Goal: Task Accomplishment & Management: Use online tool/utility

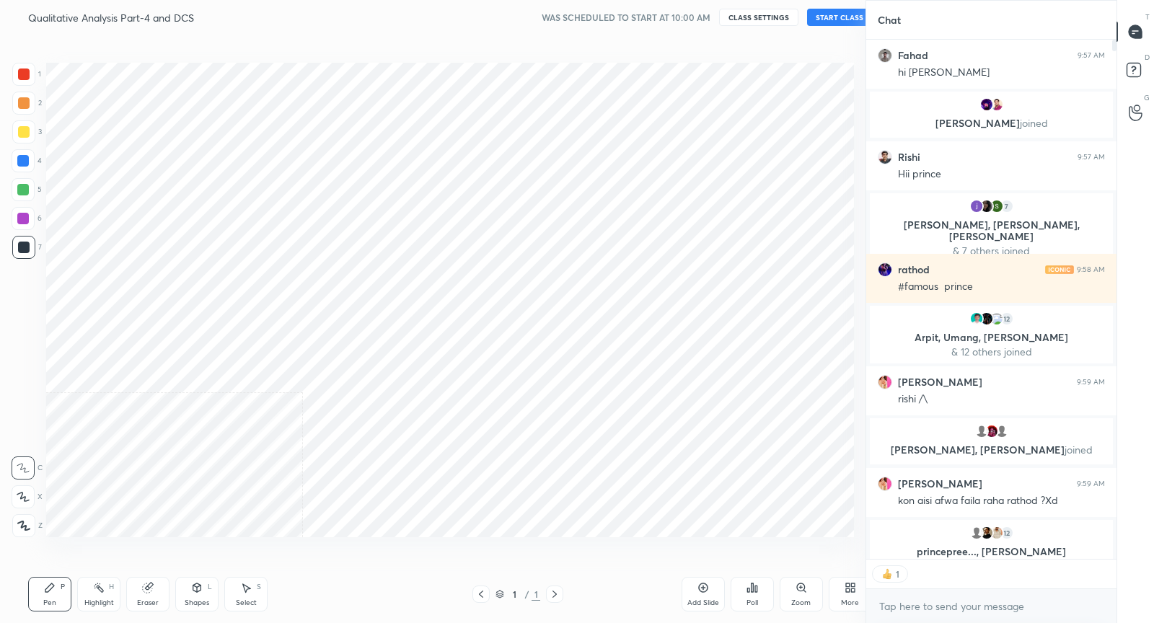
scroll to position [71571, 71294]
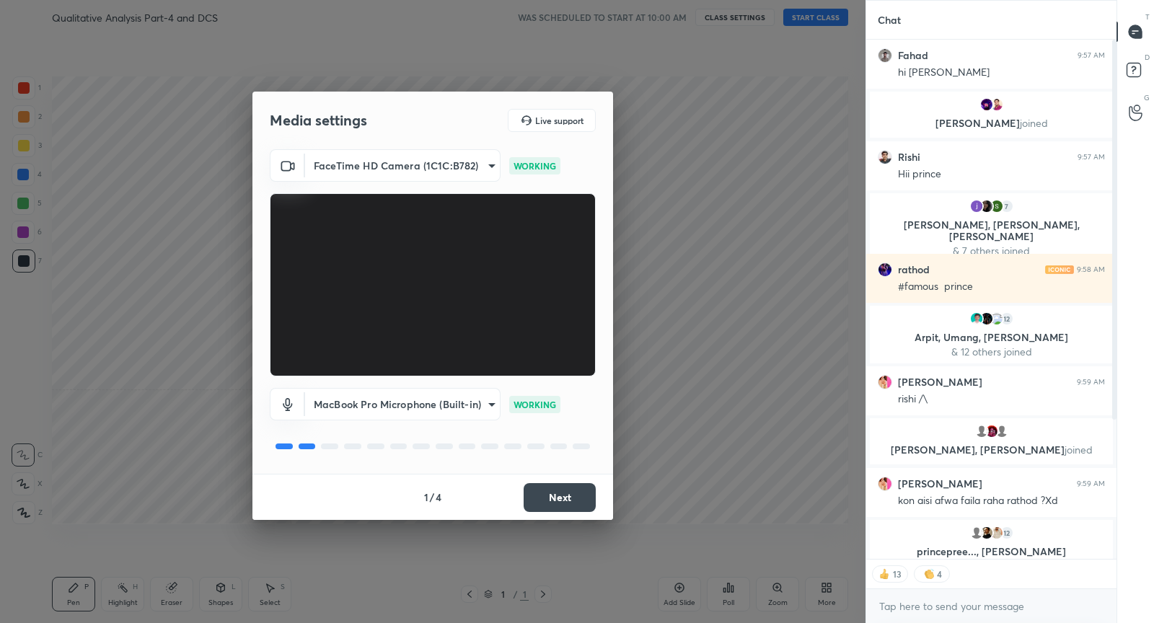
click at [566, 509] on button "Next" at bounding box center [559, 497] width 72 height 29
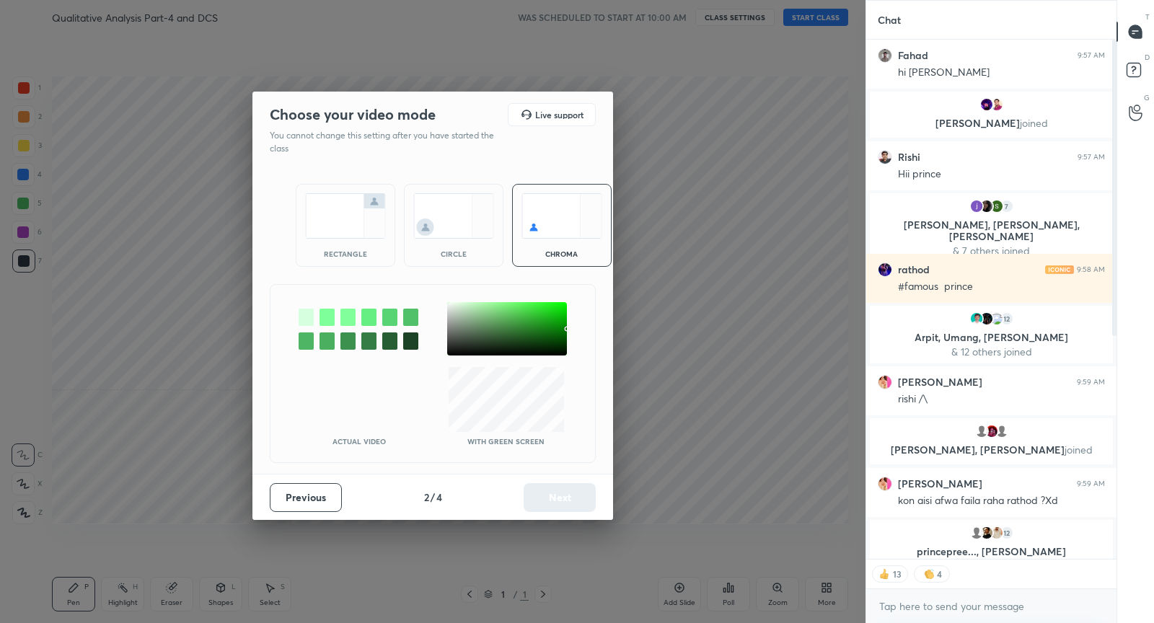
click at [332, 226] on img at bounding box center [345, 215] width 81 height 45
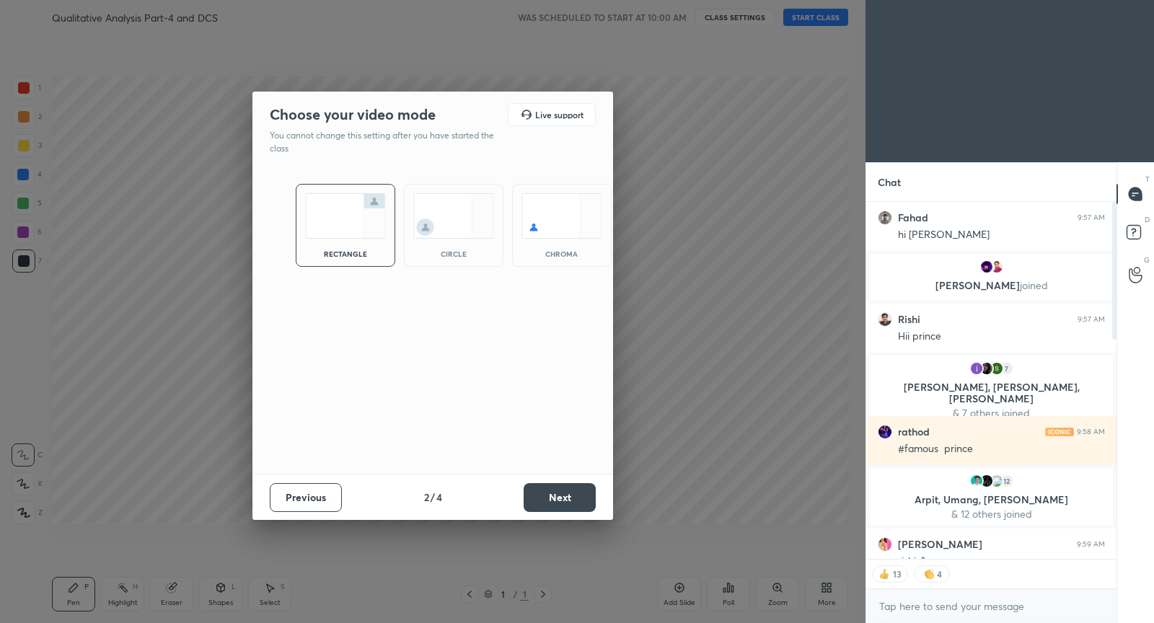
click at [570, 500] on button "Next" at bounding box center [559, 497] width 72 height 29
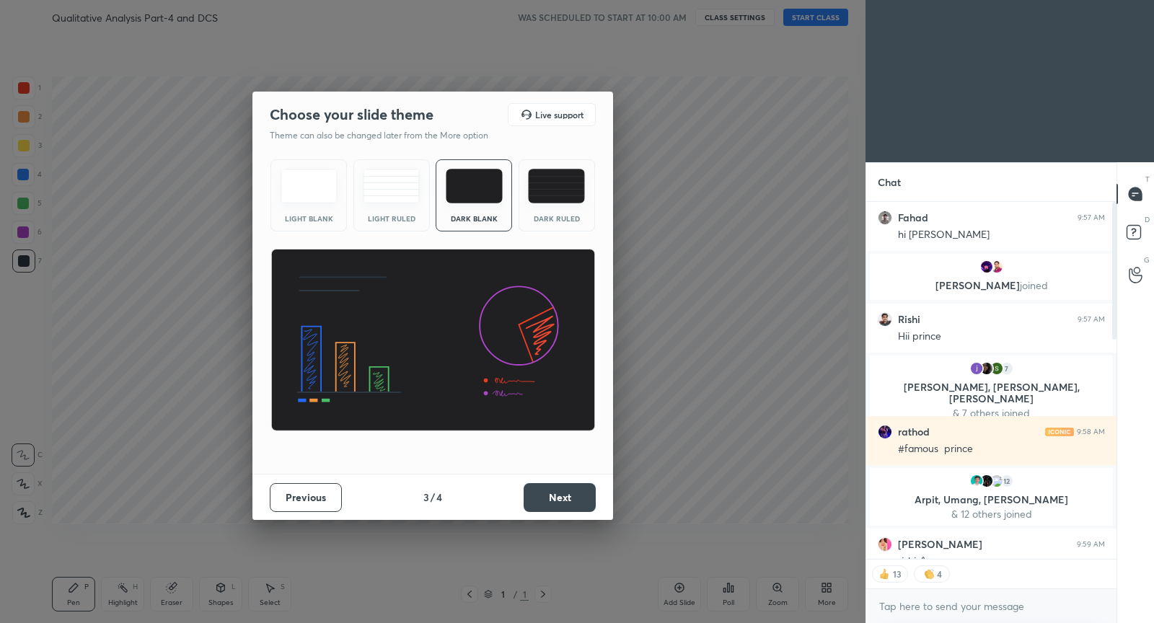
click at [570, 500] on button "Next" at bounding box center [559, 497] width 72 height 29
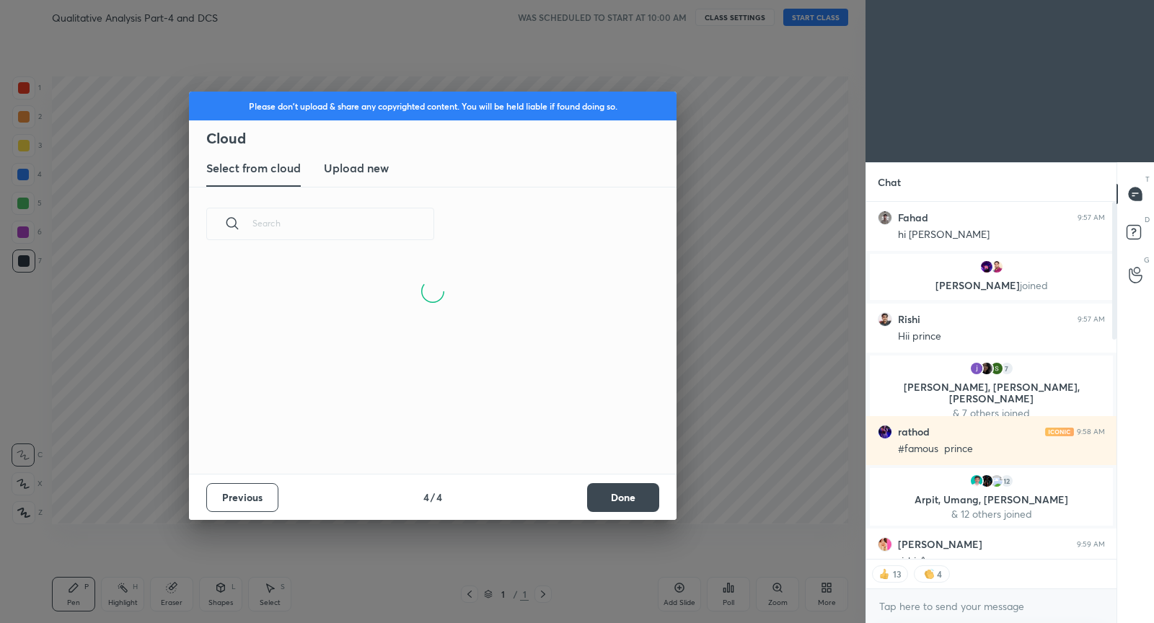
click at [616, 500] on button "Done" at bounding box center [623, 497] width 72 height 29
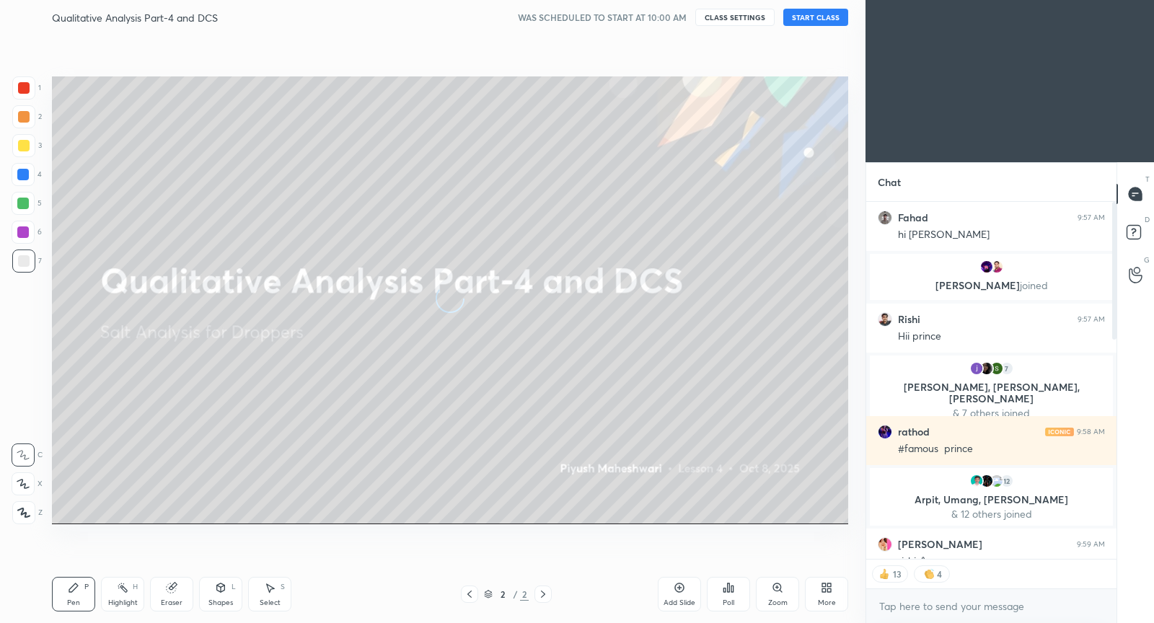
scroll to position [213, 462]
click at [818, 16] on button "START CLASS" at bounding box center [815, 17] width 65 height 17
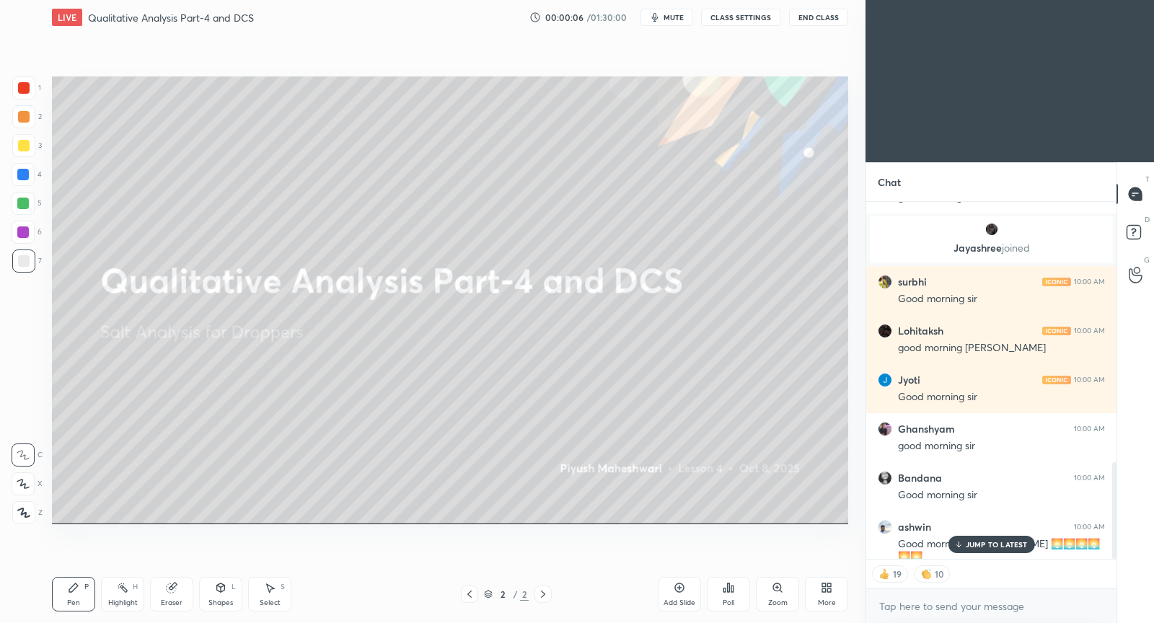
scroll to position [1017, 0]
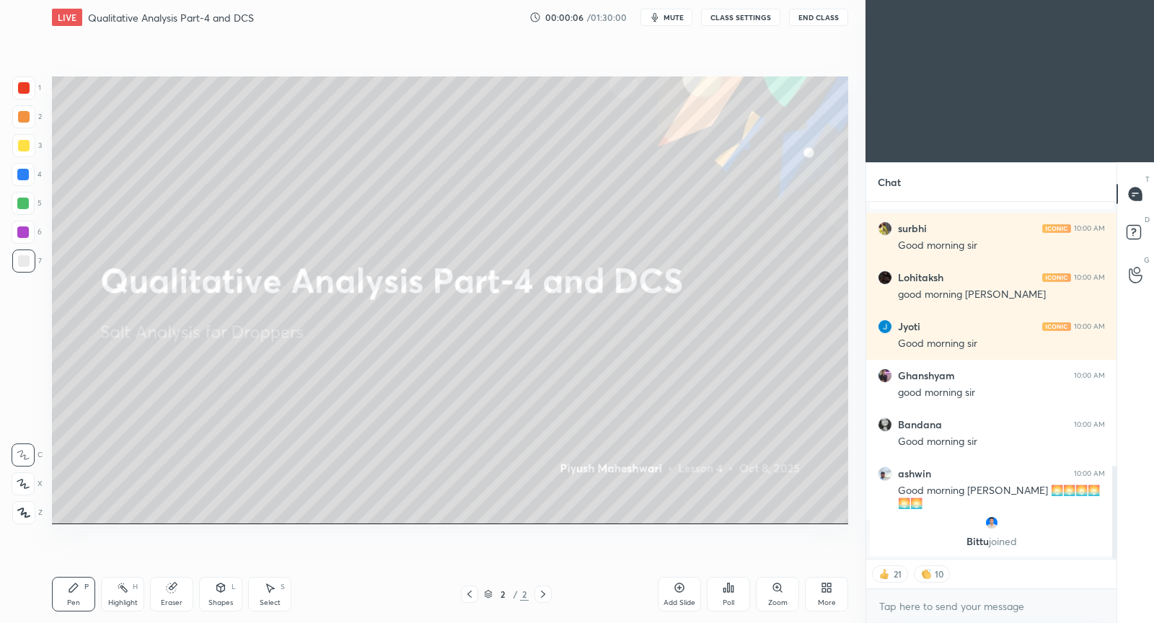
click at [973, 545] on p "[PERSON_NAME] joined" at bounding box center [991, 542] width 226 height 12
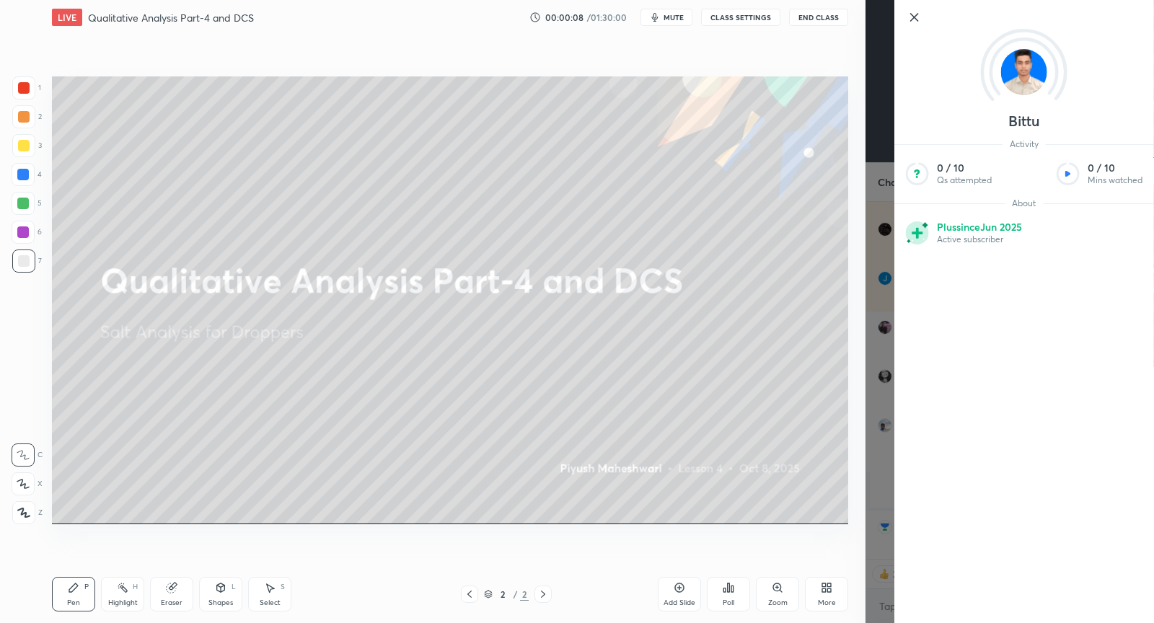
scroll to position [1115, 0]
click at [913, 16] on icon at bounding box center [914, 17] width 7 height 7
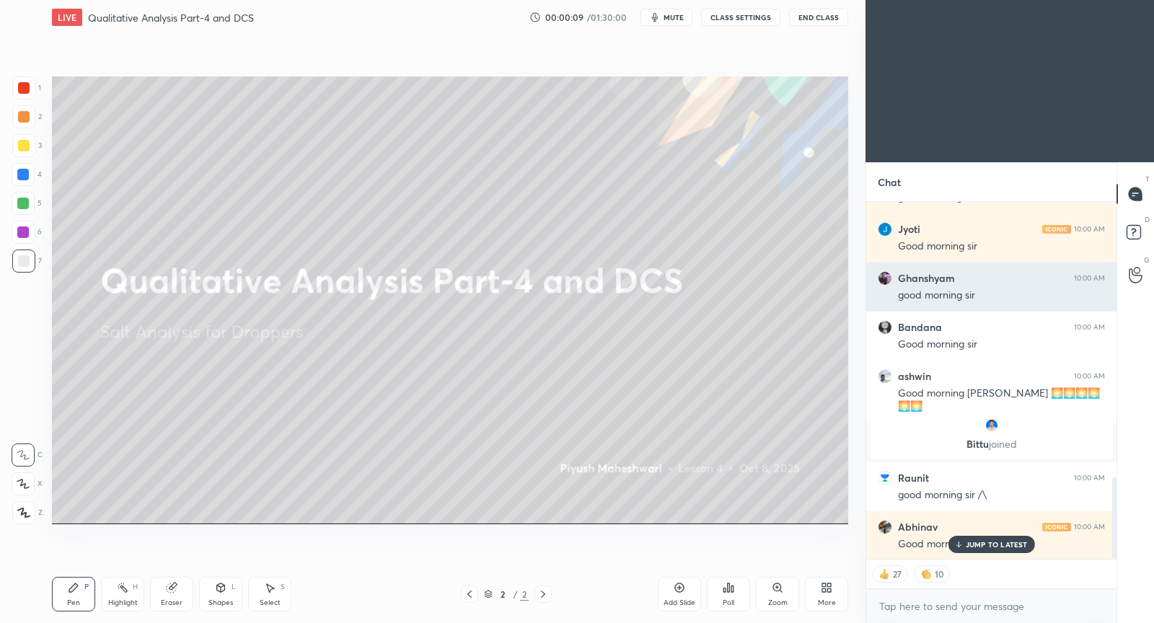
scroll to position [1213, 0]
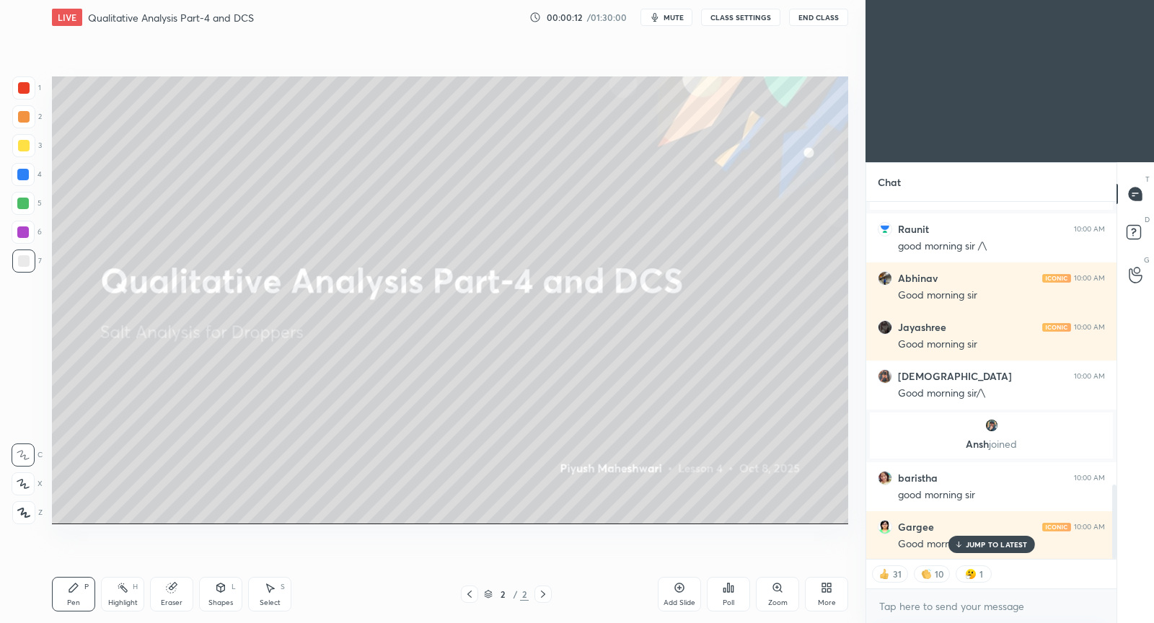
click at [972, 544] on p "JUMP TO LATEST" at bounding box center [996, 544] width 62 height 9
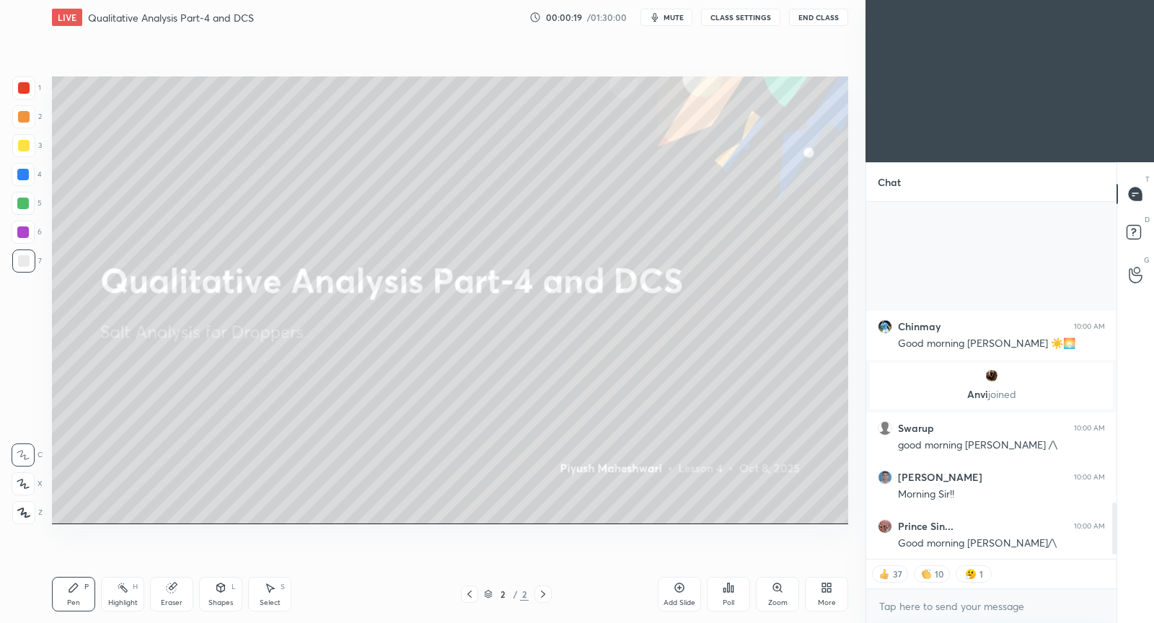
scroll to position [2102, 0]
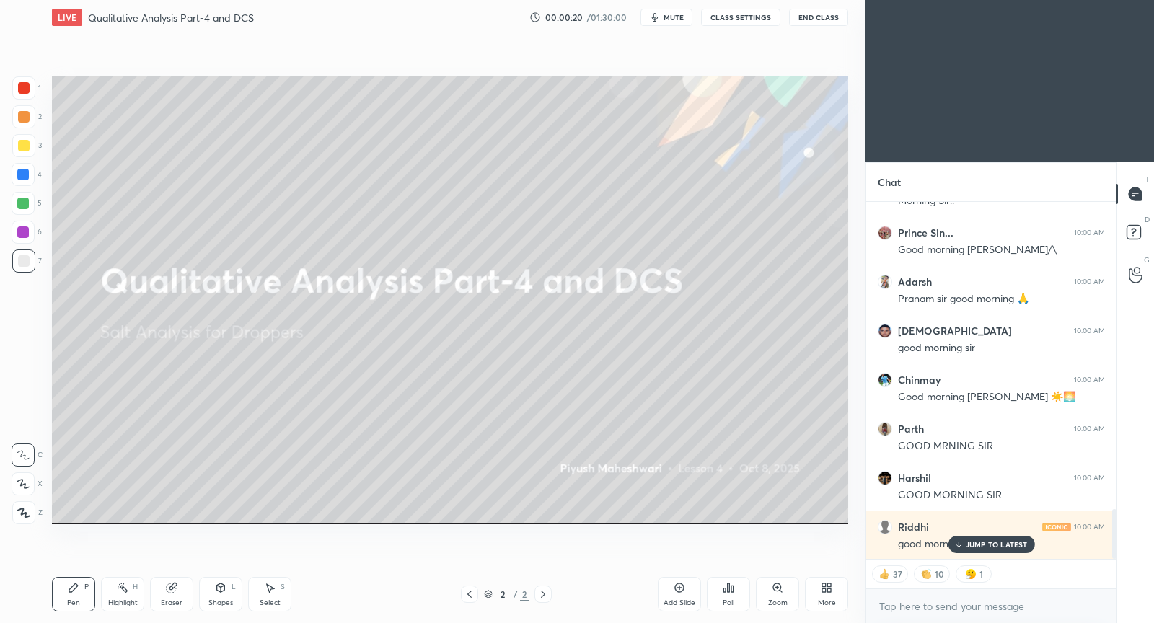
click at [762, 19] on button "CLASS SETTINGS" at bounding box center [740, 17] width 79 height 17
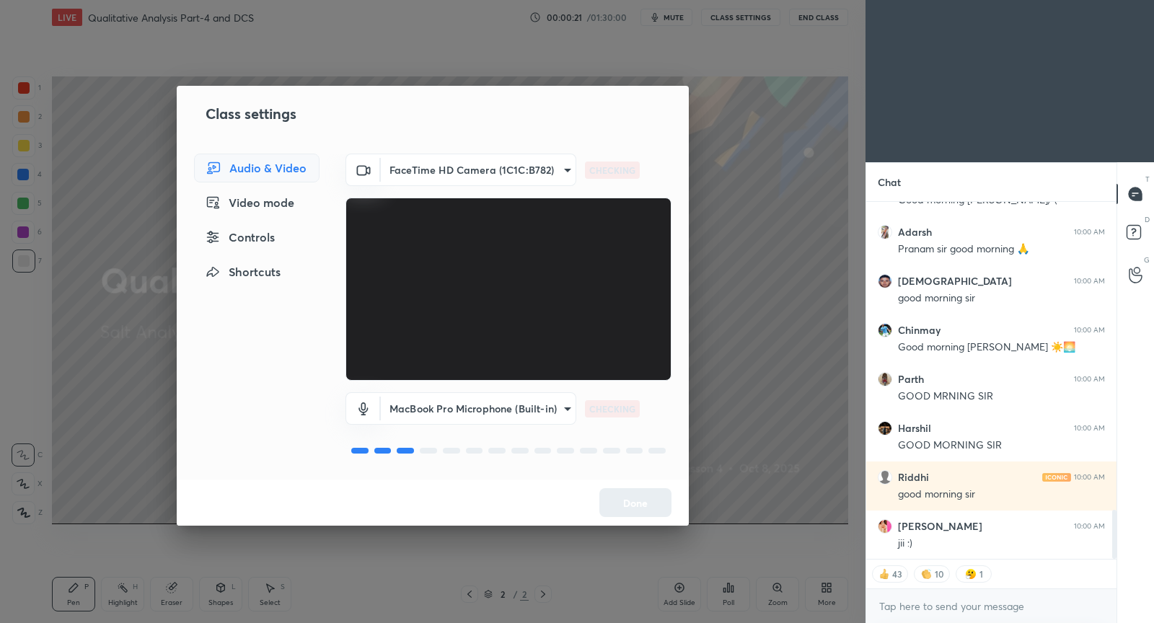
click at [267, 235] on div "Controls" at bounding box center [256, 237] width 125 height 29
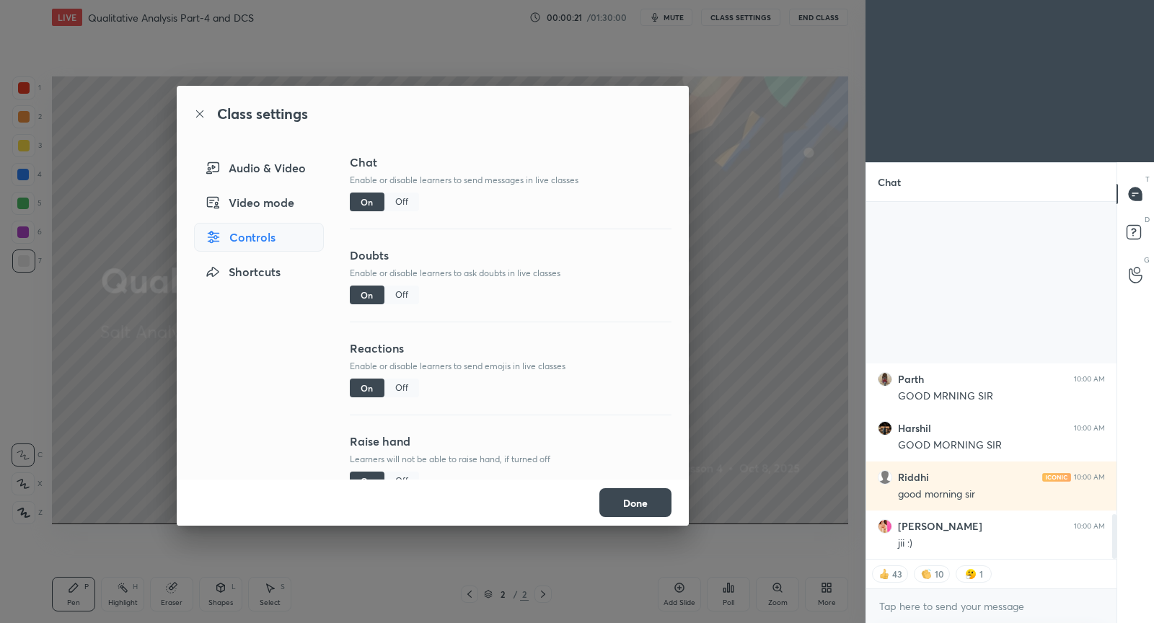
scroll to position [2499, 0]
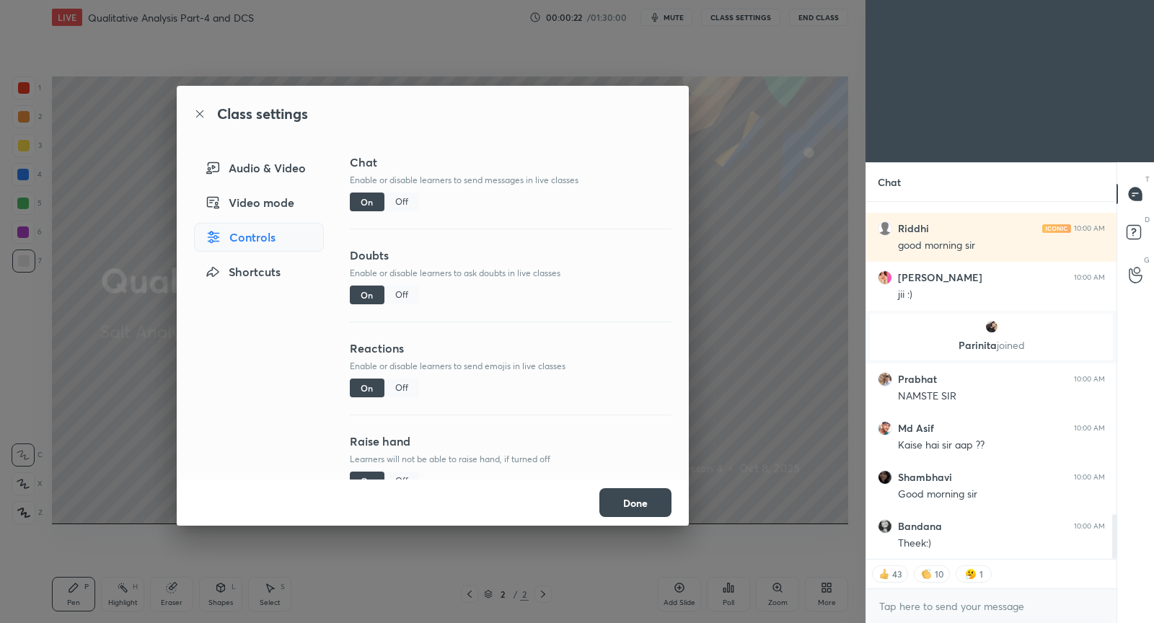
click at [402, 383] on div "Off" at bounding box center [401, 388] width 35 height 19
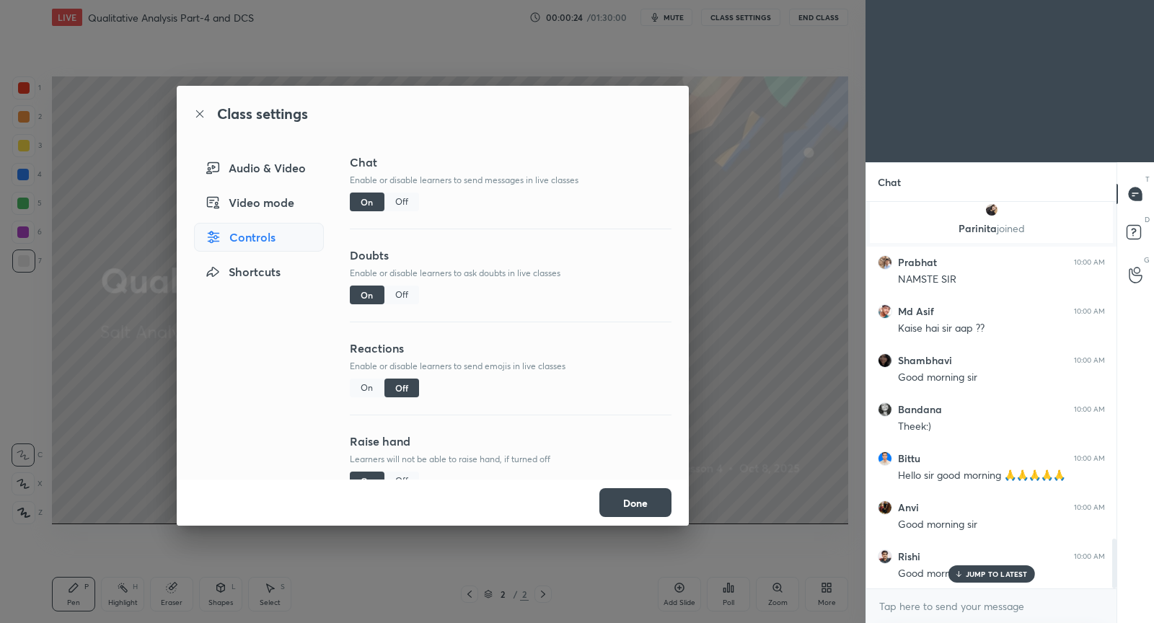
click at [615, 504] on button "Done" at bounding box center [635, 502] width 72 height 29
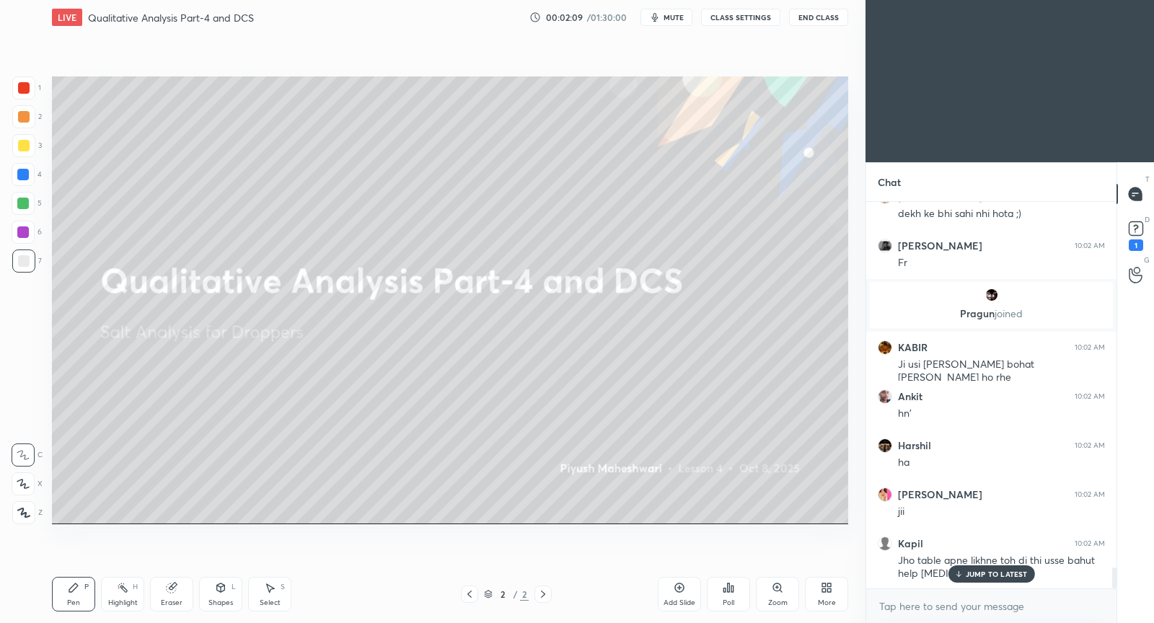
scroll to position [6893, 0]
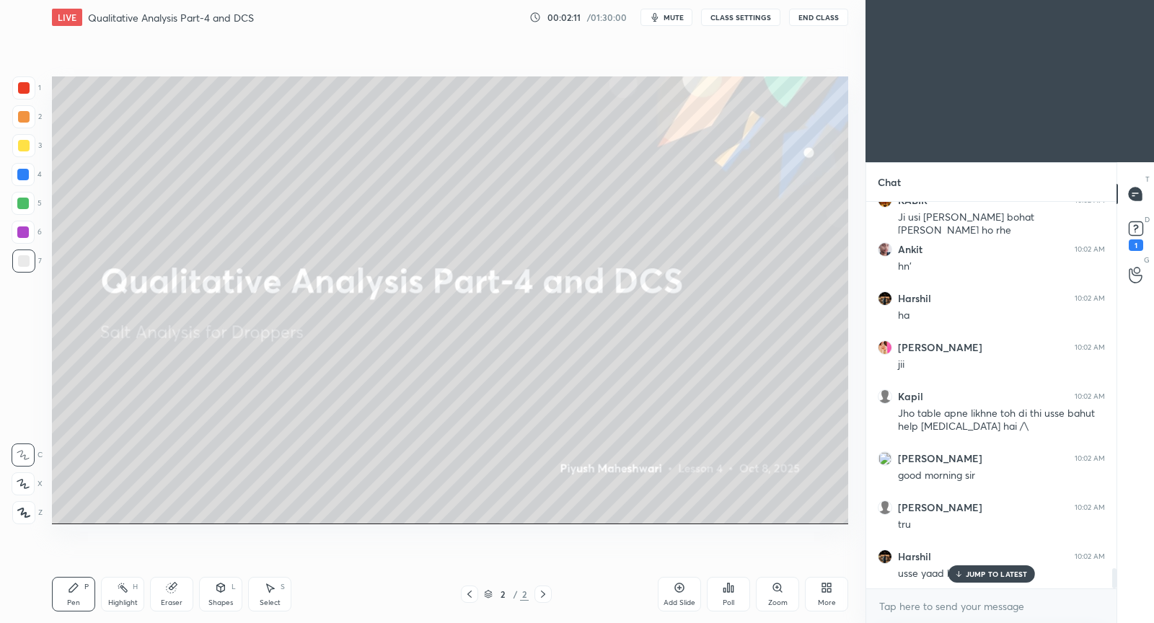
click at [1017, 570] on p "JUMP TO LATEST" at bounding box center [996, 574] width 62 height 9
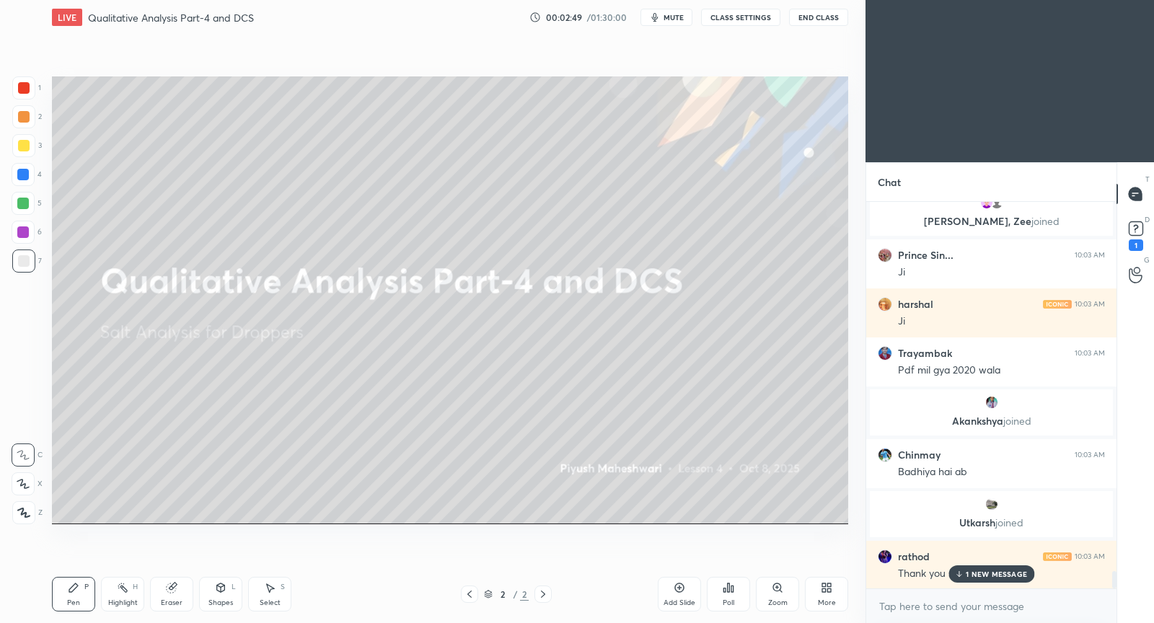
scroll to position [8447, 0]
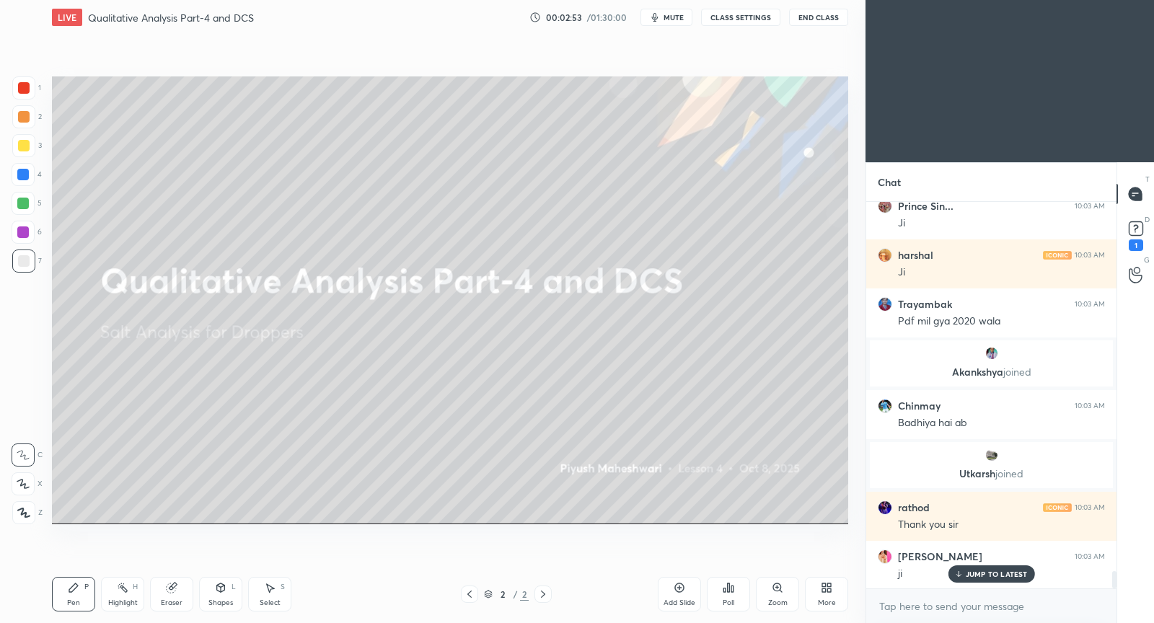
drag, startPoint x: 679, startPoint y: 591, endPoint x: 671, endPoint y: 587, distance: 9.0
click at [677, 589] on icon at bounding box center [679, 588] width 12 height 12
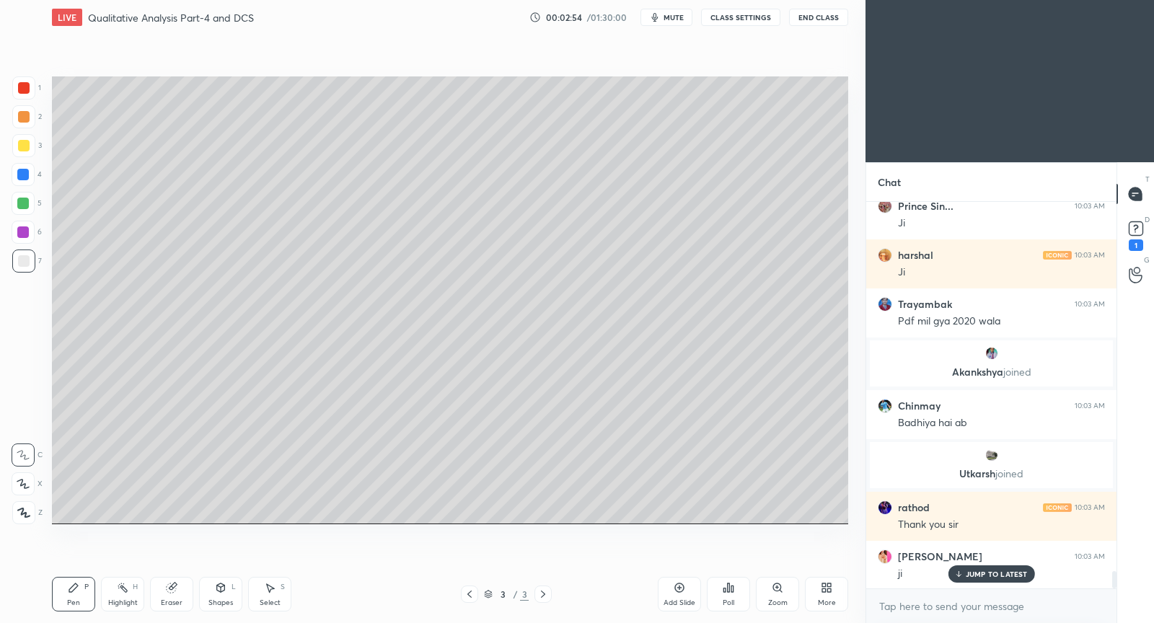
scroll to position [8499, 0]
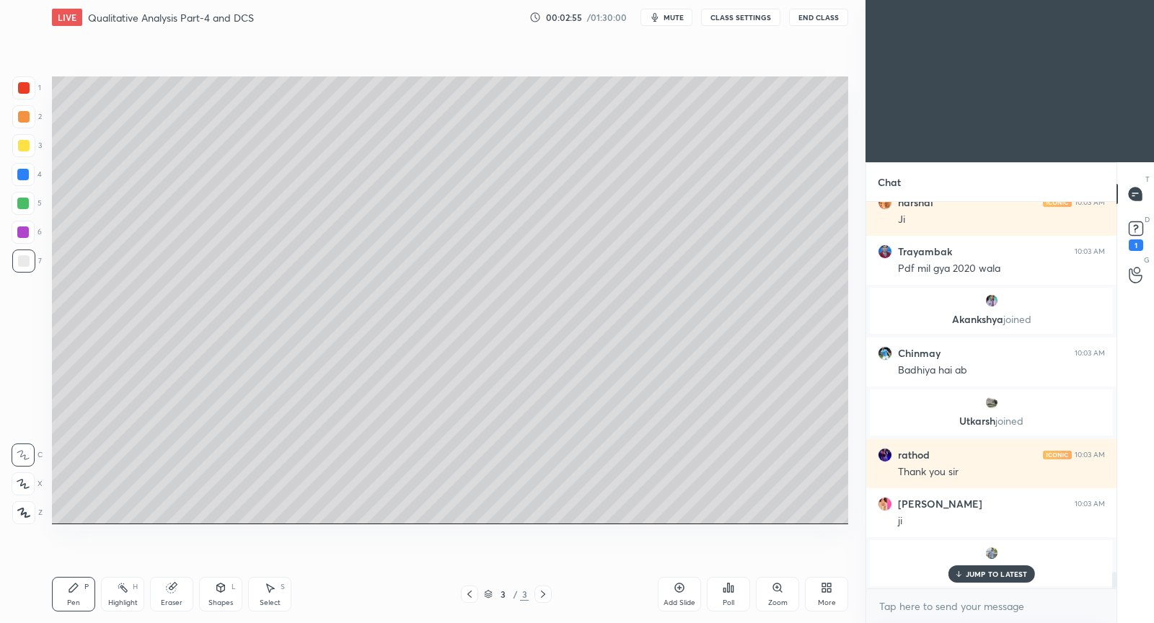
click at [24, 149] on div at bounding box center [24, 146] width 12 height 12
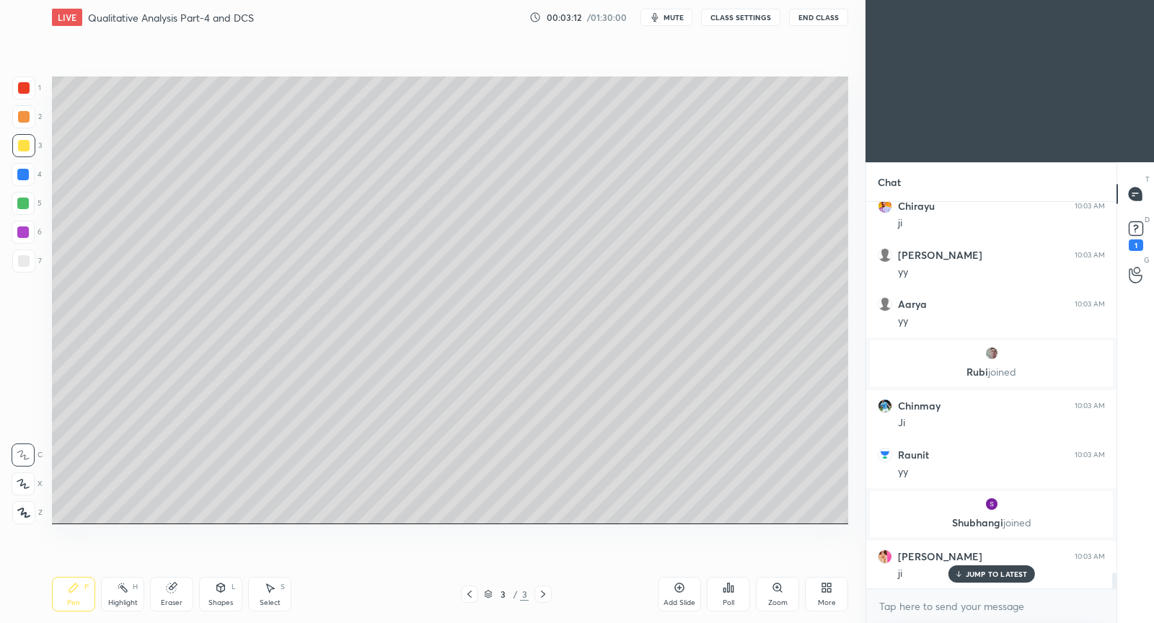
scroll to position [9255, 0]
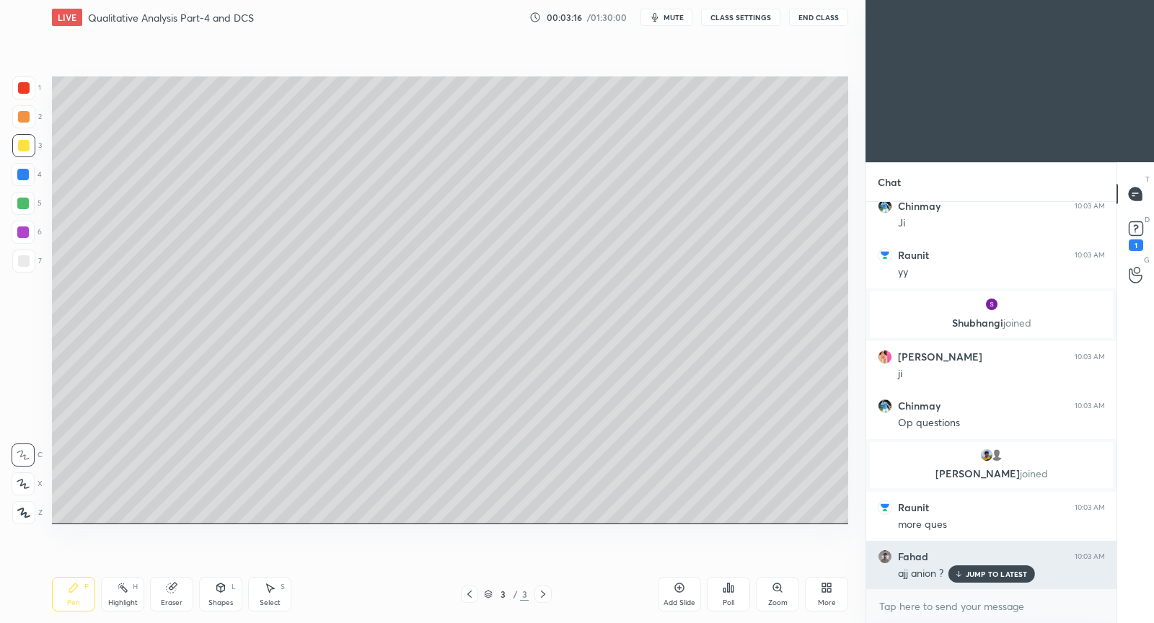
drag, startPoint x: 976, startPoint y: 572, endPoint x: 946, endPoint y: 567, distance: 30.8
click at [975, 572] on p "JUMP TO LATEST" at bounding box center [996, 574] width 62 height 9
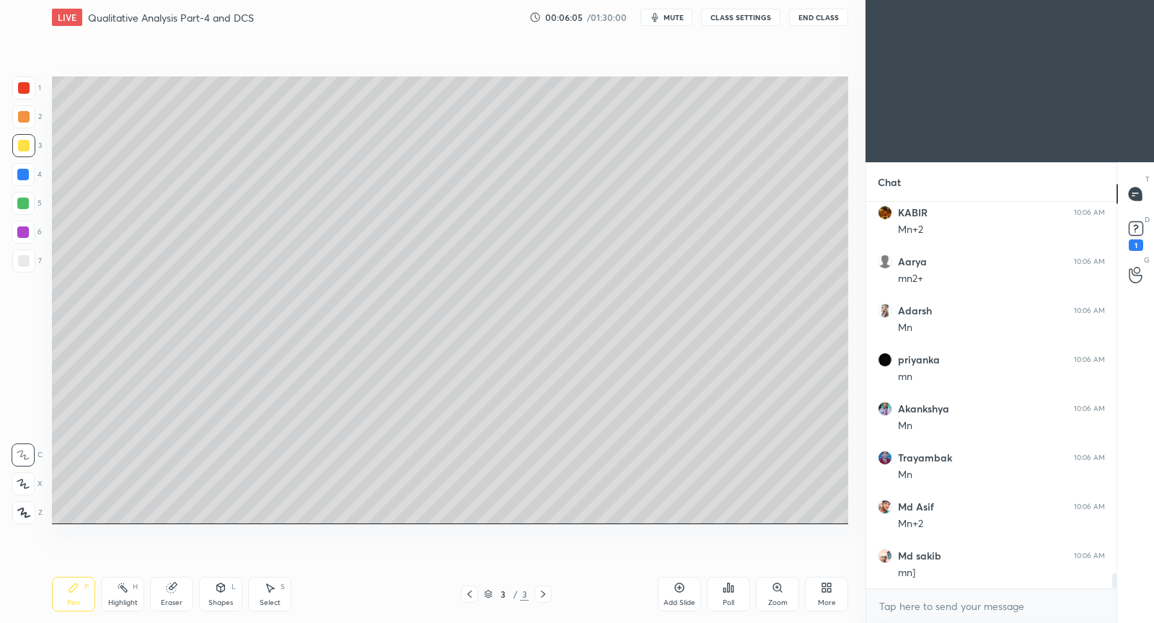
scroll to position [9724, 0]
click at [181, 586] on div "Eraser" at bounding box center [171, 594] width 43 height 35
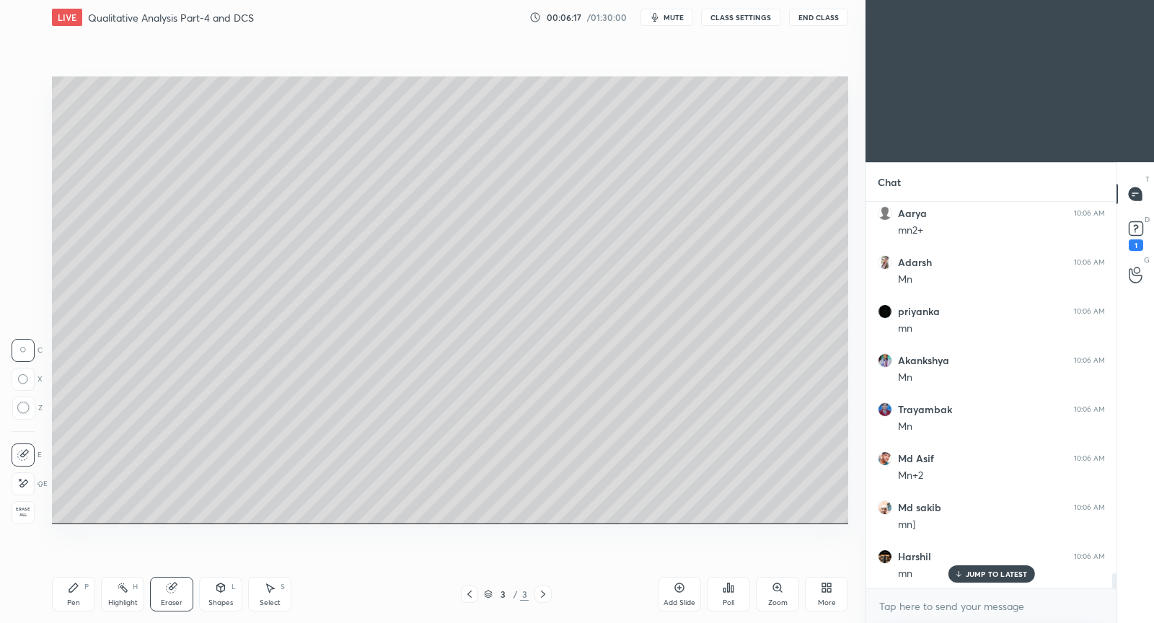
drag, startPoint x: 68, startPoint y: 588, endPoint x: 76, endPoint y: 574, distance: 15.8
click at [74, 582] on icon at bounding box center [74, 588] width 12 height 12
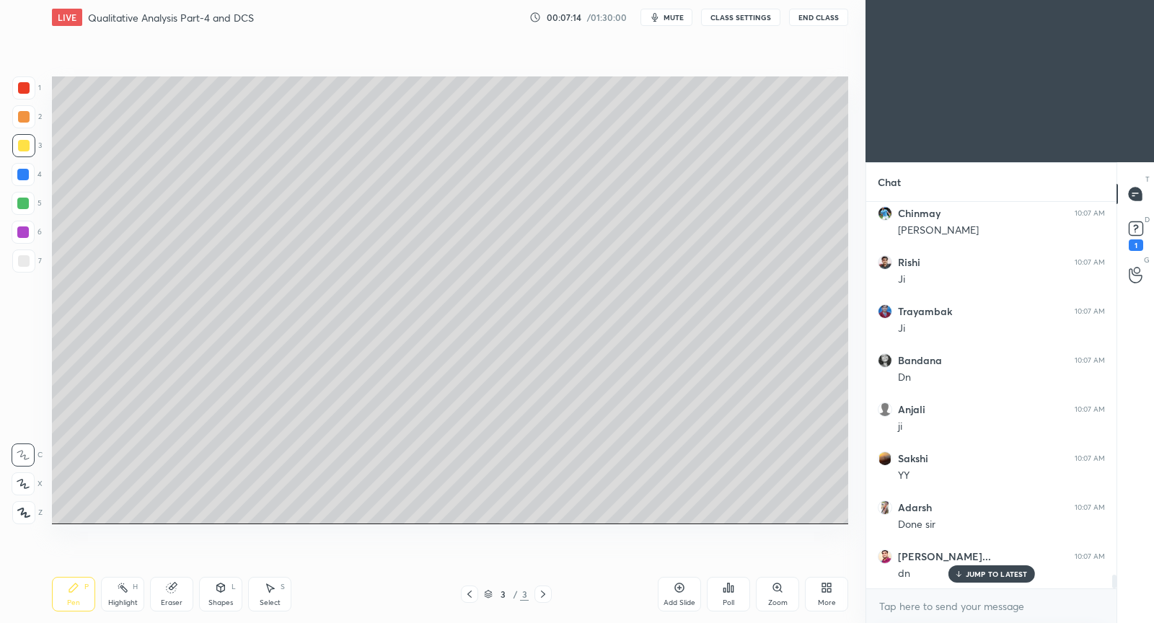
scroll to position [10810, 0]
click at [681, 585] on icon at bounding box center [679, 588] width 12 height 12
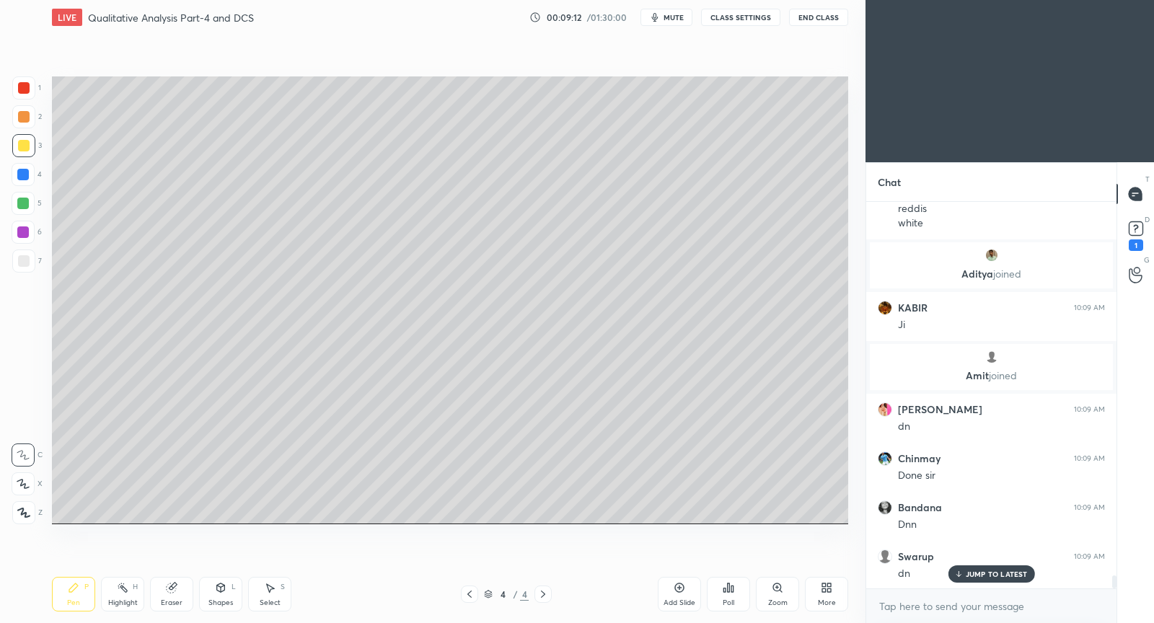
scroll to position [11039, 0]
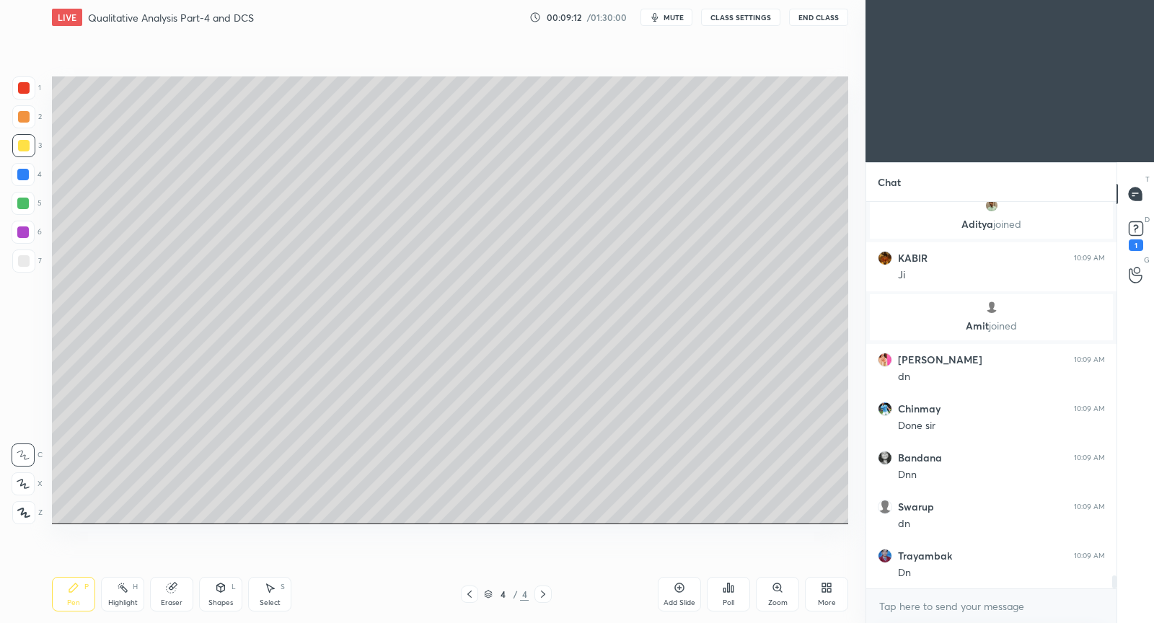
click at [679, 588] on icon at bounding box center [679, 588] width 12 height 12
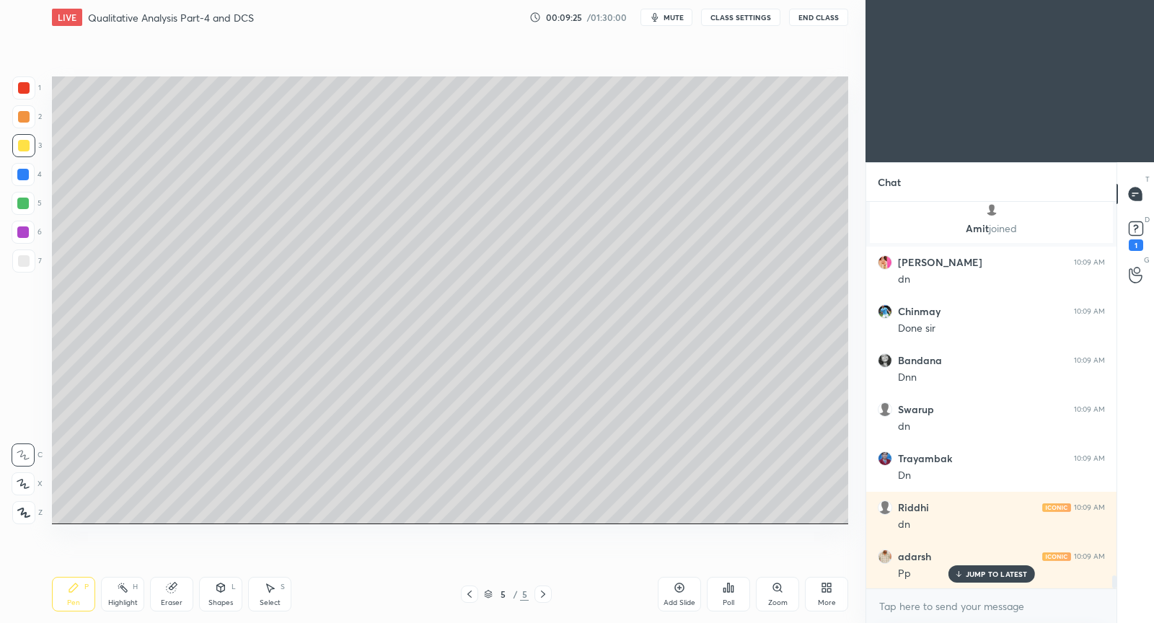
scroll to position [11185, 0]
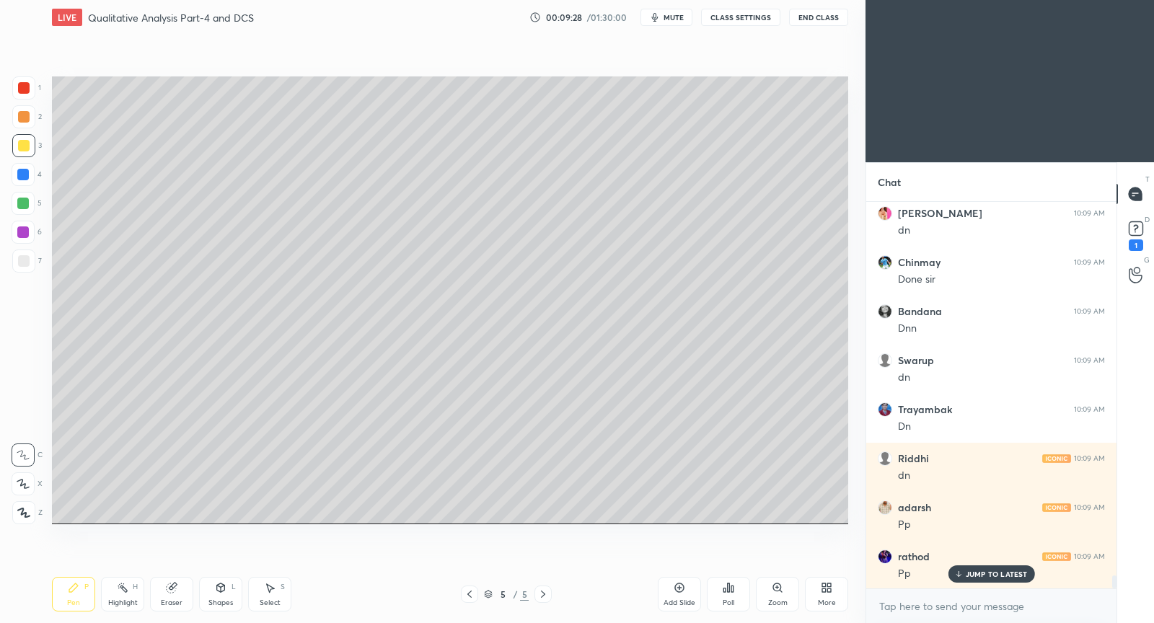
drag, startPoint x: 469, startPoint y: 592, endPoint x: 454, endPoint y: 584, distance: 17.1
click at [466, 595] on icon at bounding box center [470, 594] width 12 height 12
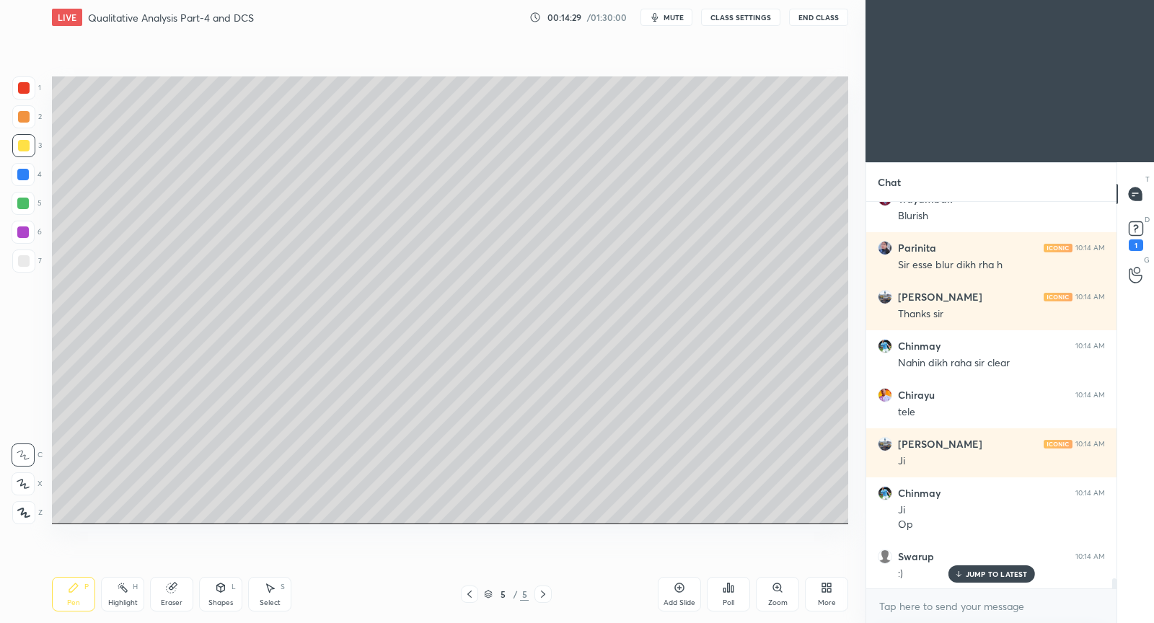
scroll to position [14516, 0]
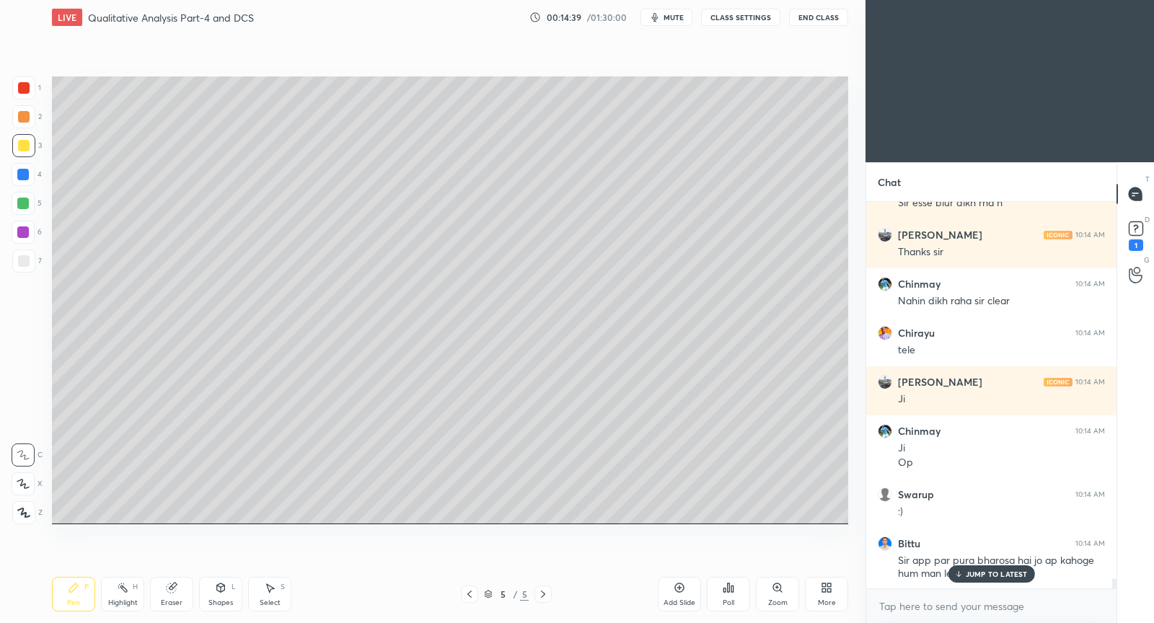
click at [971, 575] on p "JUMP TO LATEST" at bounding box center [996, 574] width 62 height 9
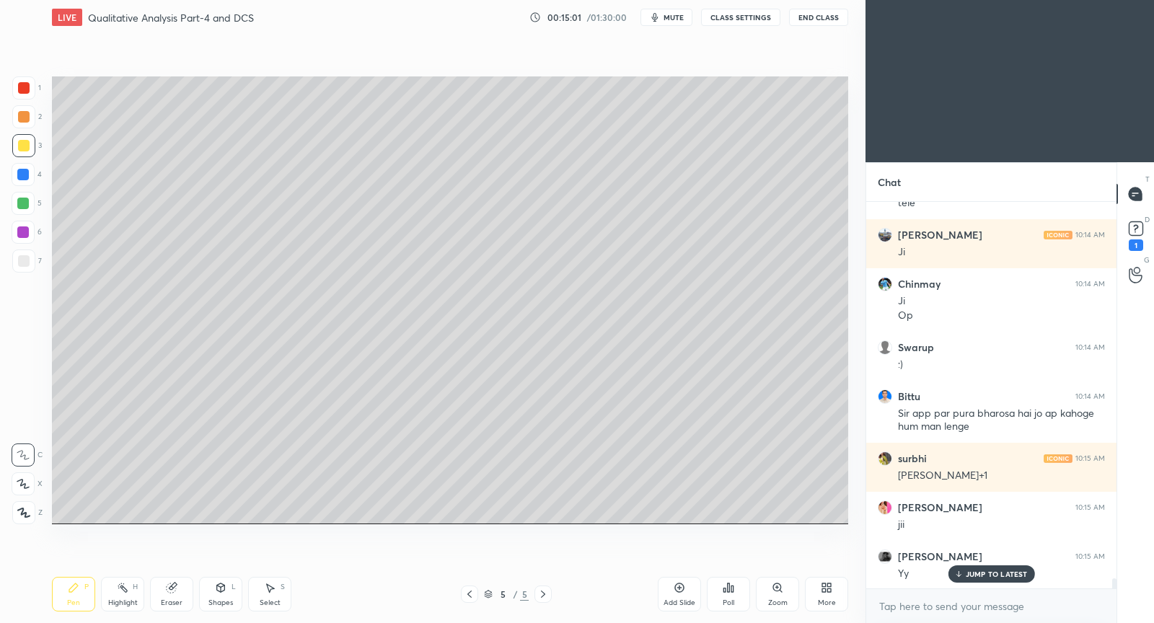
scroll to position [14712, 0]
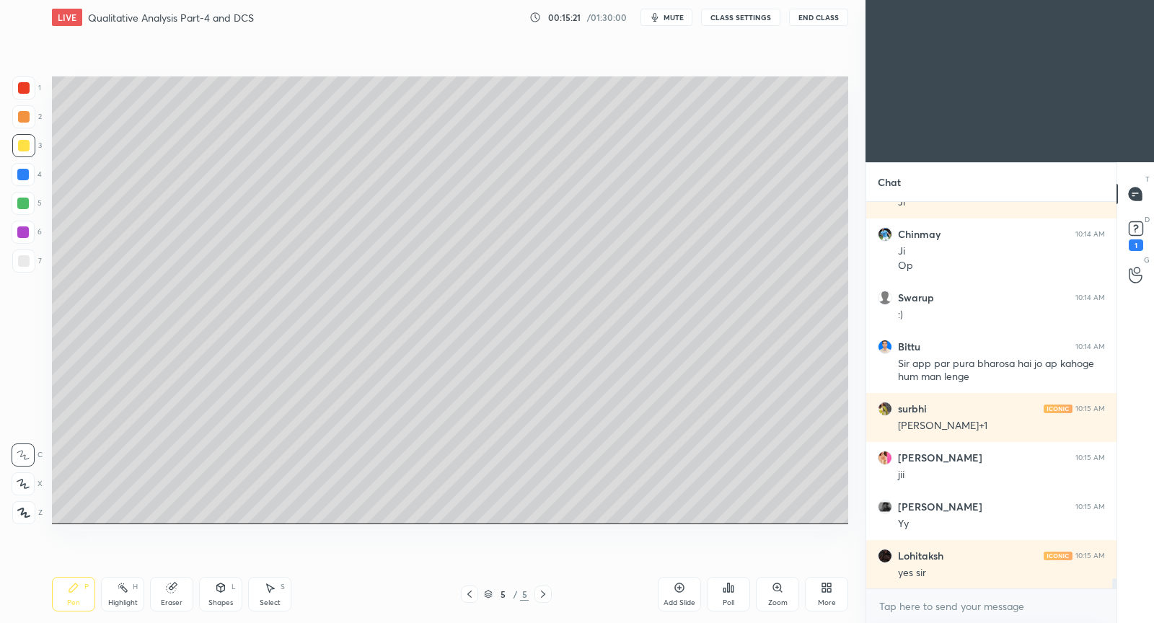
click at [828, 592] on icon at bounding box center [829, 590] width 4 height 4
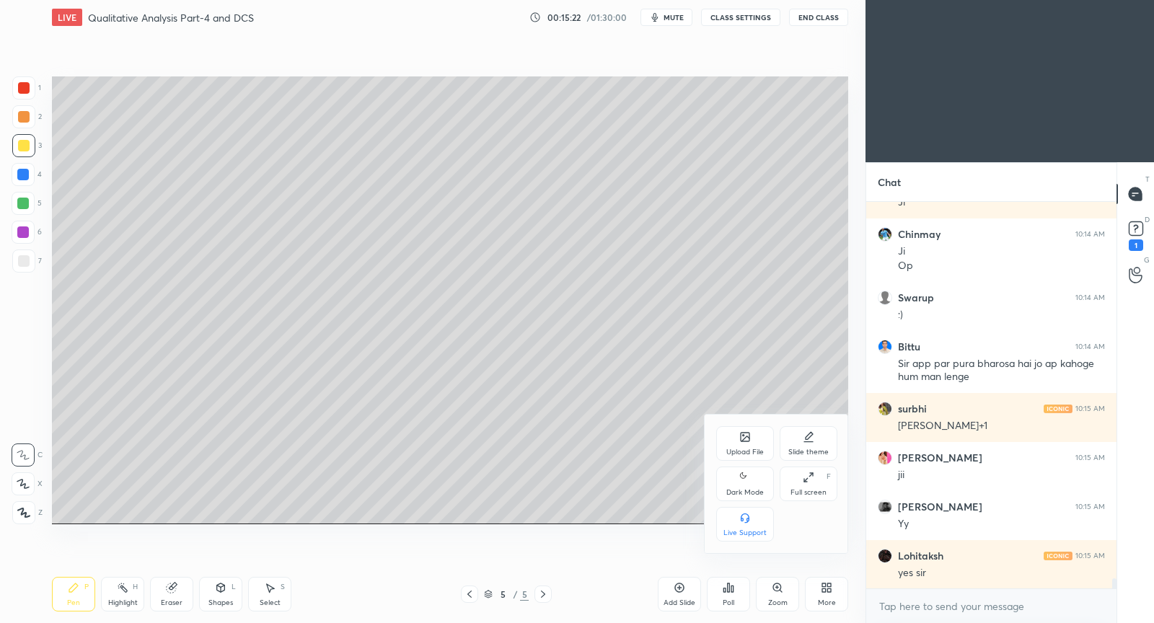
click at [743, 435] on icon at bounding box center [743, 435] width 1 height 1
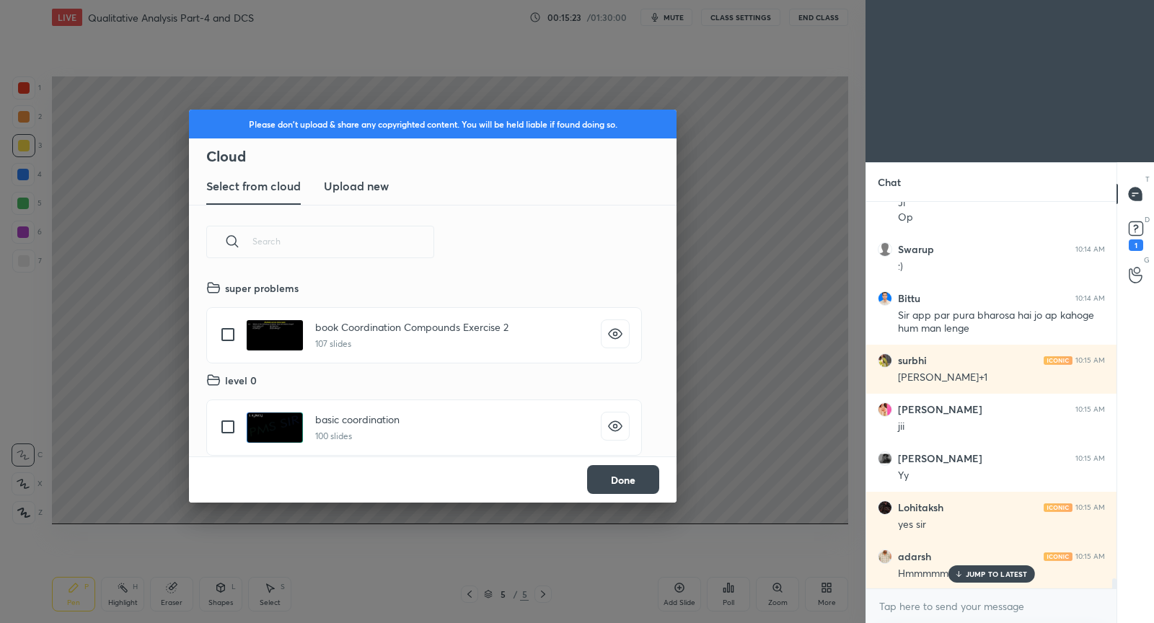
scroll to position [178, 462]
click at [337, 190] on h3 "Upload new" at bounding box center [356, 185] width 65 height 17
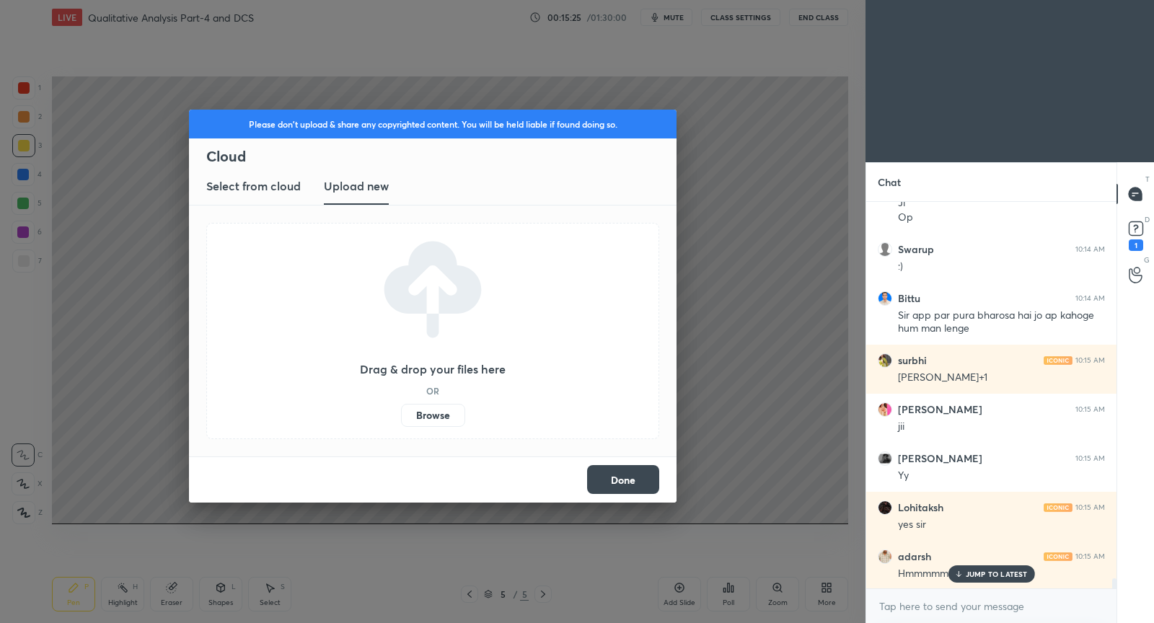
click at [446, 407] on label "Browse" at bounding box center [433, 415] width 64 height 23
click at [401, 407] on input "Browse" at bounding box center [401, 415] width 0 height 23
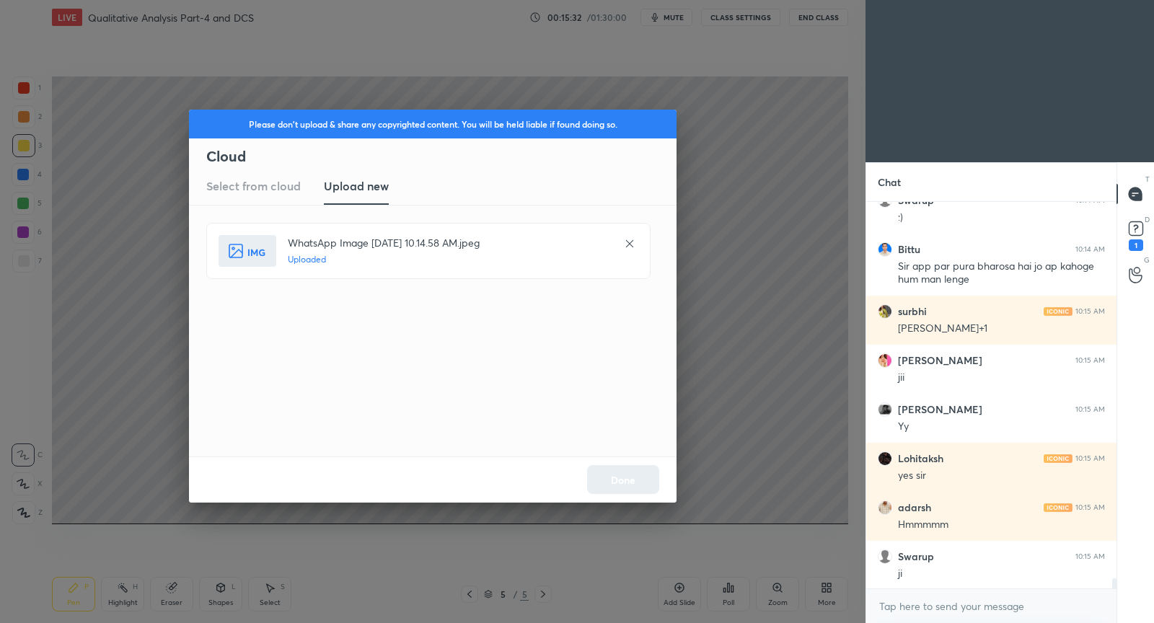
scroll to position [14859, 0]
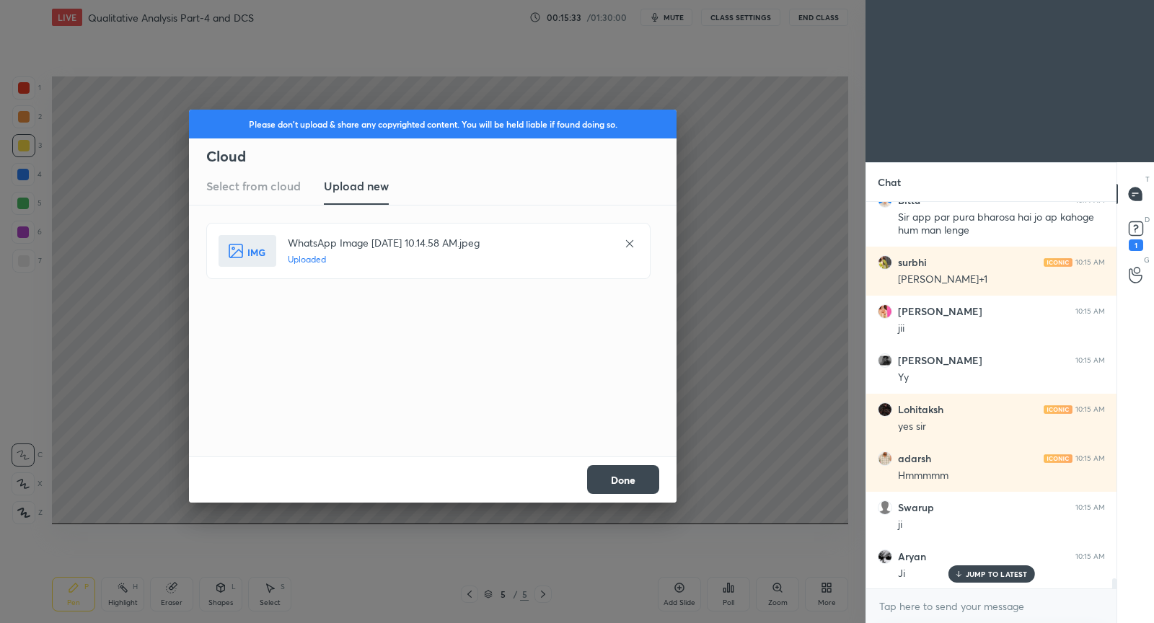
click at [622, 482] on button "Done" at bounding box center [623, 479] width 72 height 29
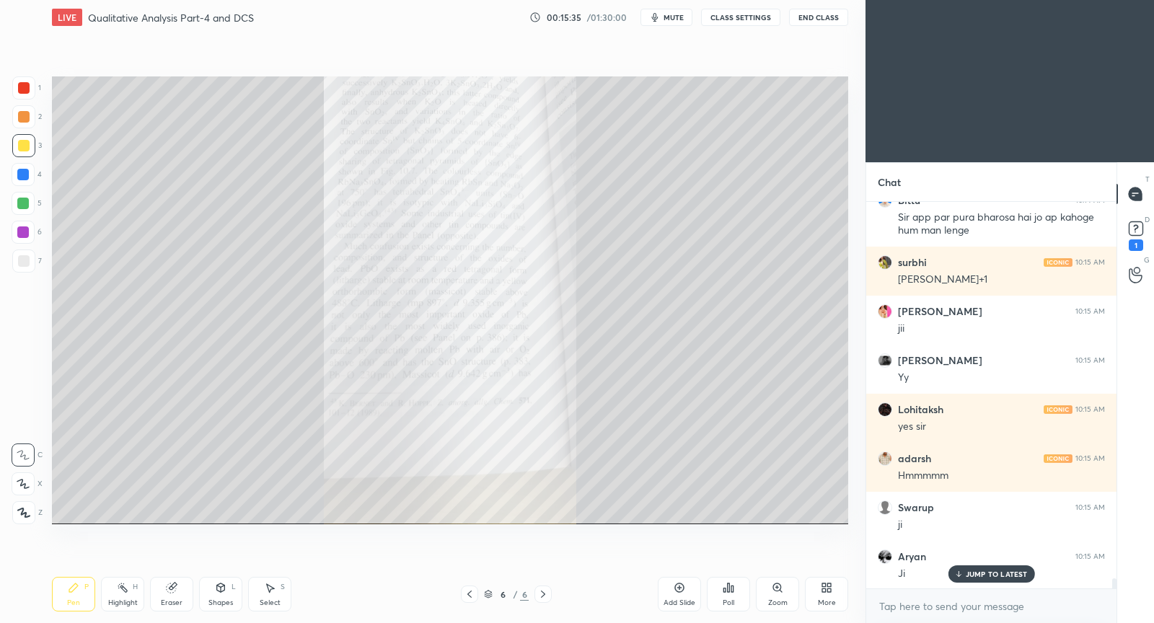
click at [786, 589] on div "Zoom" at bounding box center [777, 594] width 43 height 35
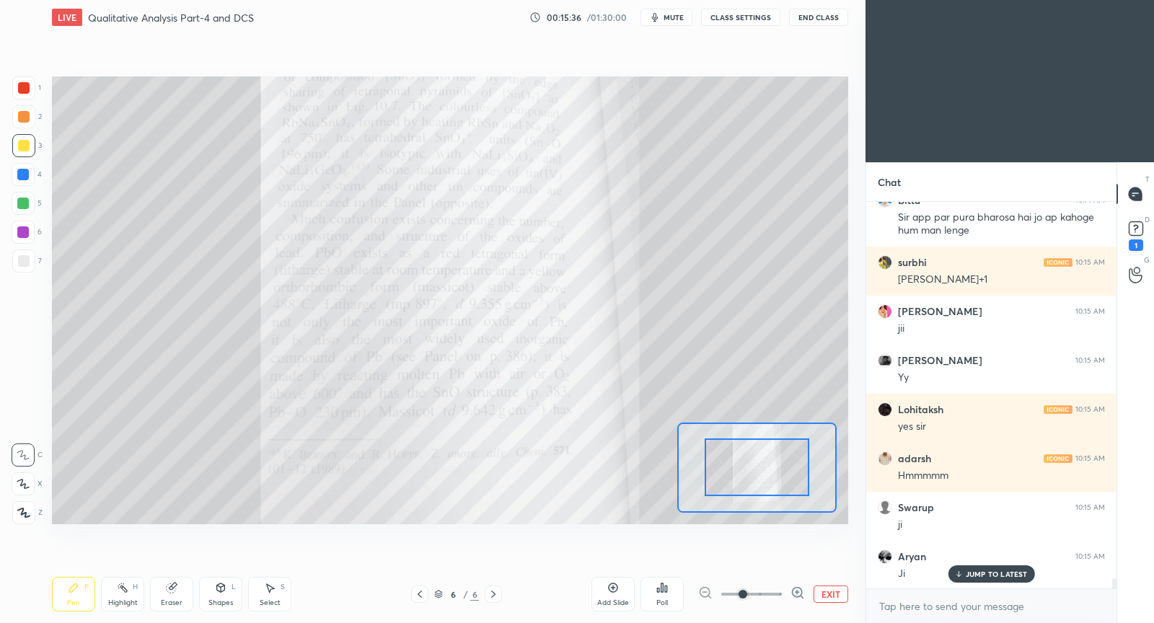
click at [766, 593] on span at bounding box center [751, 594] width 61 height 22
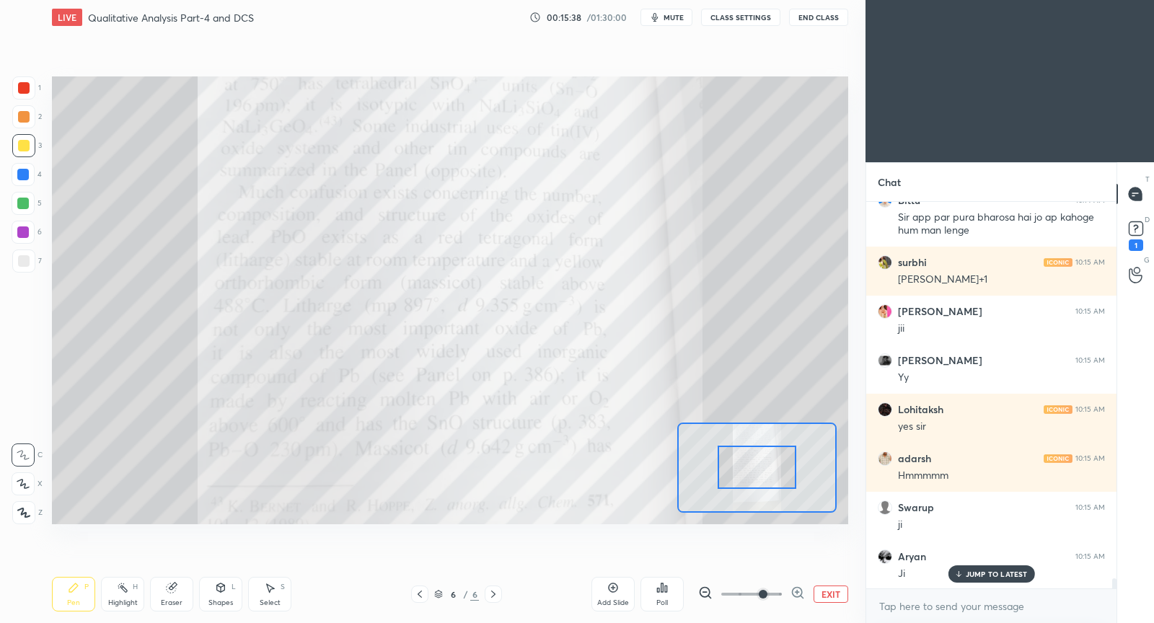
click at [767, 591] on span at bounding box center [763, 594] width 9 height 9
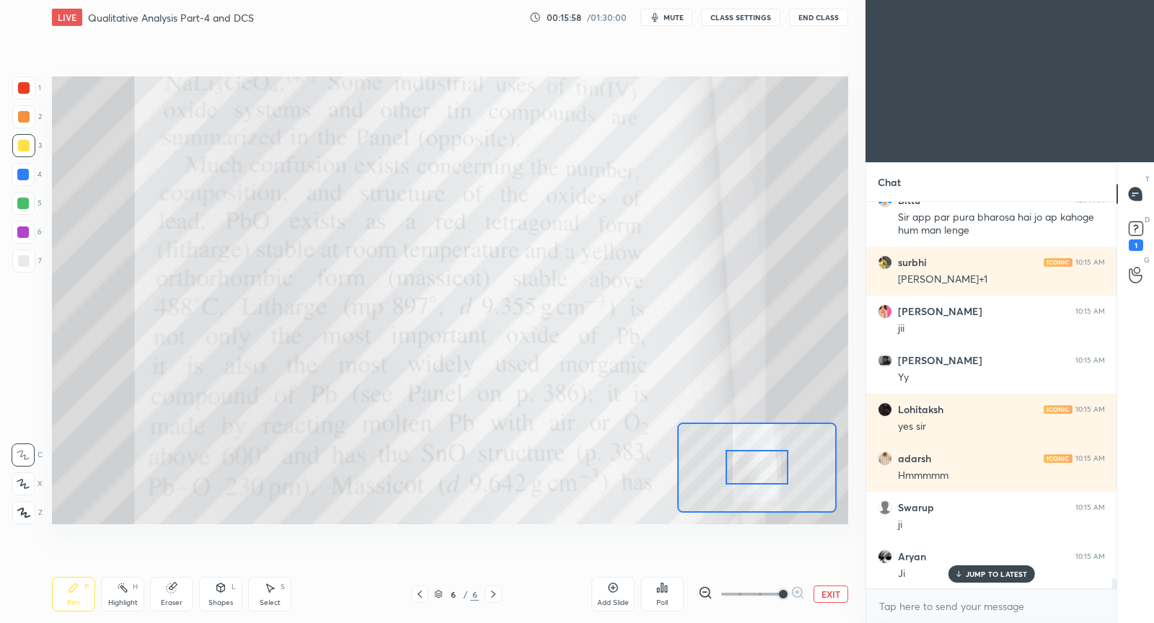
click at [841, 594] on button "EXIT" at bounding box center [830, 593] width 35 height 17
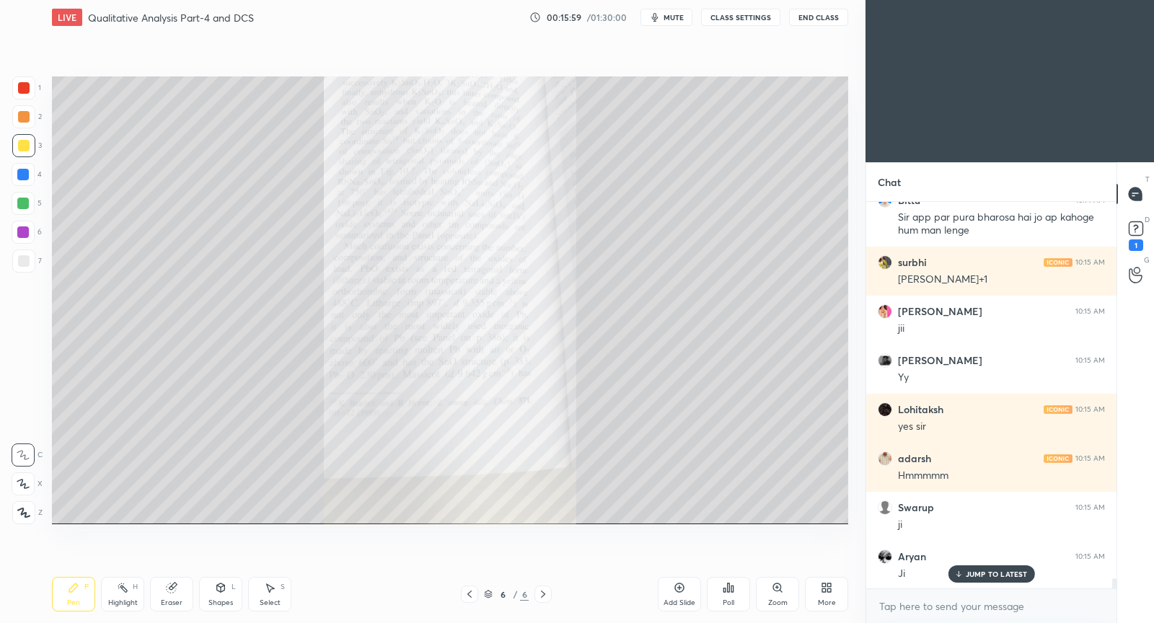
scroll to position [14908, 0]
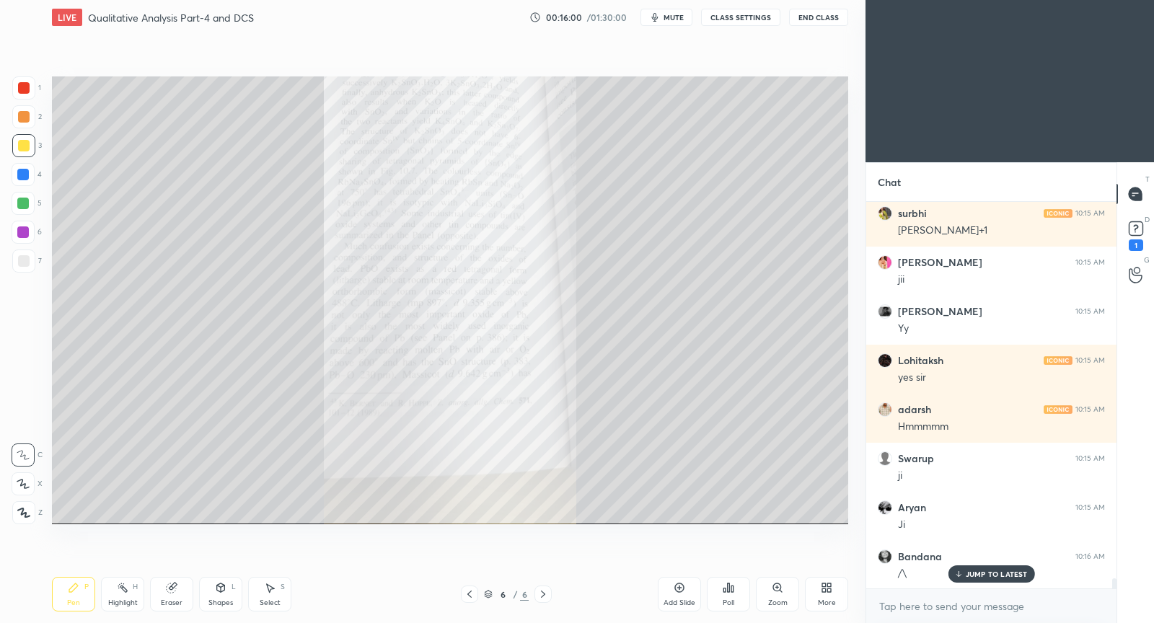
click at [469, 594] on icon at bounding box center [470, 594] width 12 height 12
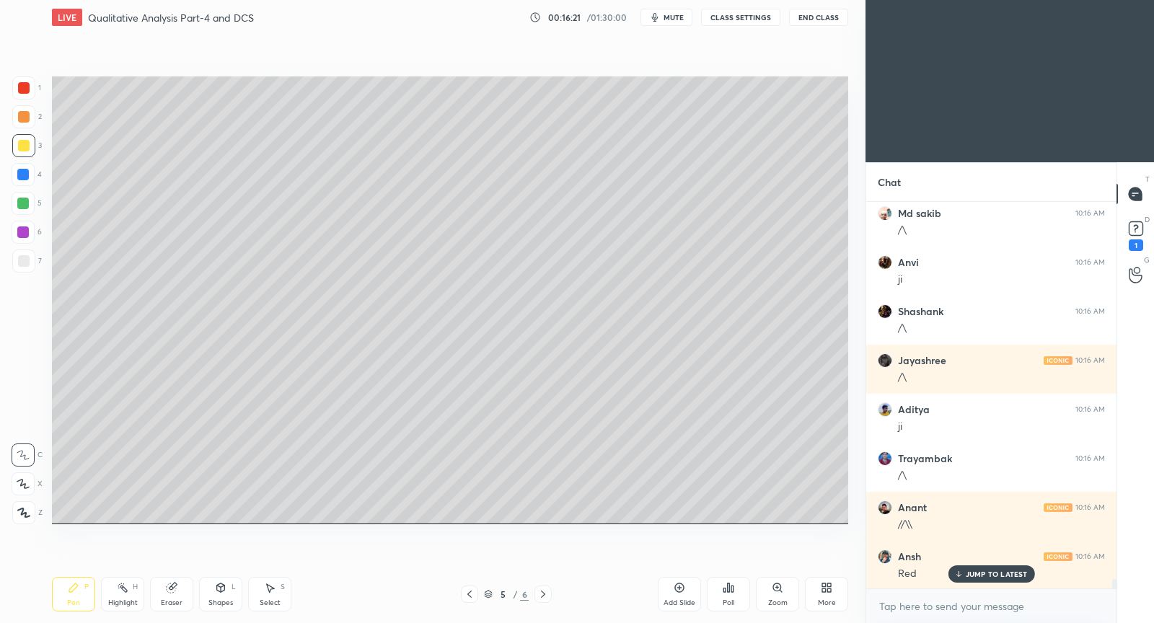
scroll to position [15790, 0]
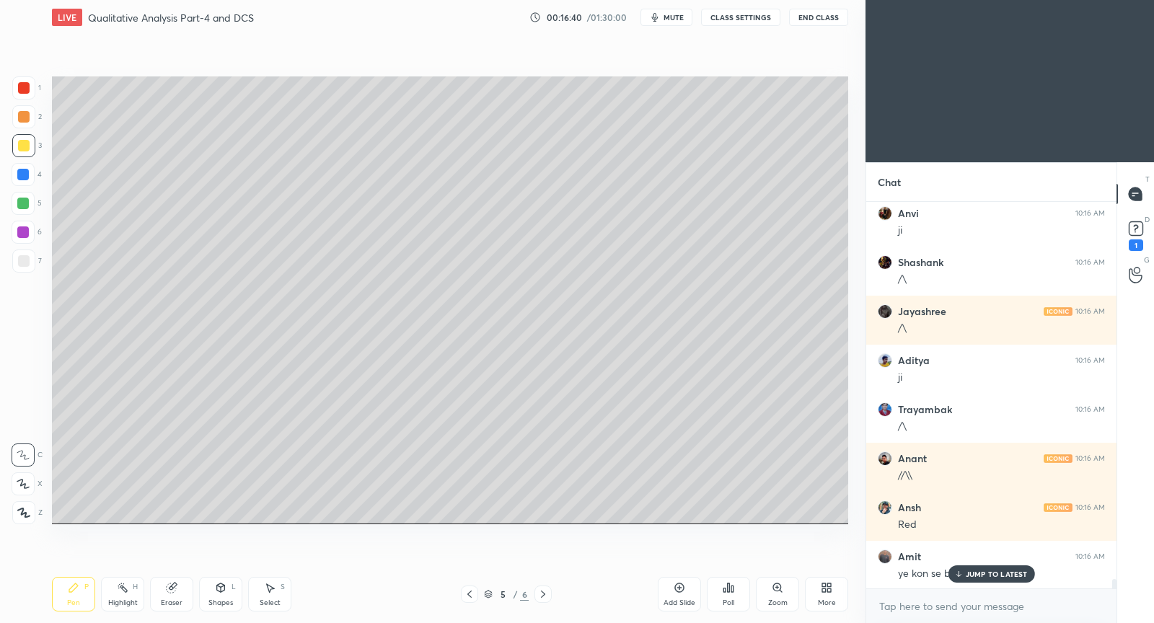
click at [1012, 570] on p "JUMP TO LATEST" at bounding box center [996, 574] width 62 height 9
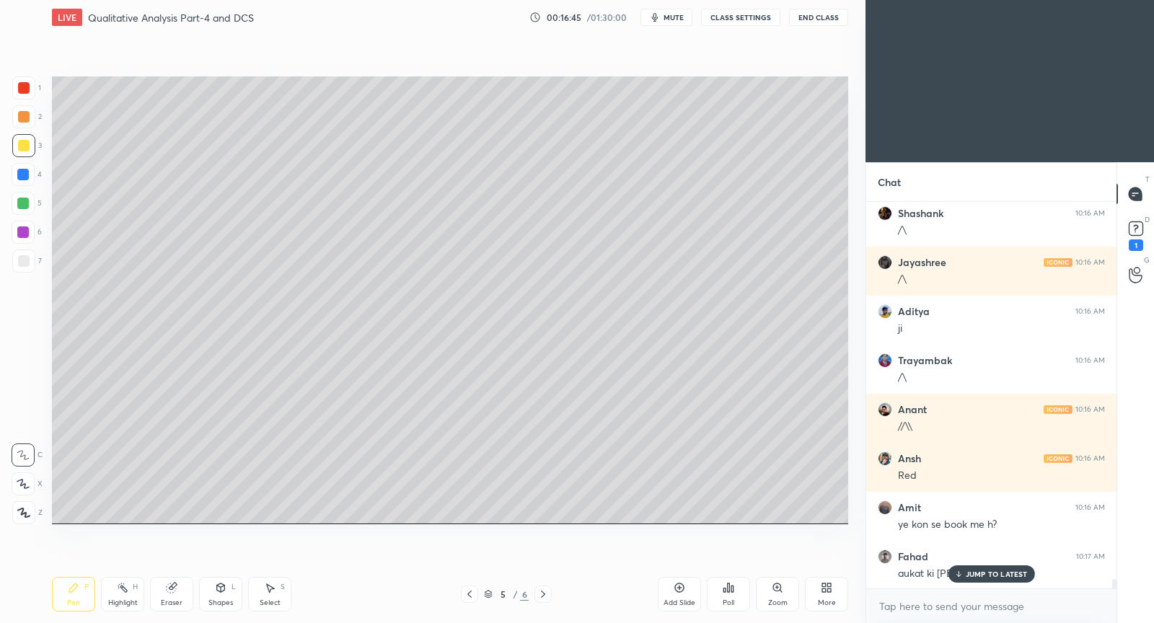
scroll to position [15888, 0]
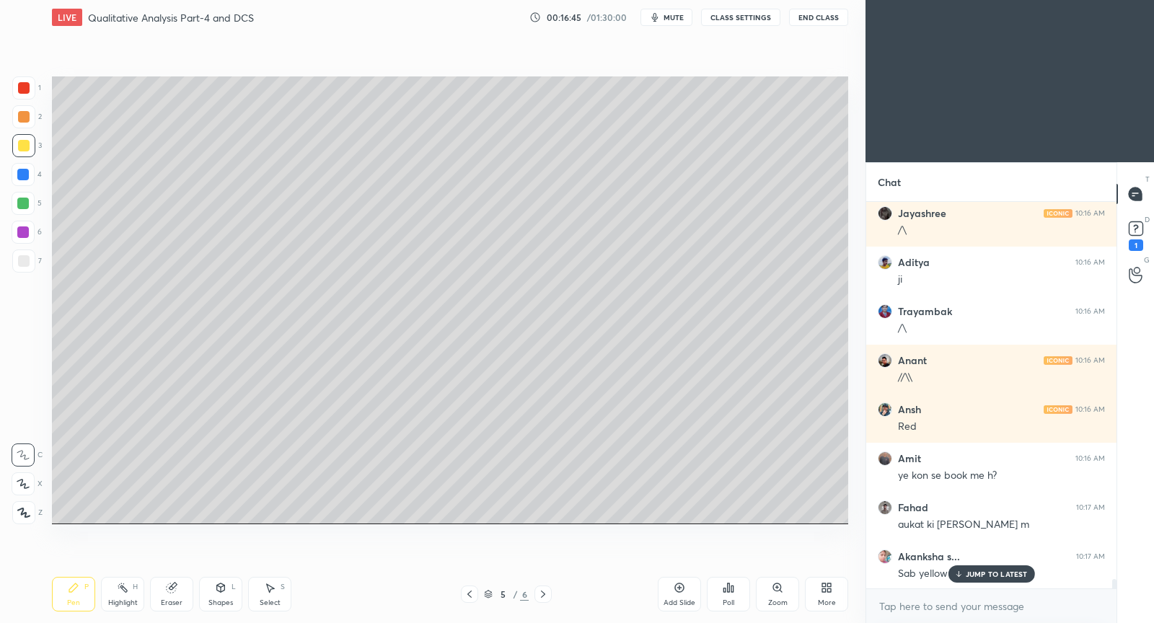
click at [983, 570] on p "JUMP TO LATEST" at bounding box center [996, 574] width 62 height 9
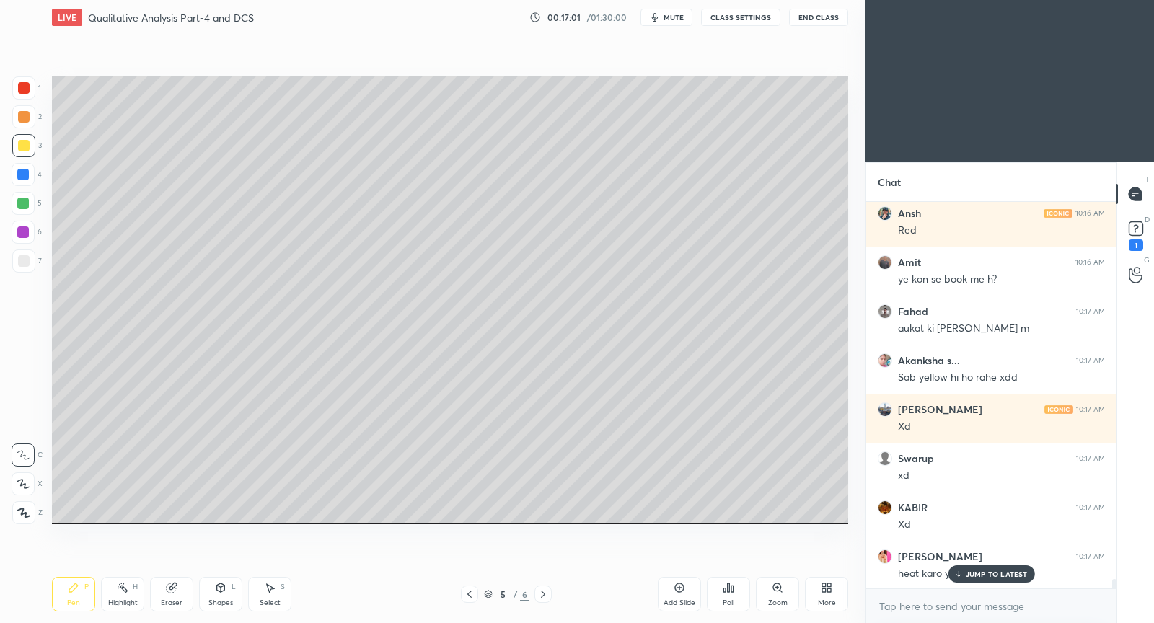
scroll to position [16134, 0]
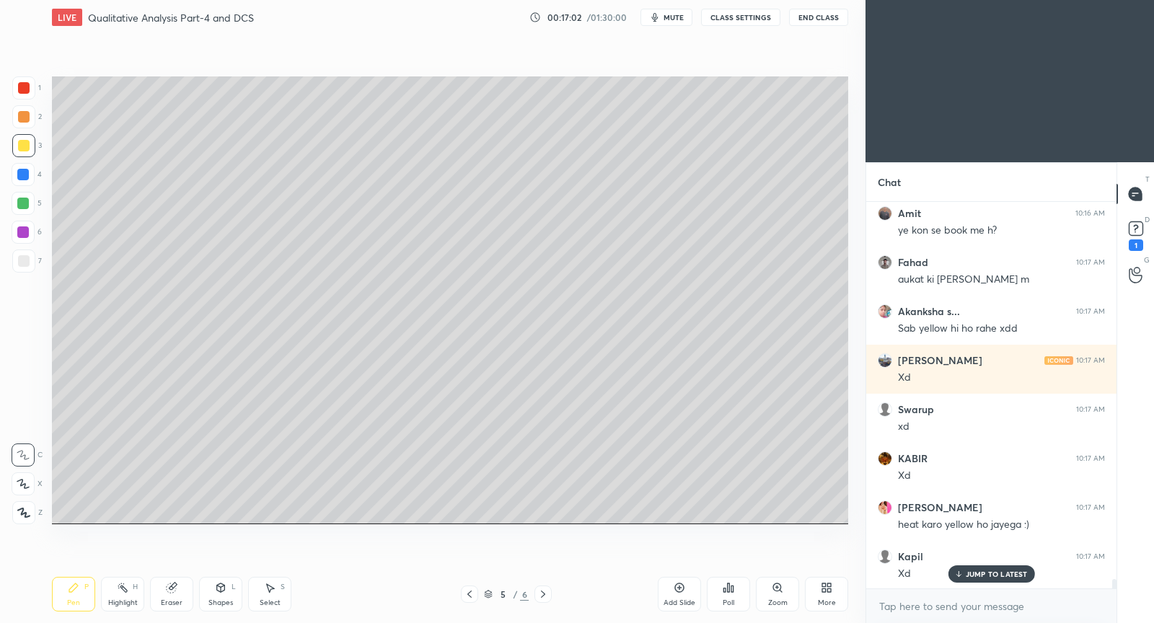
click at [679, 591] on icon at bounding box center [679, 588] width 12 height 12
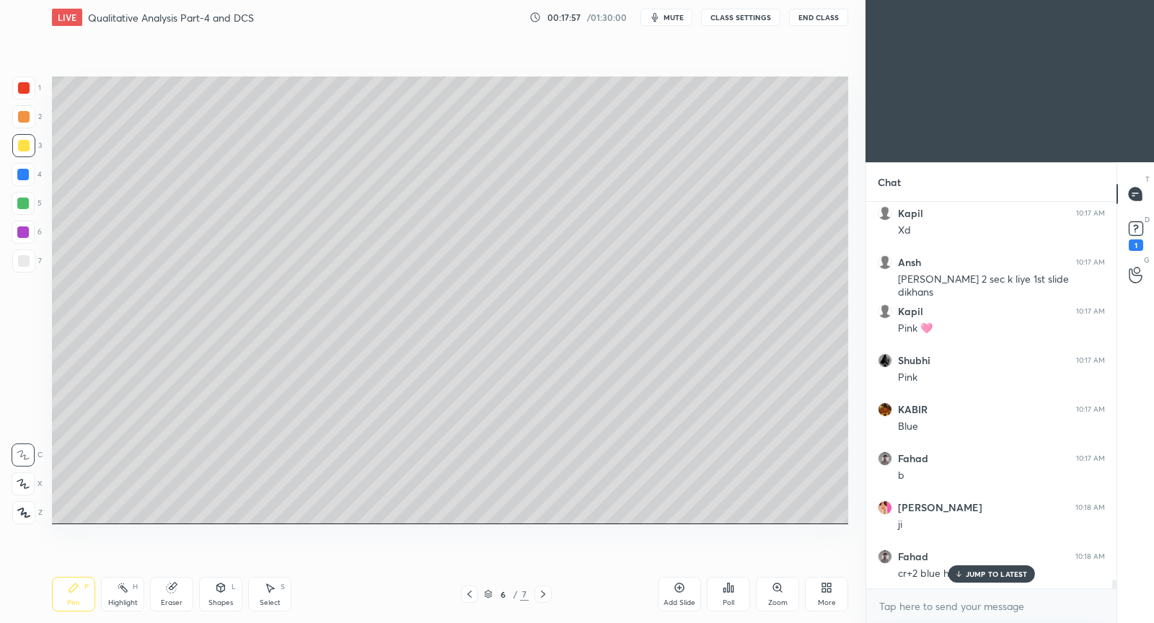
scroll to position [16526, 0]
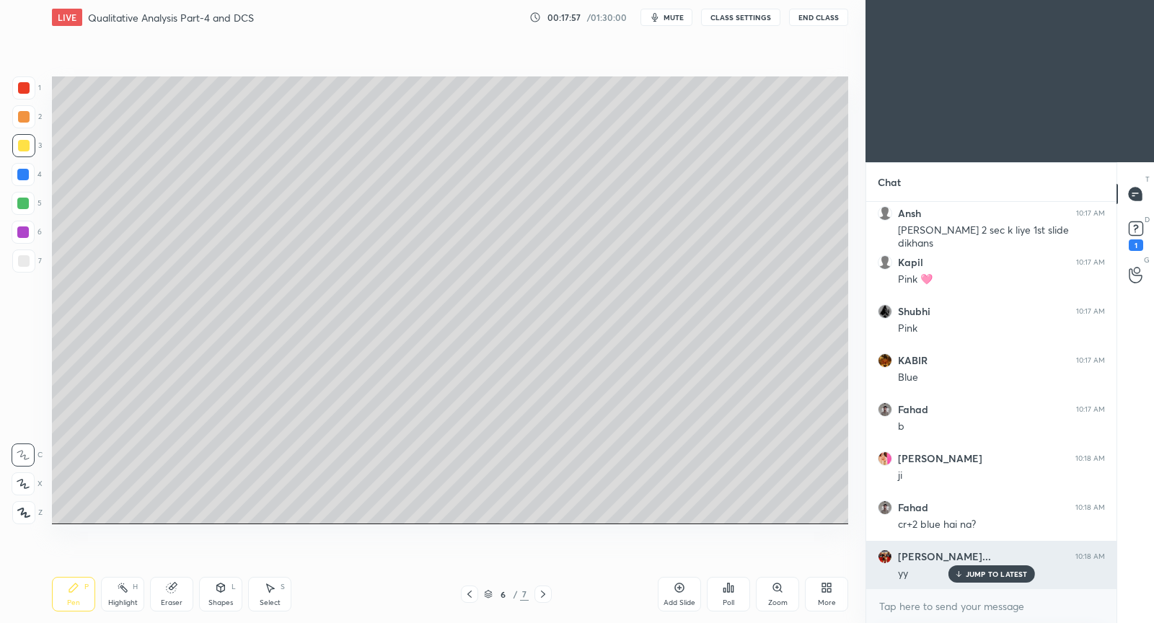
click at [968, 580] on div "JUMP TO LATEST" at bounding box center [990, 573] width 87 height 17
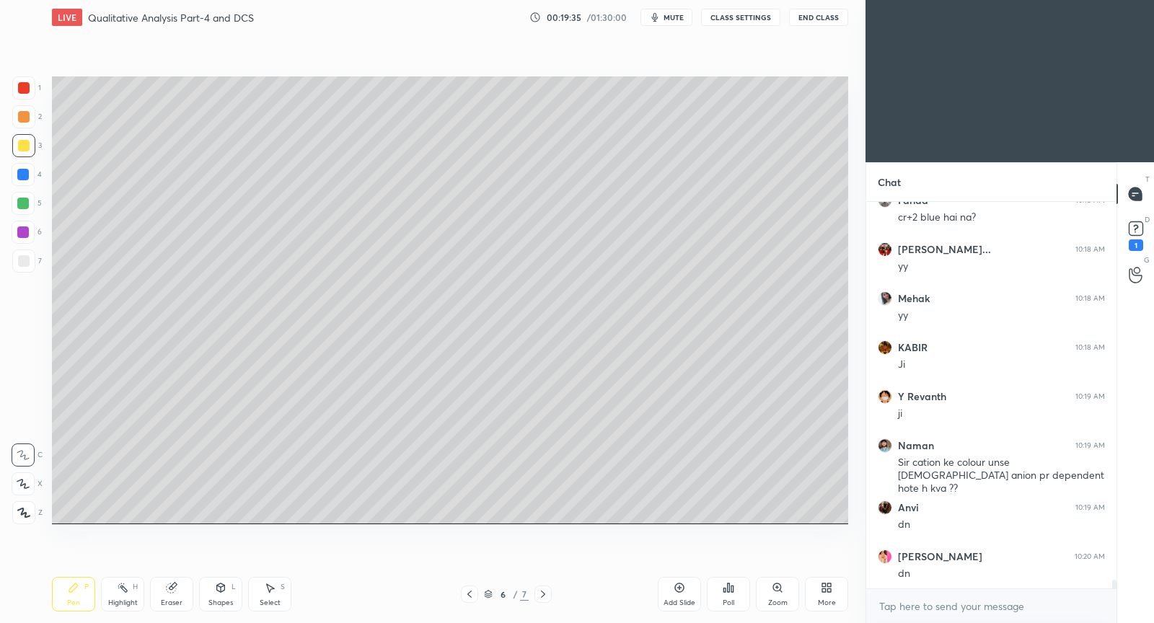
scroll to position [16883, 0]
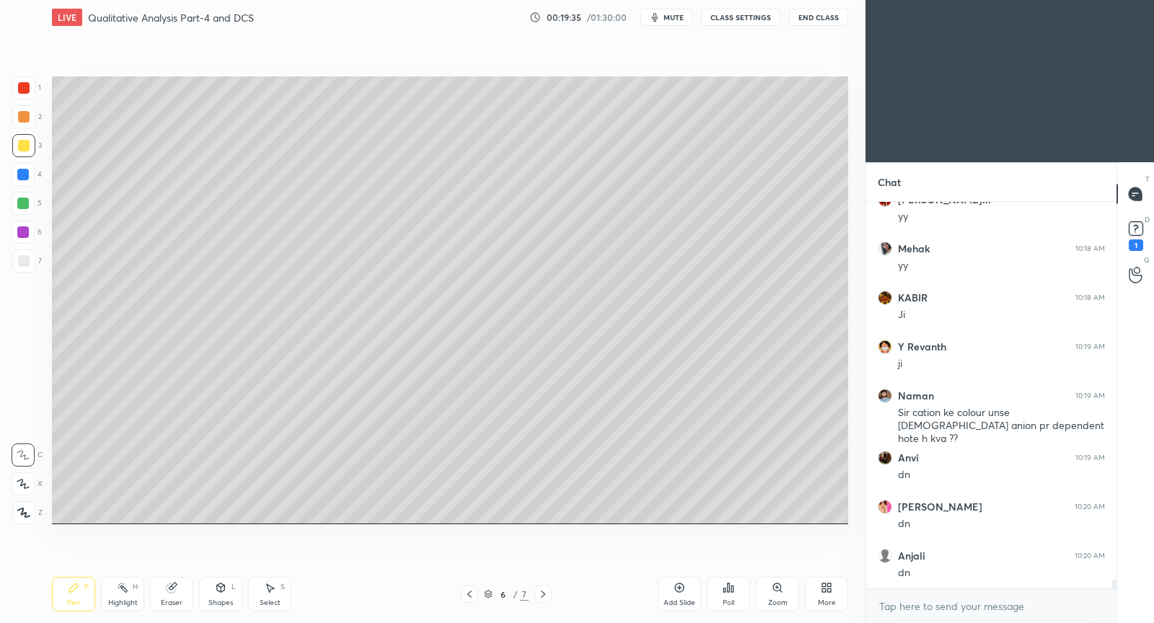
click at [544, 598] on icon at bounding box center [543, 594] width 12 height 12
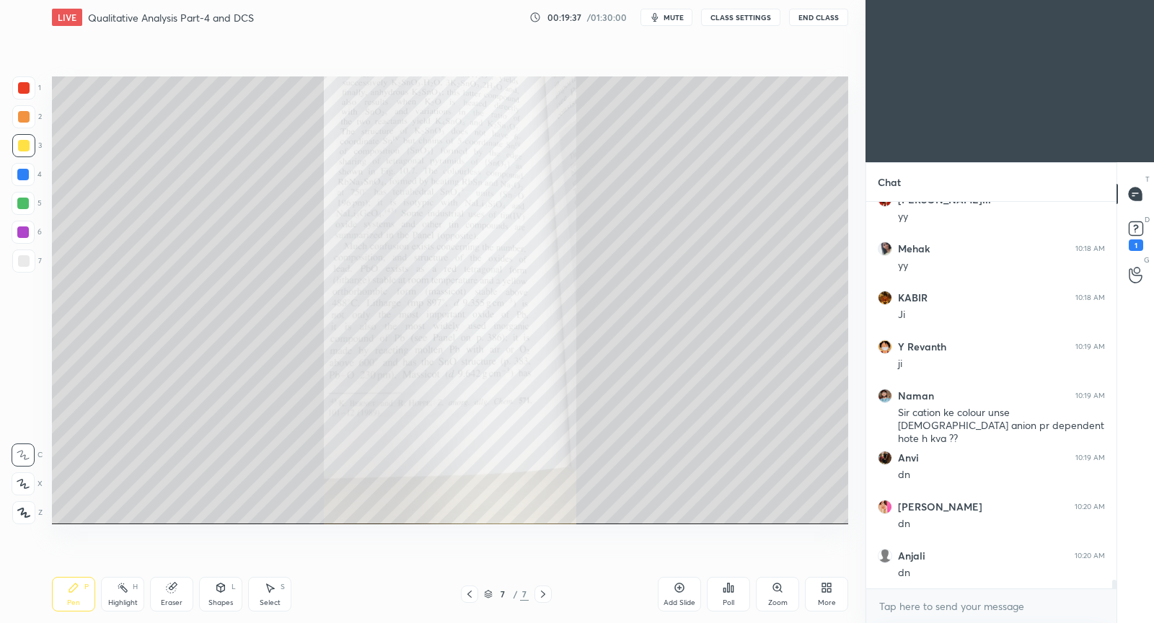
click at [468, 596] on icon at bounding box center [470, 594] width 12 height 12
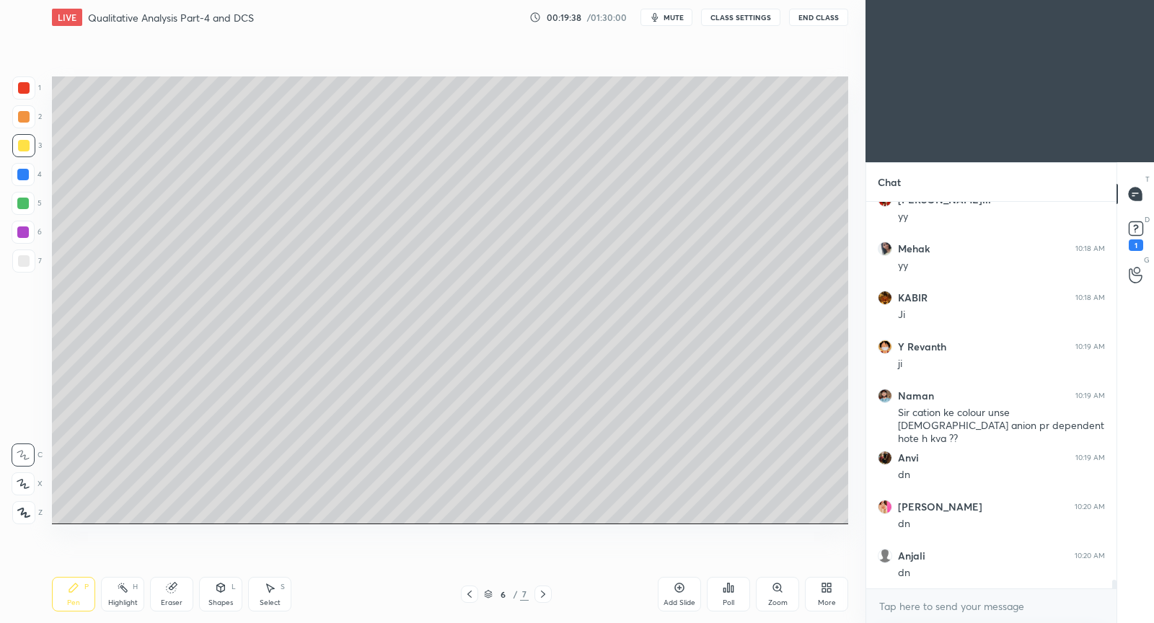
click at [545, 598] on icon at bounding box center [543, 594] width 12 height 12
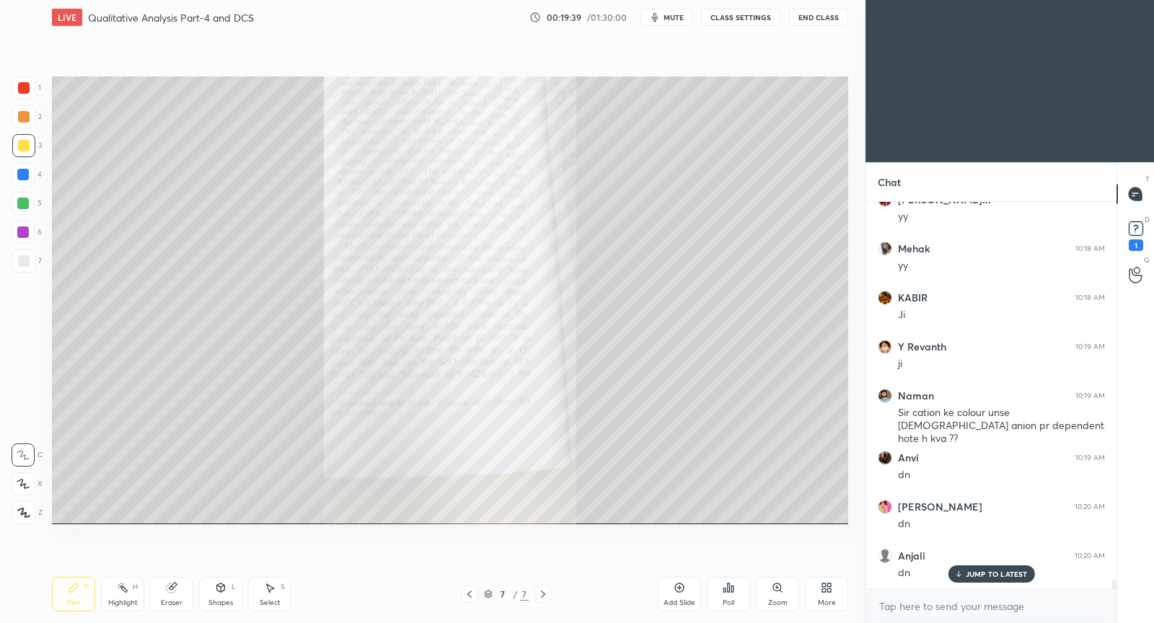
scroll to position [16931, 0]
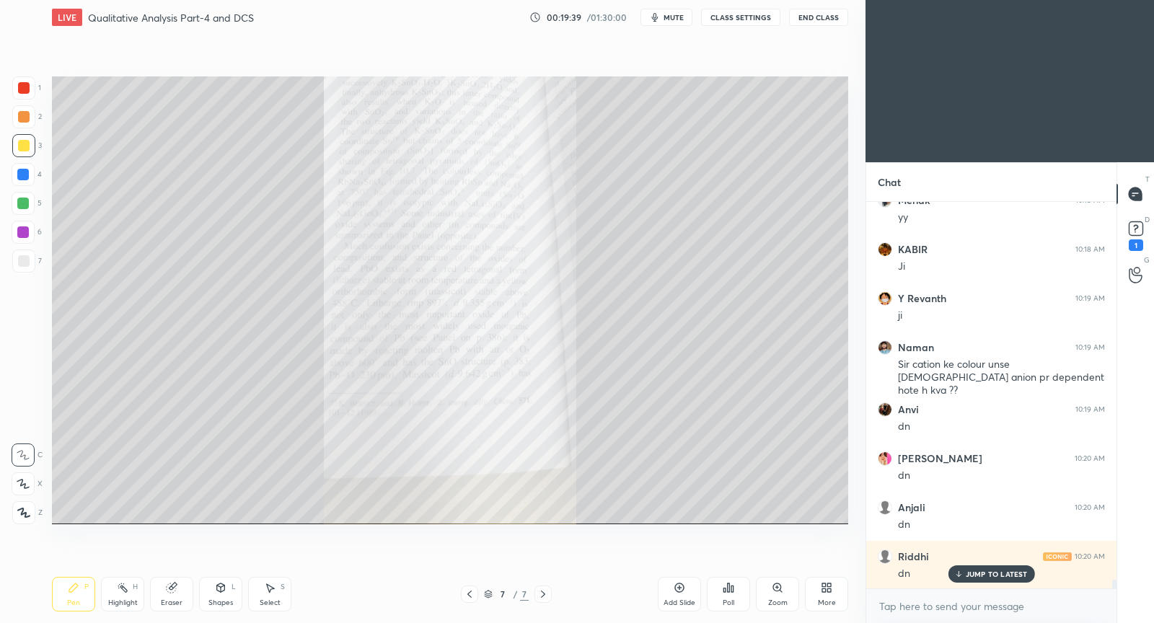
click at [687, 586] on div "Add Slide" at bounding box center [679, 594] width 43 height 35
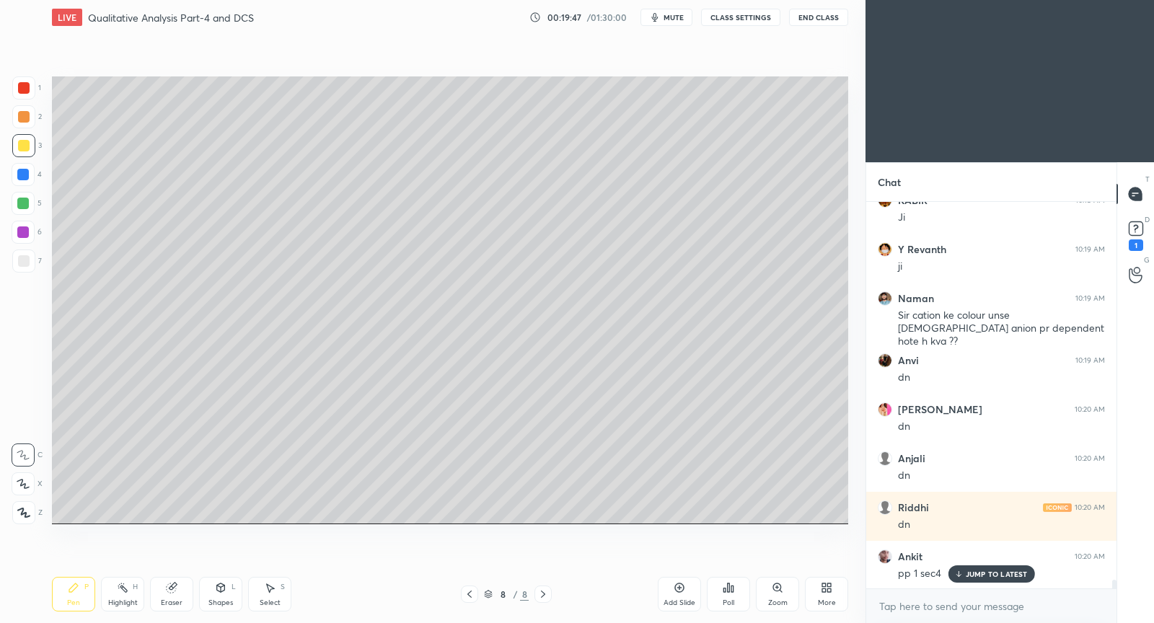
scroll to position [17029, 0]
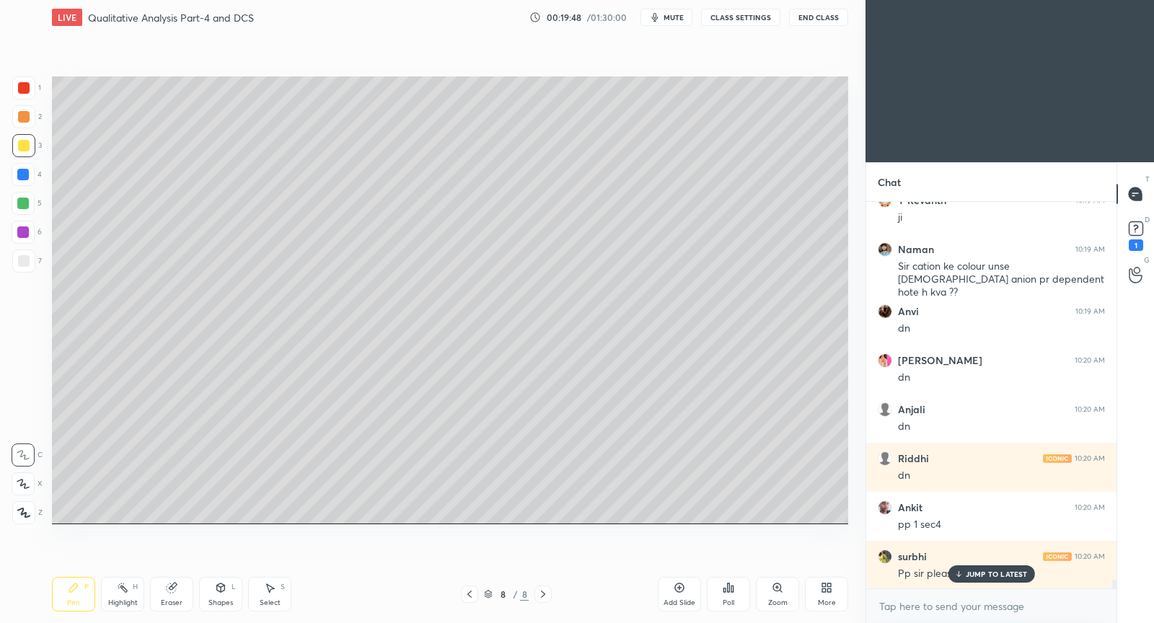
click at [969, 574] on p "JUMP TO LATEST" at bounding box center [996, 574] width 62 height 9
click at [464, 594] on icon at bounding box center [470, 594] width 12 height 12
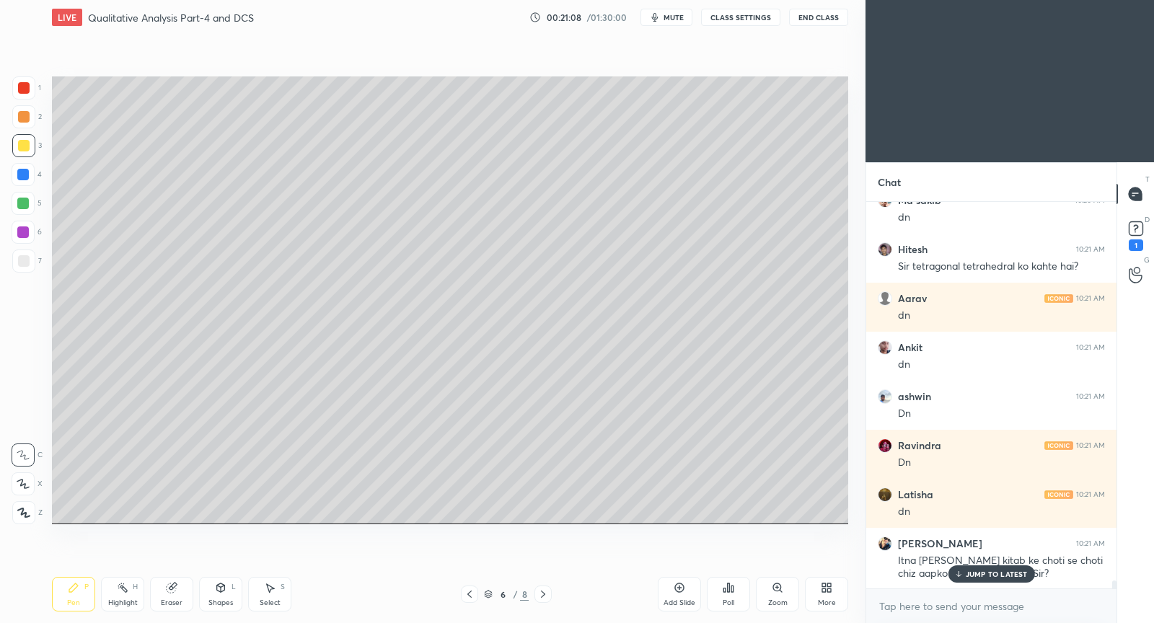
scroll to position [17928, 0]
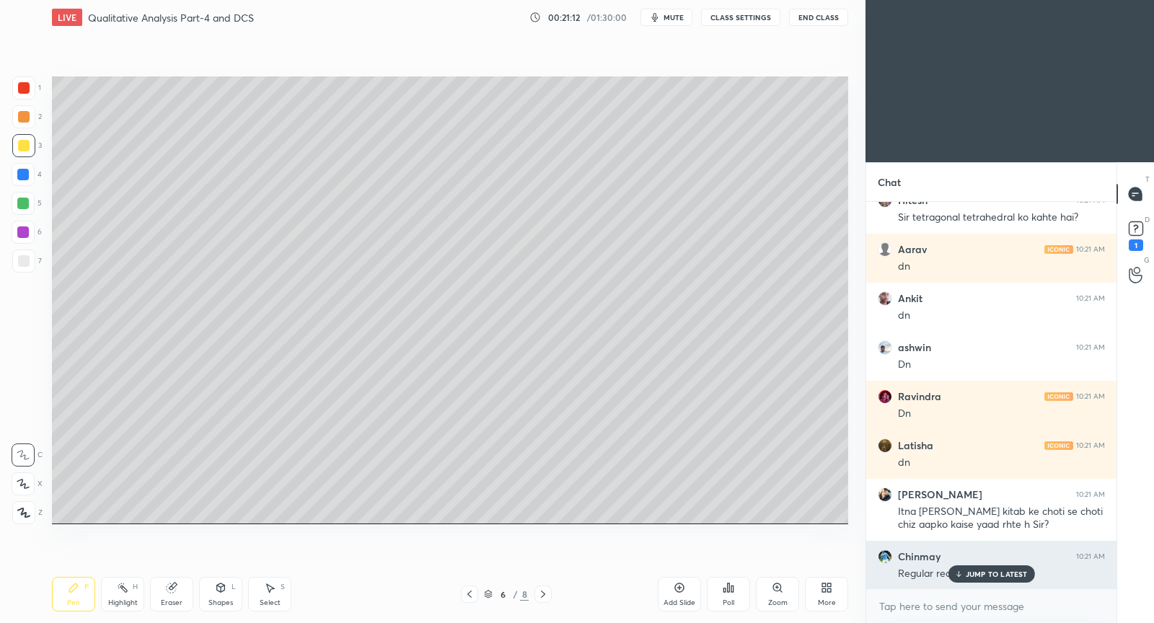
click at [972, 575] on p "JUMP TO LATEST" at bounding box center [996, 574] width 62 height 9
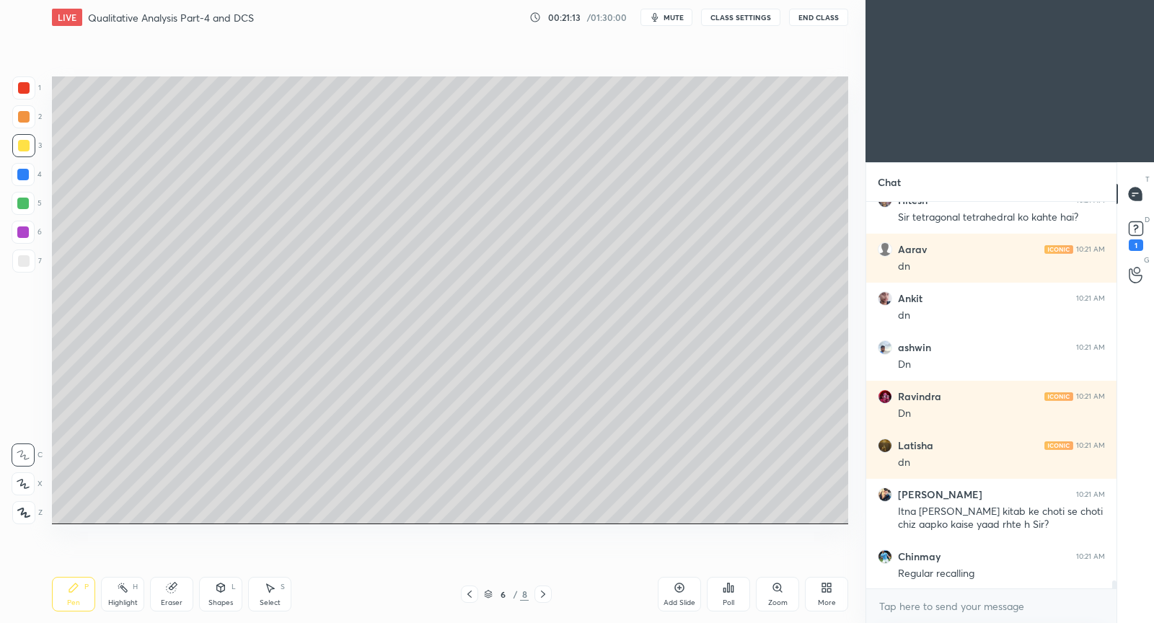
scroll to position [17977, 0]
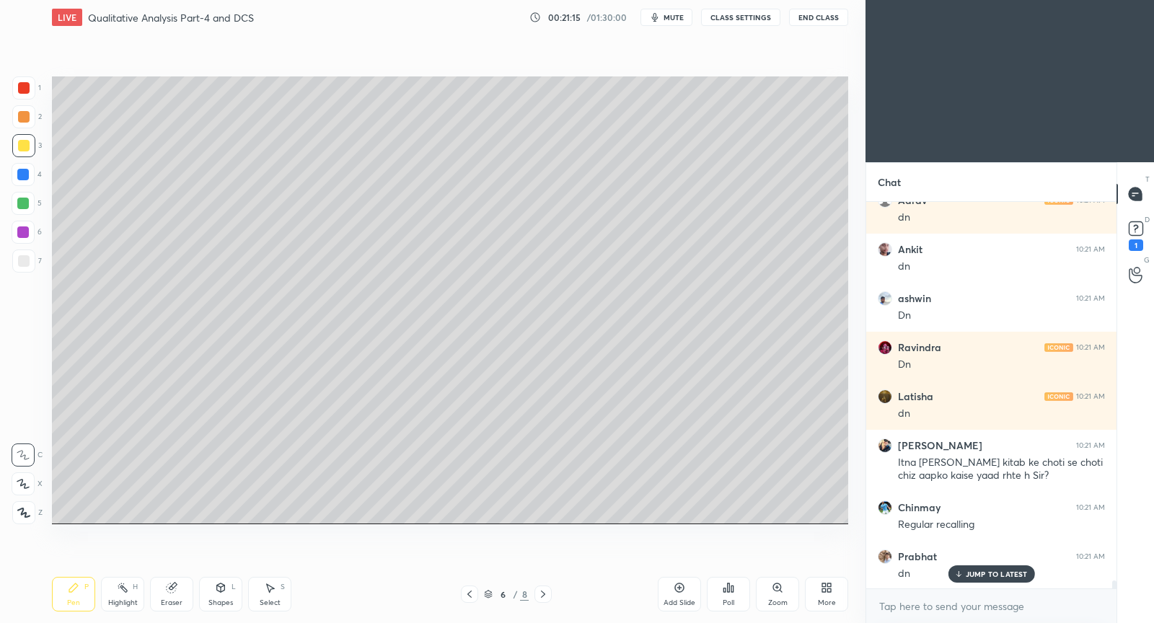
click at [547, 594] on div at bounding box center [542, 593] width 17 height 17
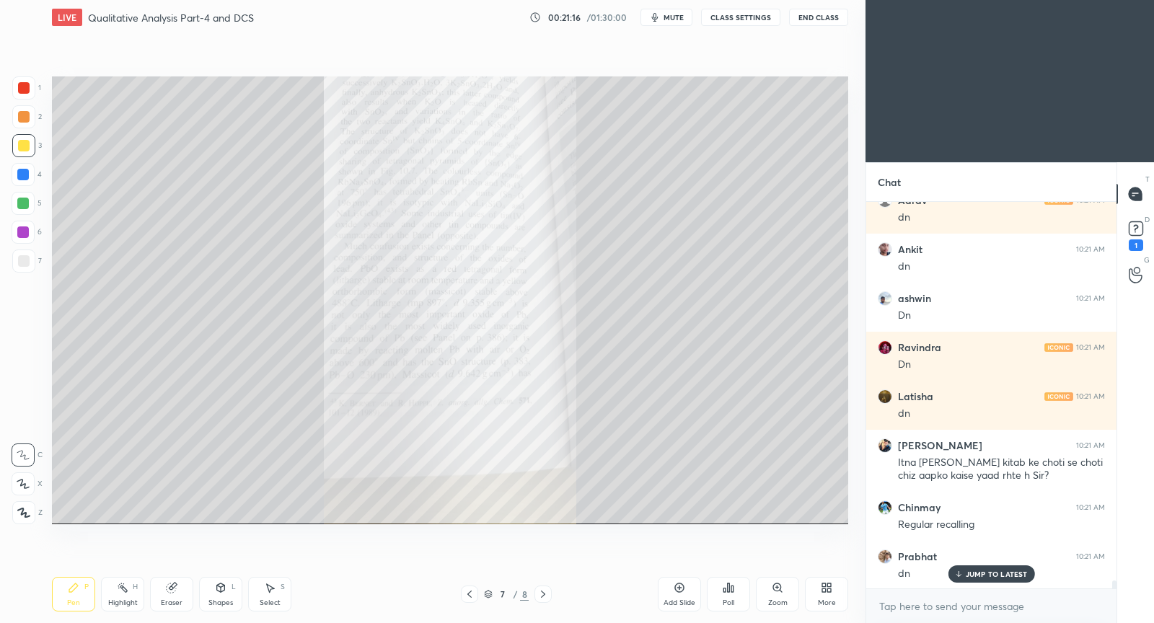
click at [544, 593] on div at bounding box center [542, 593] width 17 height 17
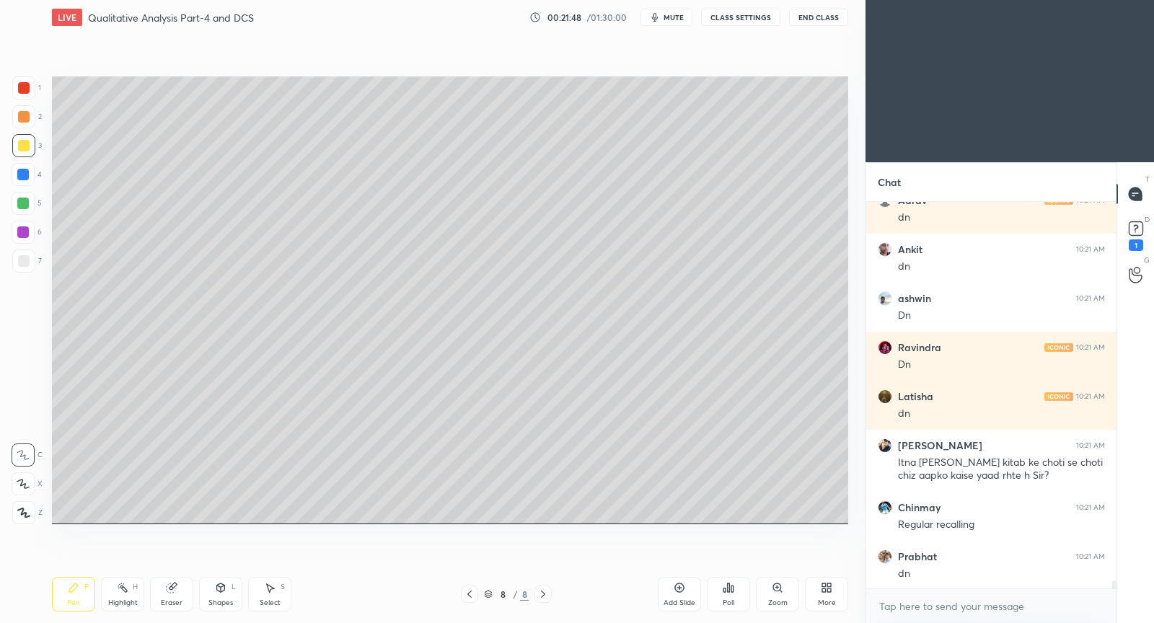
scroll to position [18030, 0]
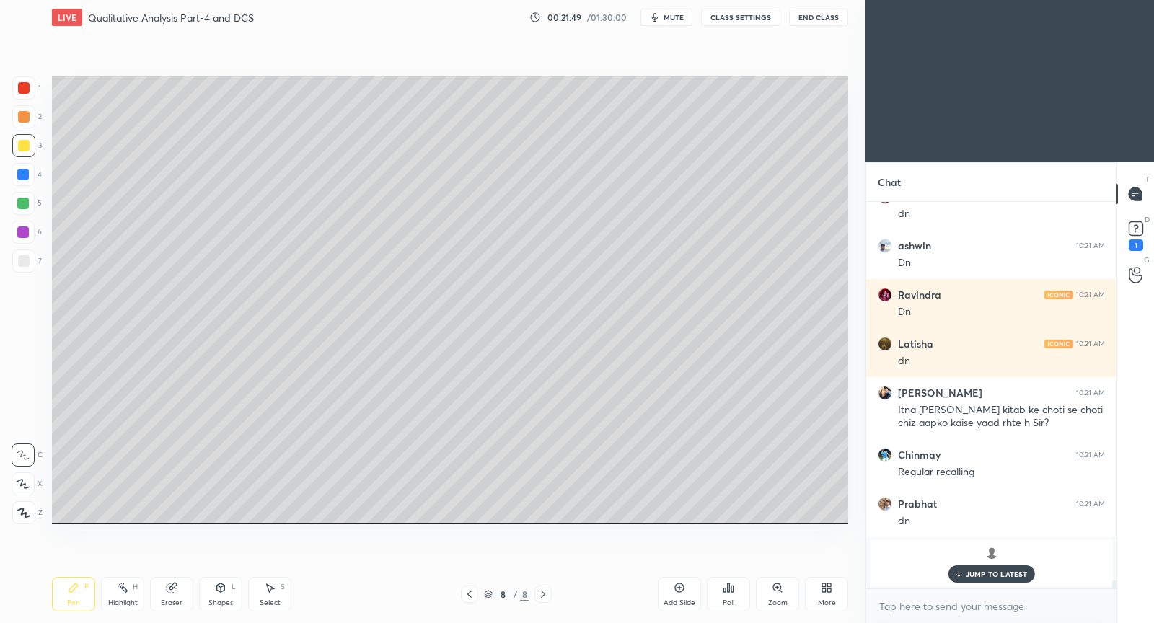
click at [19, 174] on div at bounding box center [23, 175] width 12 height 12
drag, startPoint x: 27, startPoint y: 205, endPoint x: 45, endPoint y: 203, distance: 18.8
click at [27, 206] on div at bounding box center [23, 204] width 12 height 12
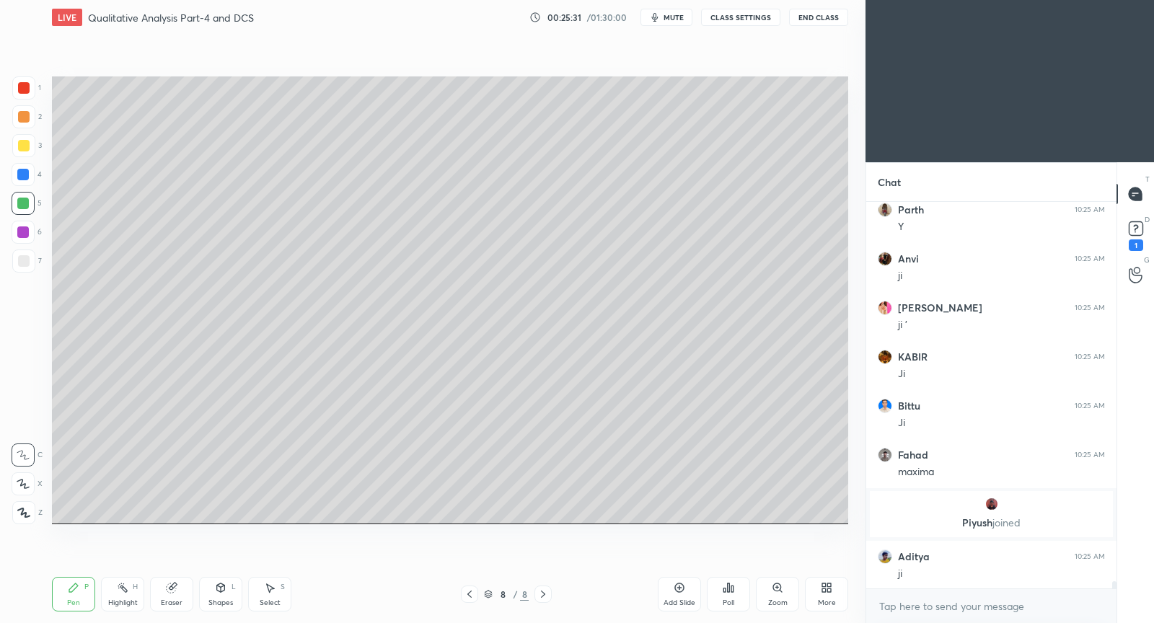
scroll to position [20251, 0]
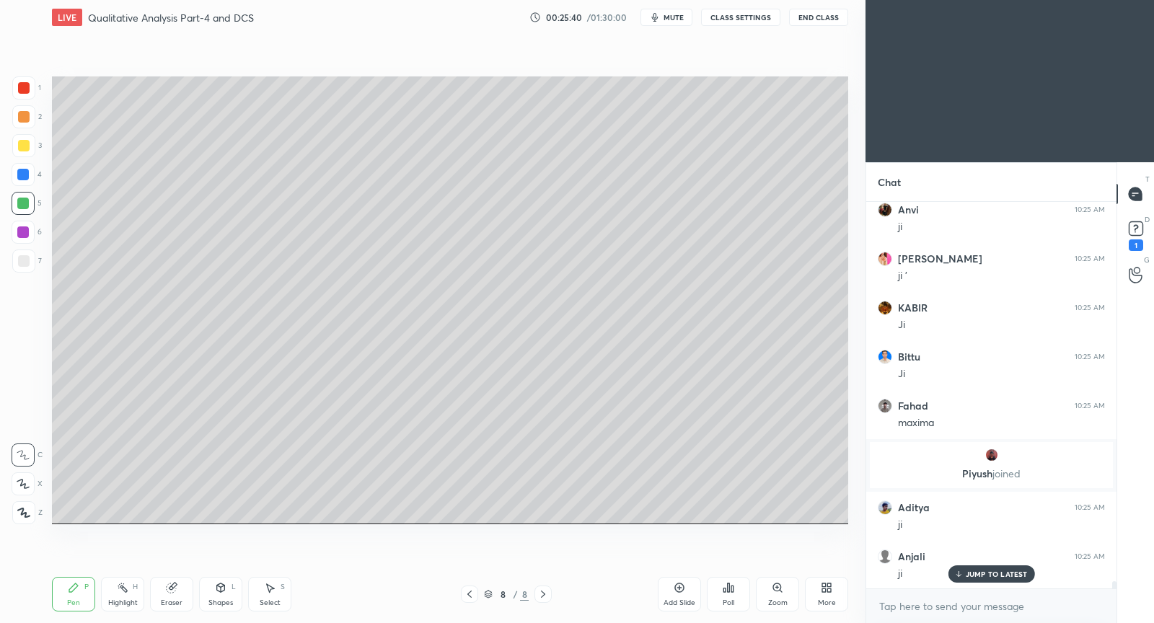
click at [23, 151] on div at bounding box center [23, 145] width 23 height 23
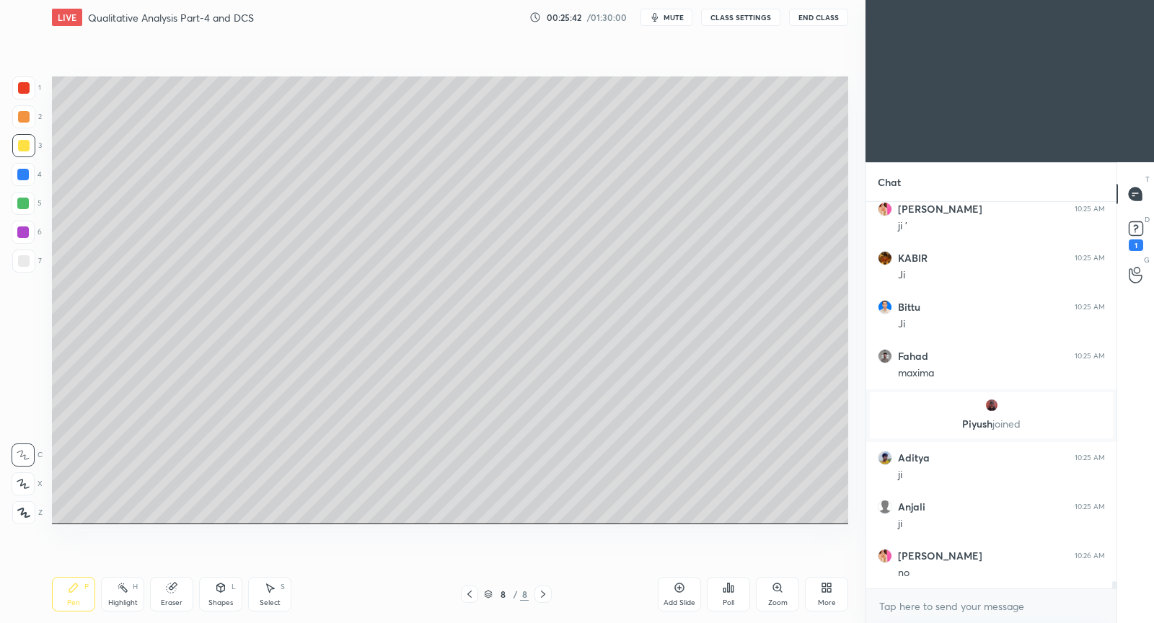
click at [26, 262] on div at bounding box center [24, 261] width 12 height 12
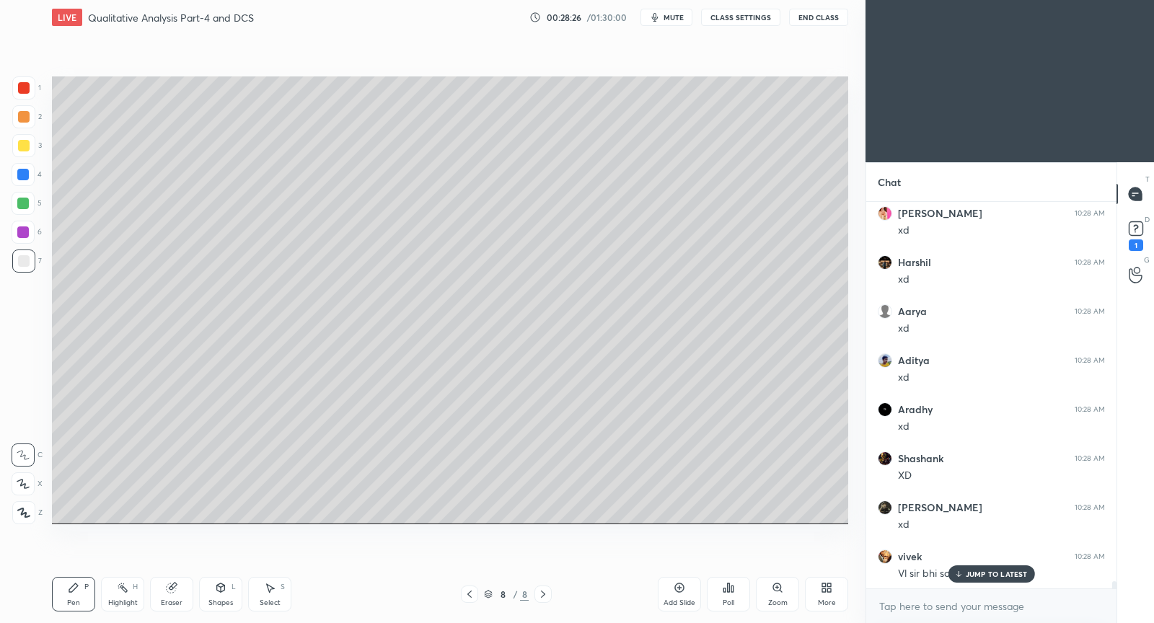
scroll to position [20230, 0]
click at [1006, 572] on p "JUMP TO LATEST" at bounding box center [996, 574] width 62 height 9
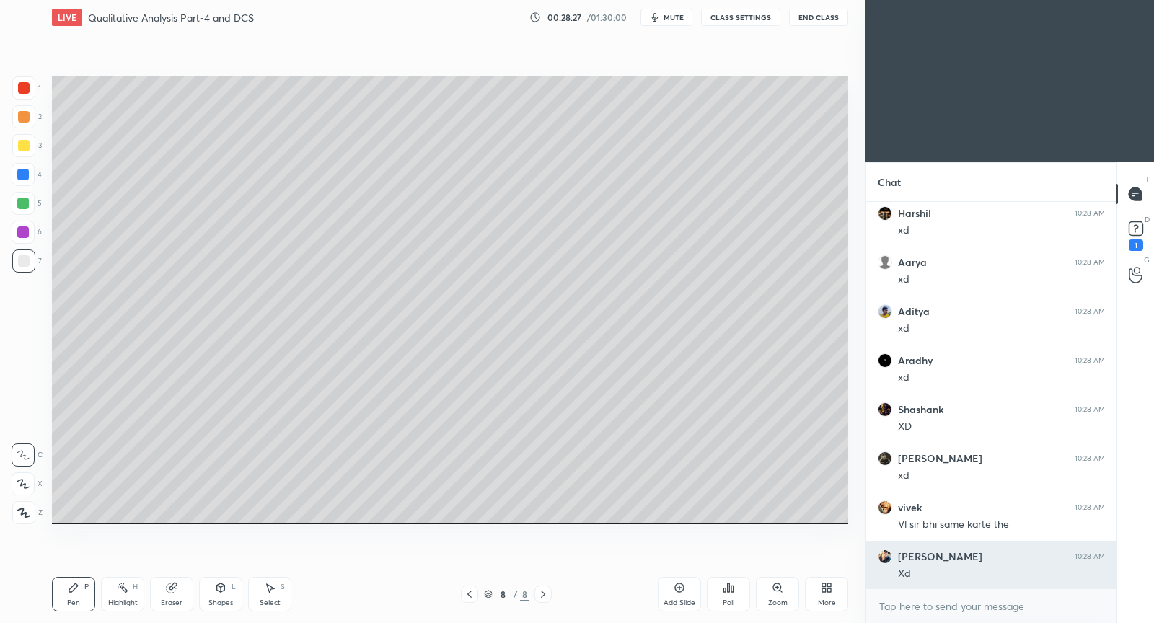
scroll to position [20279, 0]
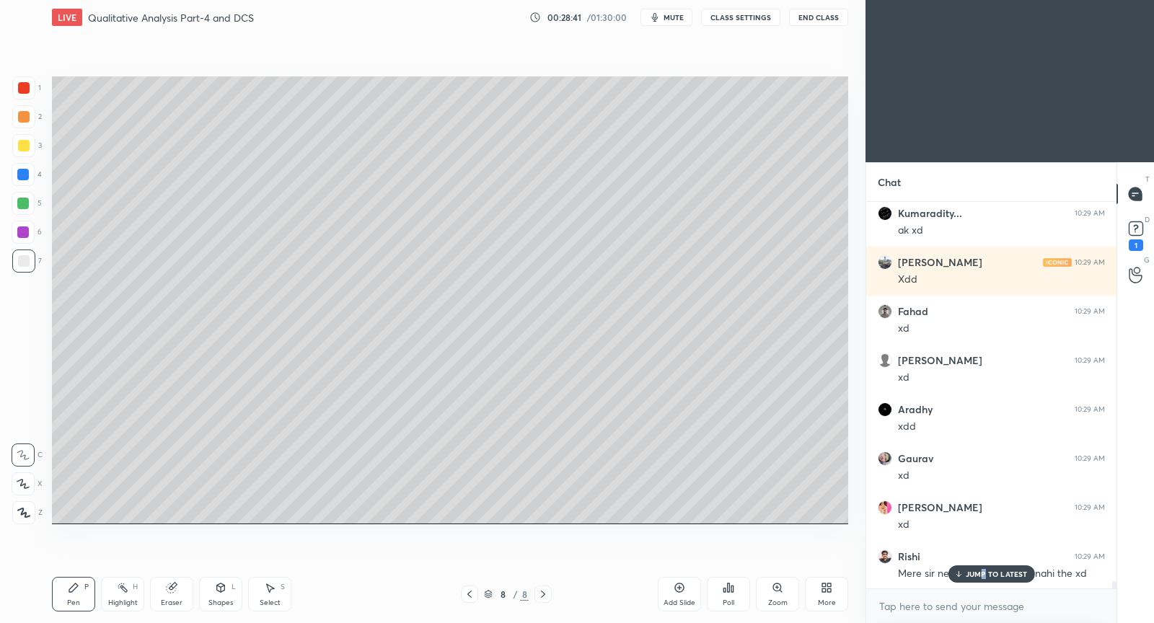
drag, startPoint x: 984, startPoint y: 577, endPoint x: 854, endPoint y: 570, distance: 130.0
click at [980, 575] on p "JUMP TO LATEST" at bounding box center [996, 574] width 62 height 9
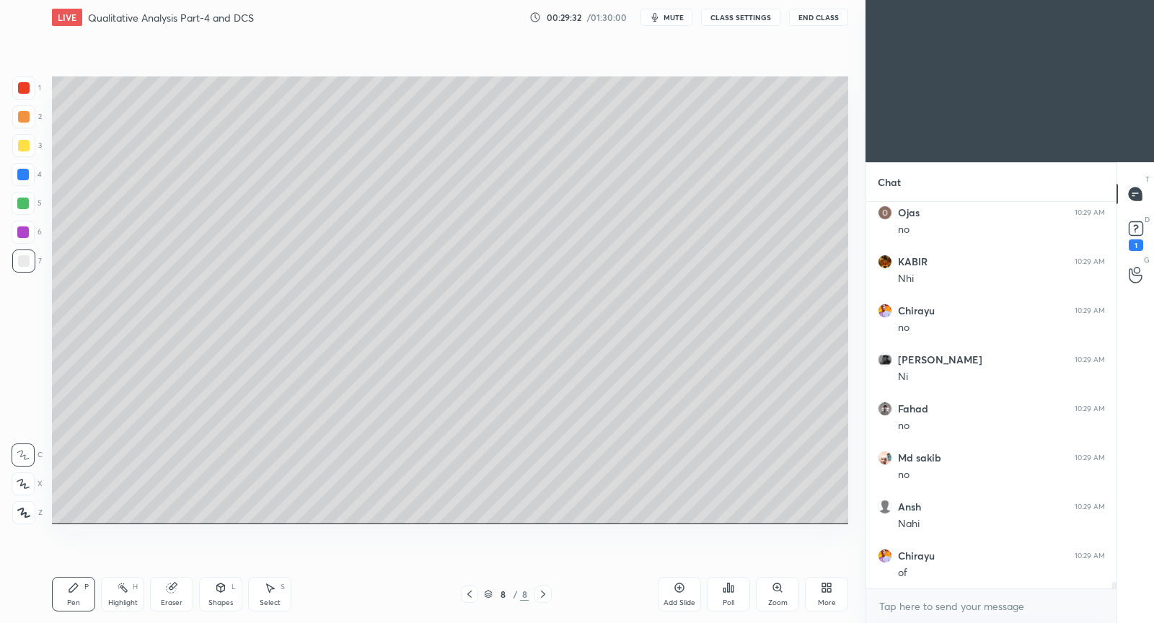
scroll to position [21567, 0]
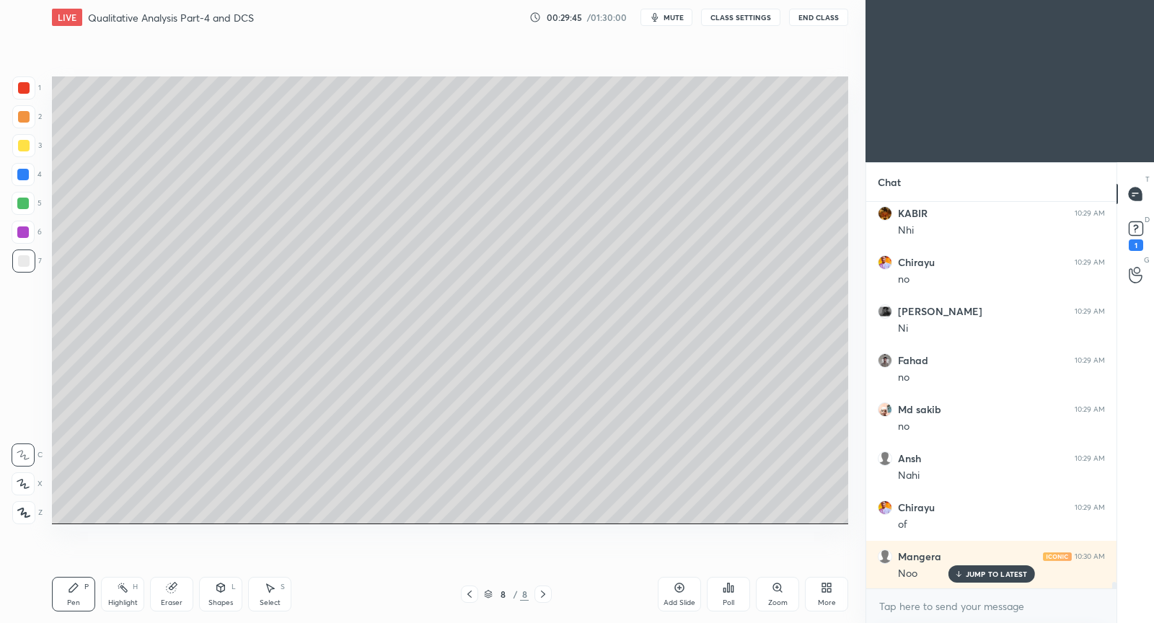
click at [773, 526] on div "Setting up your live class Poll for secs No correct answer Start poll" at bounding box center [450, 300] width 808 height 531
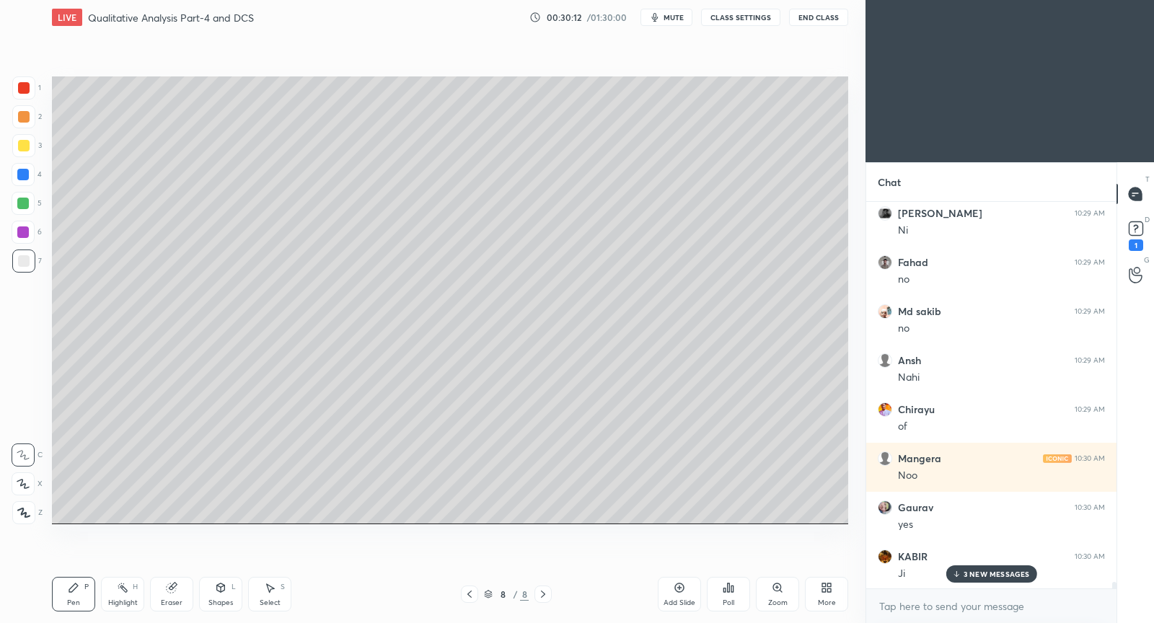
scroll to position [21812, 0]
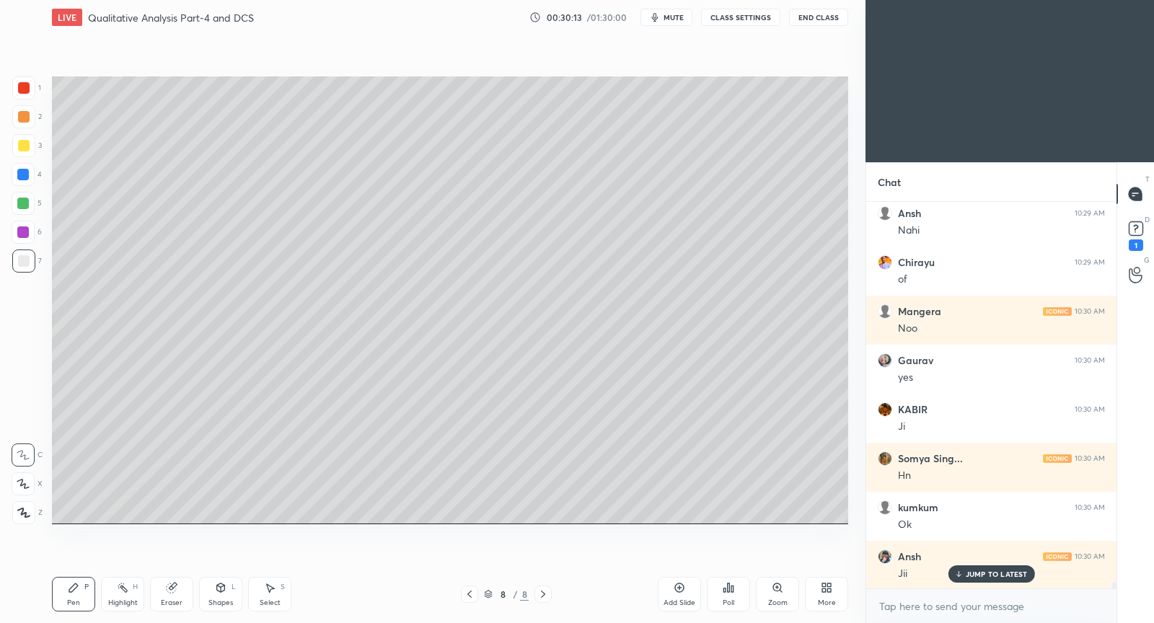
click at [686, 593] on div "Add Slide" at bounding box center [679, 594] width 43 height 35
click at [452, 69] on div "Setting up your live class Poll for secs No correct answer Start poll" at bounding box center [450, 300] width 808 height 531
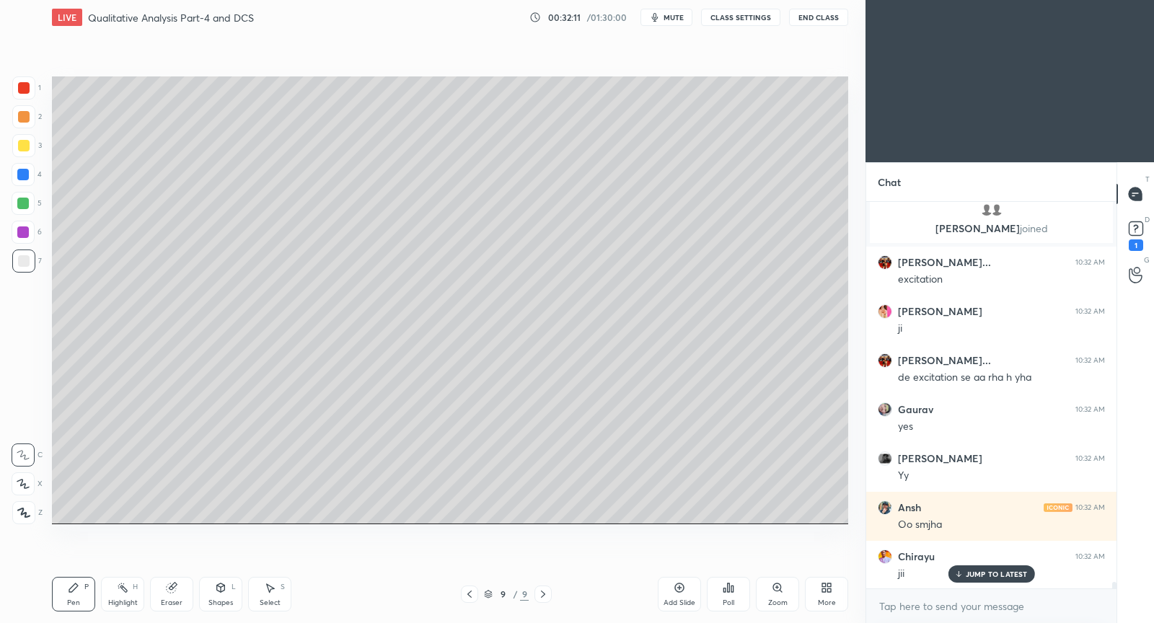
scroll to position [22909, 0]
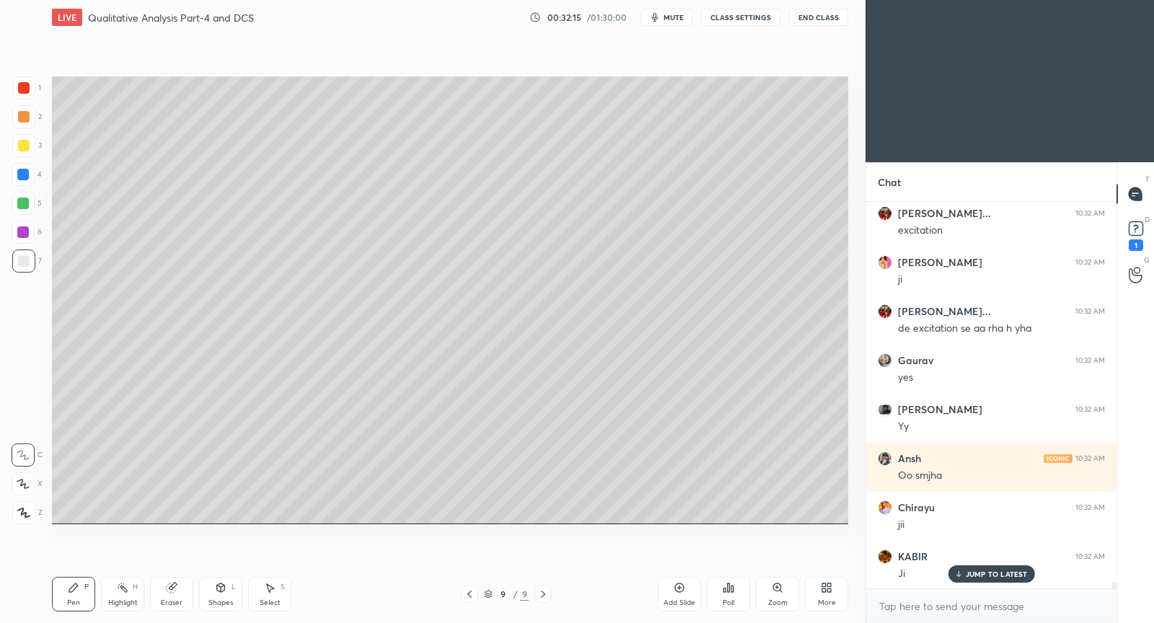
drag, startPoint x: 174, startPoint y: 595, endPoint x: 182, endPoint y: 578, distance: 18.4
click at [178, 586] on div "Eraser" at bounding box center [171, 594] width 43 height 35
click at [87, 589] on div "Pen P" at bounding box center [73, 594] width 43 height 35
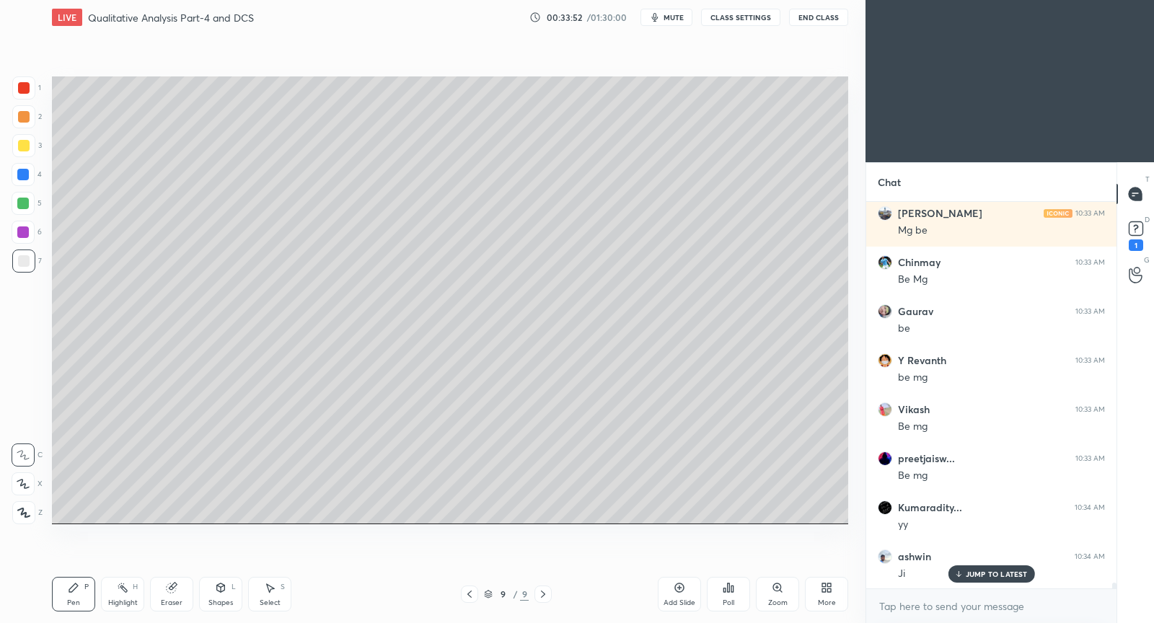
scroll to position [24100, 0]
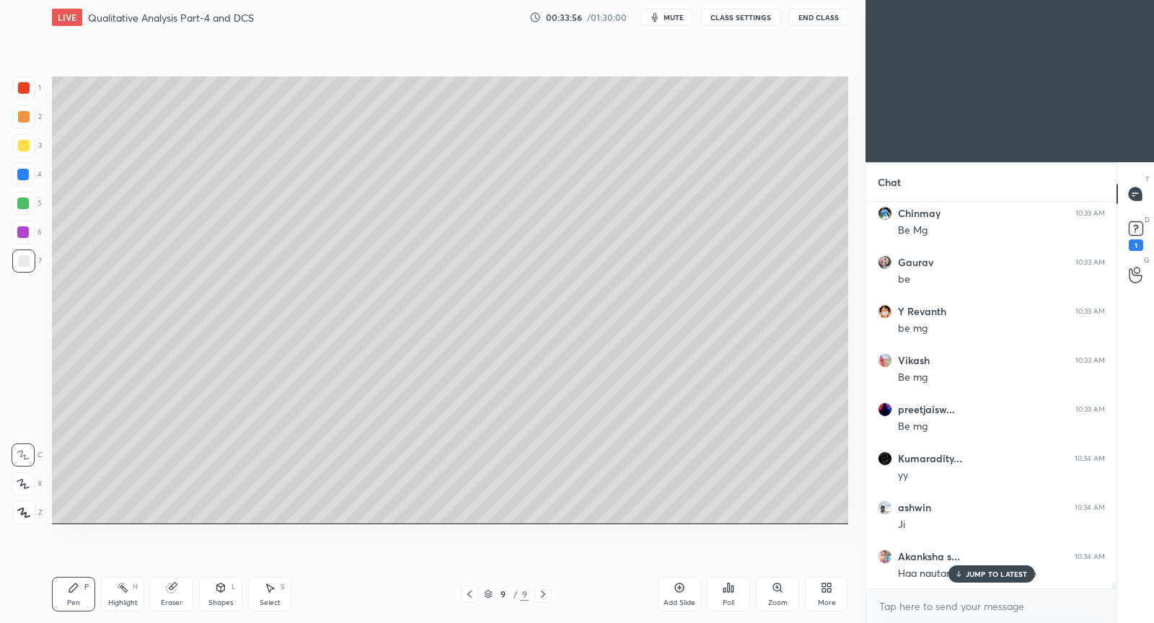
click at [966, 570] on p "JUMP TO LATEST" at bounding box center [996, 574] width 62 height 9
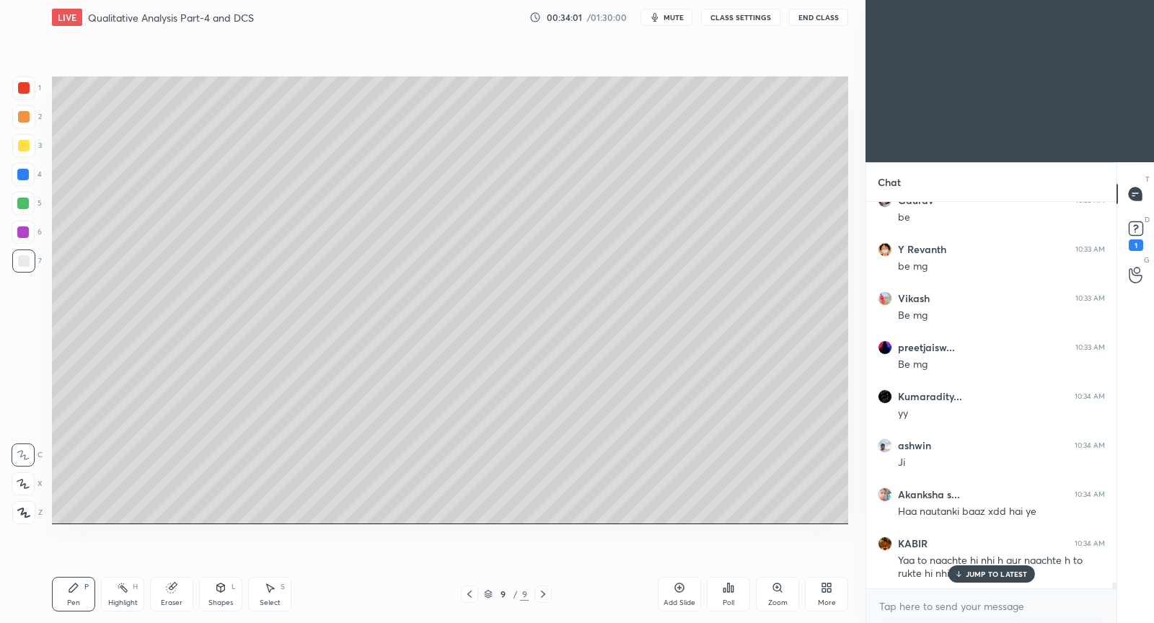
scroll to position [24212, 0]
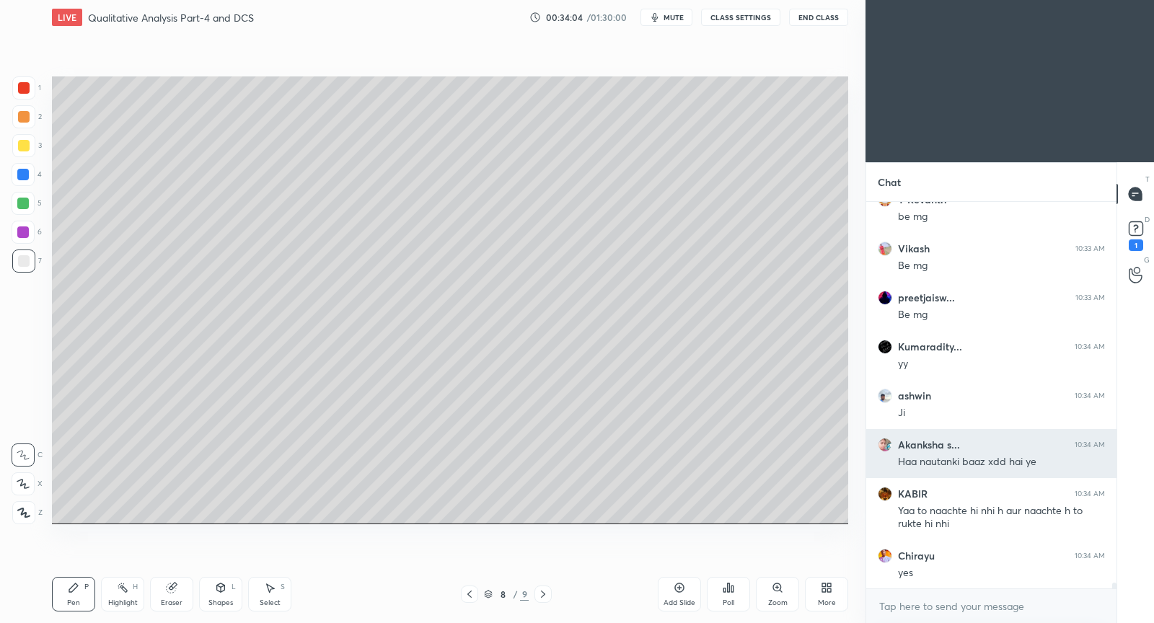
click at [942, 446] on h6 "Akanksha s..." at bounding box center [929, 444] width 62 height 13
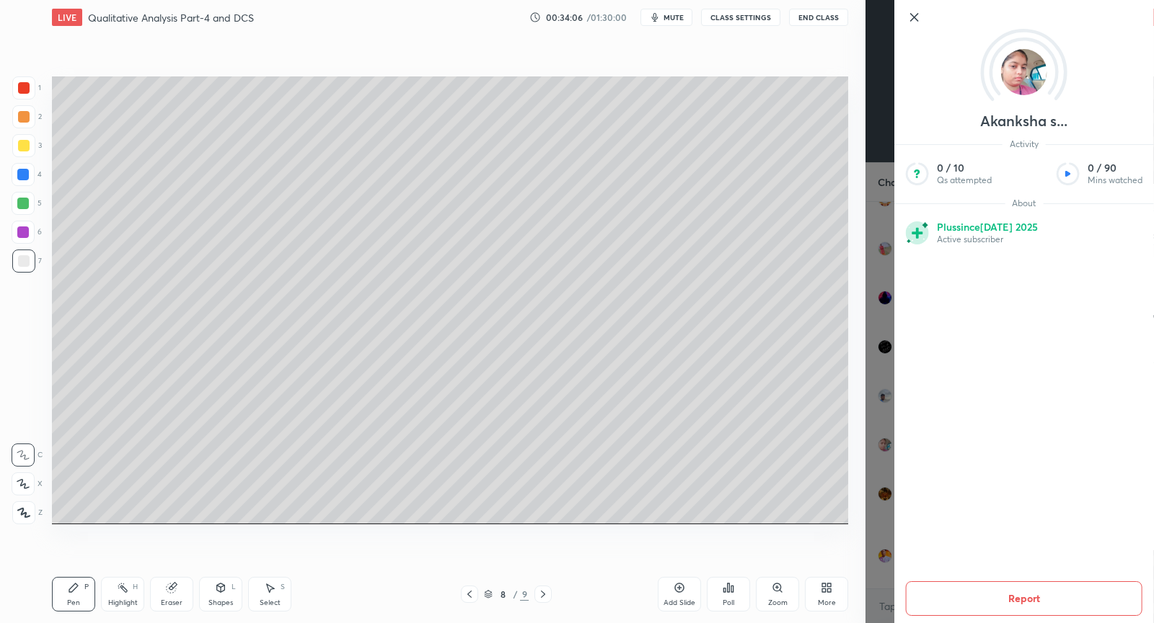
scroll to position [24260, 0]
click at [912, 17] on icon at bounding box center [914, 17] width 17 height 17
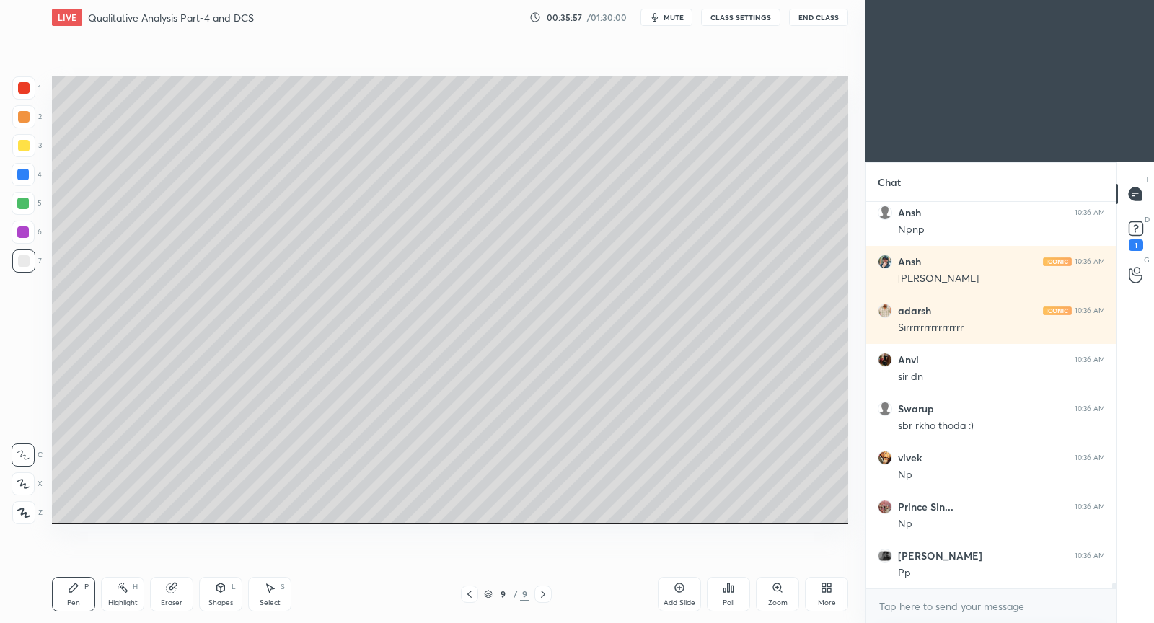
scroll to position [24523, 0]
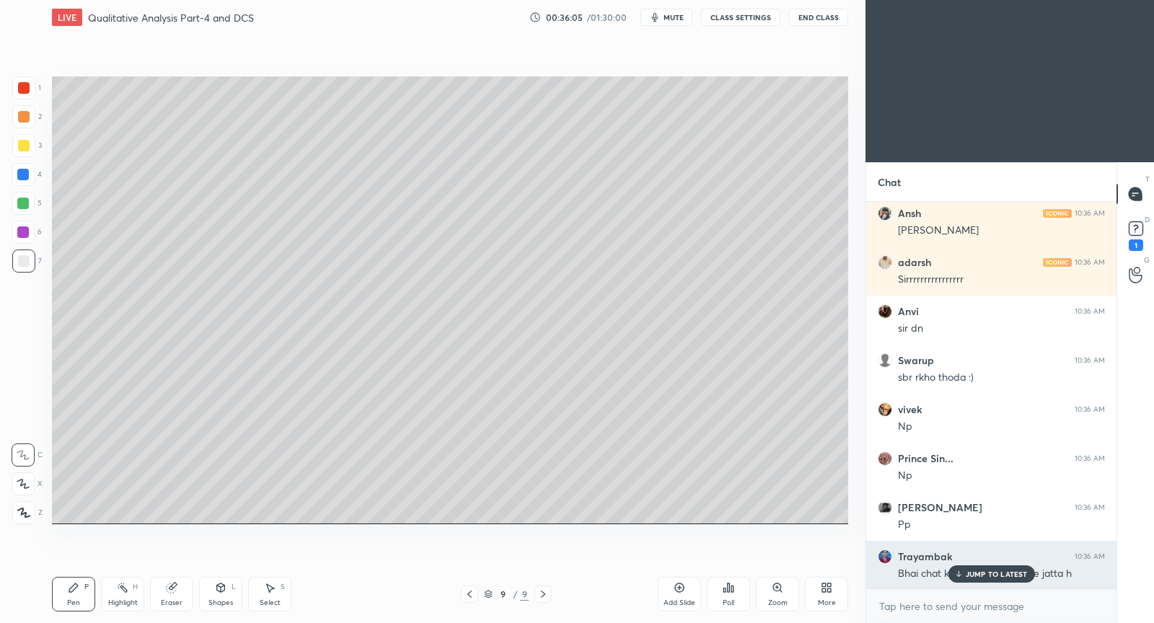
click at [1003, 580] on div "JUMP TO LATEST" at bounding box center [990, 573] width 87 height 17
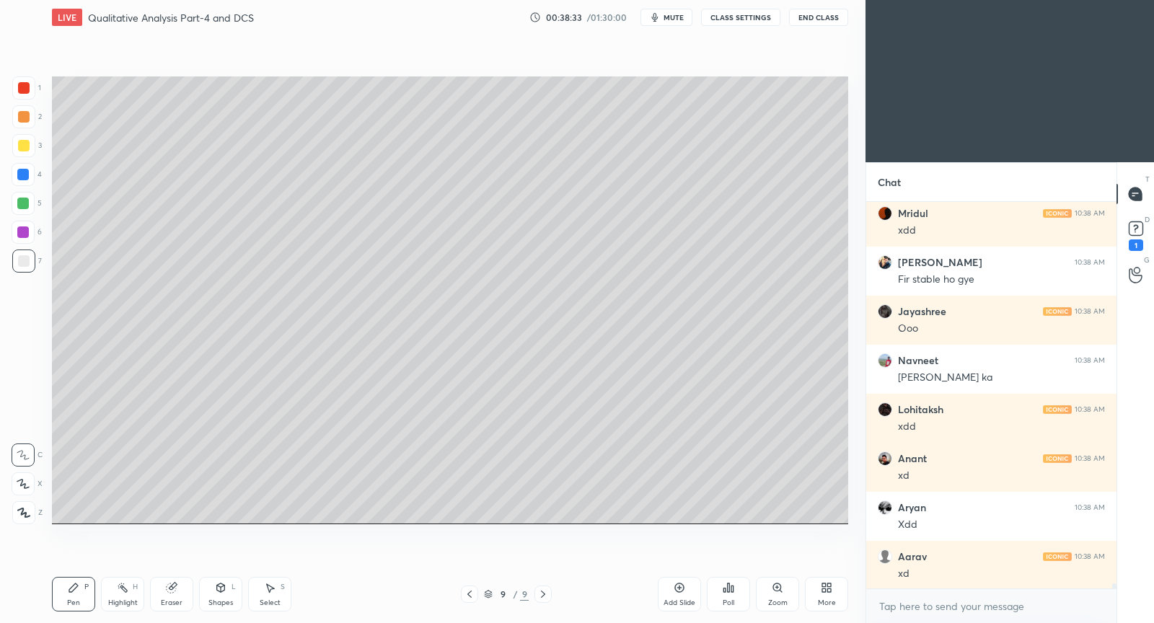
scroll to position [29385, 0]
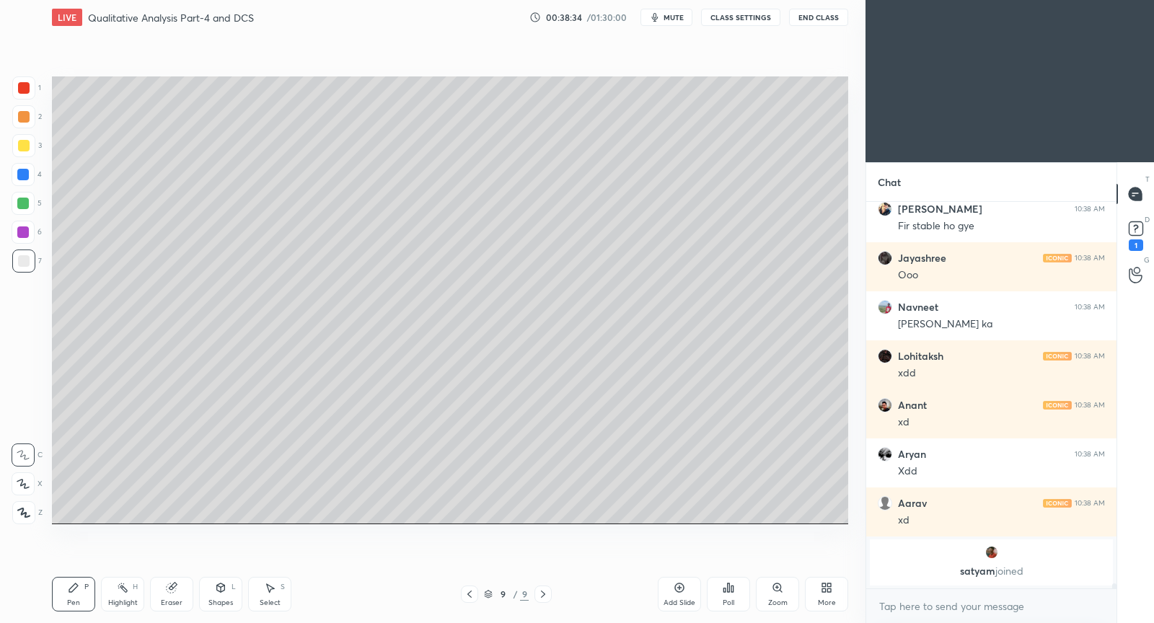
click at [680, 580] on div "Add Slide" at bounding box center [679, 594] width 43 height 35
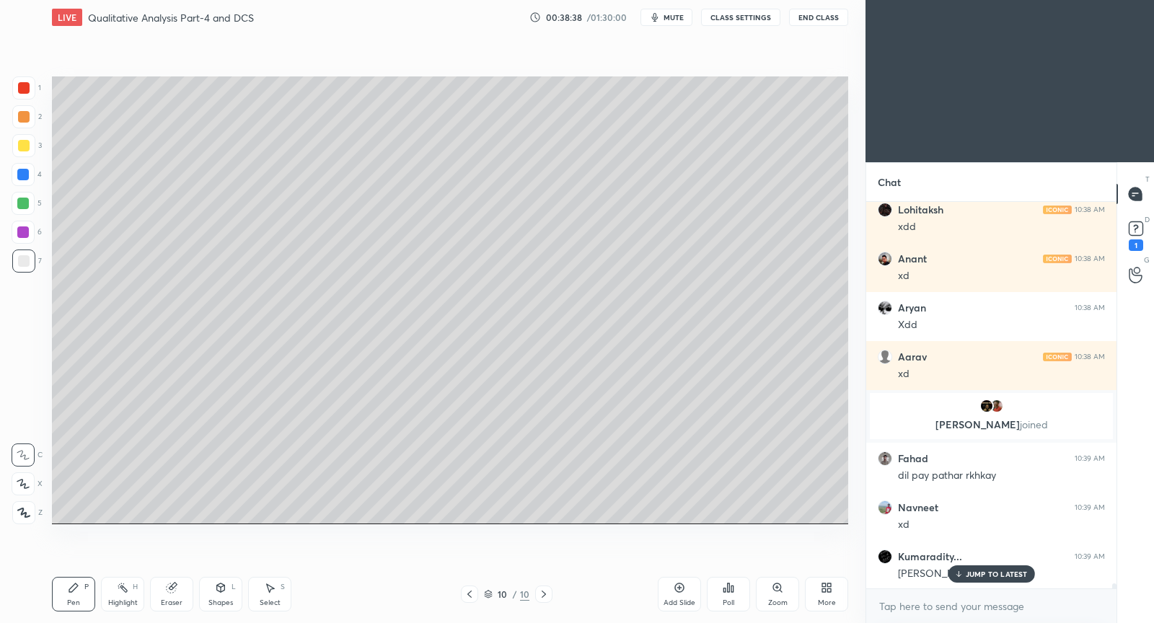
scroll to position [29581, 0]
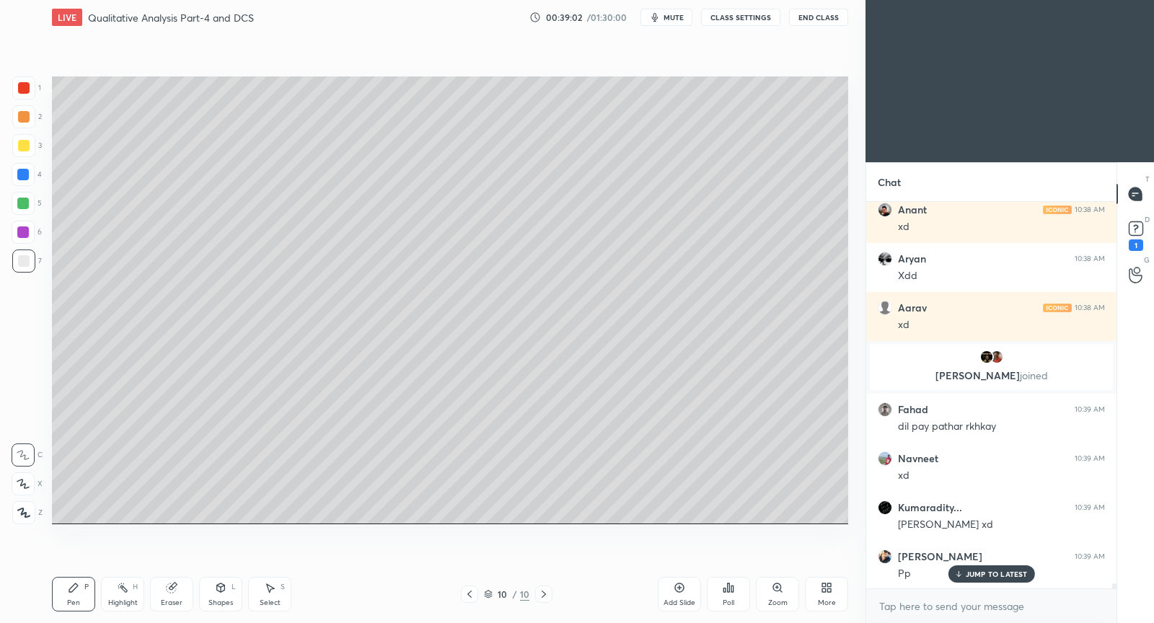
click at [174, 587] on icon at bounding box center [172, 588] width 12 height 12
drag, startPoint x: 74, startPoint y: 590, endPoint x: 89, endPoint y: 537, distance: 54.6
click at [73, 590] on icon at bounding box center [74, 588] width 12 height 12
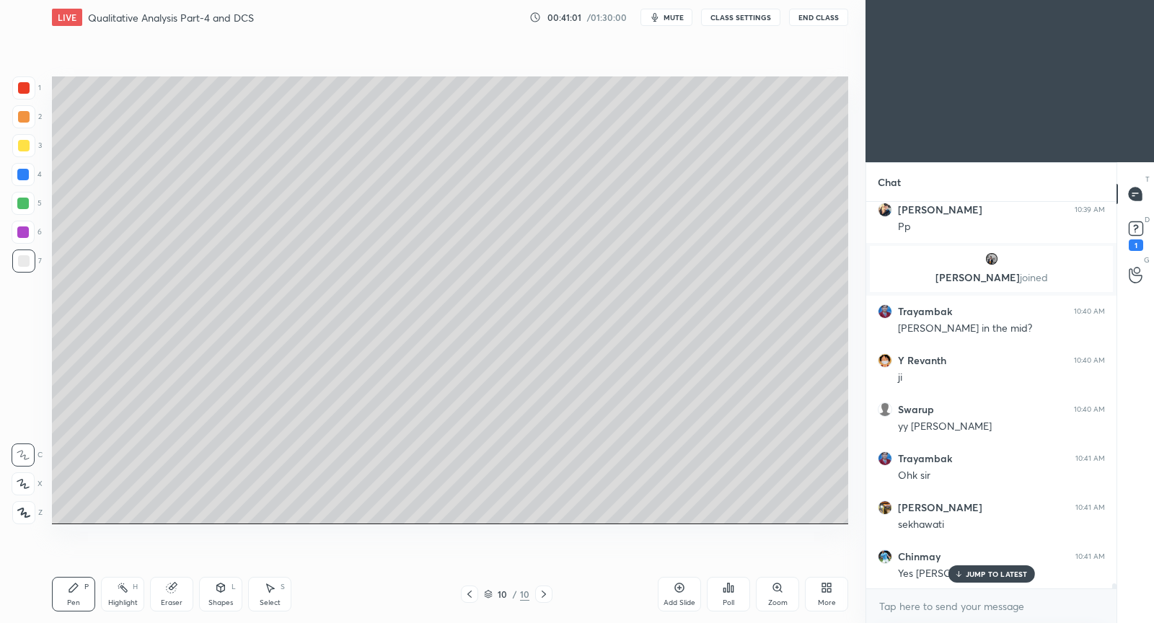
scroll to position [29976, 0]
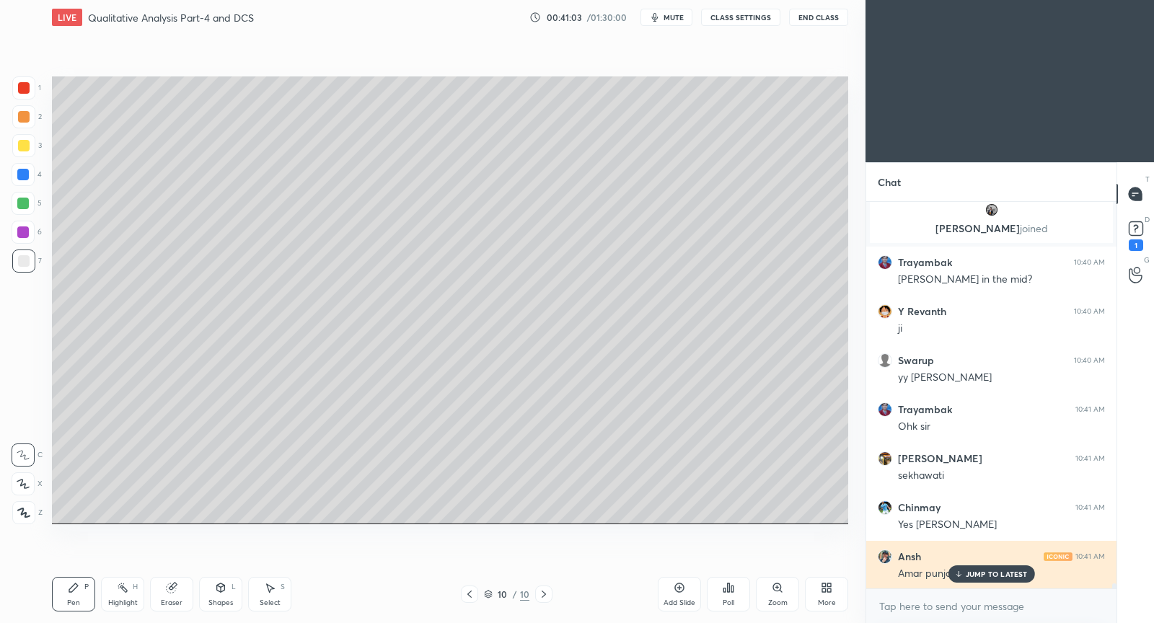
drag, startPoint x: 996, startPoint y: 574, endPoint x: 976, endPoint y: 567, distance: 20.8
click at [992, 575] on p "JUMP TO LATEST" at bounding box center [996, 574] width 62 height 9
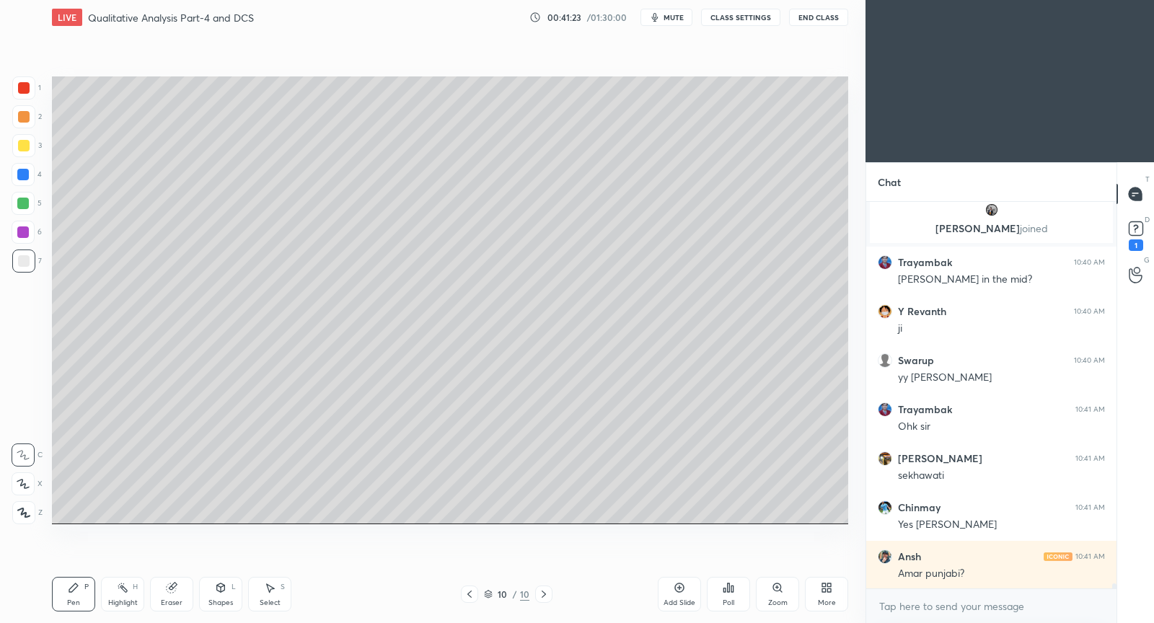
click at [182, 596] on div "Eraser" at bounding box center [171, 594] width 43 height 35
click at [68, 603] on div "Pen" at bounding box center [73, 602] width 13 height 7
click at [847, 470] on div "Setting up your live class Poll for secs No correct answer Start poll" at bounding box center [450, 300] width 808 height 531
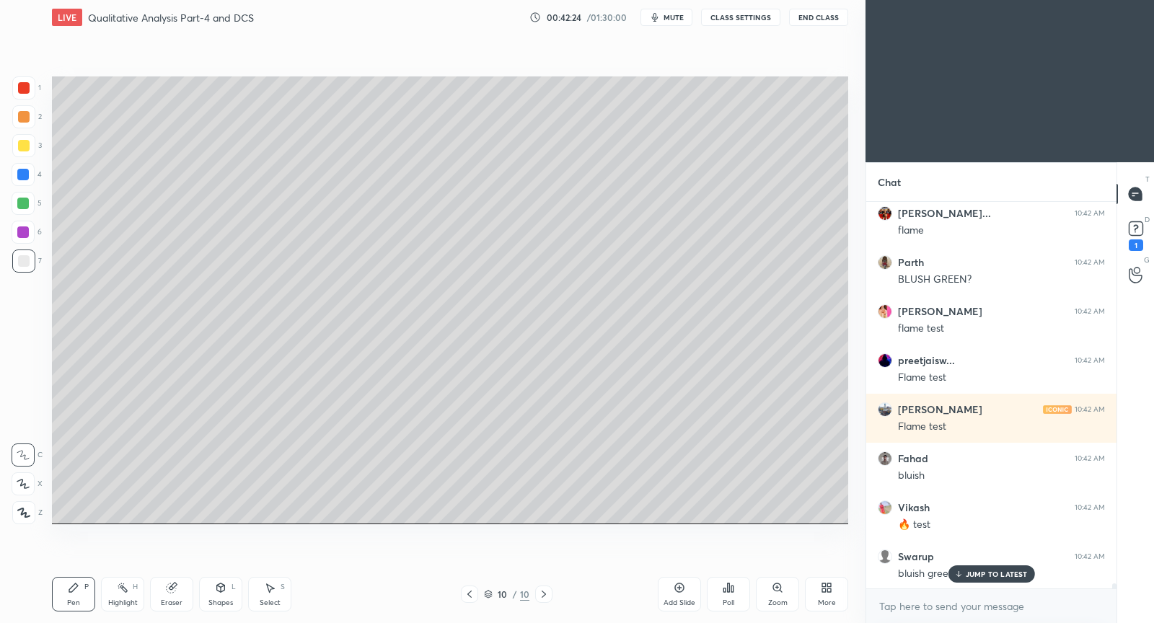
scroll to position [30516, 0]
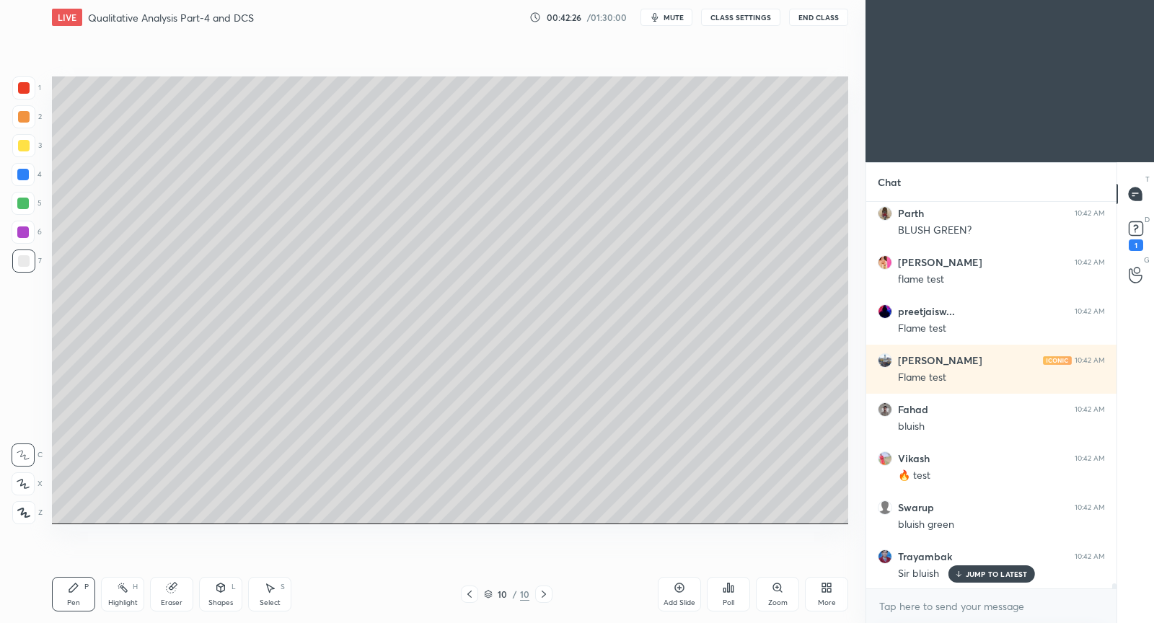
drag, startPoint x: 180, startPoint y: 597, endPoint x: 196, endPoint y: 578, distance: 25.0
click at [180, 598] on div "Eraser" at bounding box center [171, 594] width 43 height 35
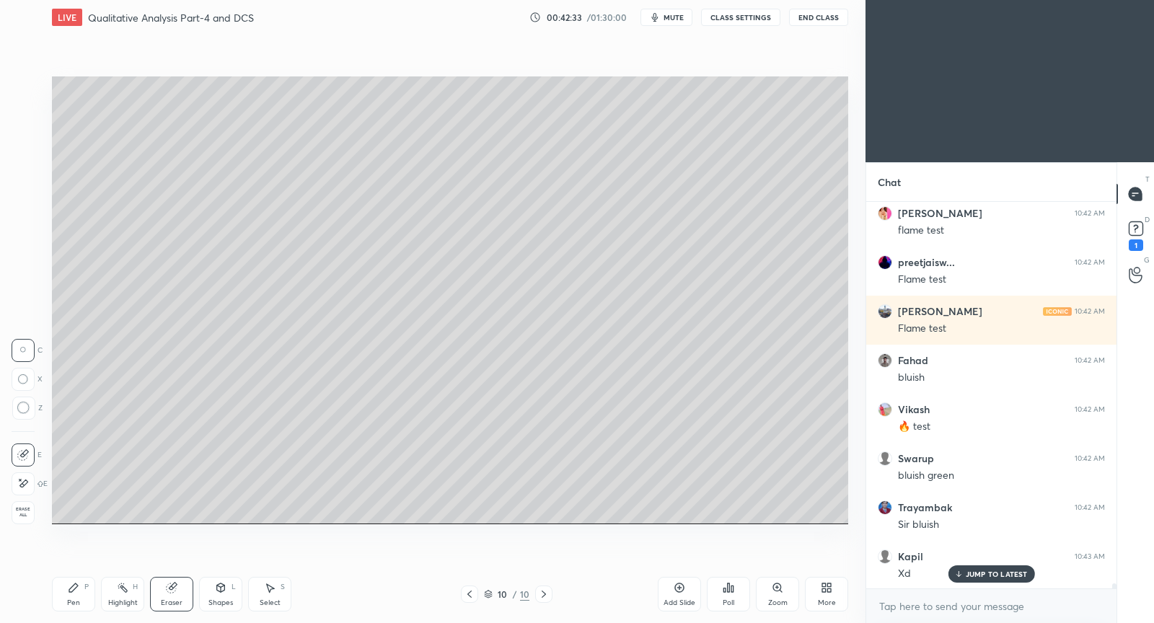
drag, startPoint x: 74, startPoint y: 599, endPoint x: 122, endPoint y: 555, distance: 64.8
click at [72, 599] on div "Pen" at bounding box center [73, 602] width 13 height 7
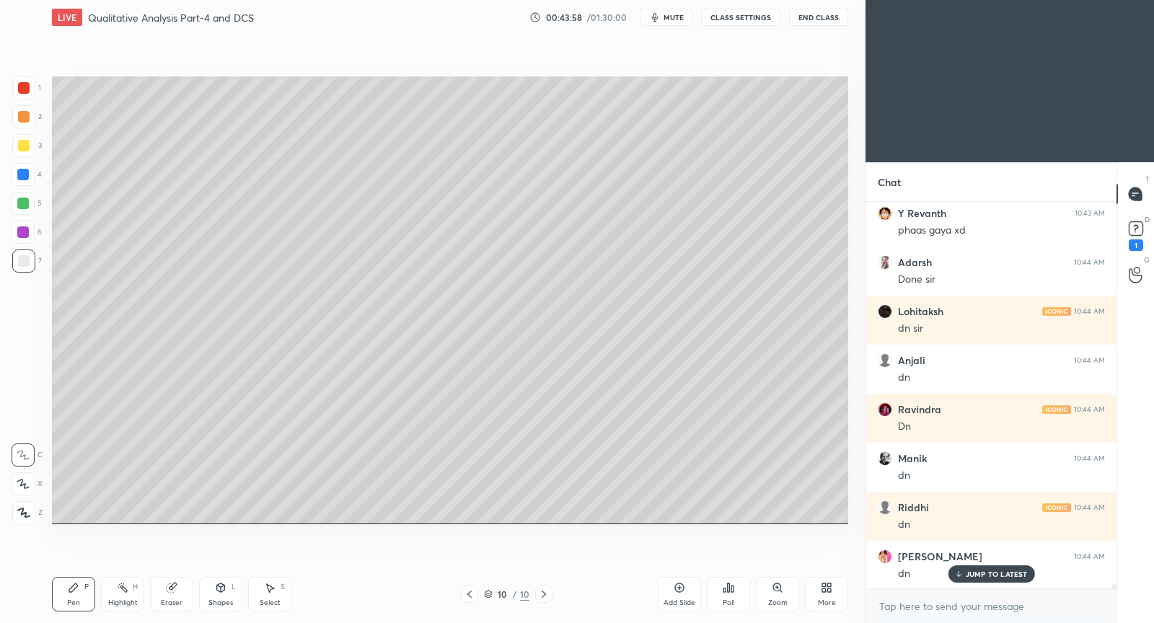
scroll to position [33178, 0]
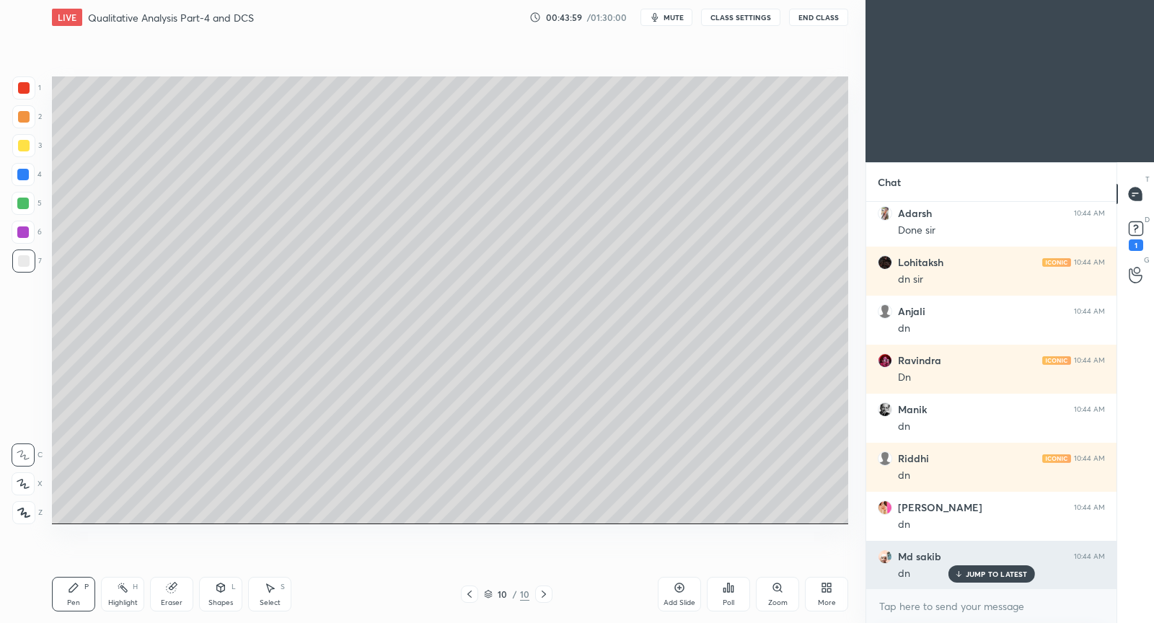
click at [981, 576] on p "JUMP TO LATEST" at bounding box center [996, 574] width 62 height 9
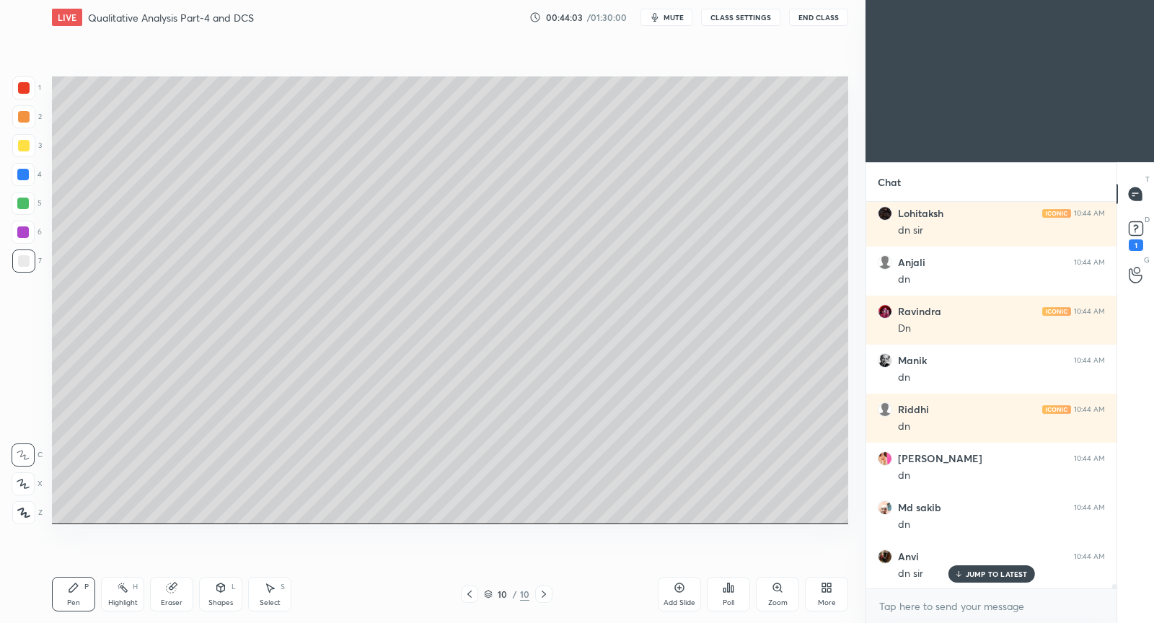
scroll to position [33276, 0]
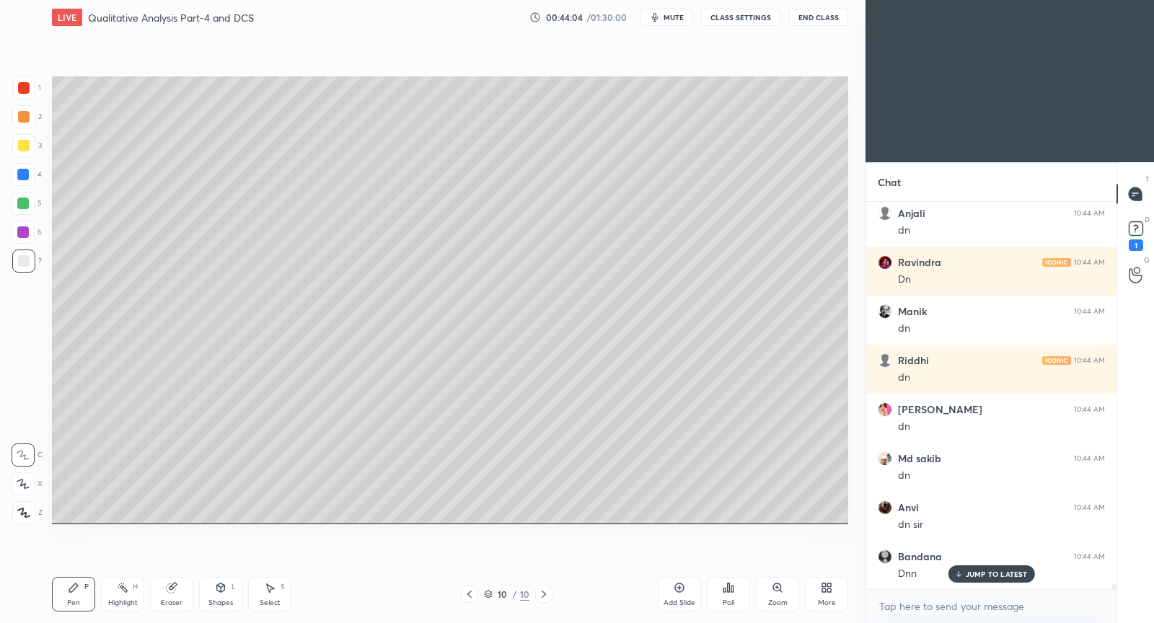
drag, startPoint x: 678, startPoint y: 593, endPoint x: 702, endPoint y: 562, distance: 38.1
click at [678, 591] on icon at bounding box center [679, 588] width 12 height 12
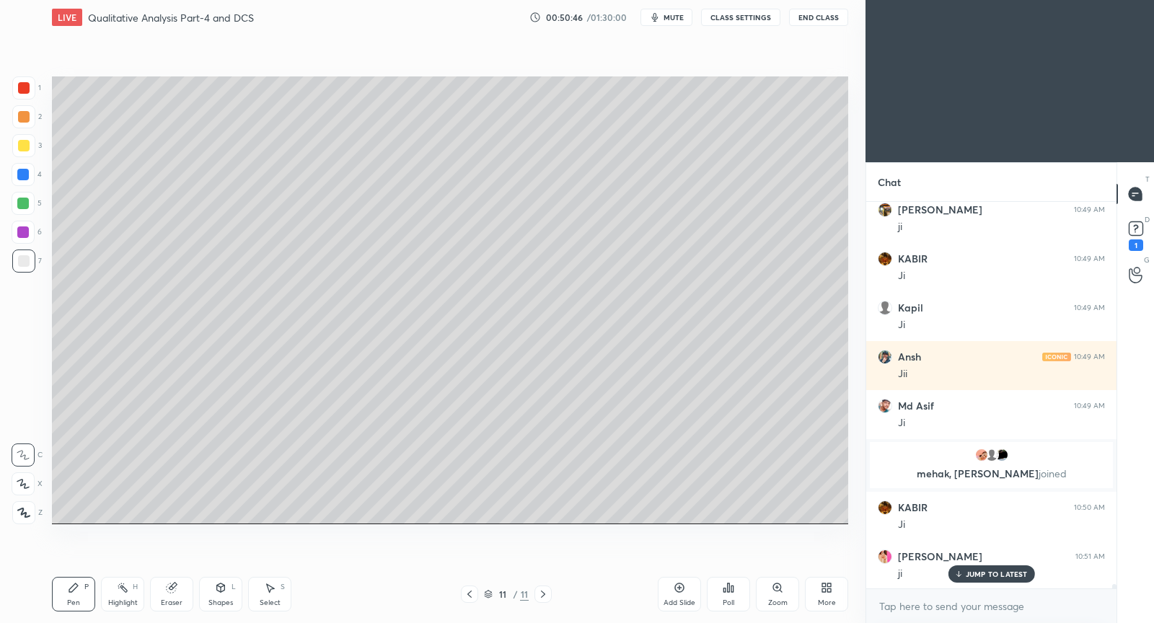
scroll to position [35159, 0]
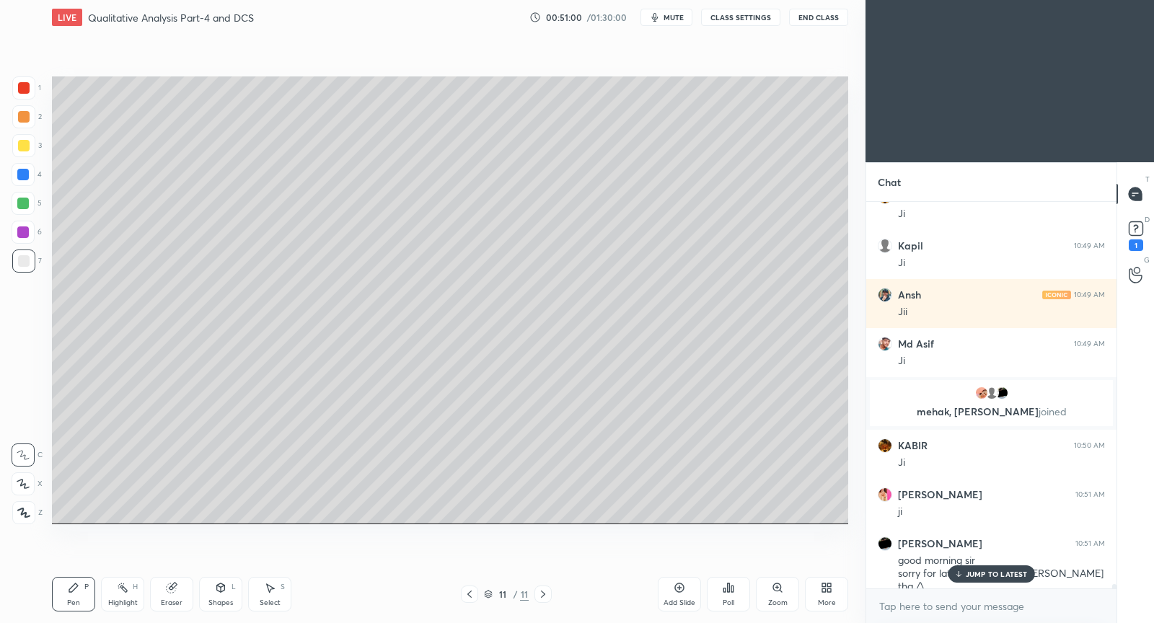
click at [964, 572] on div "JUMP TO LATEST" at bounding box center [990, 573] width 87 height 17
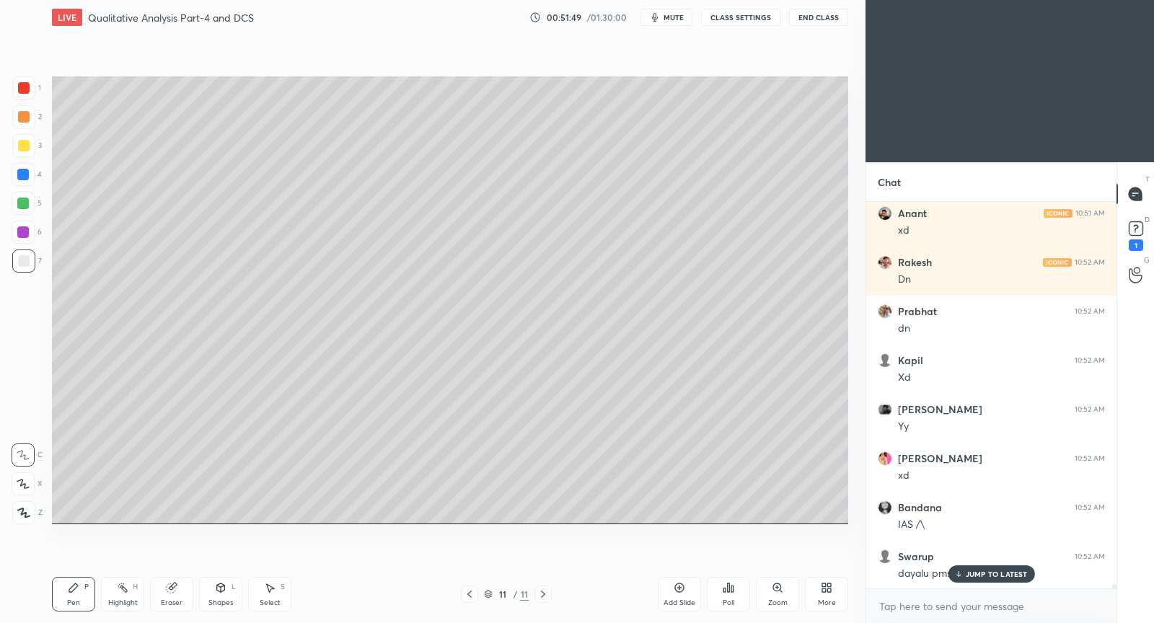
scroll to position [36336, 0]
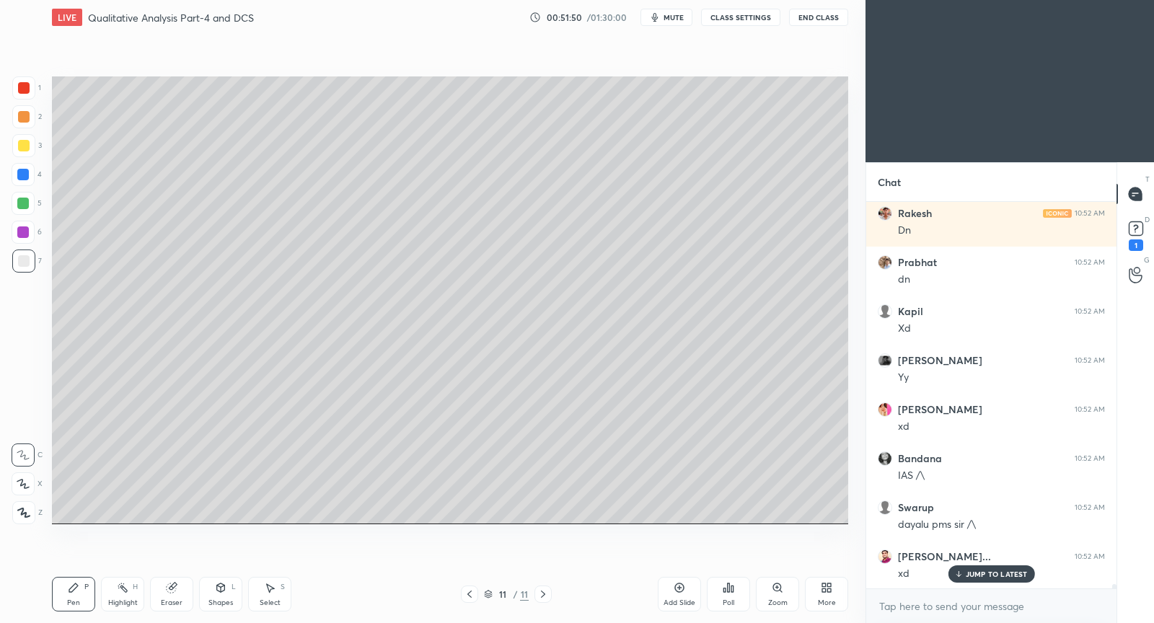
click at [1009, 571] on p "JUMP TO LATEST" at bounding box center [996, 574] width 62 height 9
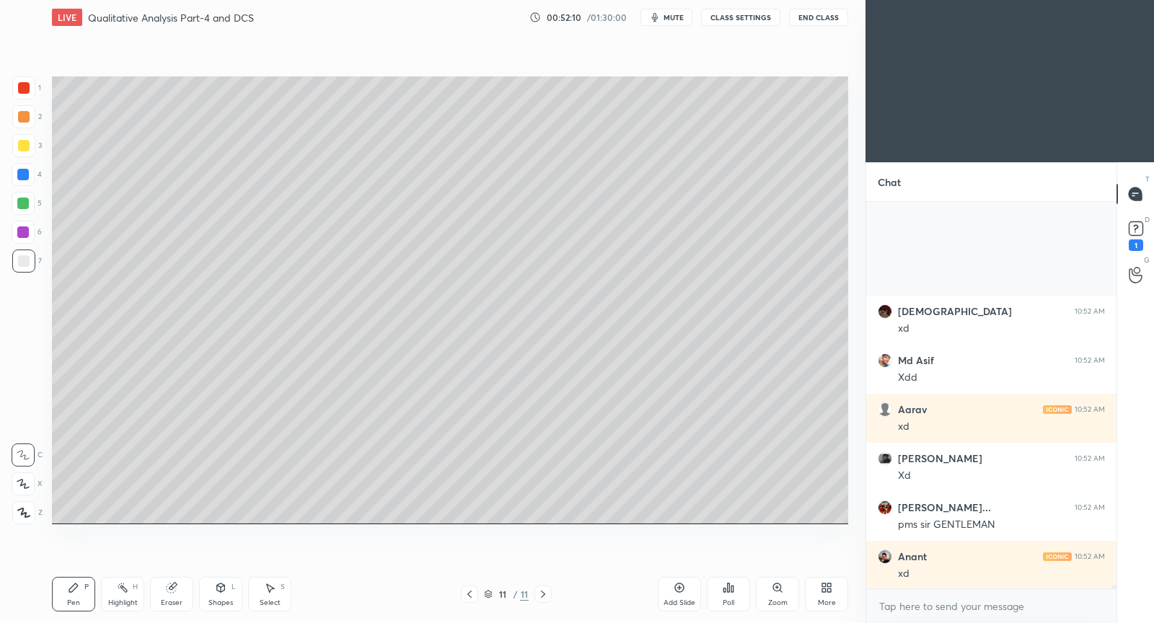
scroll to position [37954, 0]
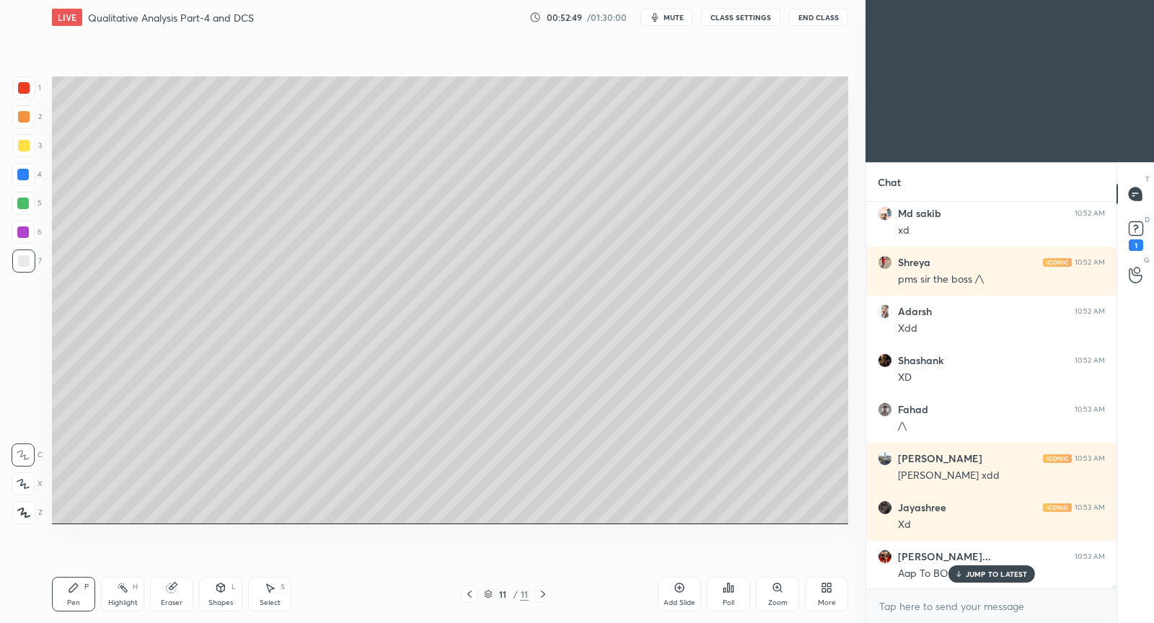
click at [1012, 572] on p "JUMP TO LATEST" at bounding box center [996, 574] width 62 height 9
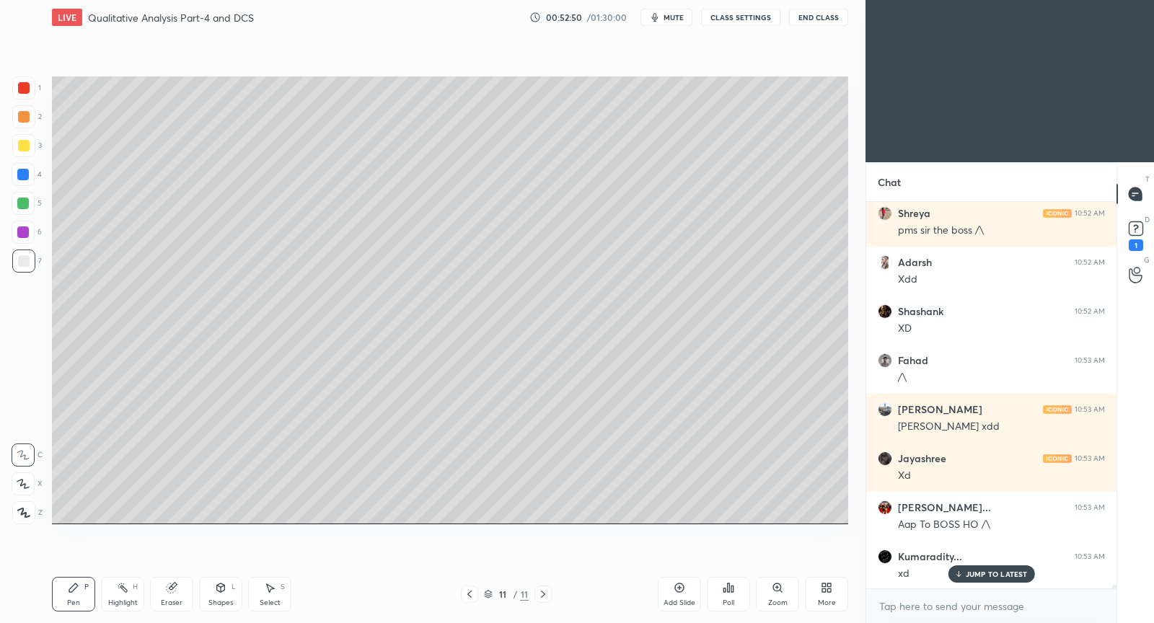
click at [973, 580] on div "JUMP TO LATEST" at bounding box center [990, 573] width 87 height 17
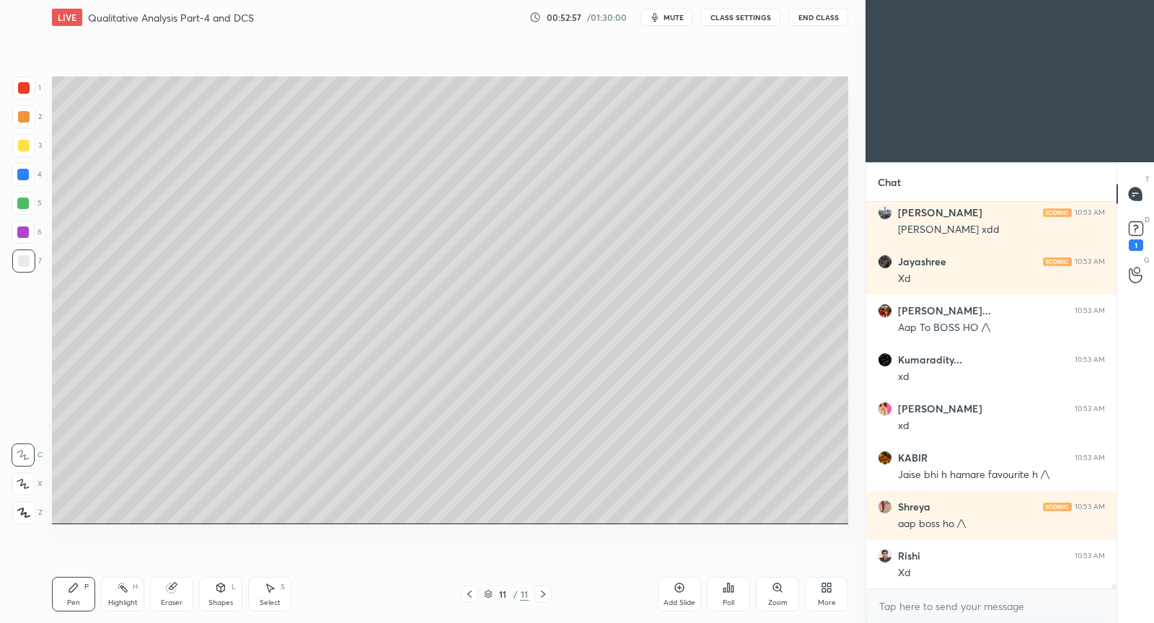
scroll to position [35194, 0]
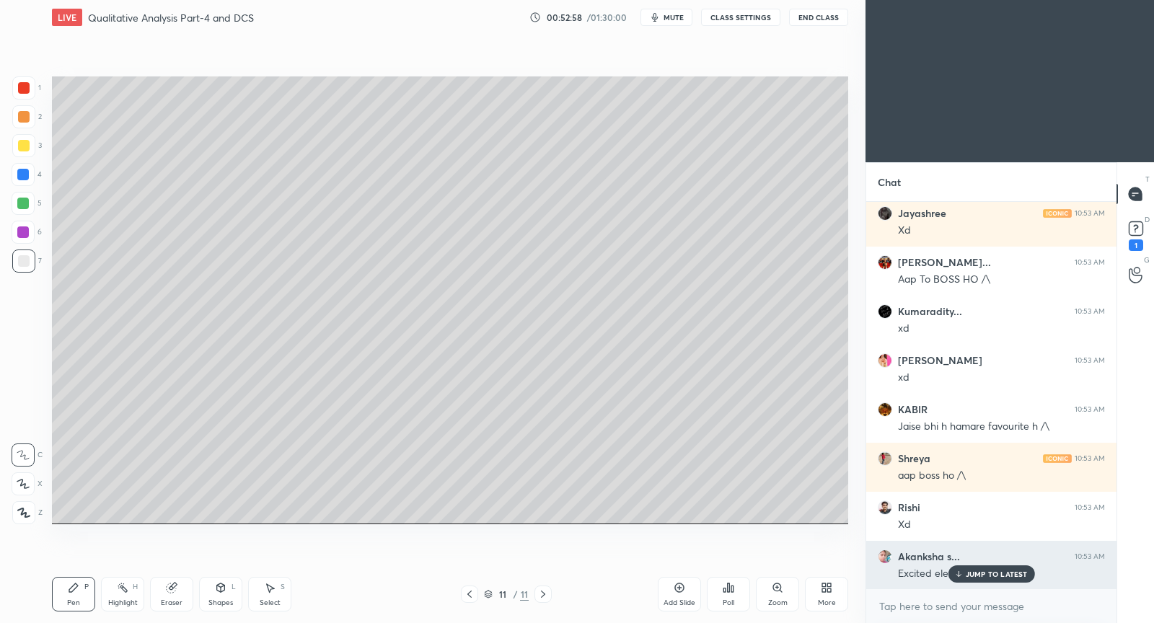
click at [968, 575] on p "JUMP TO LATEST" at bounding box center [996, 574] width 62 height 9
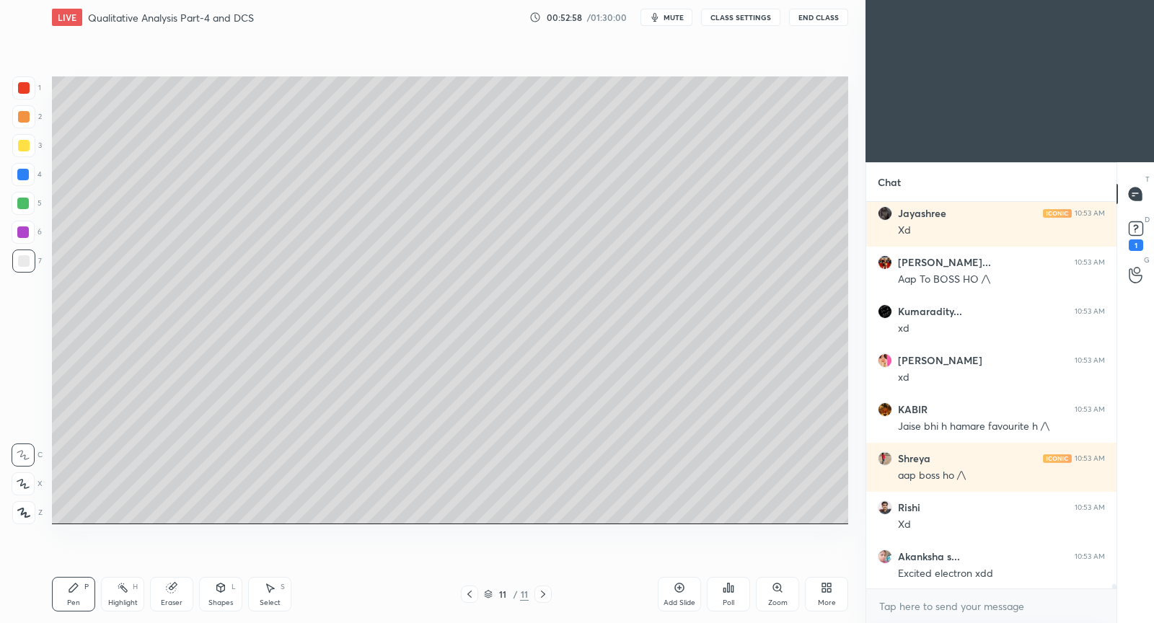
scroll to position [35243, 0]
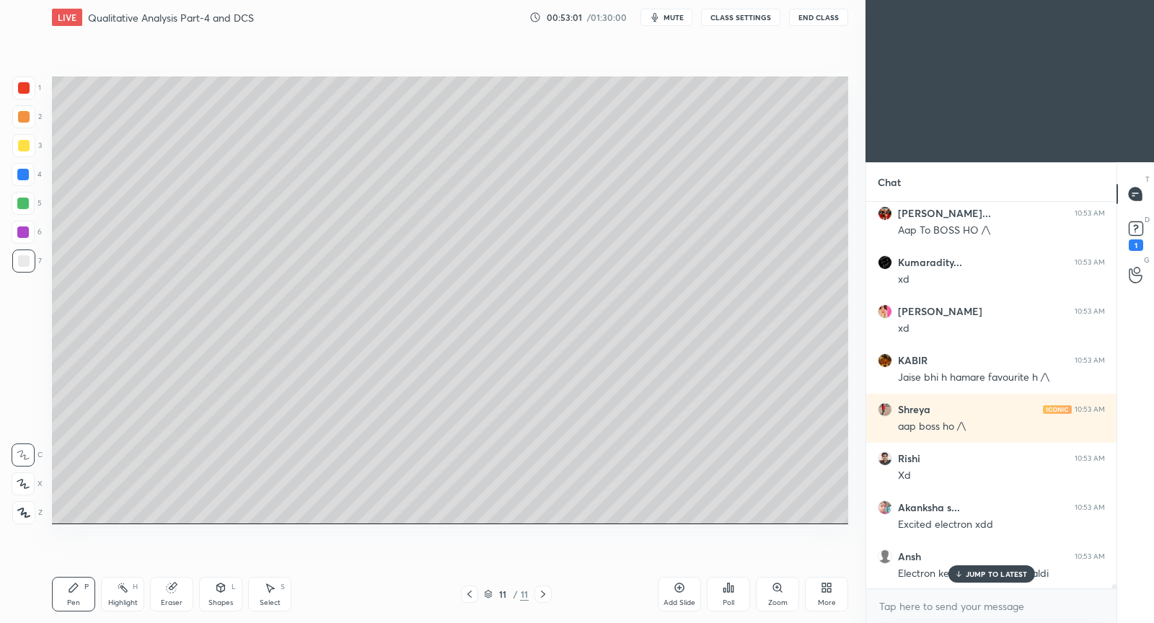
click at [1019, 572] on p "JUMP TO LATEST" at bounding box center [996, 574] width 62 height 9
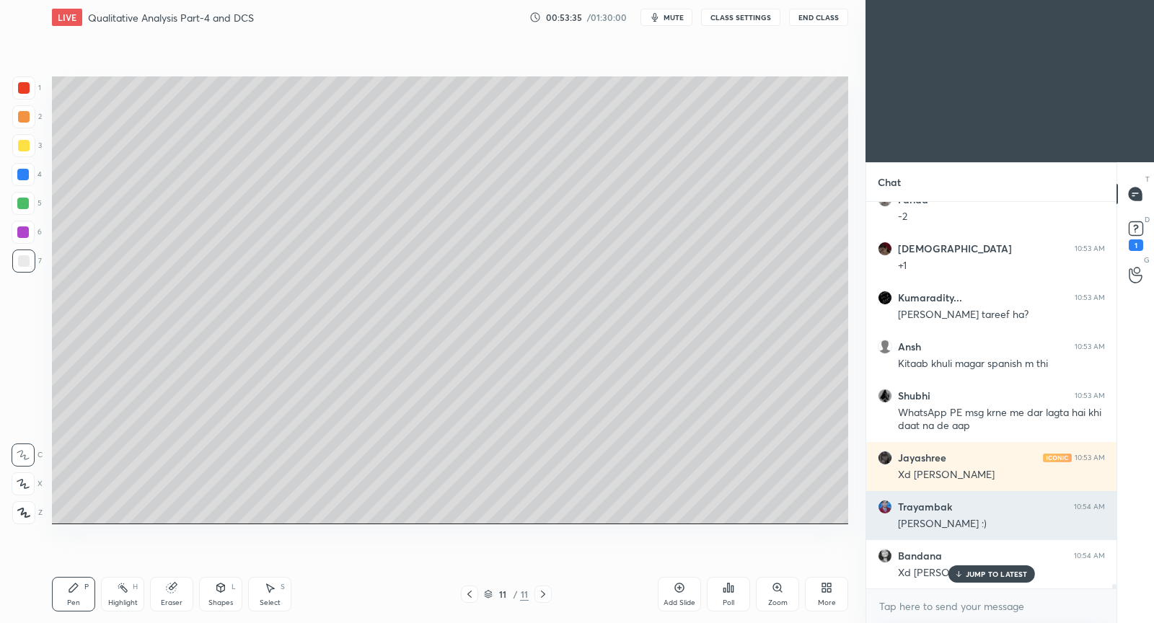
scroll to position [35943, 0]
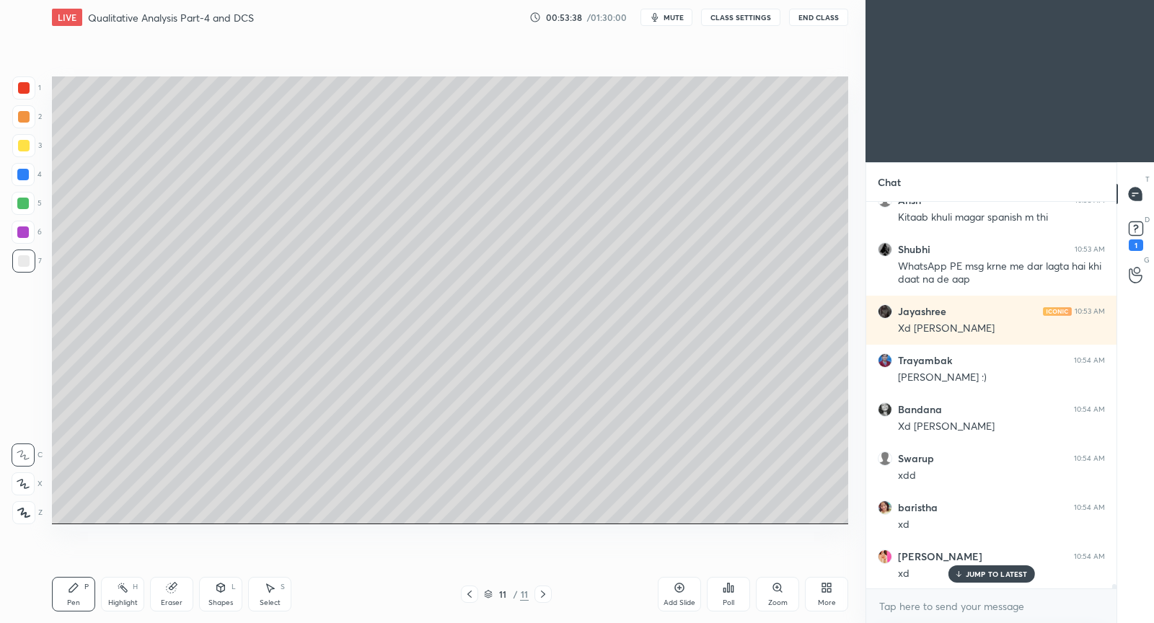
click at [970, 573] on p "JUMP TO LATEST" at bounding box center [996, 574] width 62 height 9
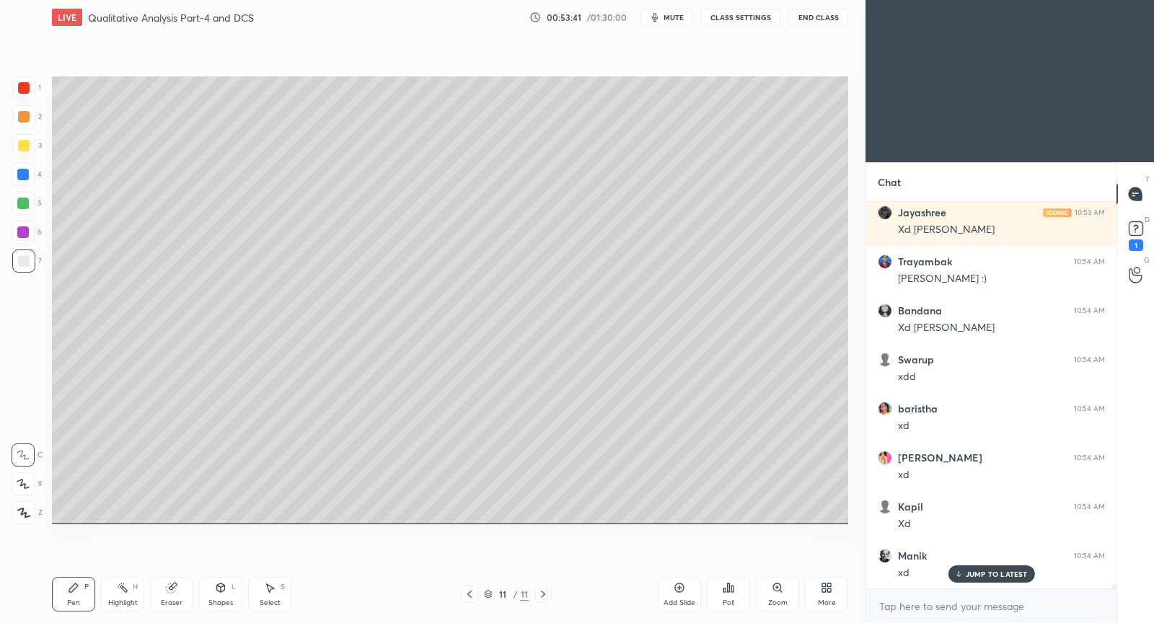
scroll to position [36139, 0]
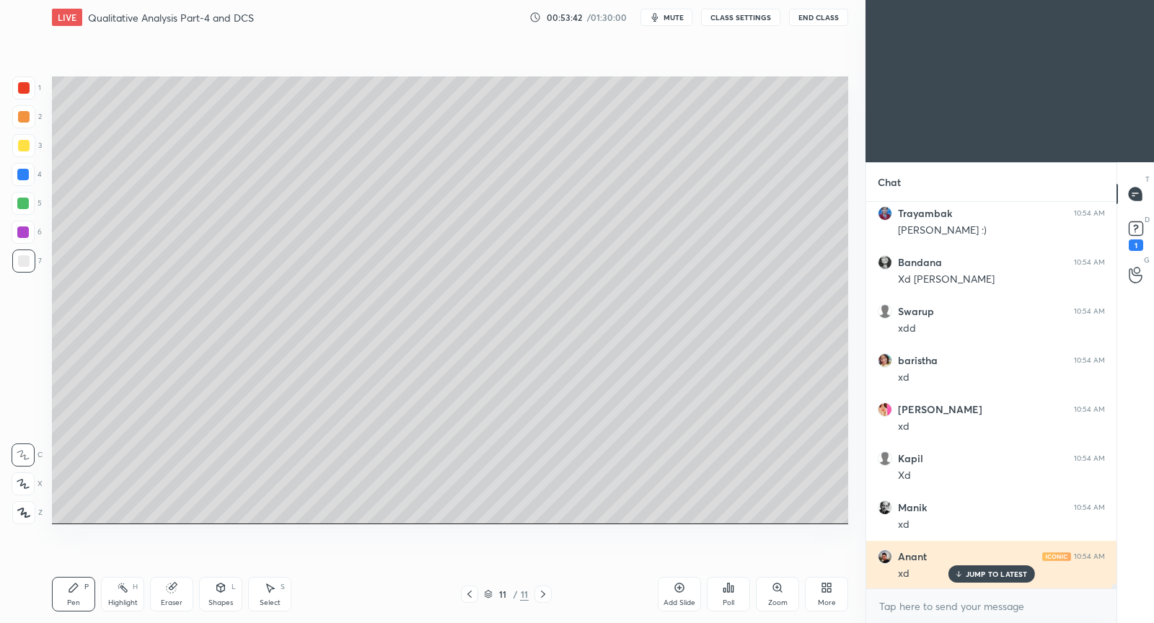
click at [976, 573] on p "JUMP TO LATEST" at bounding box center [996, 574] width 62 height 9
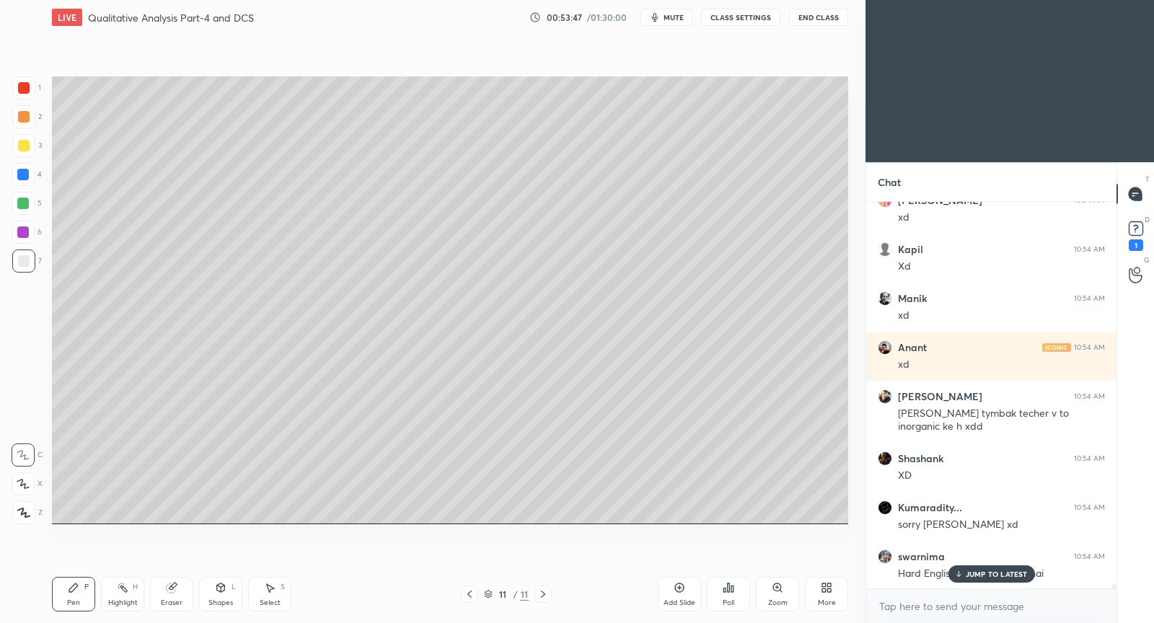
scroll to position [36397, 0]
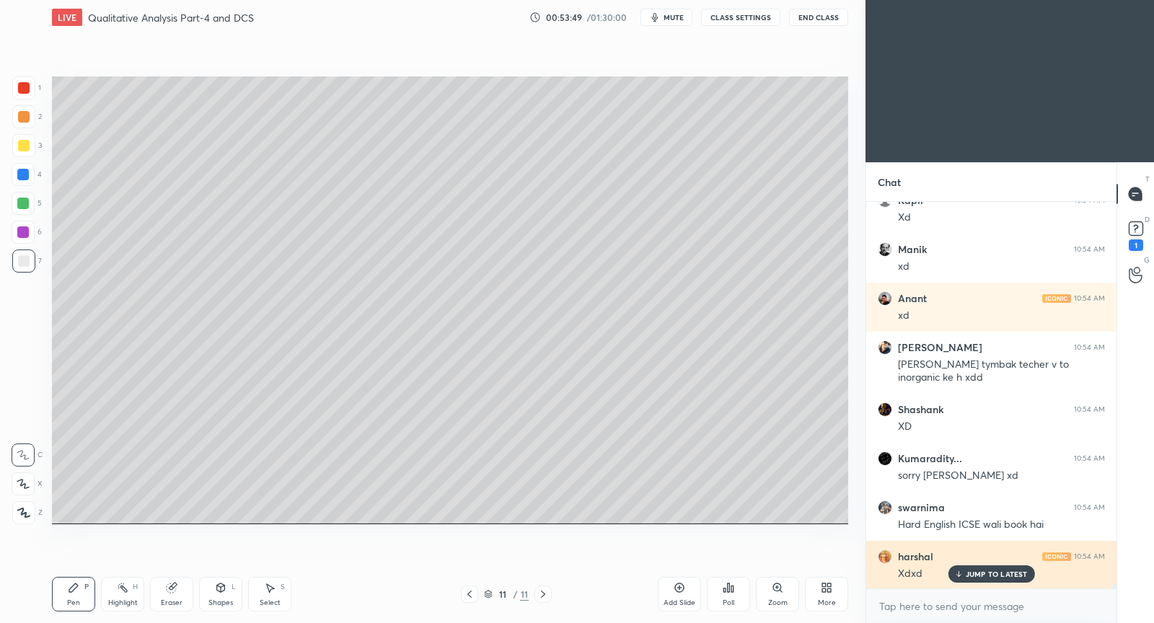
drag, startPoint x: 992, startPoint y: 578, endPoint x: 978, endPoint y: 572, distance: 15.5
click at [993, 577] on p "JUMP TO LATEST" at bounding box center [996, 574] width 62 height 9
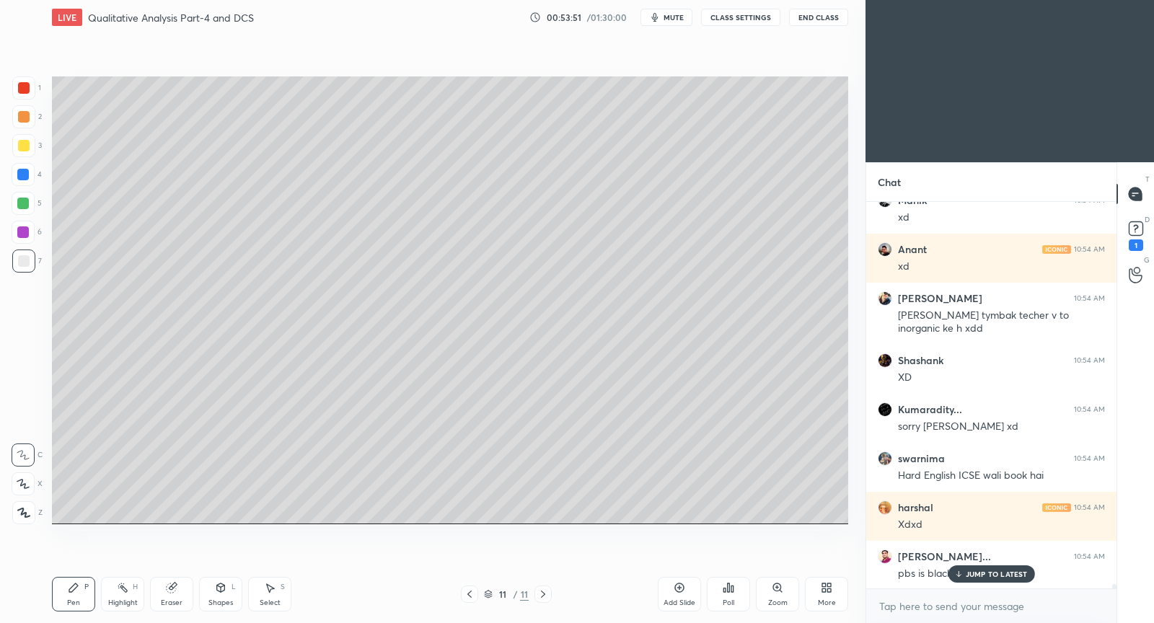
drag, startPoint x: 963, startPoint y: 573, endPoint x: 914, endPoint y: 570, distance: 48.4
click at [963, 574] on div "JUMP TO LATEST" at bounding box center [990, 573] width 87 height 17
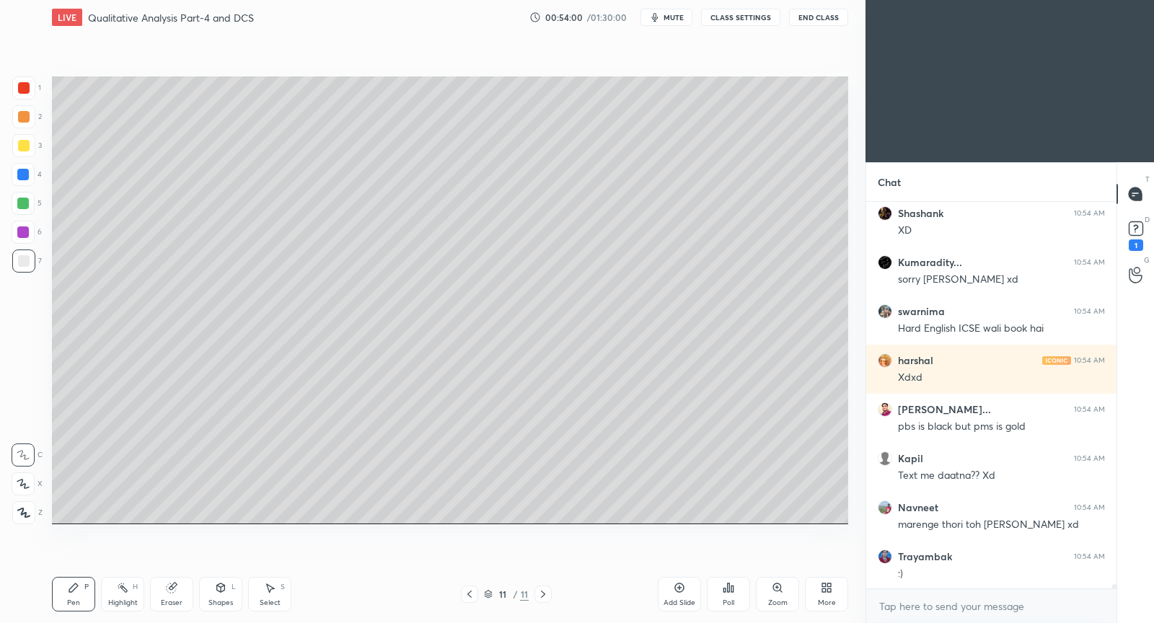
scroll to position [36642, 0]
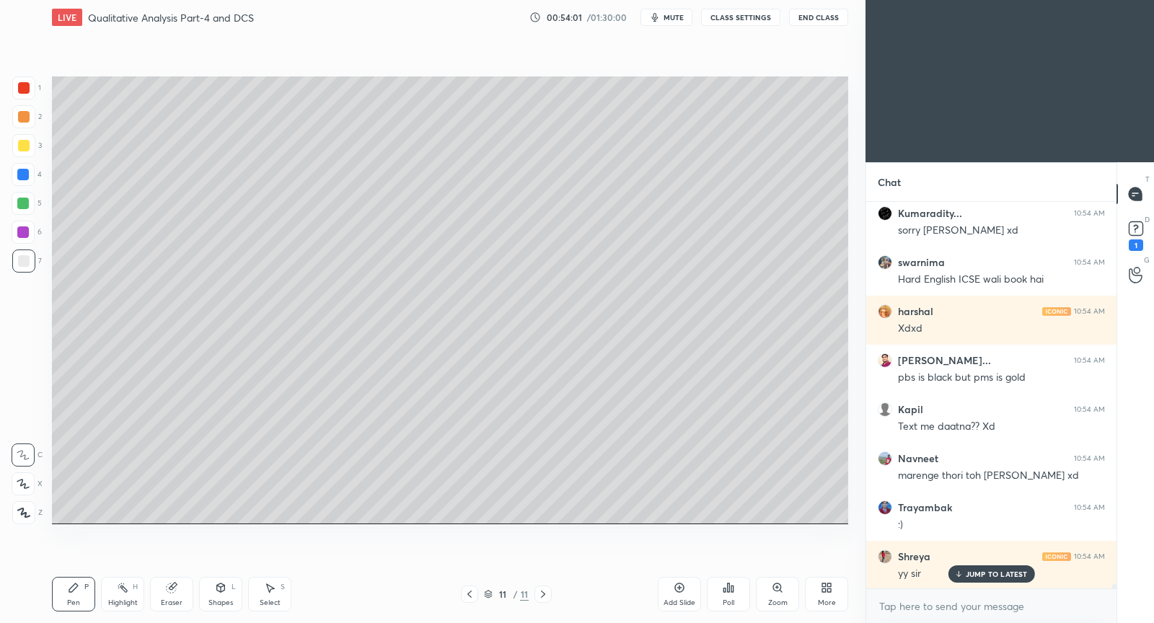
click at [677, 586] on icon at bounding box center [679, 588] width 12 height 12
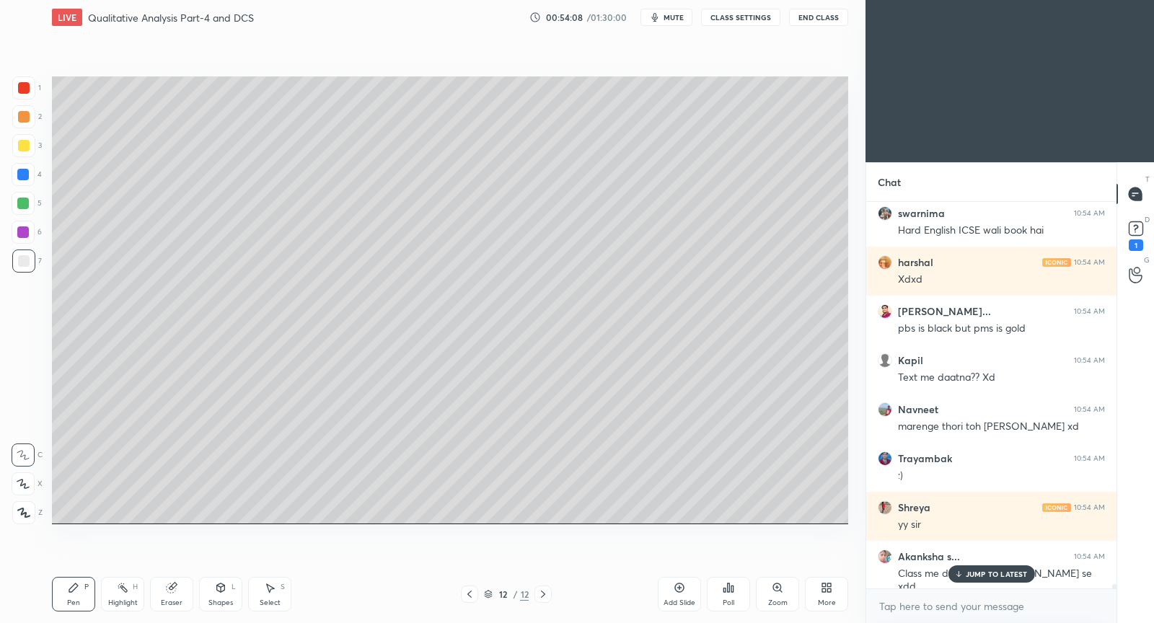
drag, startPoint x: 983, startPoint y: 573, endPoint x: 965, endPoint y: 569, distance: 17.8
click at [981, 572] on p "JUMP TO LATEST" at bounding box center [996, 574] width 62 height 9
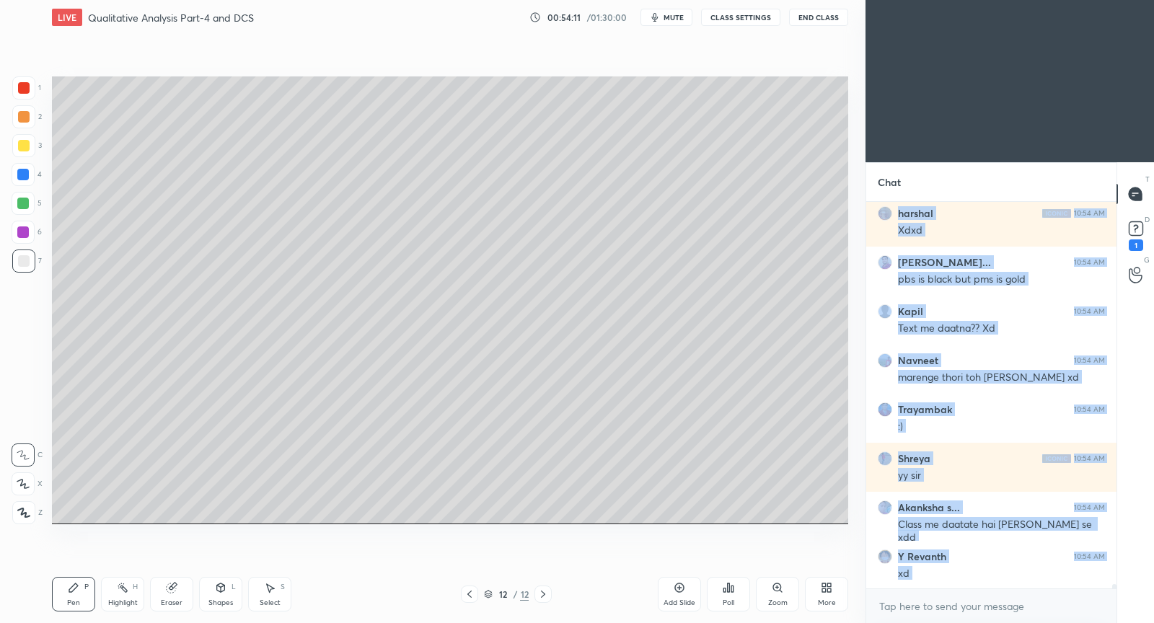
drag, startPoint x: 981, startPoint y: 573, endPoint x: 934, endPoint y: 575, distance: 46.9
click at [980, 572] on div "[PERSON_NAME] 10:54 AM Xdxd [PERSON_NAME]... 10:54 AM pbs is black but pms is g…" at bounding box center [991, 395] width 250 height 386
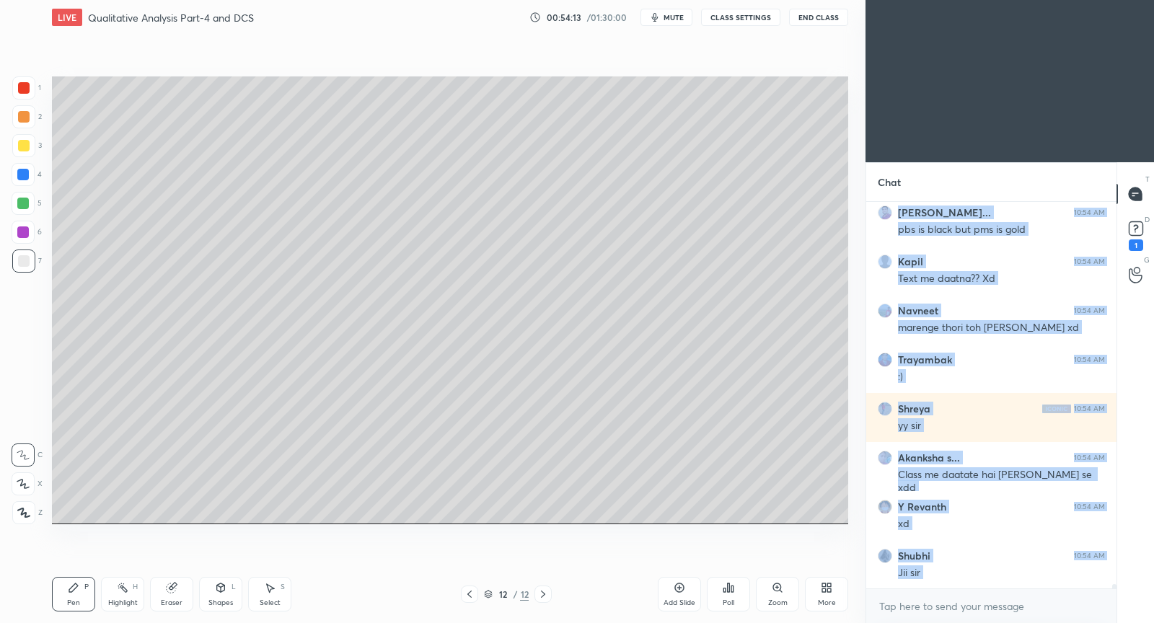
click at [472, 593] on icon at bounding box center [470, 594] width 12 height 12
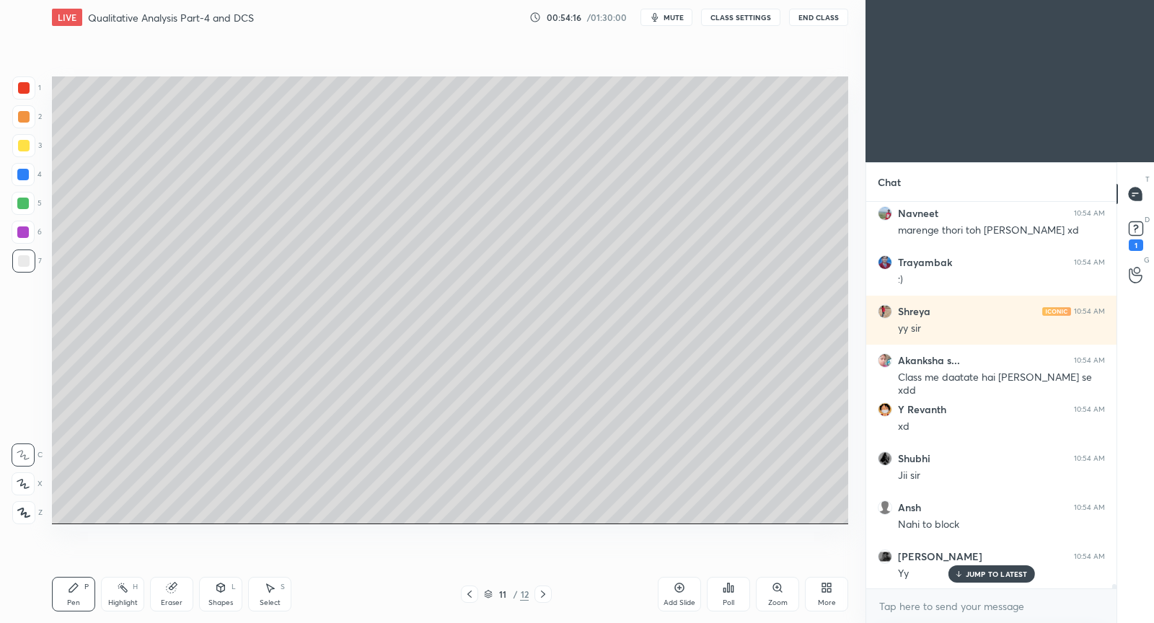
click at [972, 573] on p "JUMP TO LATEST" at bounding box center [996, 574] width 62 height 9
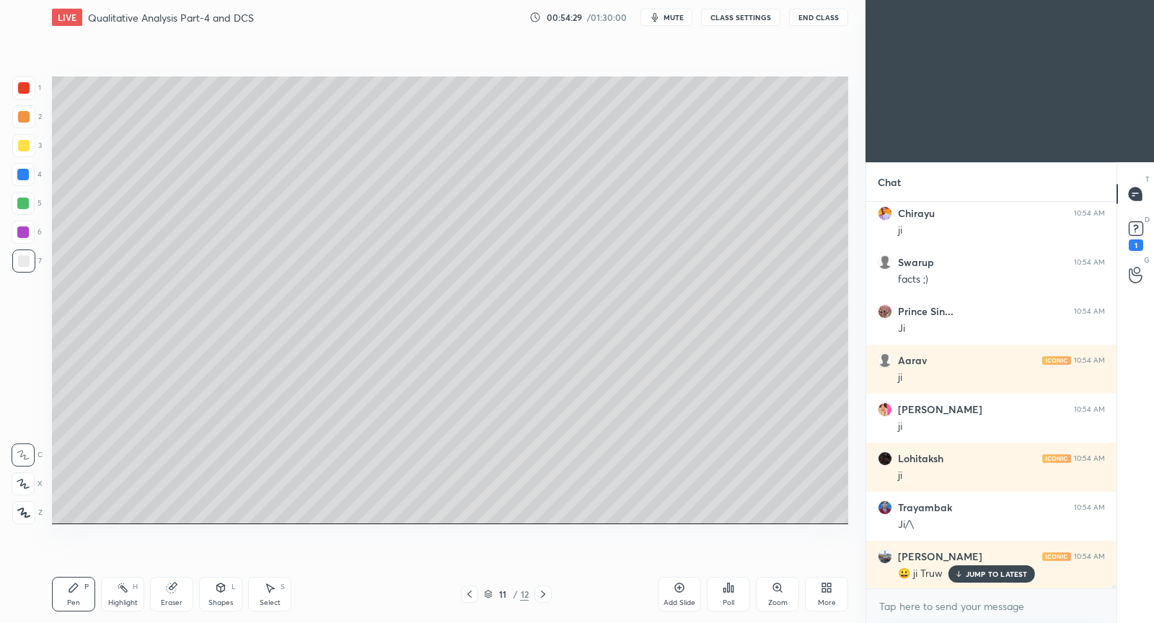
scroll to position [37476, 0]
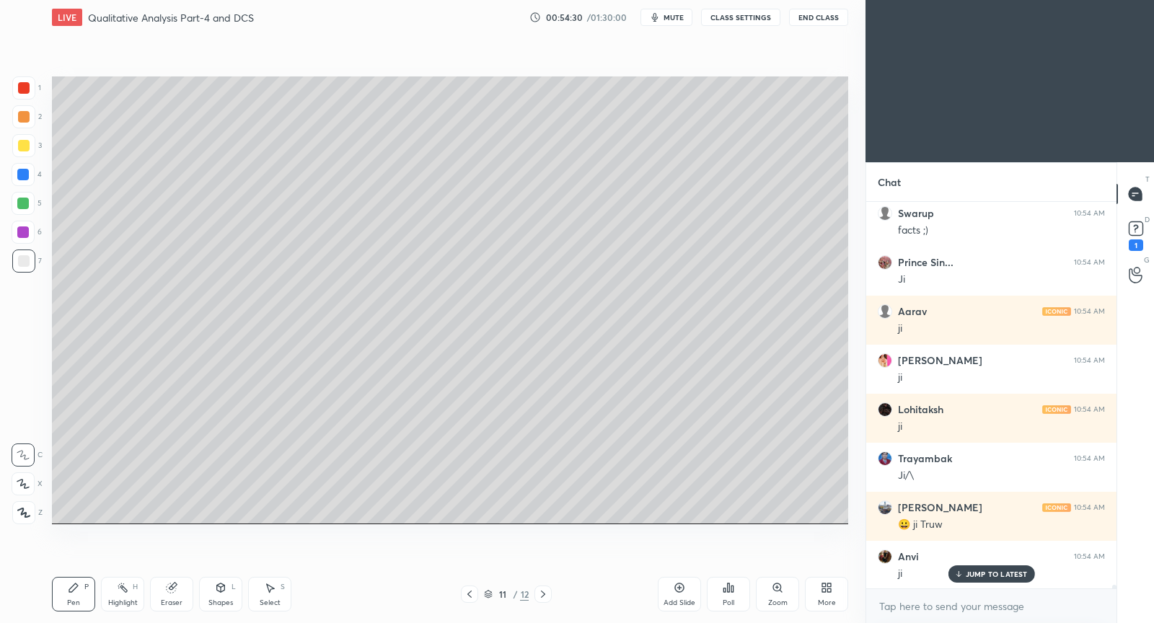
click at [547, 591] on icon at bounding box center [543, 594] width 12 height 12
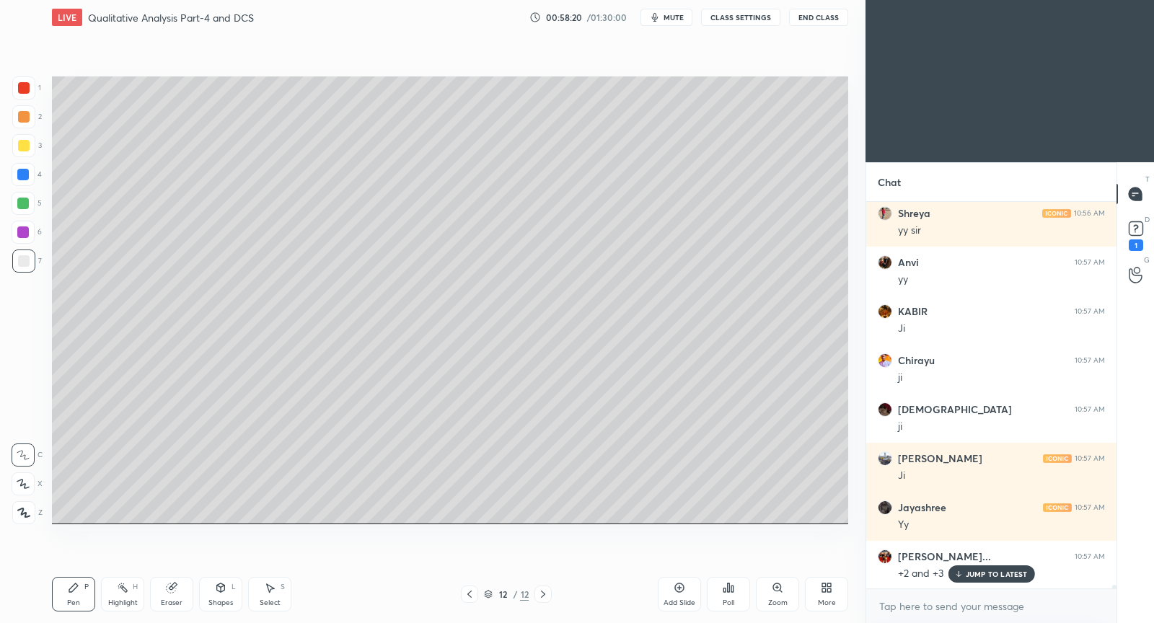
scroll to position [37475, 0]
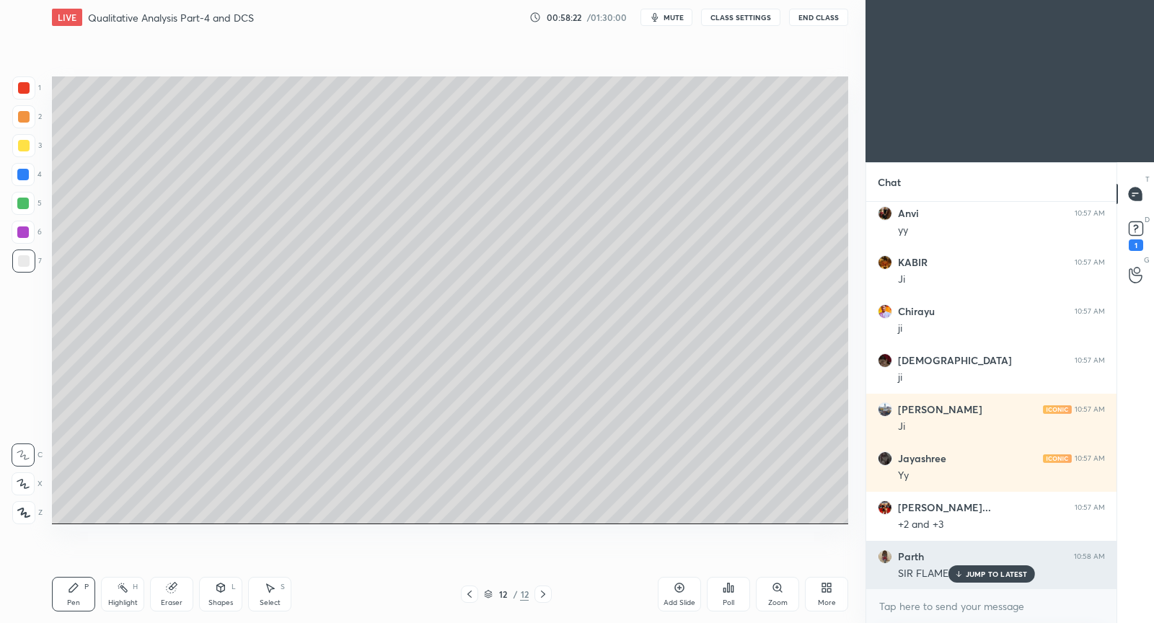
click at [968, 575] on p "JUMP TO LATEST" at bounding box center [996, 574] width 62 height 9
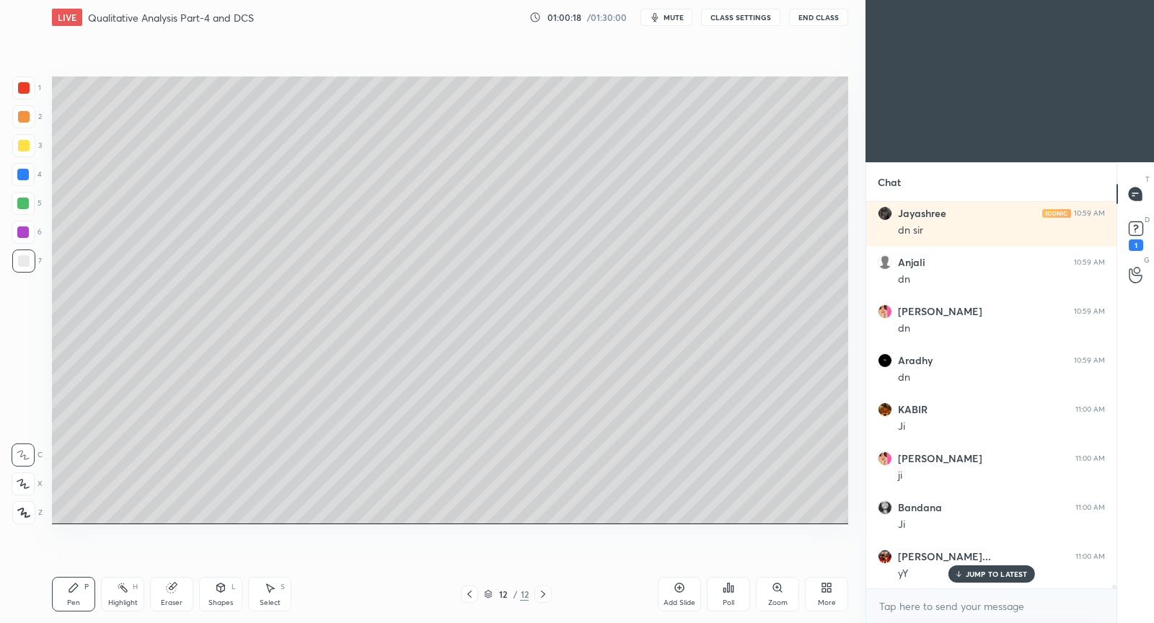
scroll to position [38505, 0]
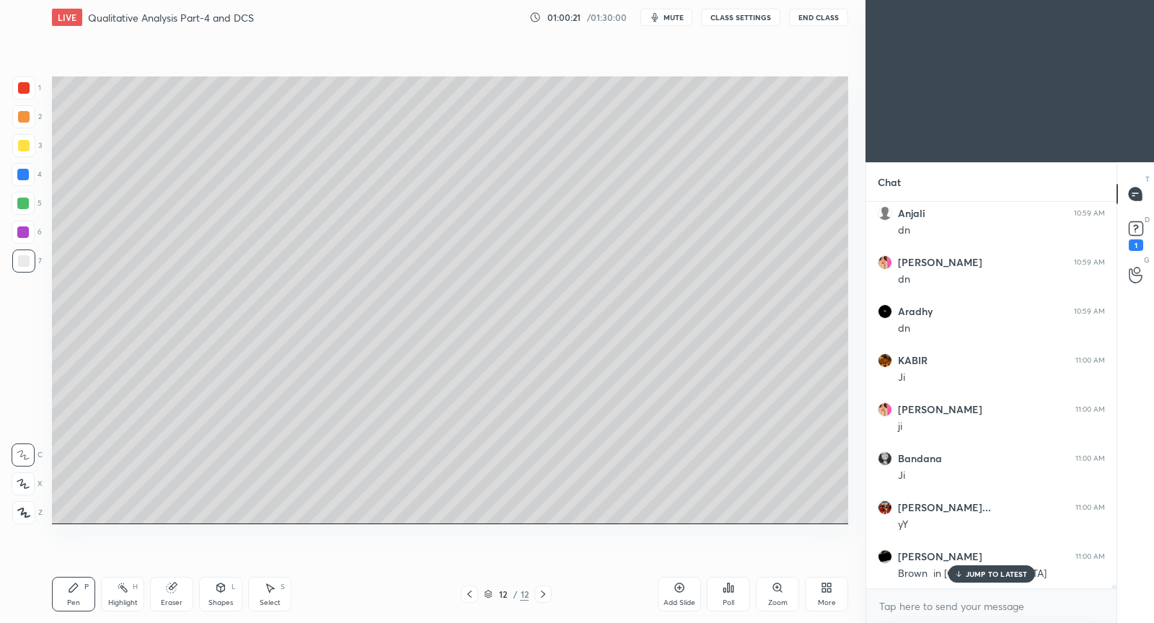
click at [989, 570] on p "JUMP TO LATEST" at bounding box center [996, 574] width 62 height 9
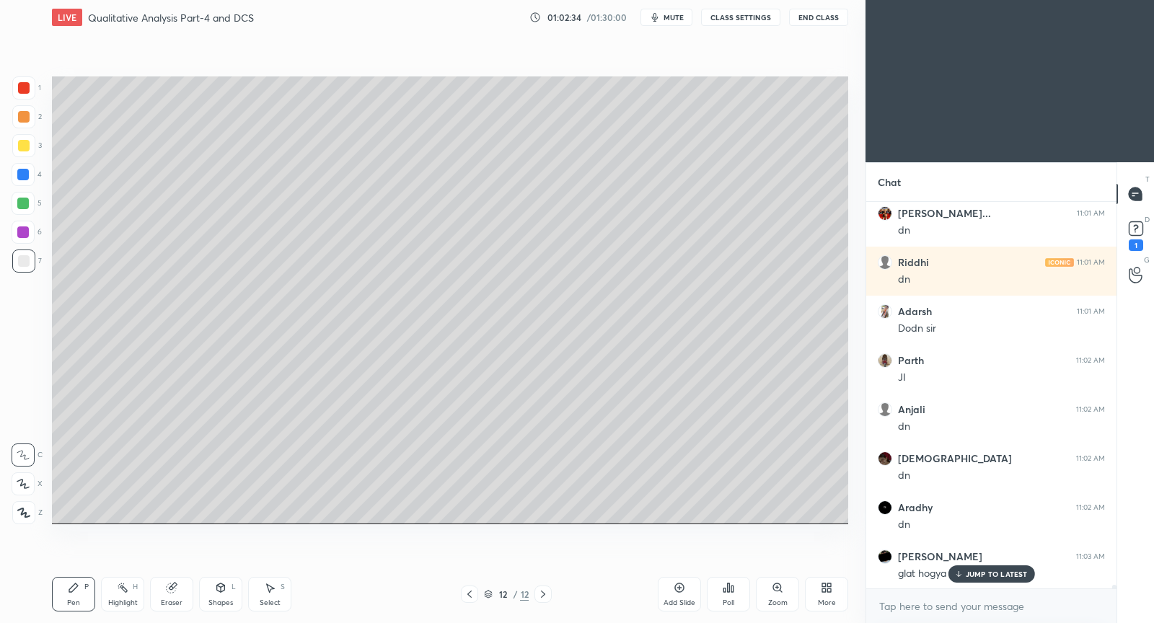
scroll to position [38800, 0]
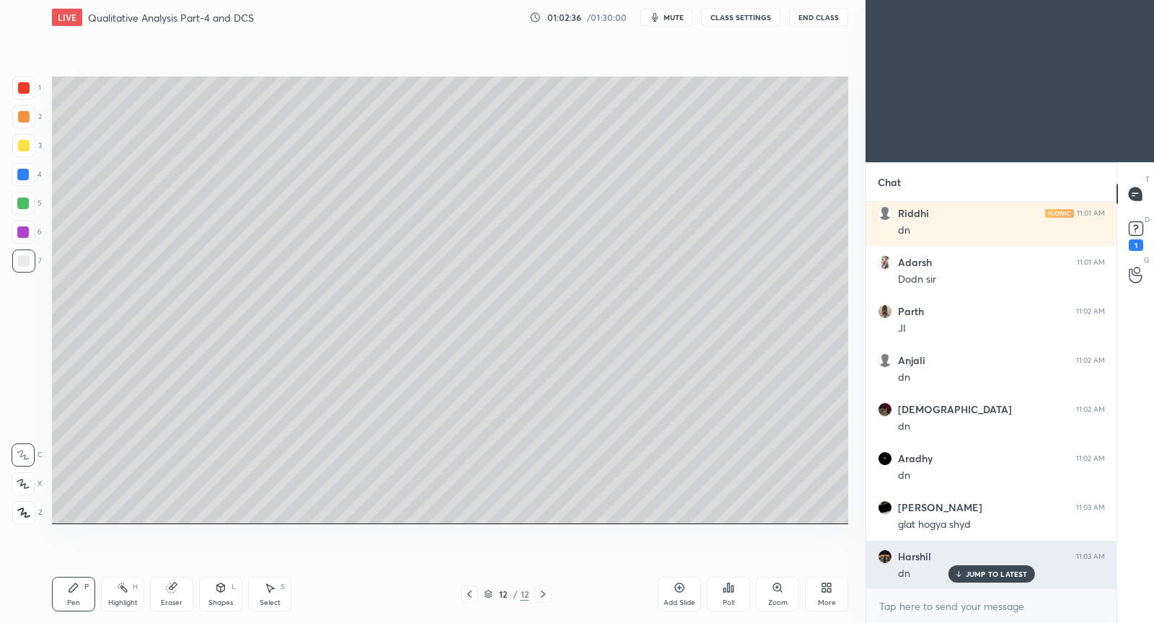
drag, startPoint x: 976, startPoint y: 577, endPoint x: 932, endPoint y: 570, distance: 43.9
click at [976, 575] on p "JUMP TO LATEST" at bounding box center [996, 574] width 62 height 9
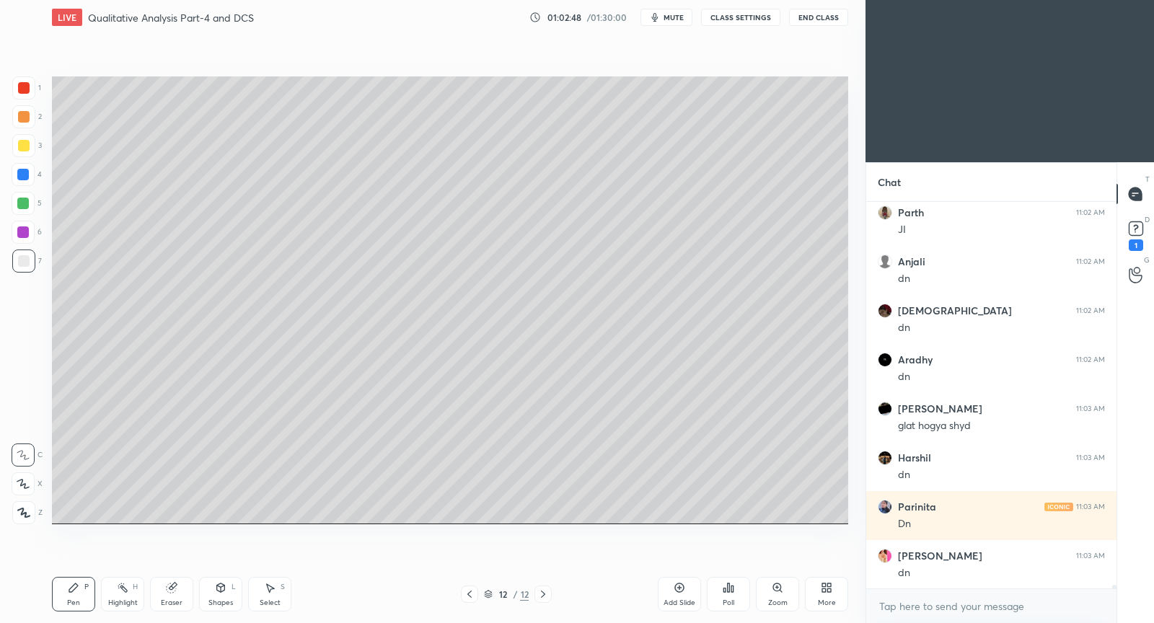
scroll to position [38996, 0]
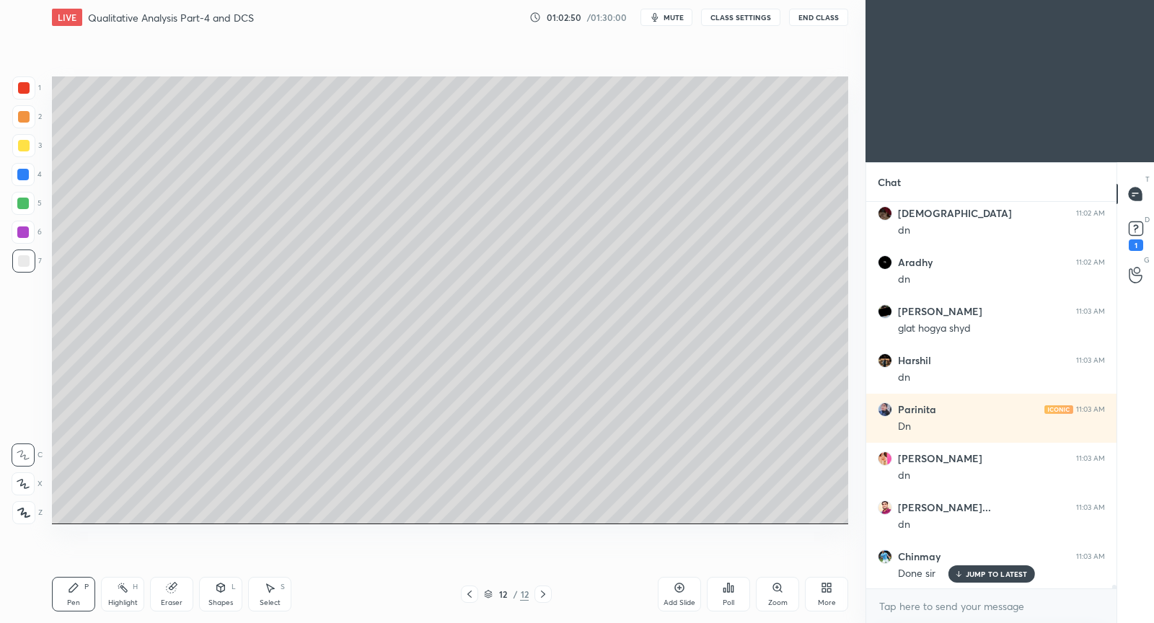
click at [685, 586] on div "Add Slide" at bounding box center [679, 594] width 43 height 35
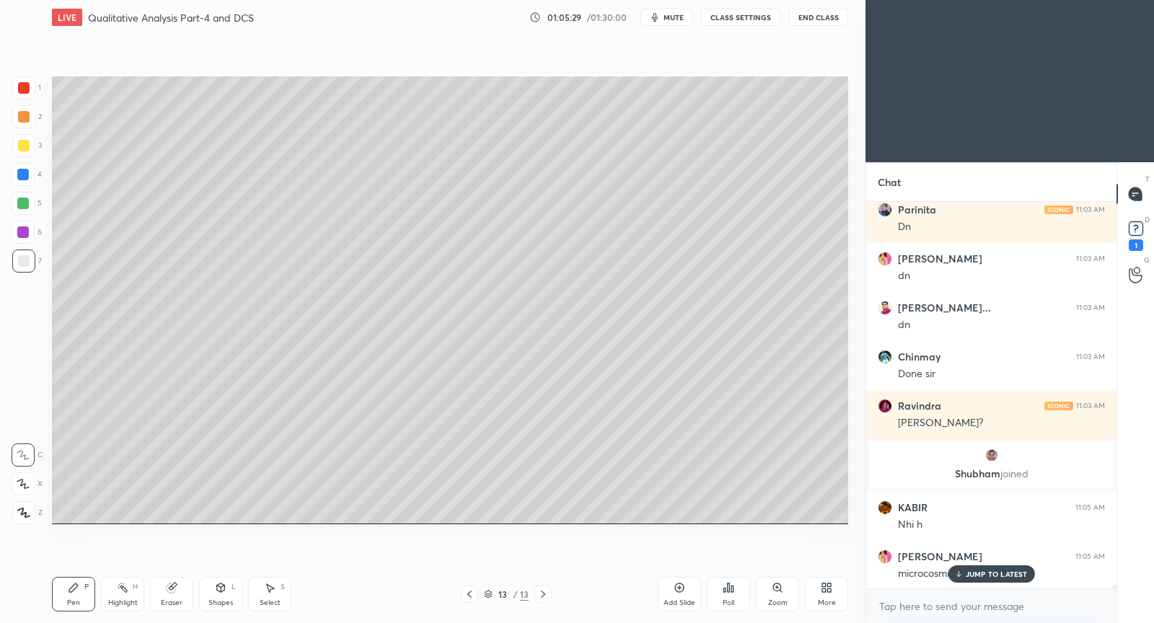
scroll to position [39249, 0]
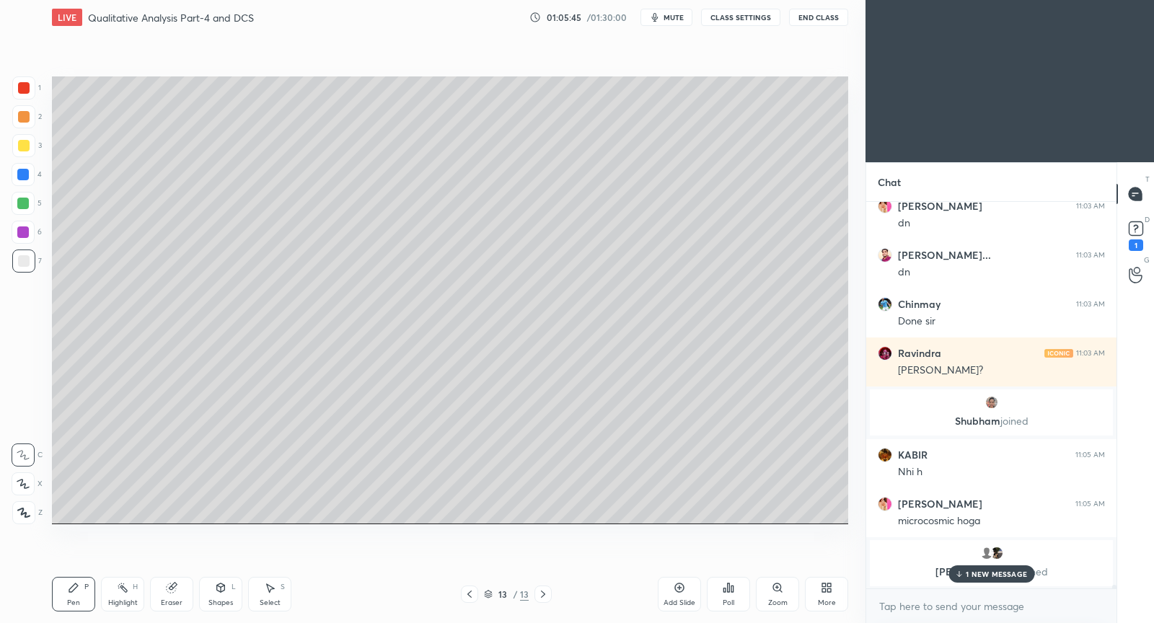
click at [180, 595] on div "Eraser" at bounding box center [171, 594] width 43 height 35
drag, startPoint x: 71, startPoint y: 597, endPoint x: 92, endPoint y: 562, distance: 41.1
click at [71, 593] on div "Pen P" at bounding box center [73, 594] width 43 height 35
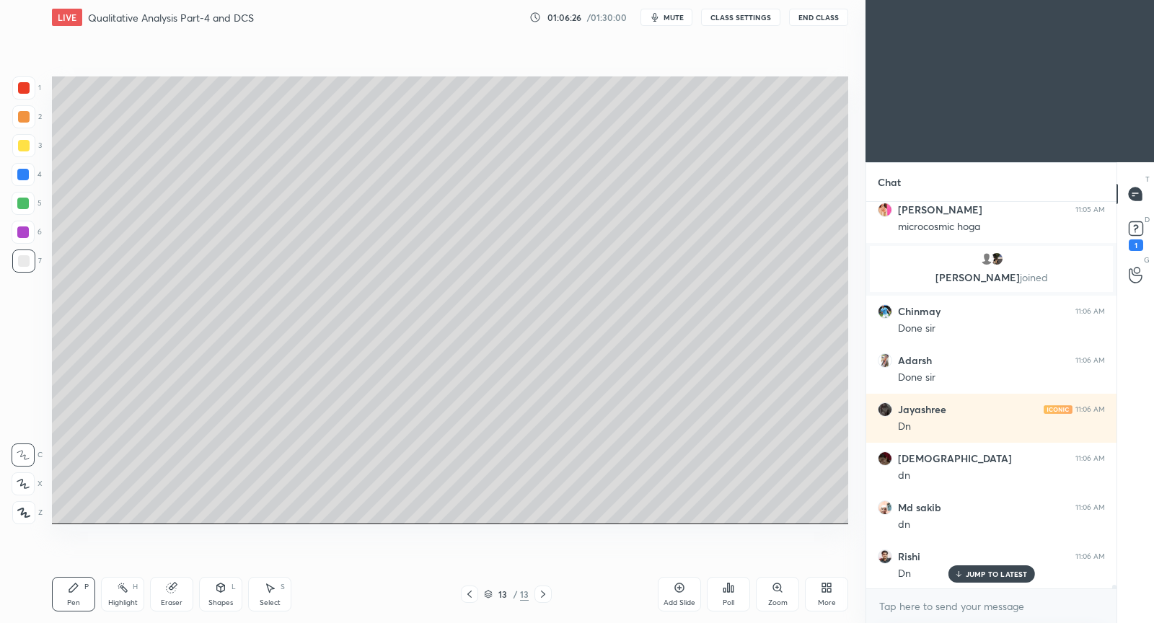
scroll to position [39592, 0]
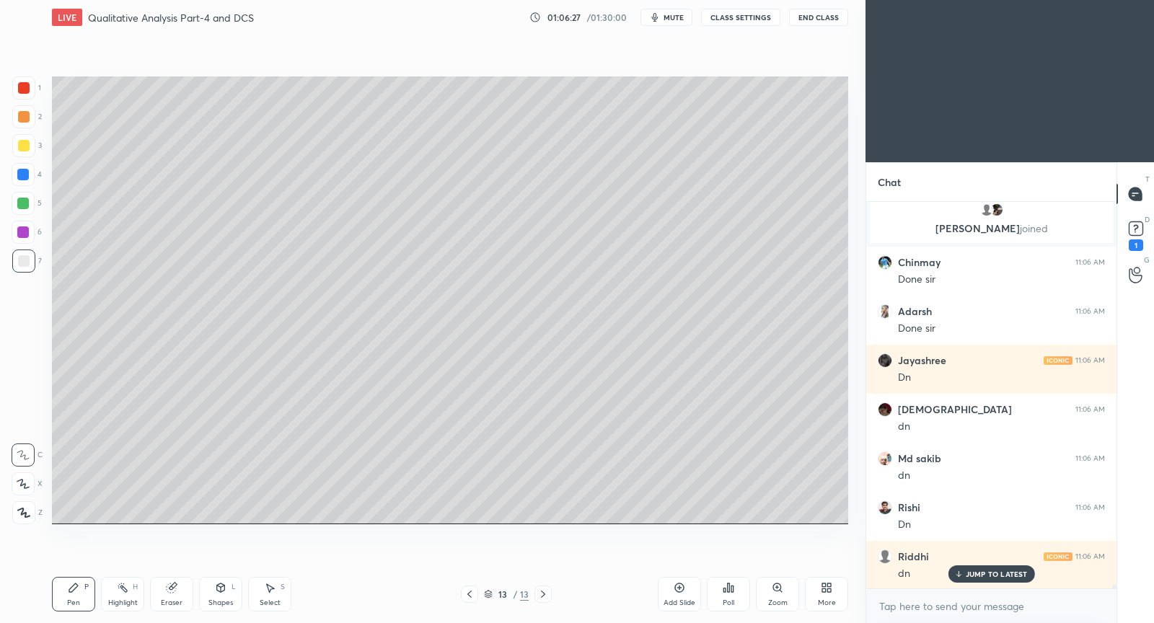
click at [680, 591] on div "Add Slide" at bounding box center [679, 594] width 43 height 35
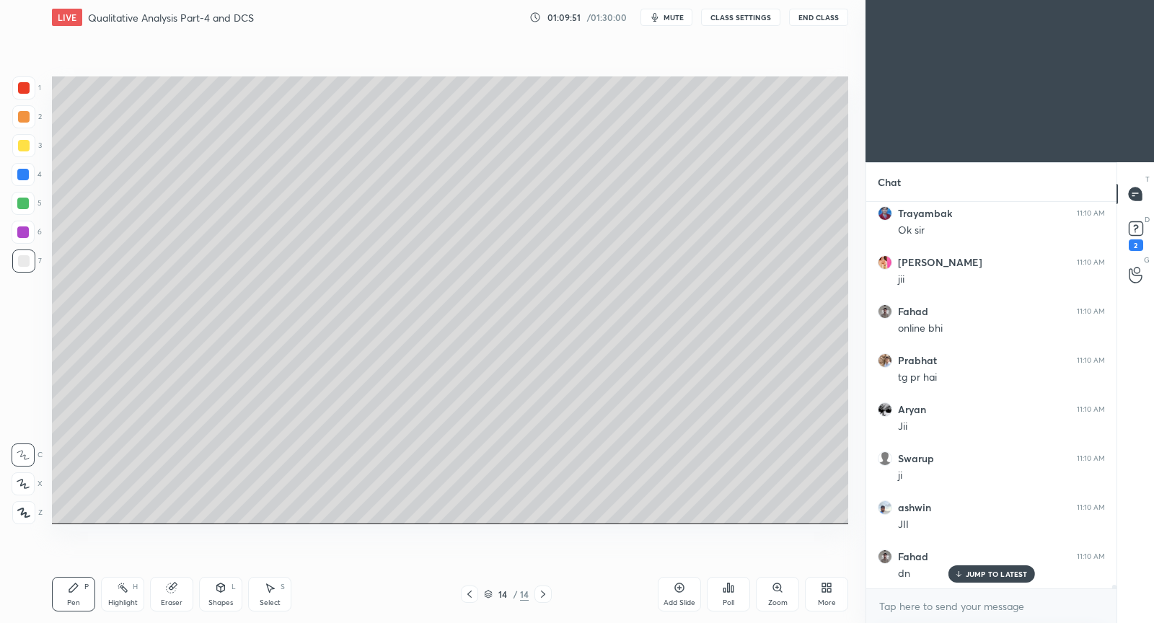
scroll to position [41945, 0]
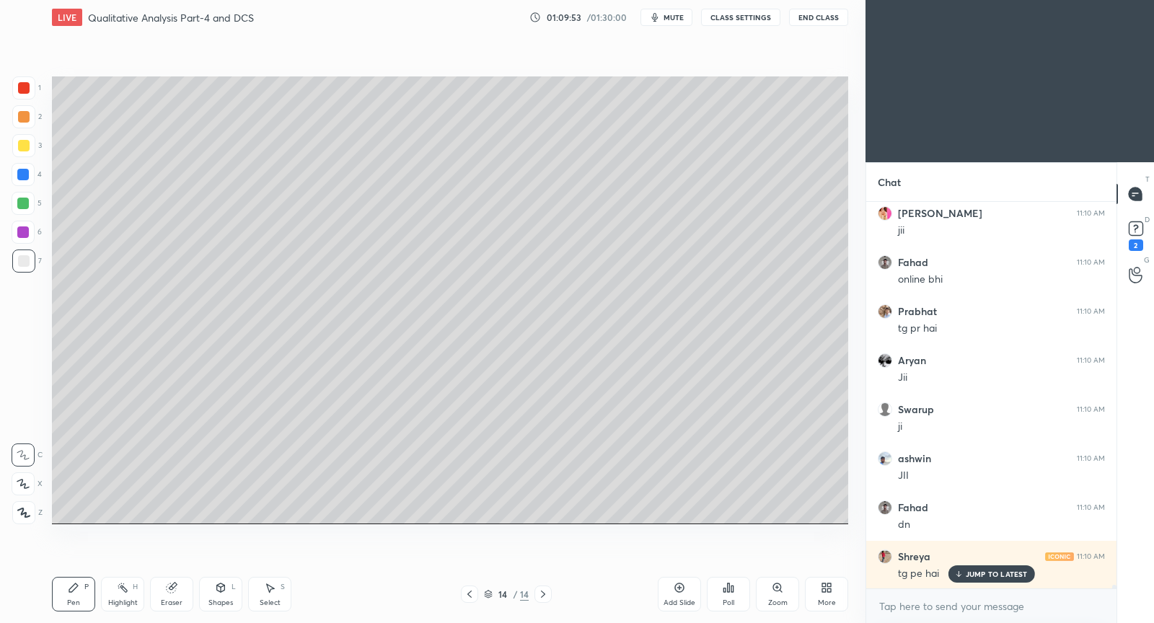
click at [683, 596] on div "Add Slide" at bounding box center [679, 594] width 43 height 35
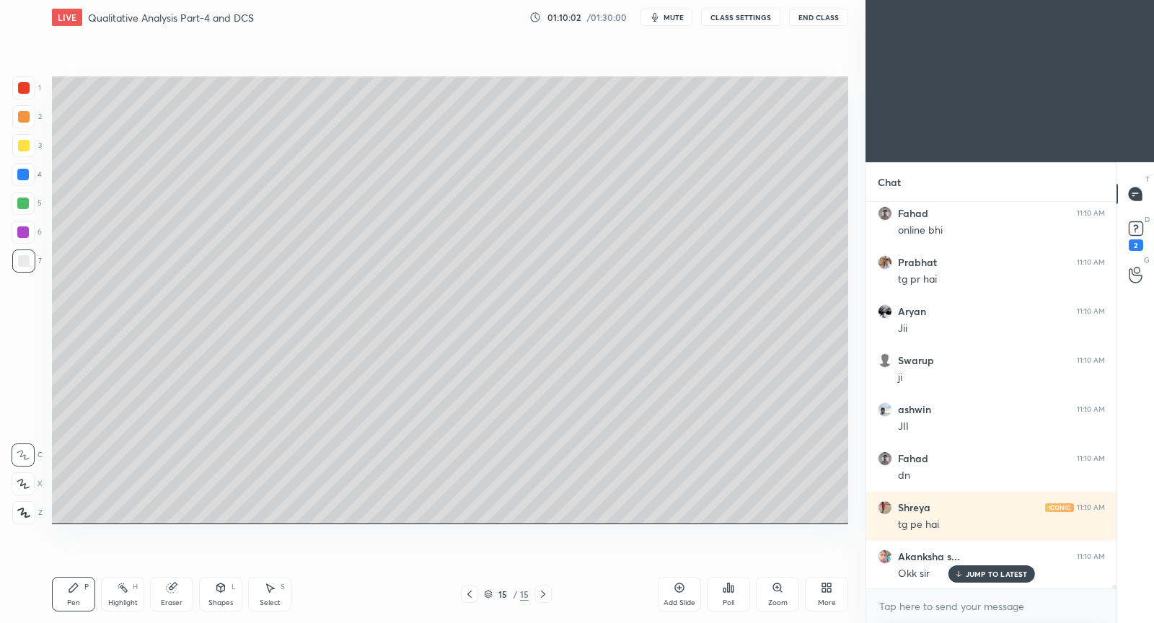
drag, startPoint x: 472, startPoint y: 596, endPoint x: 469, endPoint y: 586, distance: 10.0
click at [470, 596] on icon at bounding box center [470, 594] width 12 height 12
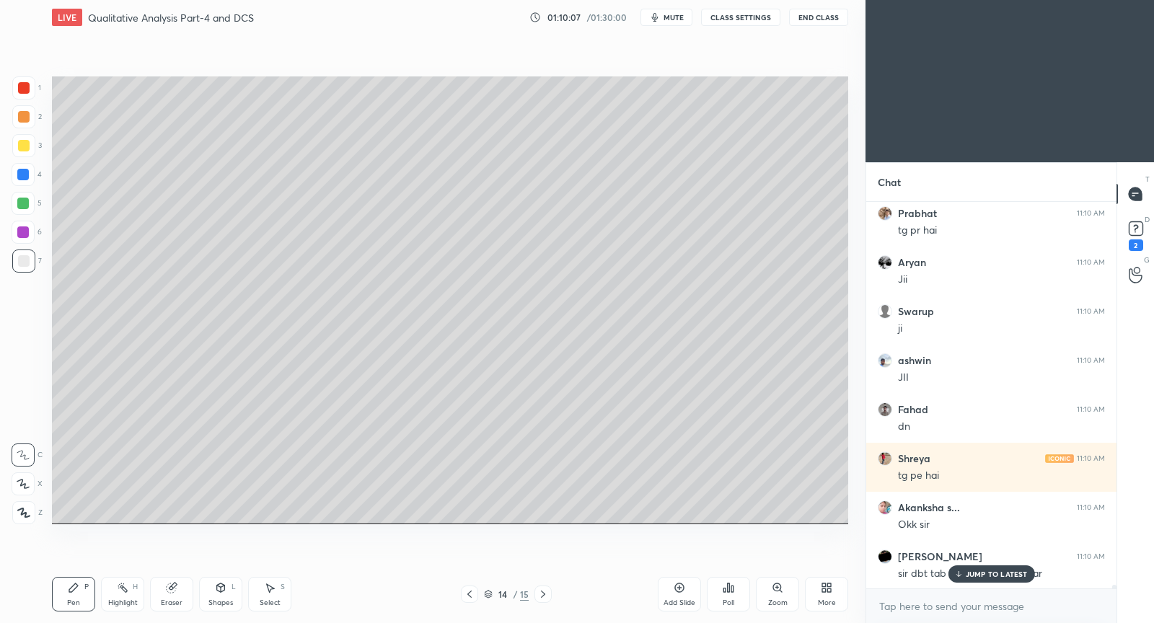
click at [992, 576] on p "JUMP TO LATEST" at bounding box center [996, 574] width 62 height 9
click at [1137, 228] on rect at bounding box center [1135, 229] width 14 height 14
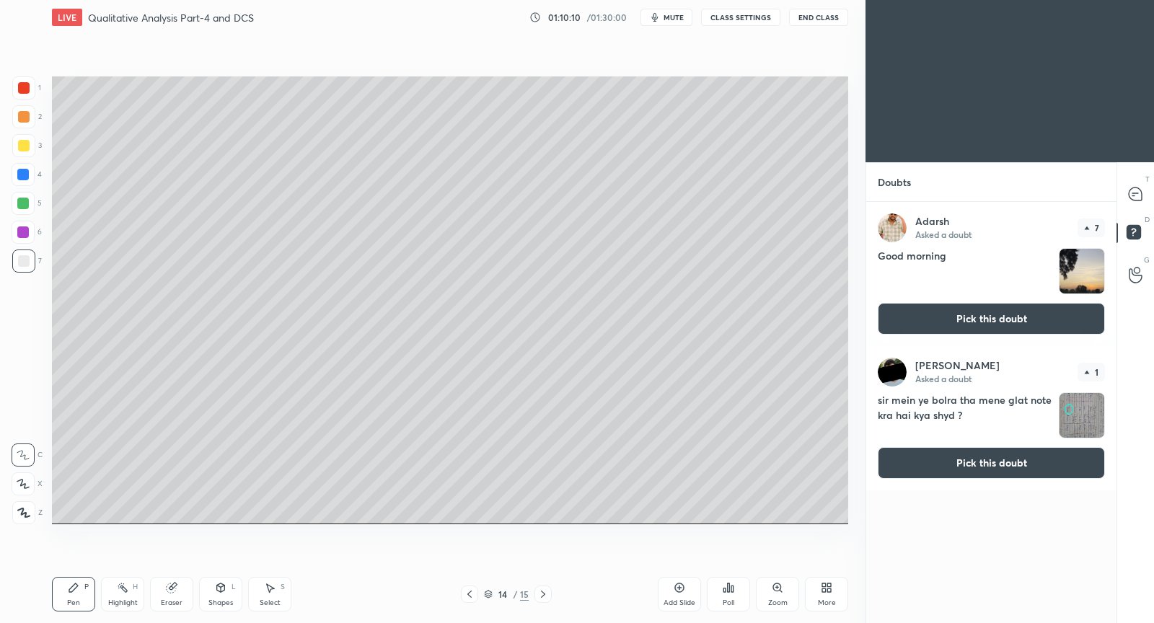
click at [952, 467] on button "Pick this doubt" at bounding box center [990, 463] width 227 height 32
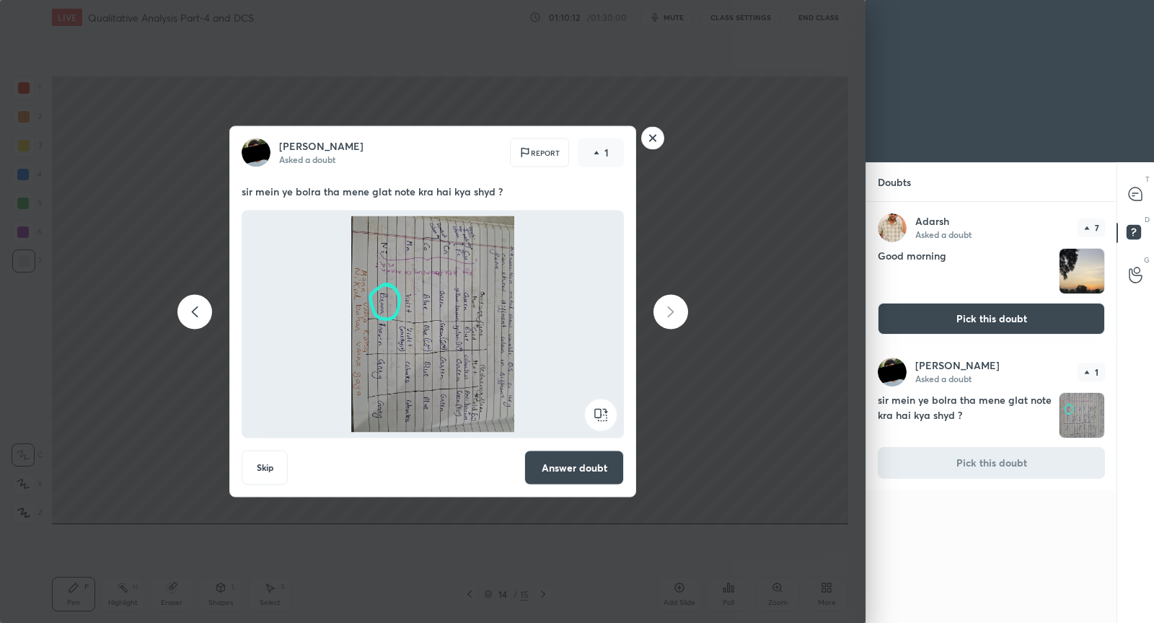
click at [613, 420] on rect at bounding box center [600, 415] width 32 height 32
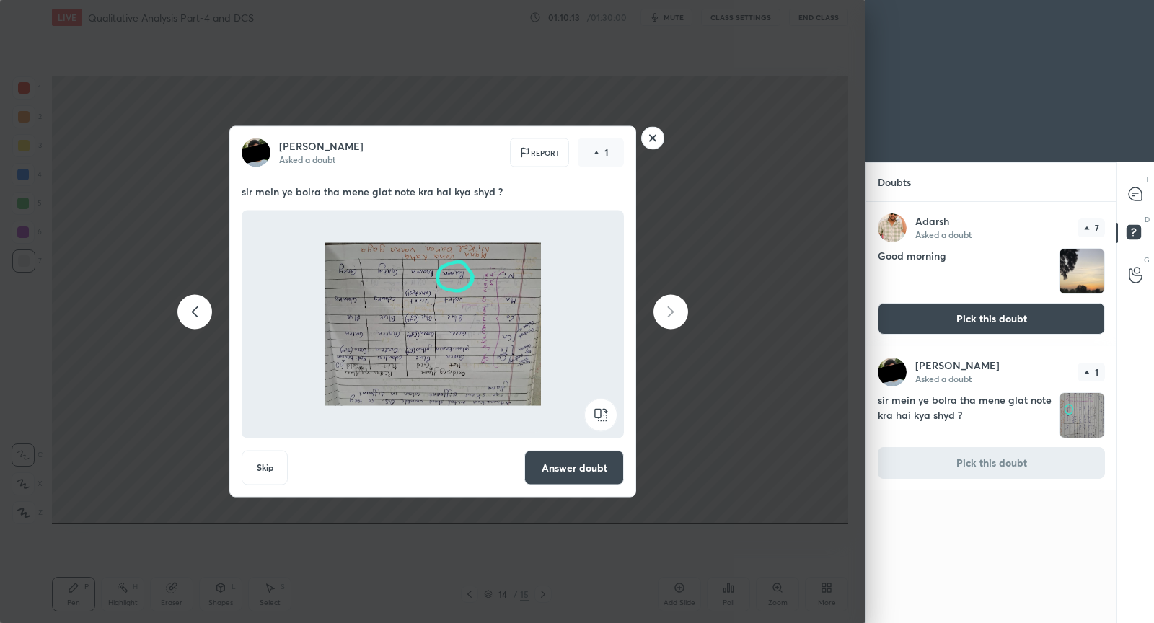
click at [615, 416] on rect at bounding box center [600, 415] width 32 height 32
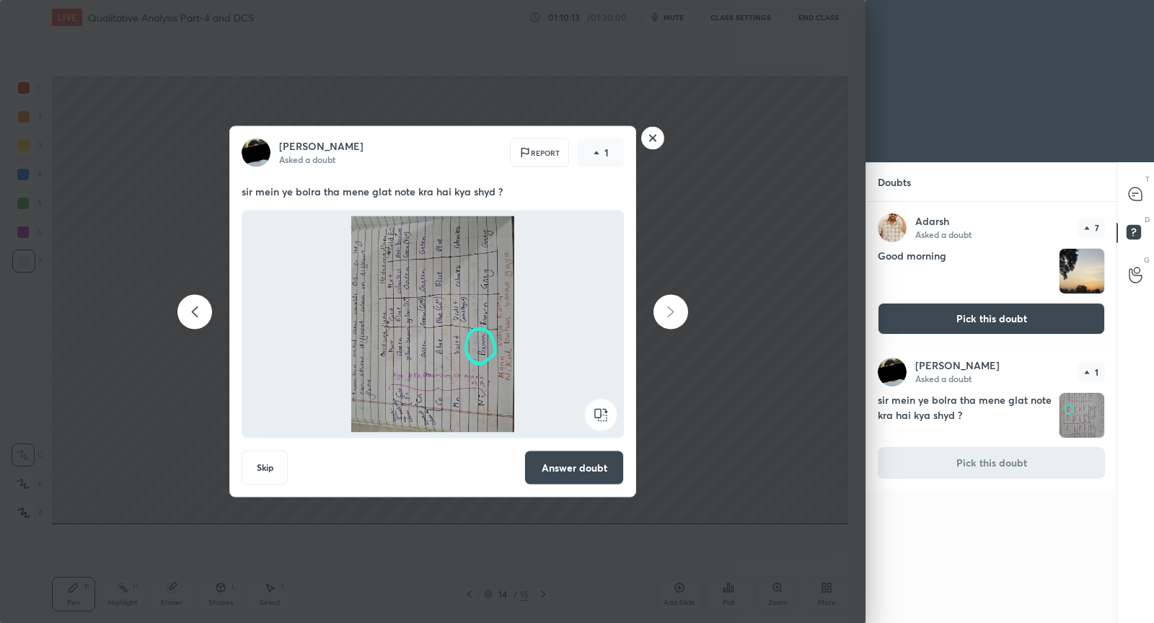
click at [618, 418] on div at bounding box center [433, 325] width 382 height 228
click at [601, 415] on rect at bounding box center [600, 415] width 32 height 32
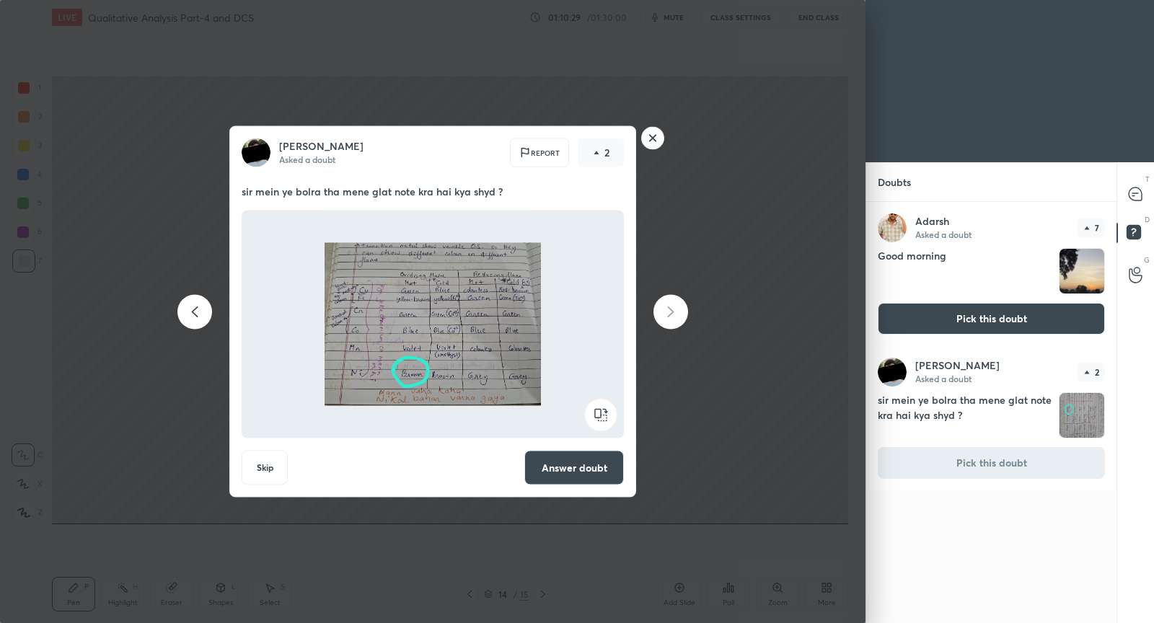
click at [647, 136] on rect at bounding box center [653, 138] width 22 height 22
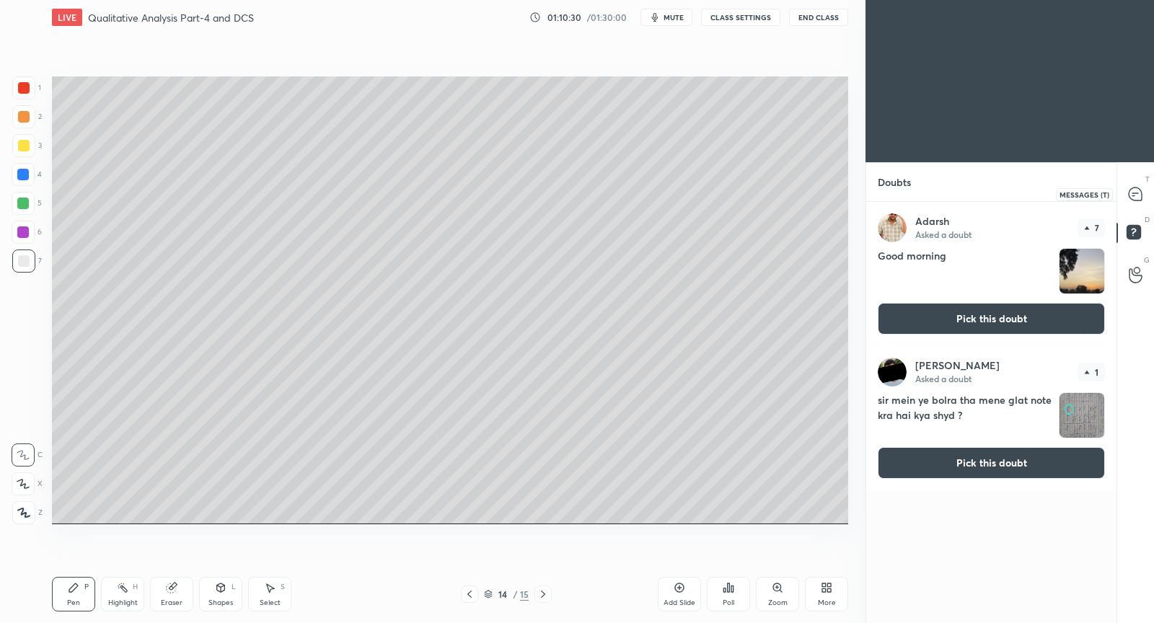
drag, startPoint x: 1143, startPoint y: 192, endPoint x: 1134, endPoint y: 188, distance: 9.4
click at [1143, 190] on div at bounding box center [1135, 194] width 29 height 26
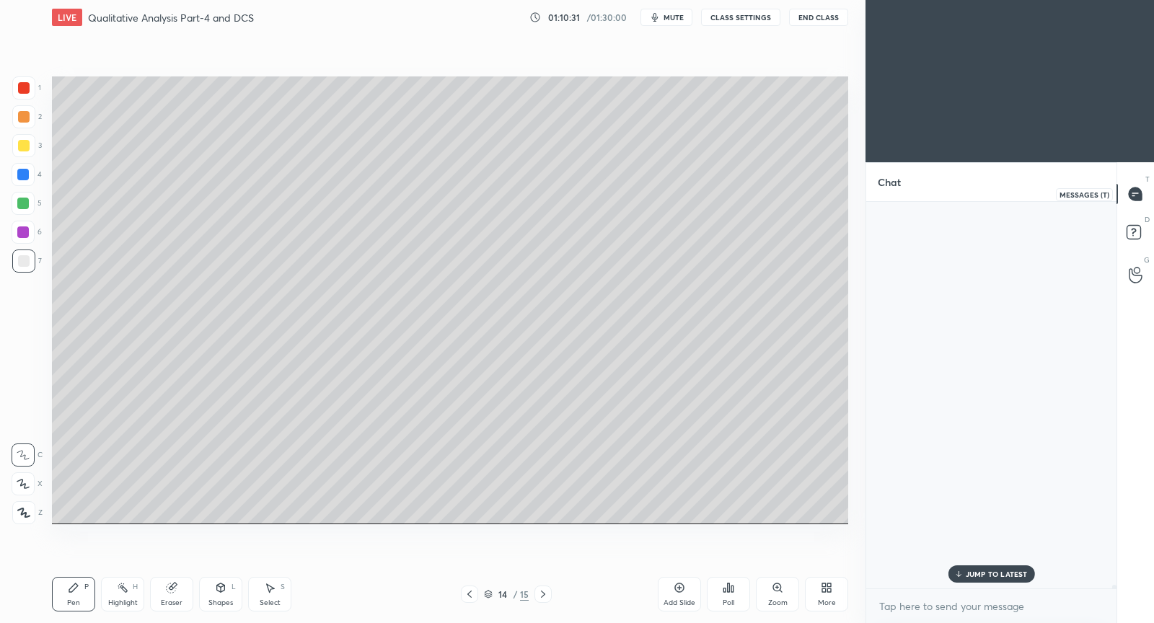
scroll to position [383, 247]
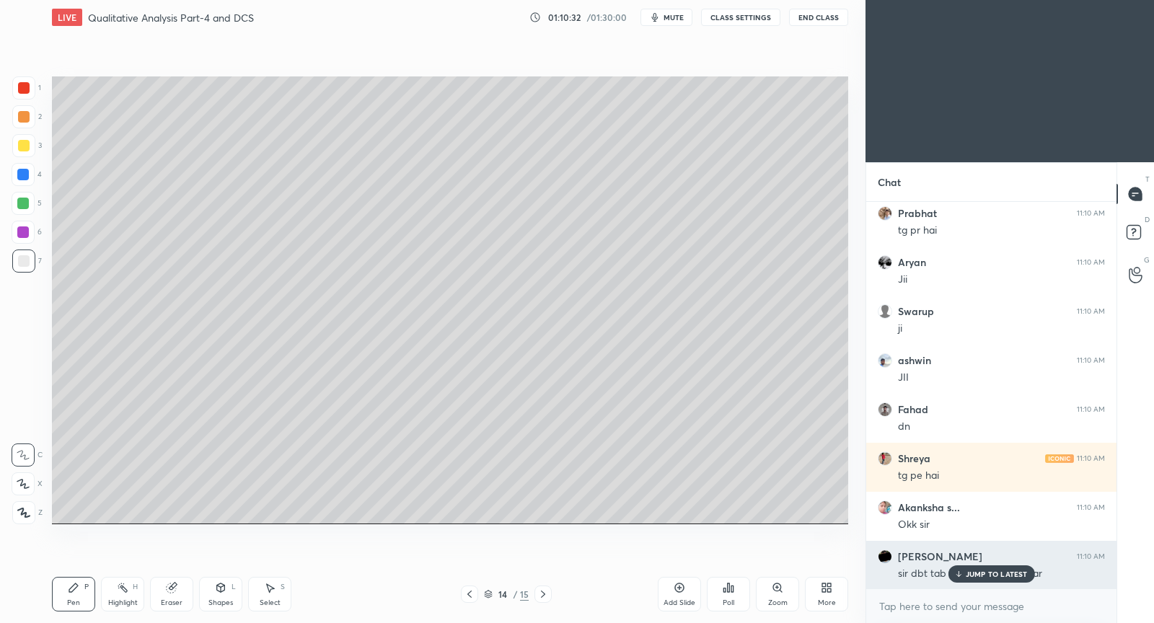
click at [1007, 572] on p "JUMP TO LATEST" at bounding box center [996, 574] width 62 height 9
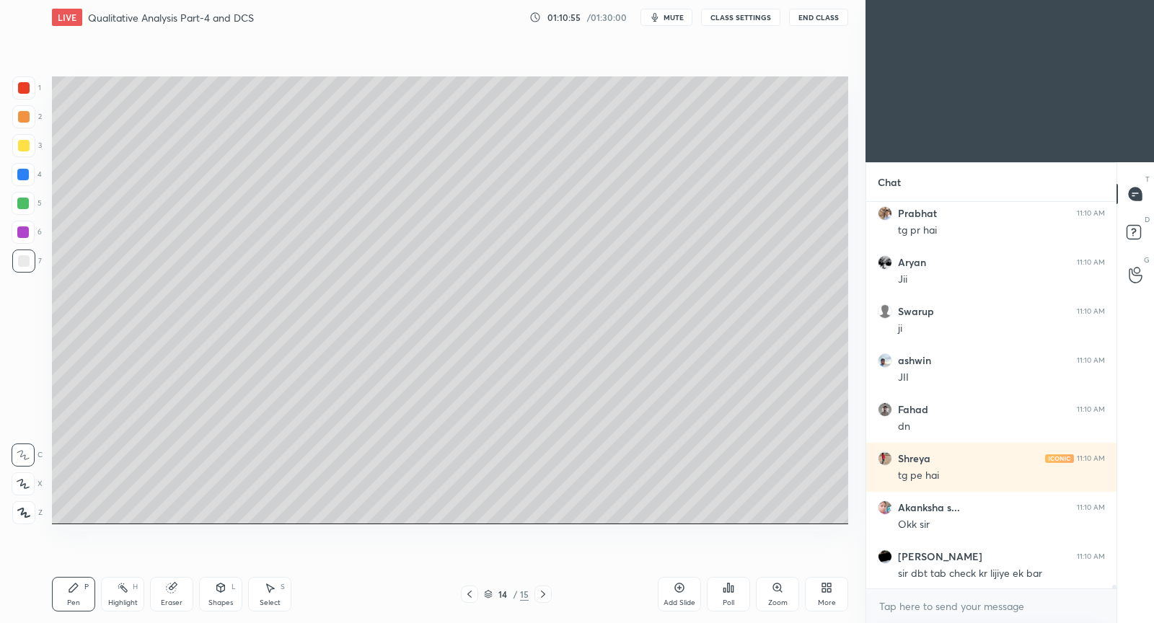
scroll to position [41091, 0]
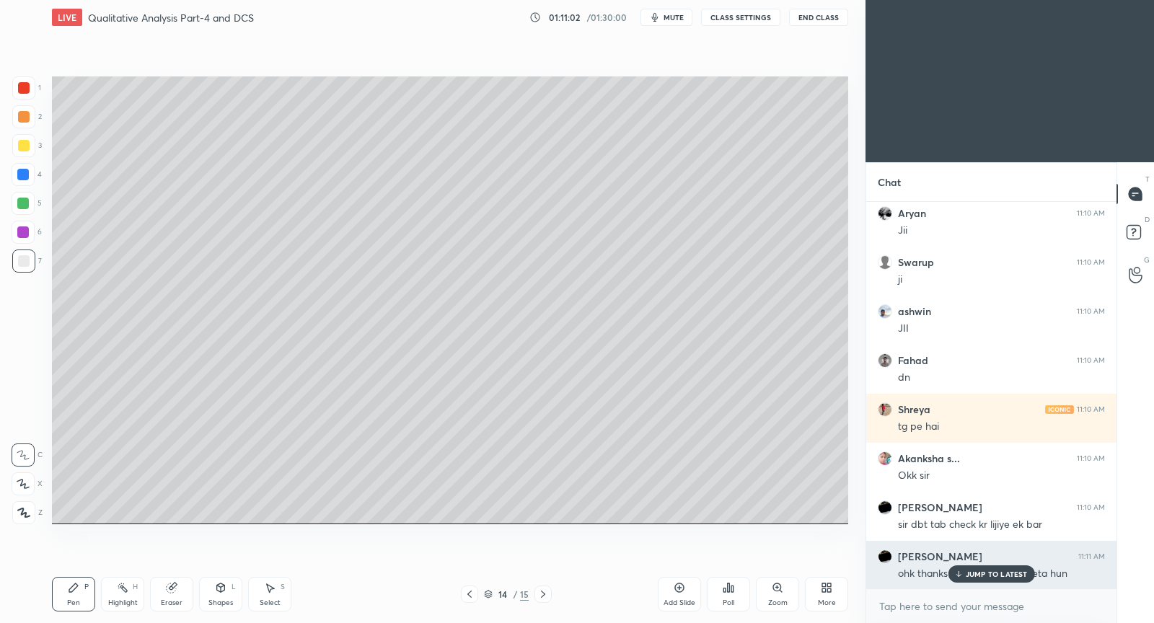
click at [969, 572] on p "JUMP TO LATEST" at bounding box center [996, 574] width 62 height 9
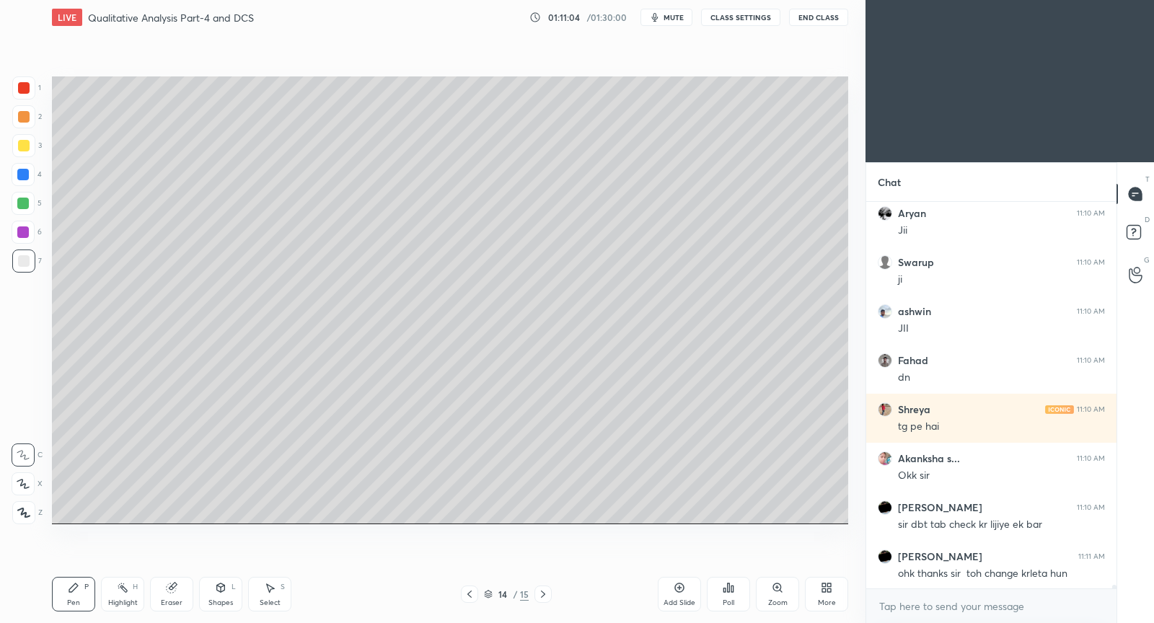
click at [684, 585] on icon at bounding box center [679, 588] width 12 height 12
click at [277, 594] on div "Select S" at bounding box center [269, 594] width 43 height 35
click at [222, 593] on div "Shapes L" at bounding box center [220, 594] width 43 height 35
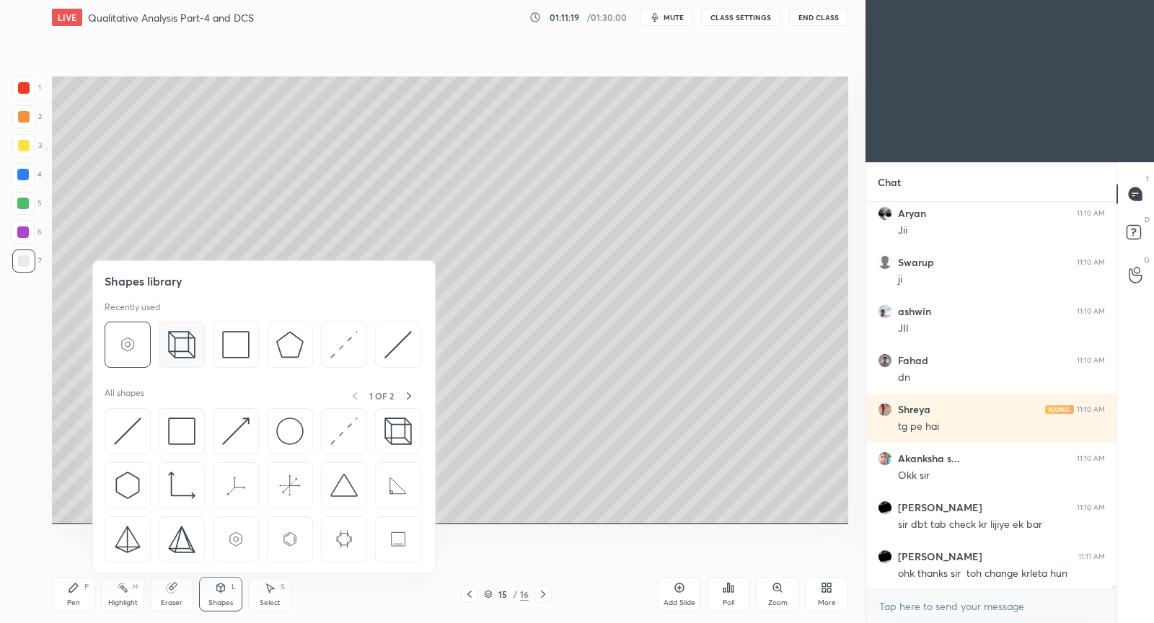
click at [193, 350] on div at bounding box center [182, 345] width 46 height 46
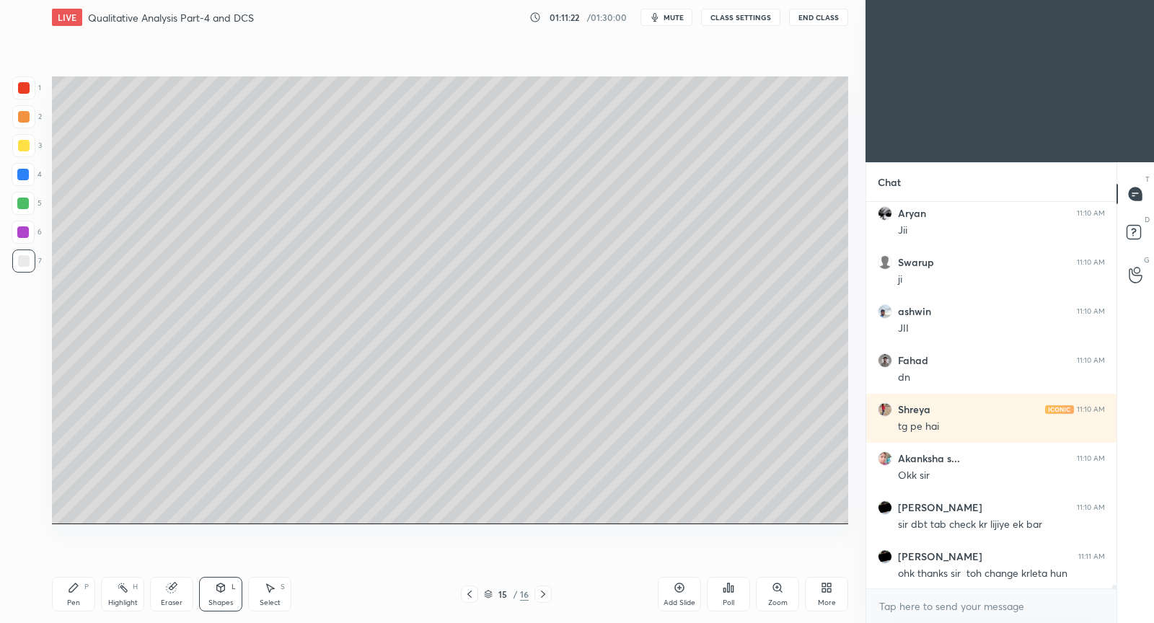
click at [75, 597] on div "Pen P" at bounding box center [73, 594] width 43 height 35
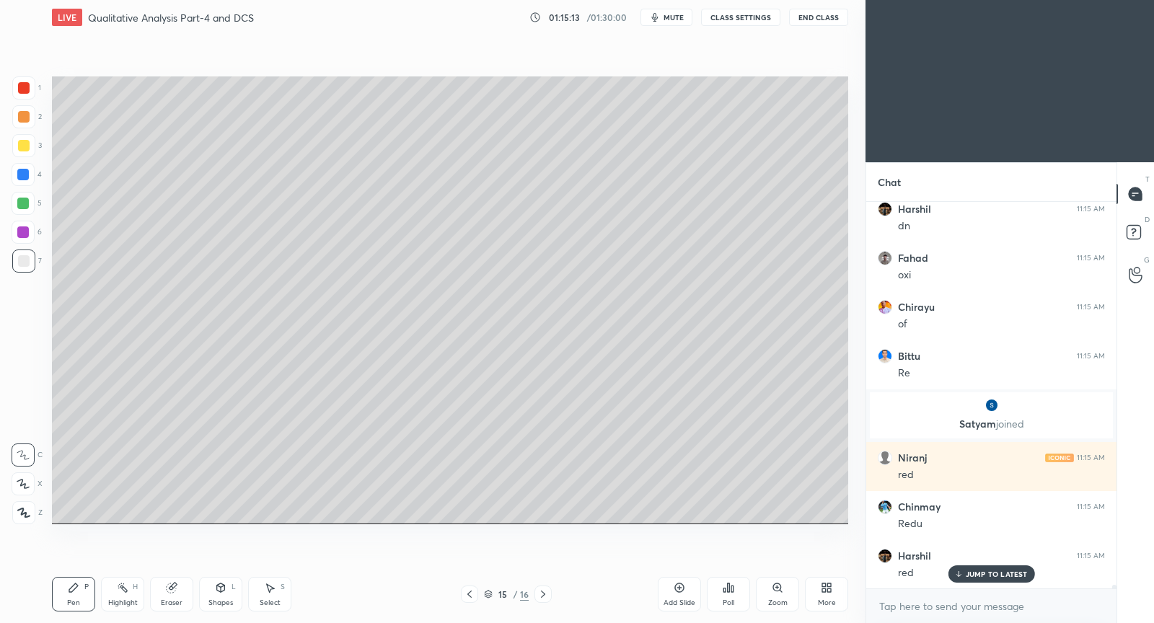
scroll to position [42552, 0]
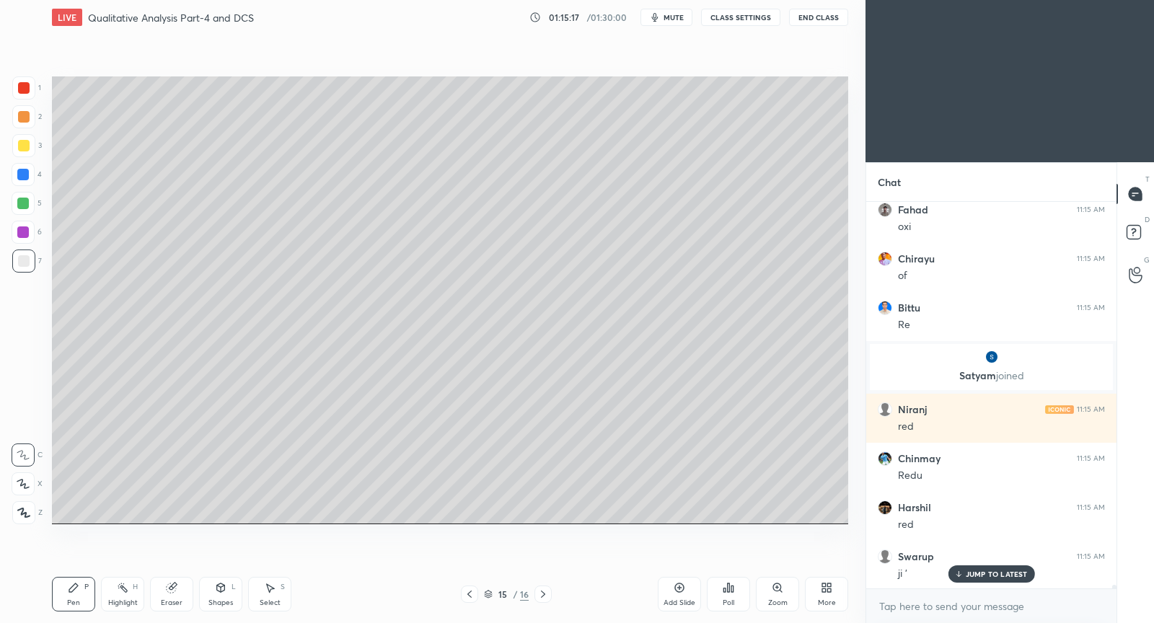
click at [679, 591] on icon at bounding box center [679, 588] width 12 height 12
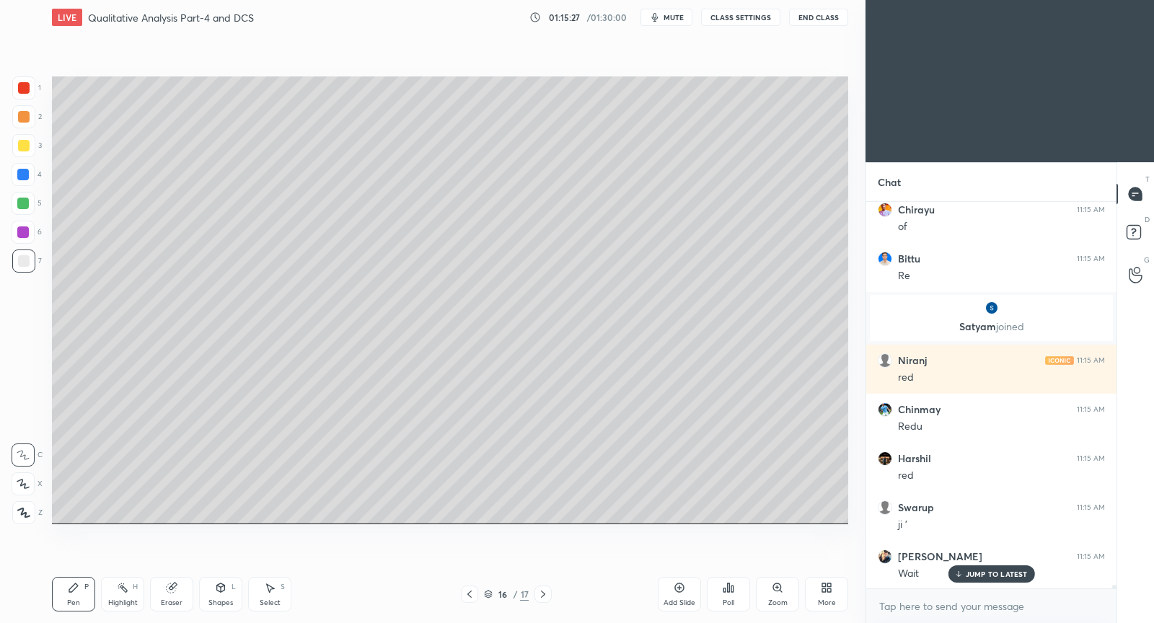
click at [472, 592] on icon at bounding box center [470, 594] width 12 height 12
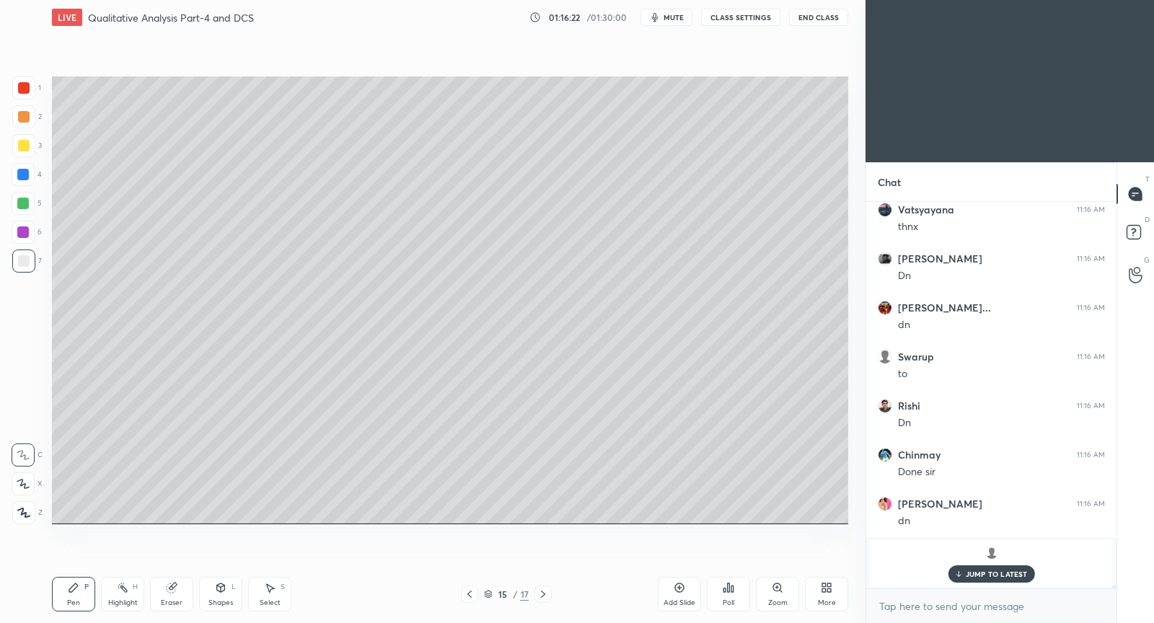
scroll to position [43402, 0]
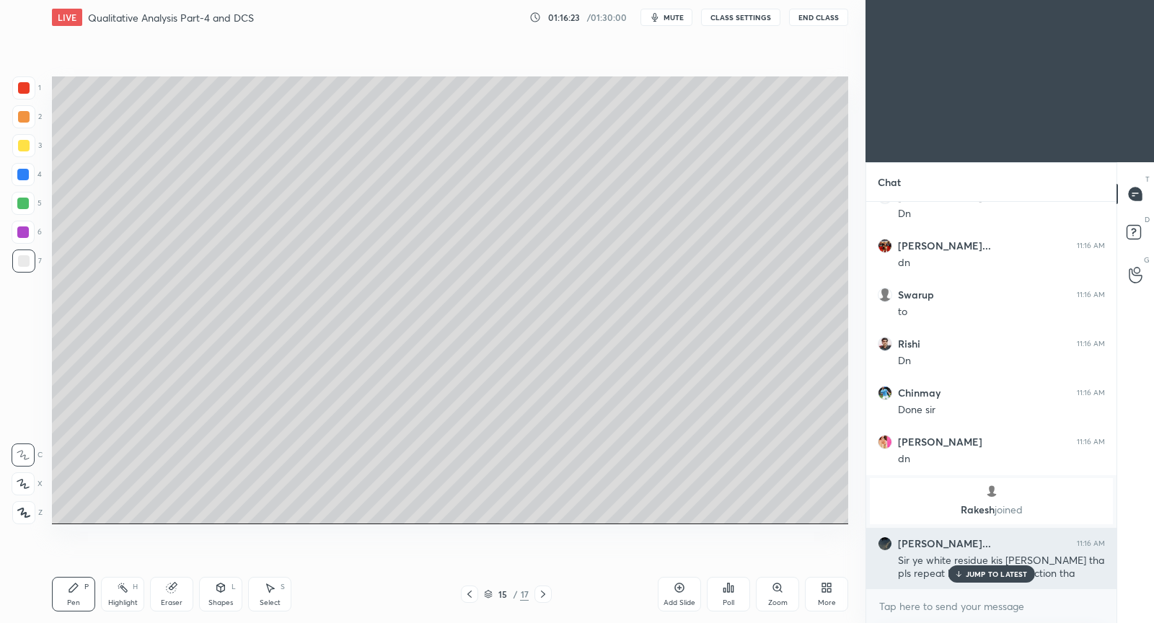
click at [998, 574] on p "JUMP TO LATEST" at bounding box center [996, 574] width 62 height 9
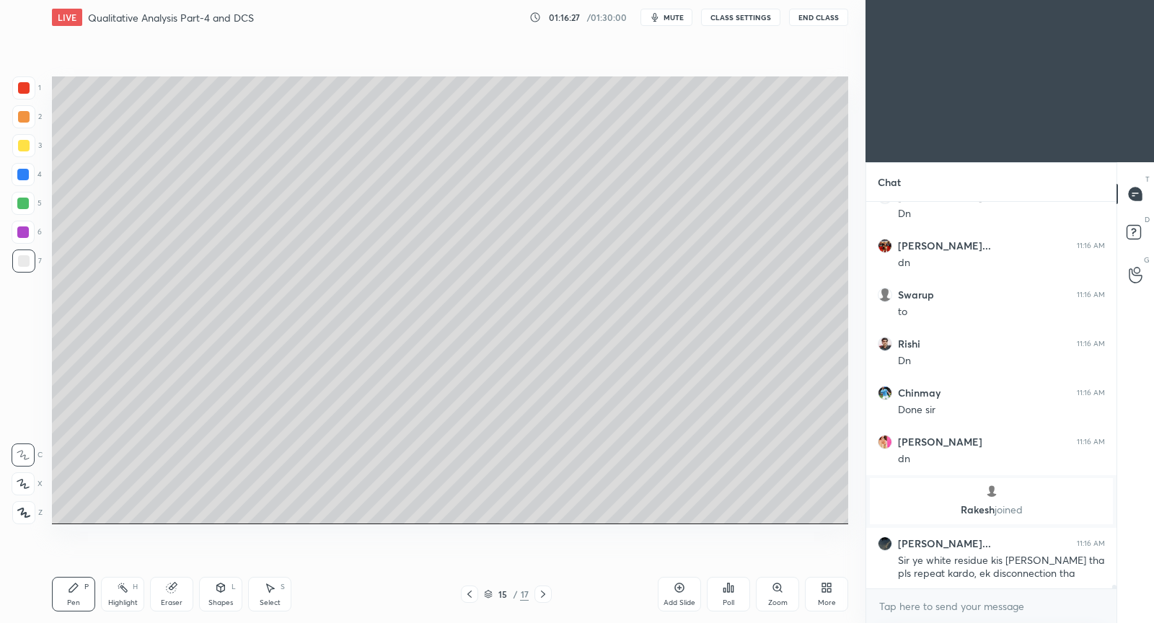
click at [547, 598] on icon at bounding box center [543, 594] width 12 height 12
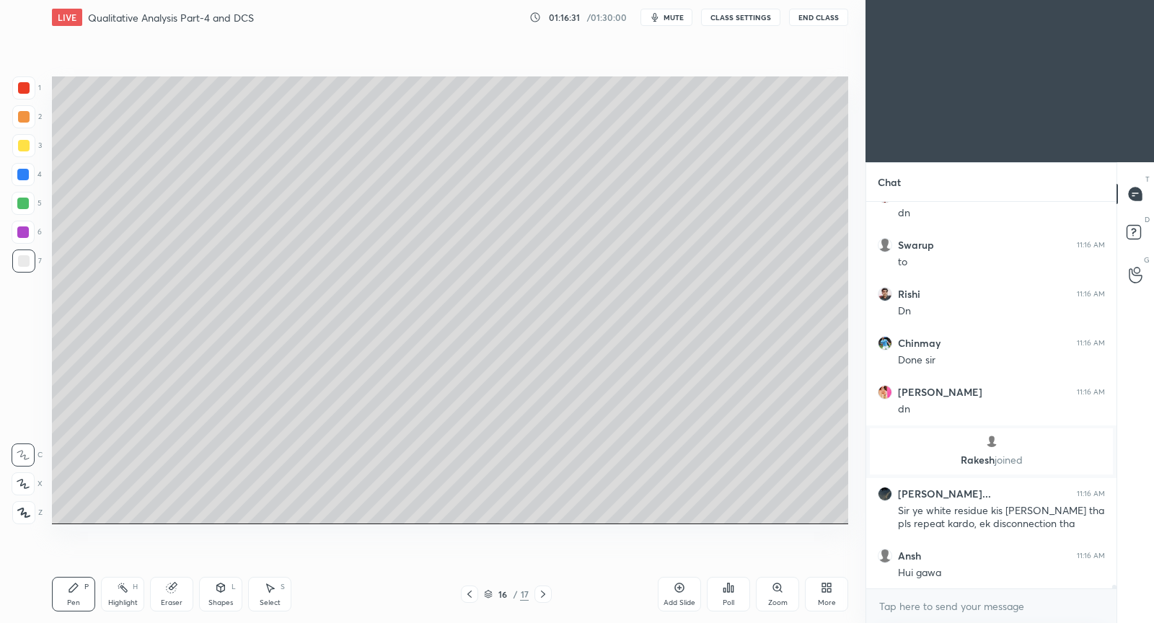
drag, startPoint x: 471, startPoint y: 596, endPoint x: 495, endPoint y: 589, distance: 24.7
click at [471, 596] on icon at bounding box center [470, 594] width 12 height 12
click at [544, 601] on div at bounding box center [542, 593] width 17 height 17
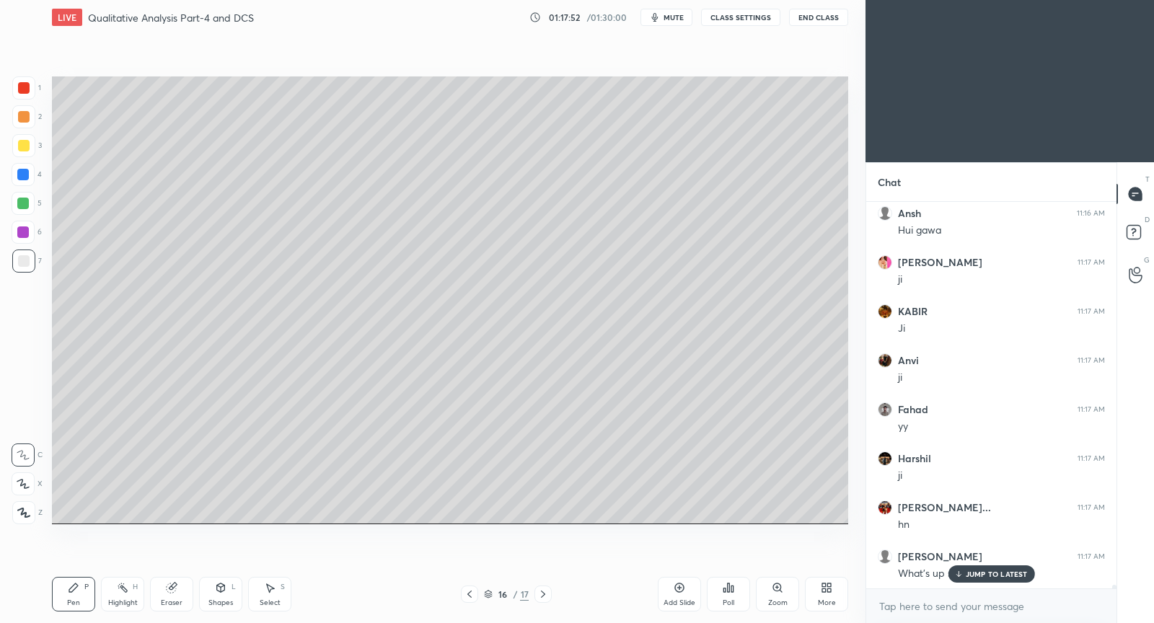
scroll to position [43844, 0]
drag, startPoint x: 269, startPoint y: 592, endPoint x: 292, endPoint y: 536, distance: 60.8
click at [271, 591] on icon at bounding box center [270, 588] width 12 height 12
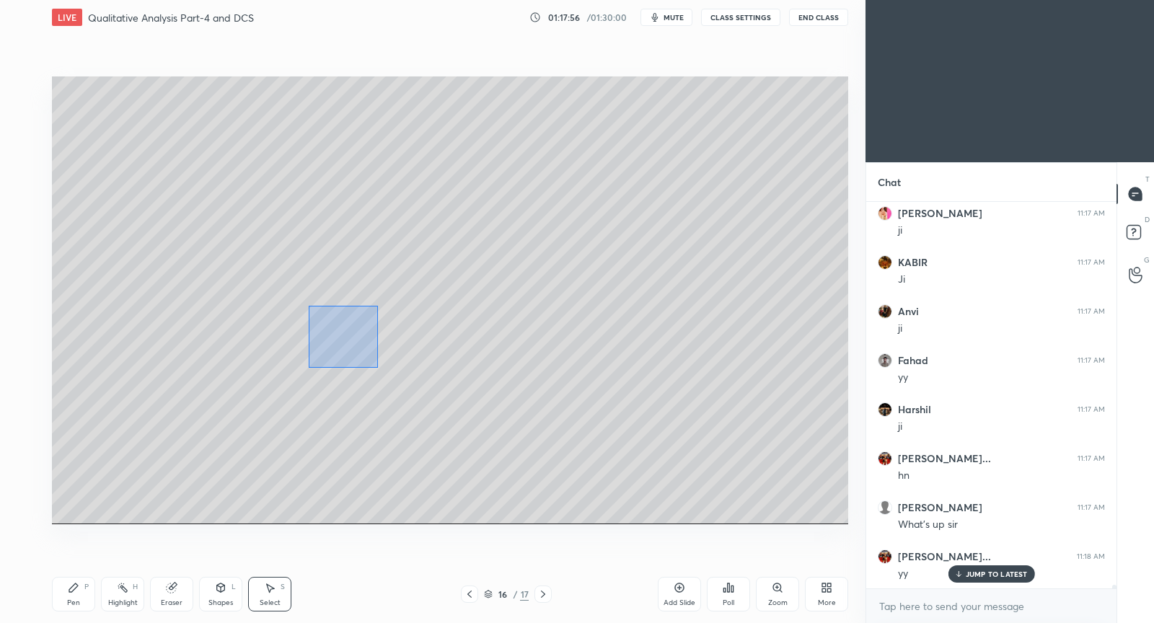
drag, startPoint x: 308, startPoint y: 305, endPoint x: 492, endPoint y: 361, distance: 192.3
click at [492, 361] on div "0 ° Undo Copy Duplicate Duplicate to new slide Delete" at bounding box center [450, 300] width 796 height 448
drag, startPoint x: 425, startPoint y: 327, endPoint x: 422, endPoint y: 374, distance: 47.7
click at [424, 376] on div "0 ° Undo Copy Duplicate Duplicate to new slide Delete" at bounding box center [450, 300] width 796 height 448
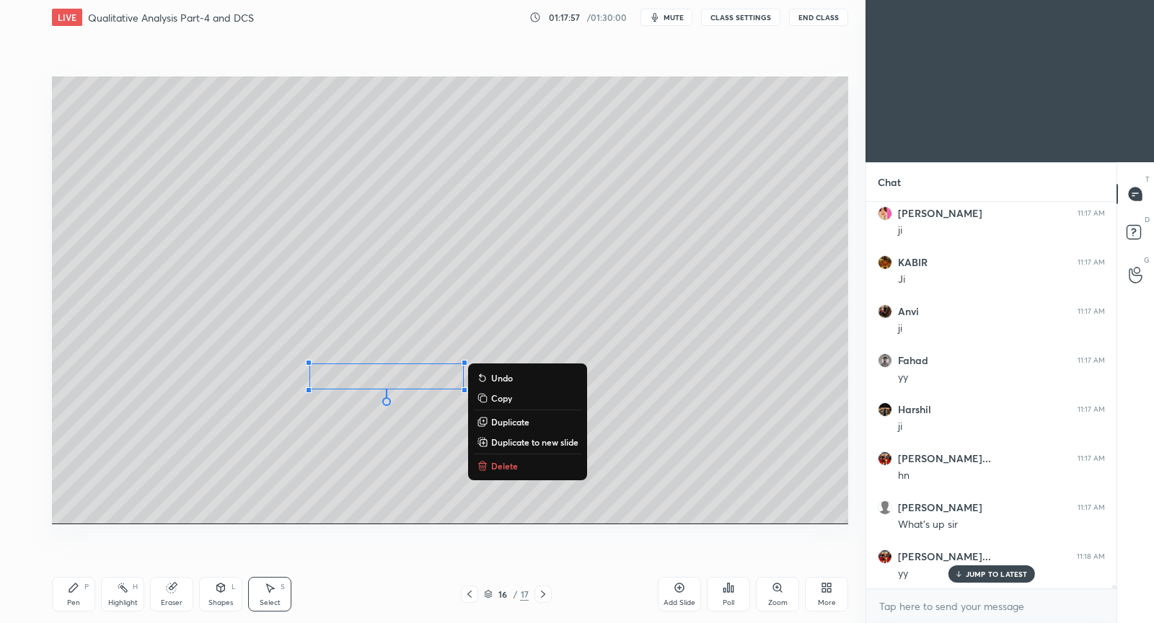
click at [83, 588] on div "Pen P" at bounding box center [73, 594] width 43 height 35
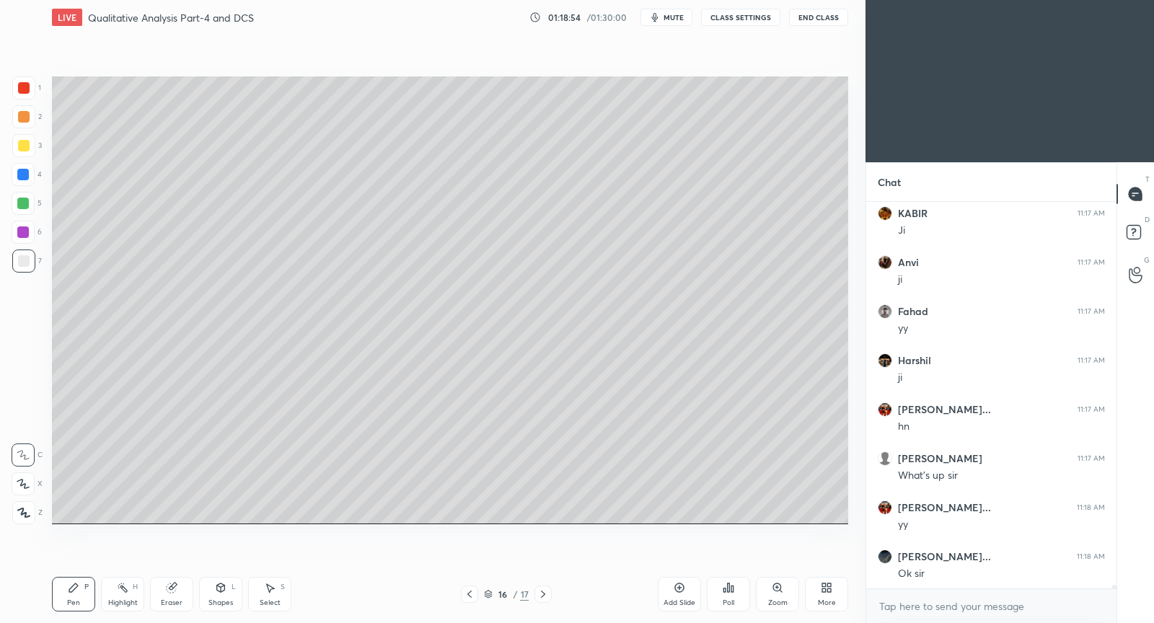
scroll to position [43943, 0]
click at [752, 523] on div "Setting up your live class Poll for secs No correct answer Start poll" at bounding box center [450, 300] width 808 height 531
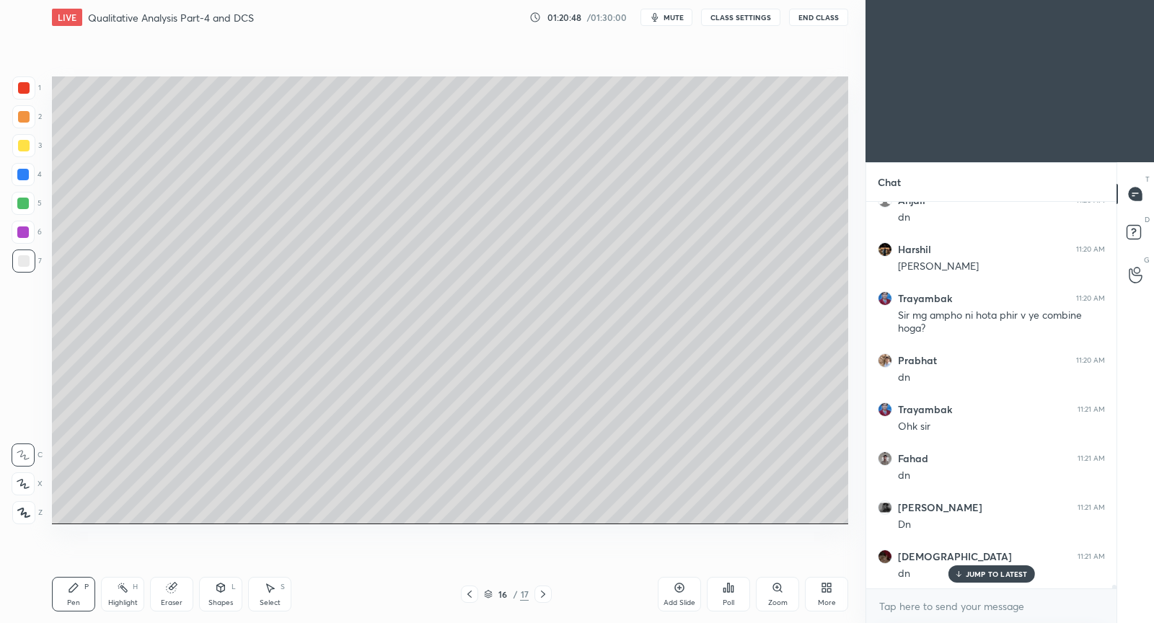
scroll to position [44788, 0]
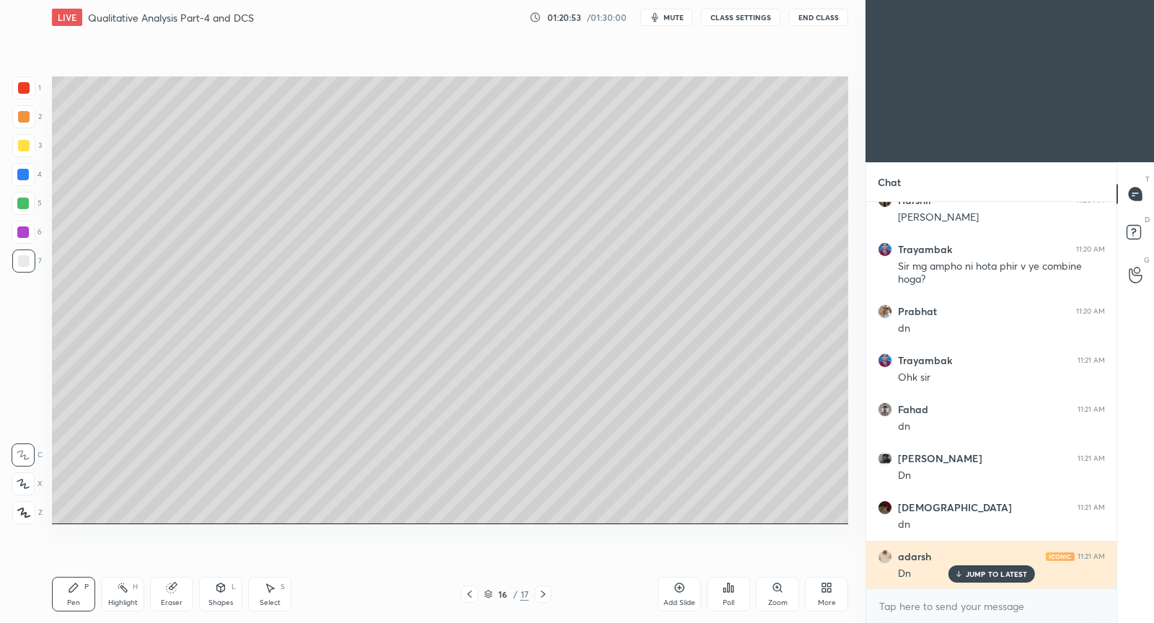
drag, startPoint x: 992, startPoint y: 578, endPoint x: 962, endPoint y: 564, distance: 33.2
click at [989, 576] on p "JUMP TO LATEST" at bounding box center [996, 574] width 62 height 9
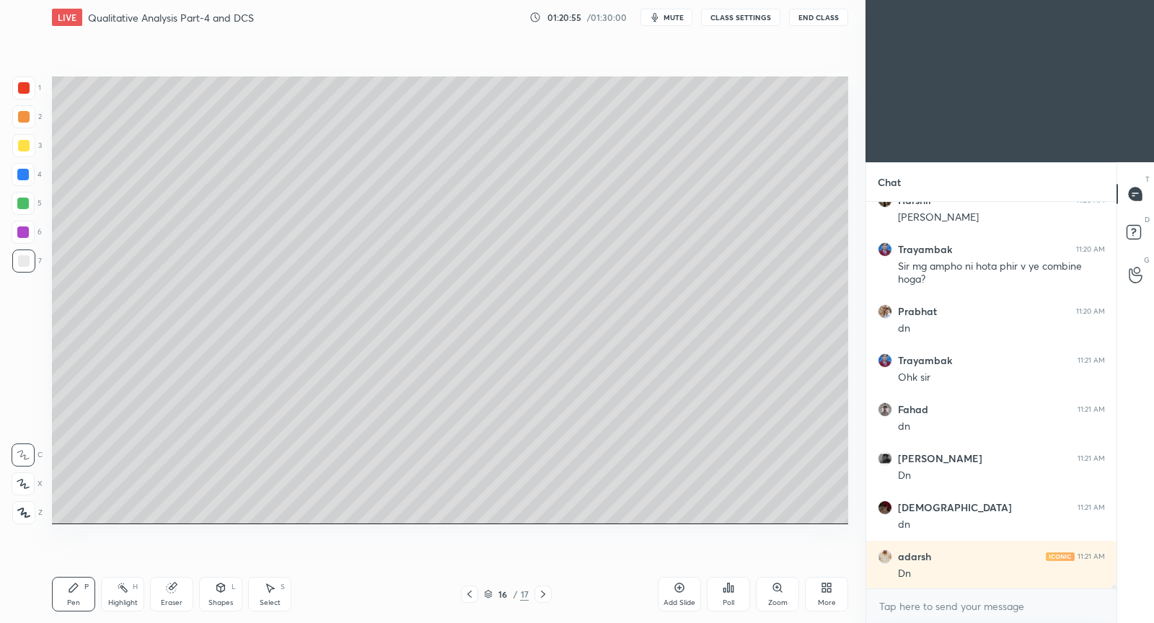
drag, startPoint x: 684, startPoint y: 593, endPoint x: 681, endPoint y: 585, distance: 8.7
click at [683, 590] on icon at bounding box center [679, 588] width 12 height 12
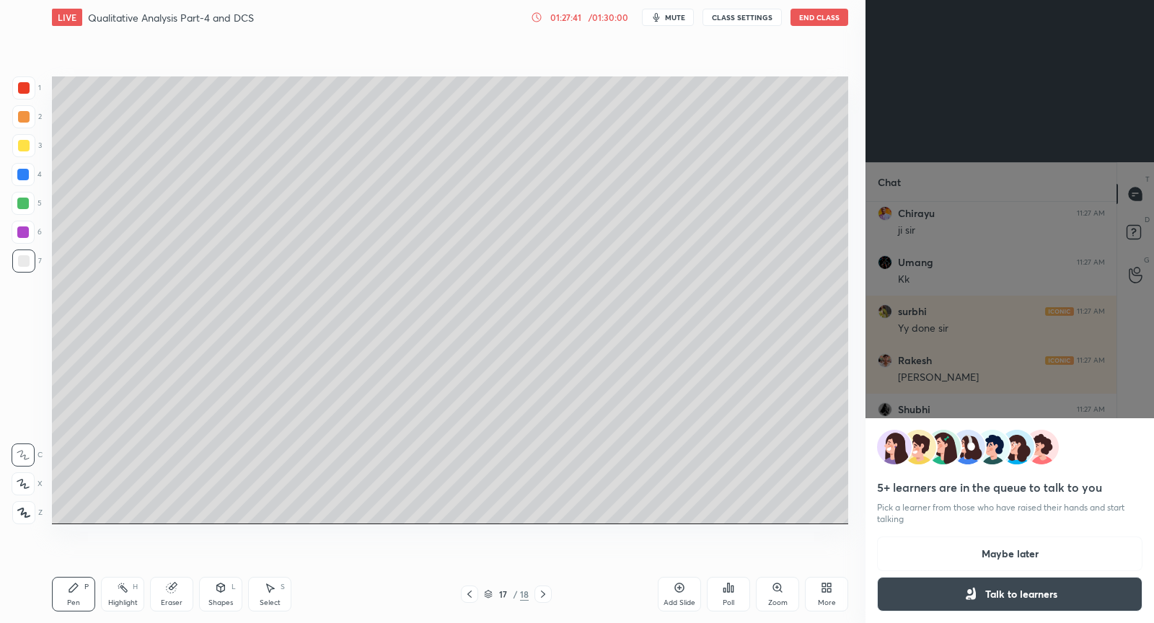
scroll to position [46721, 0]
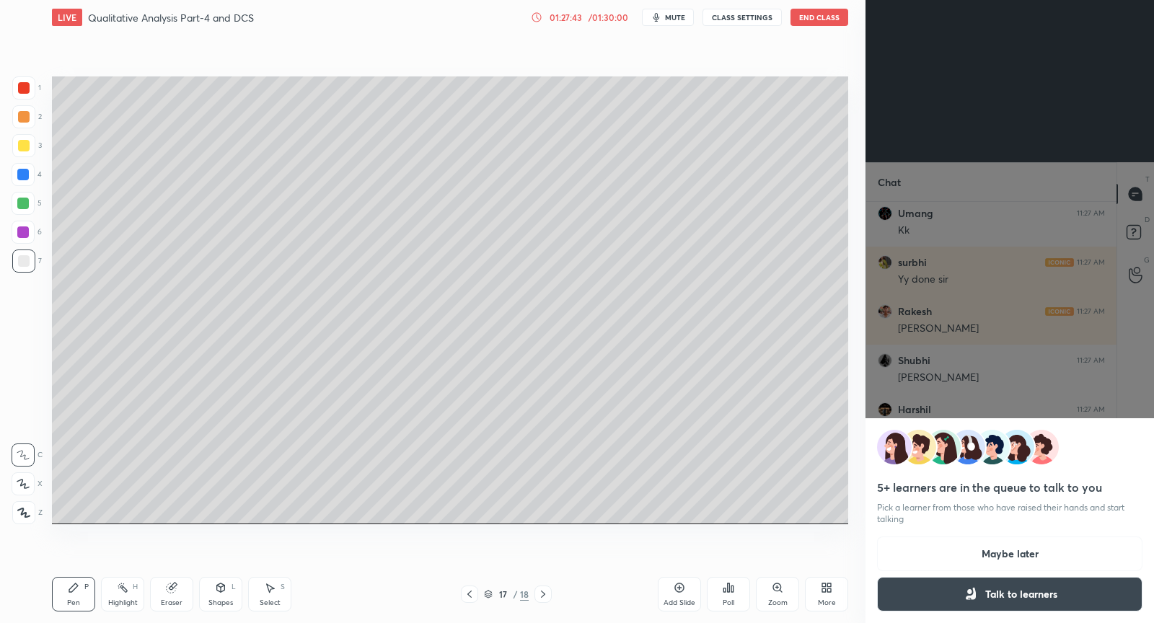
click at [1004, 554] on button "Maybe later" at bounding box center [1009, 553] width 265 height 35
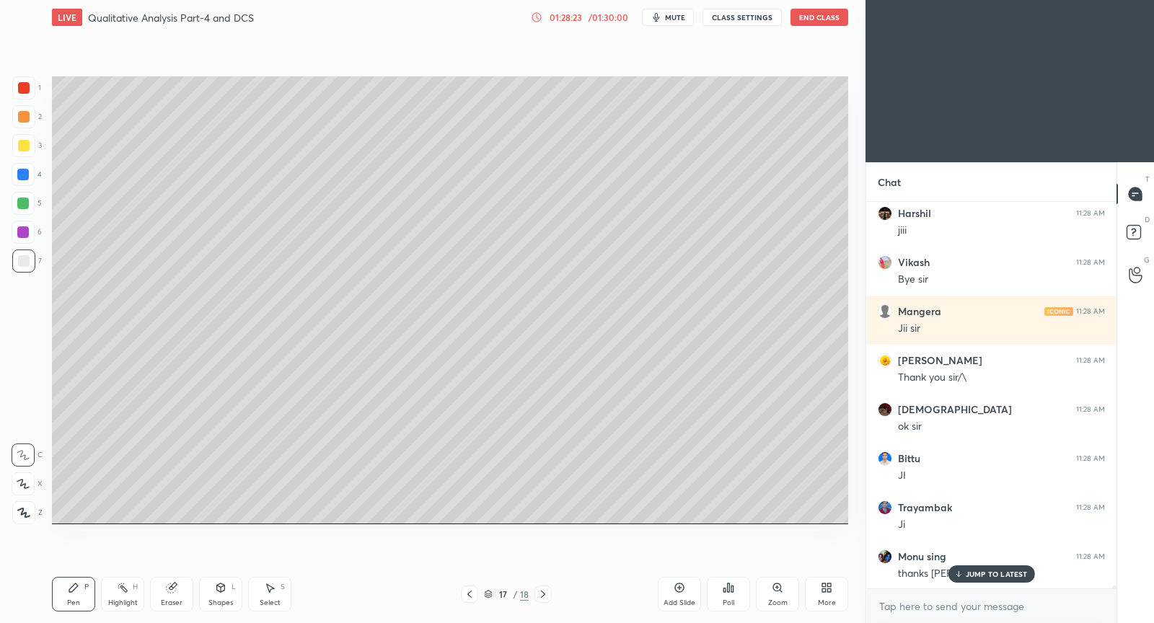
scroll to position [50706, 0]
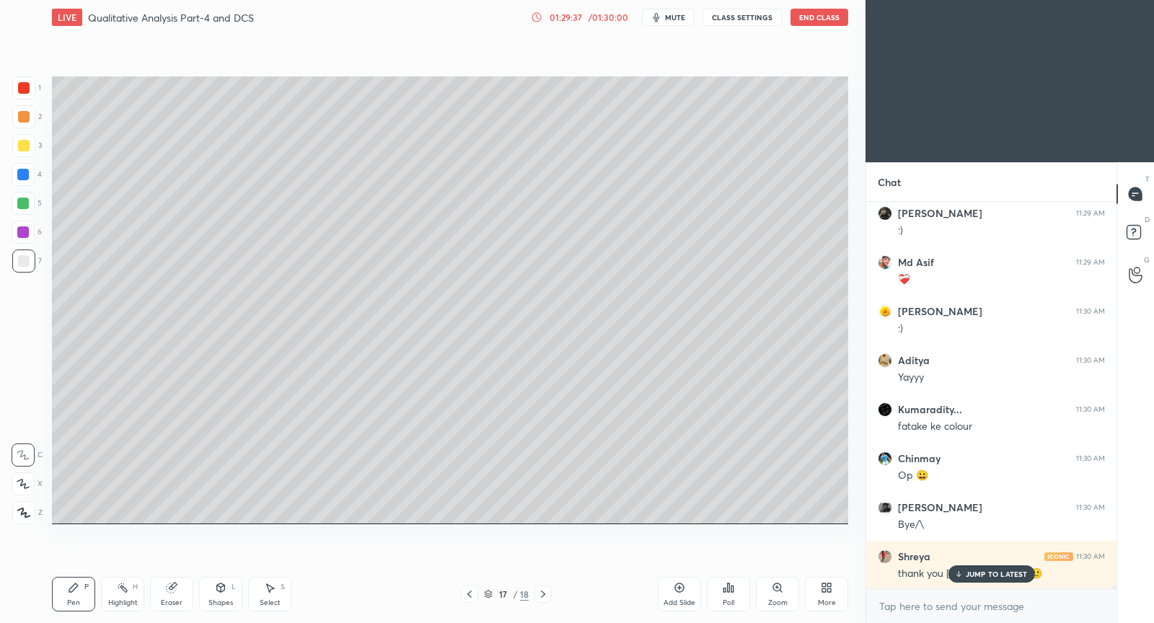
click at [989, 573] on p "JUMP TO LATEST" at bounding box center [996, 574] width 62 height 9
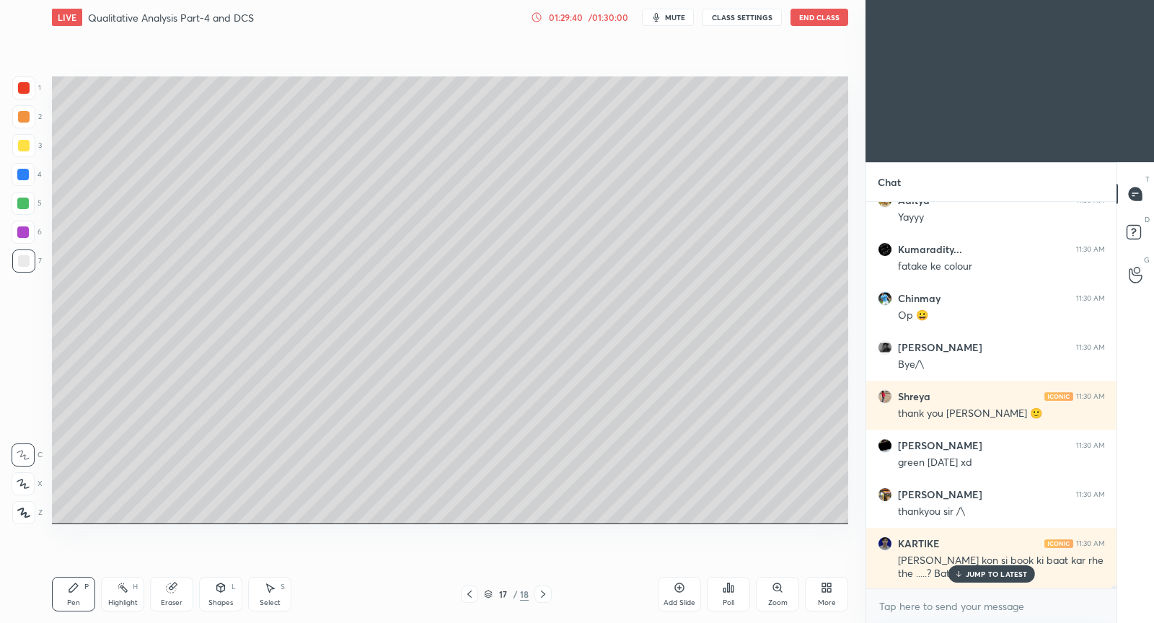
click at [994, 572] on p "JUMP TO LATEST" at bounding box center [996, 574] width 62 height 9
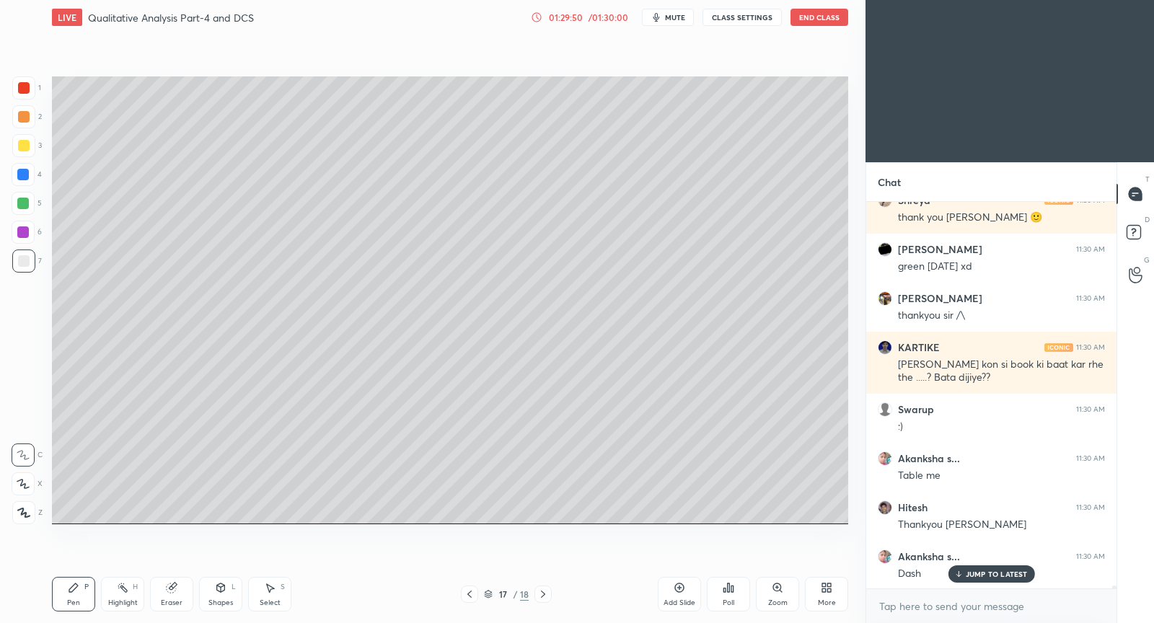
scroll to position [55183, 0]
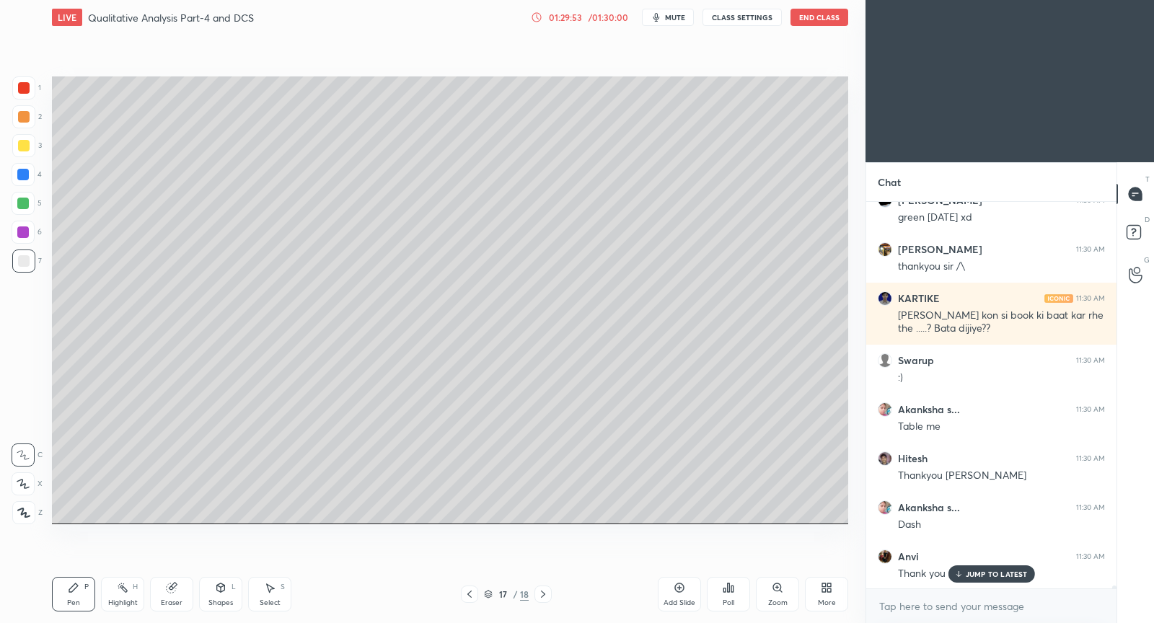
click at [993, 572] on p "JUMP TO LATEST" at bounding box center [996, 574] width 62 height 9
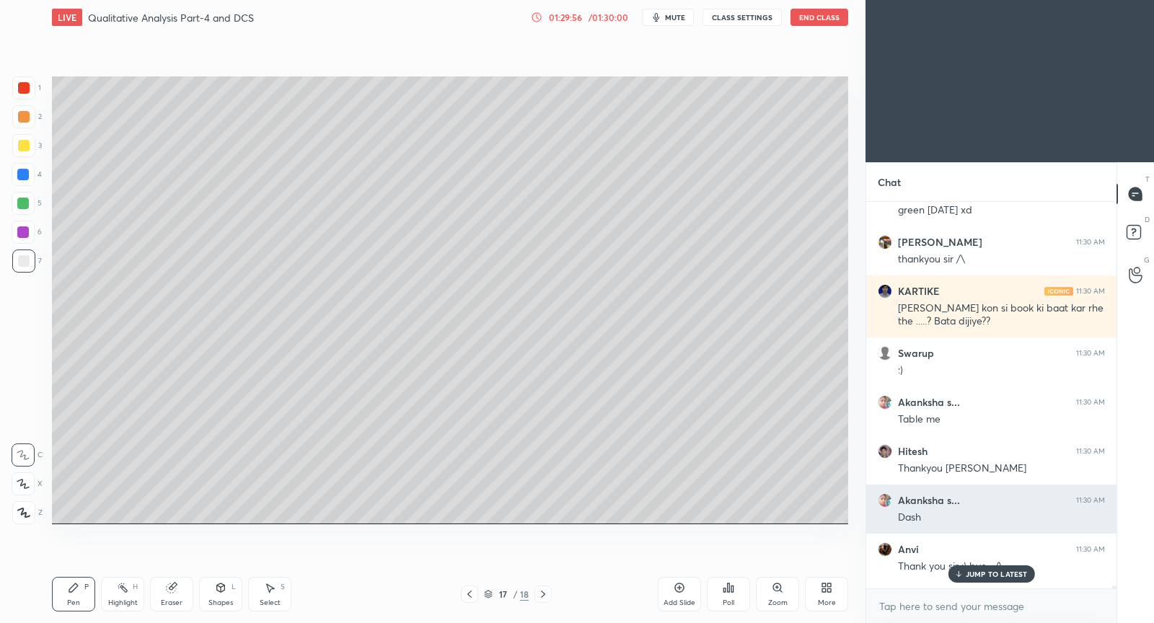
scroll to position [55232, 0]
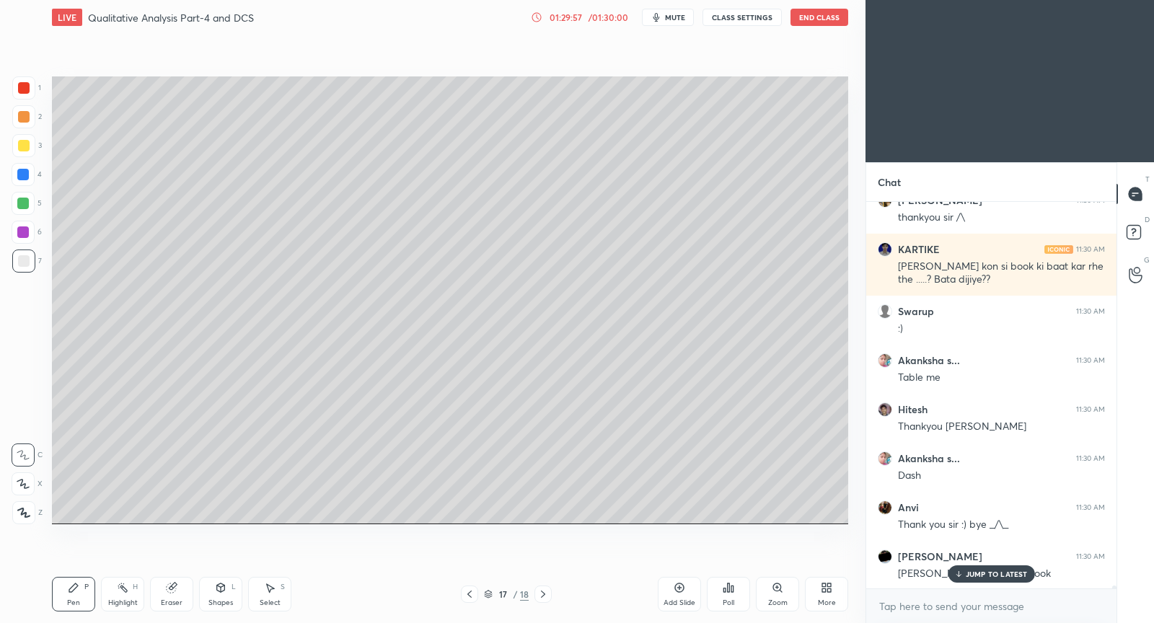
click at [999, 580] on div "JUMP TO LATEST" at bounding box center [990, 573] width 87 height 17
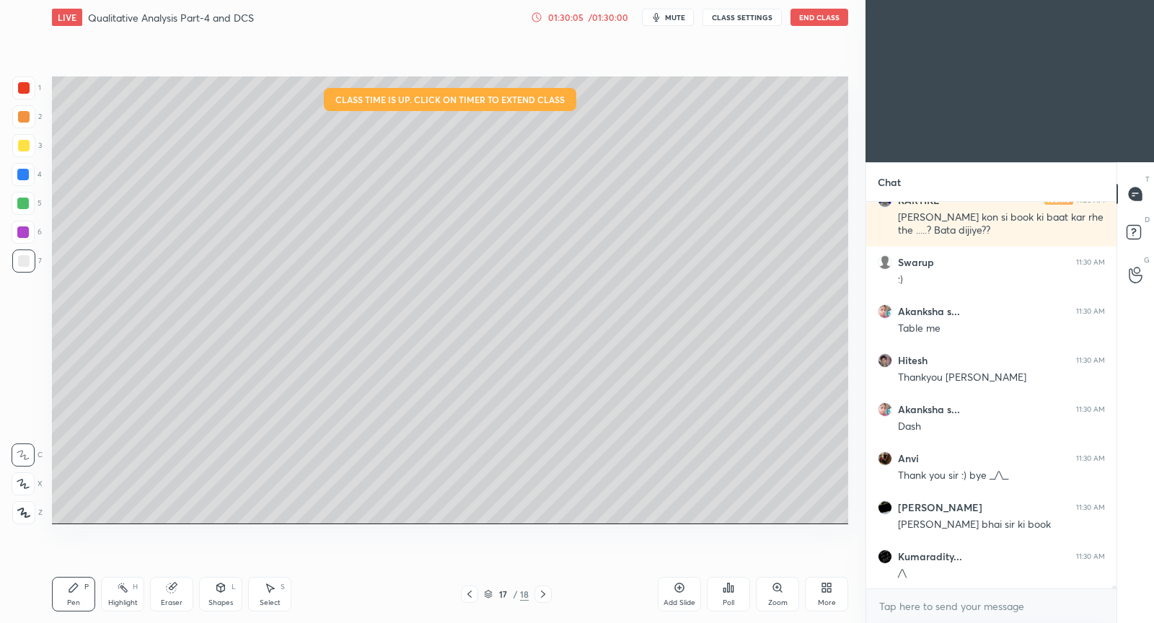
scroll to position [55331, 0]
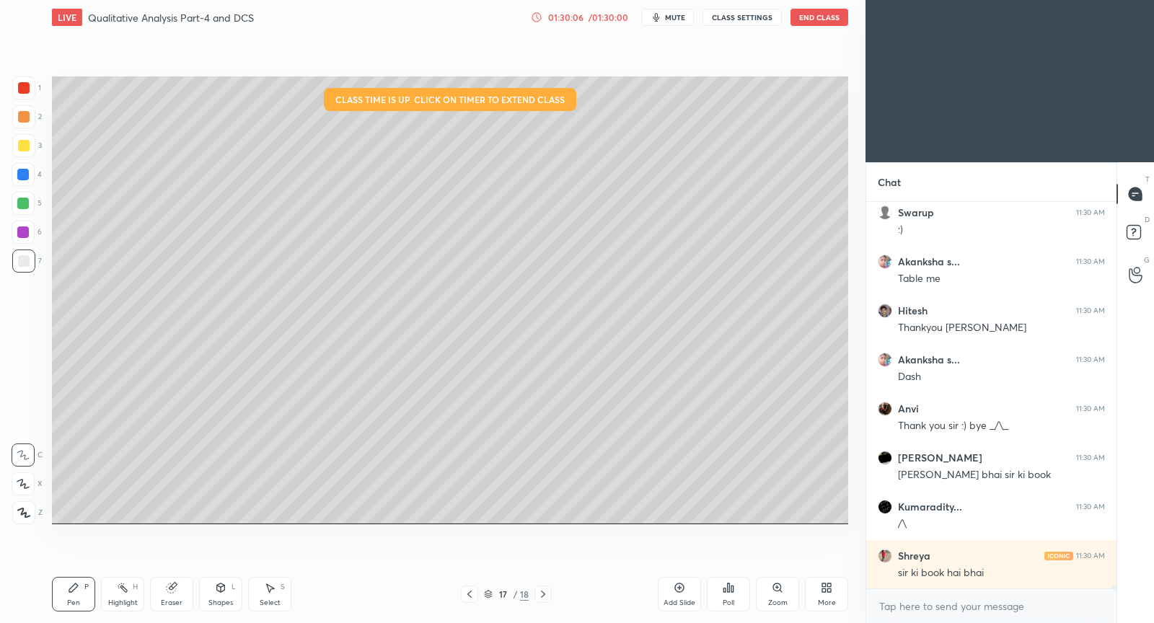
click at [814, 19] on button "End Class" at bounding box center [819, 17] width 58 height 17
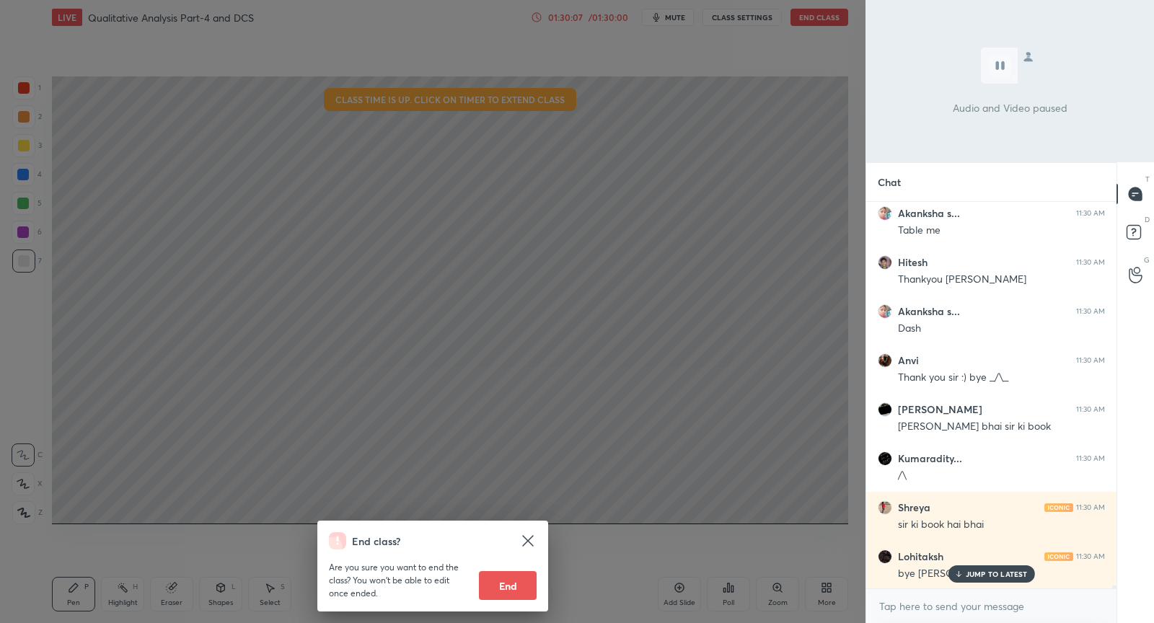
scroll to position [55576, 0]
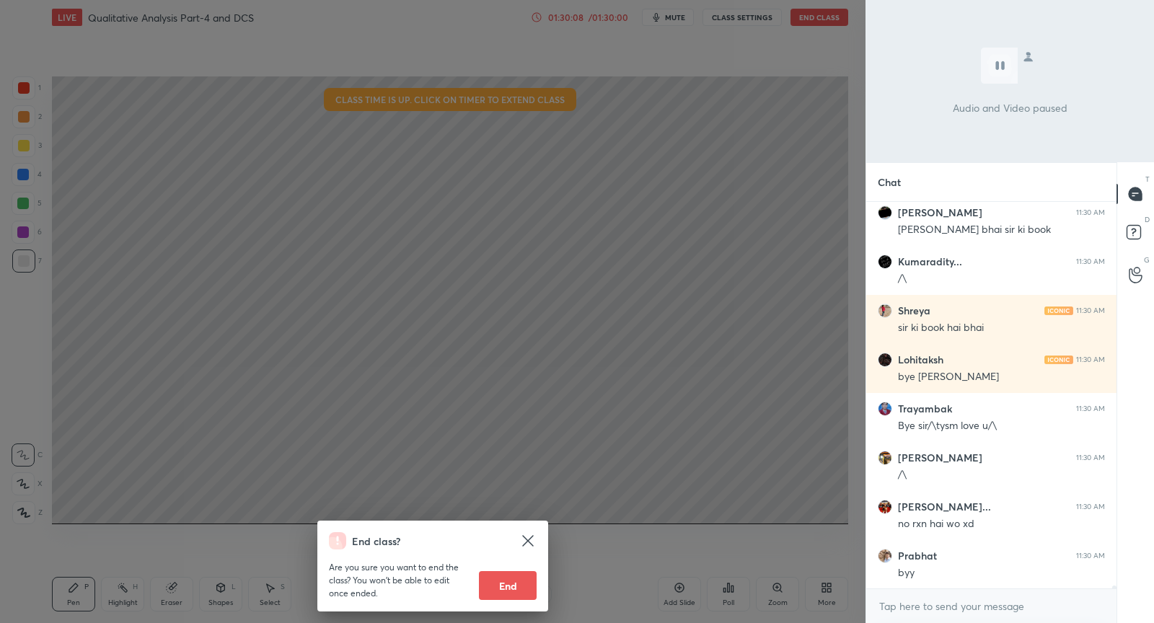
click at [526, 591] on button "End" at bounding box center [508, 585] width 58 height 29
type textarea "x"
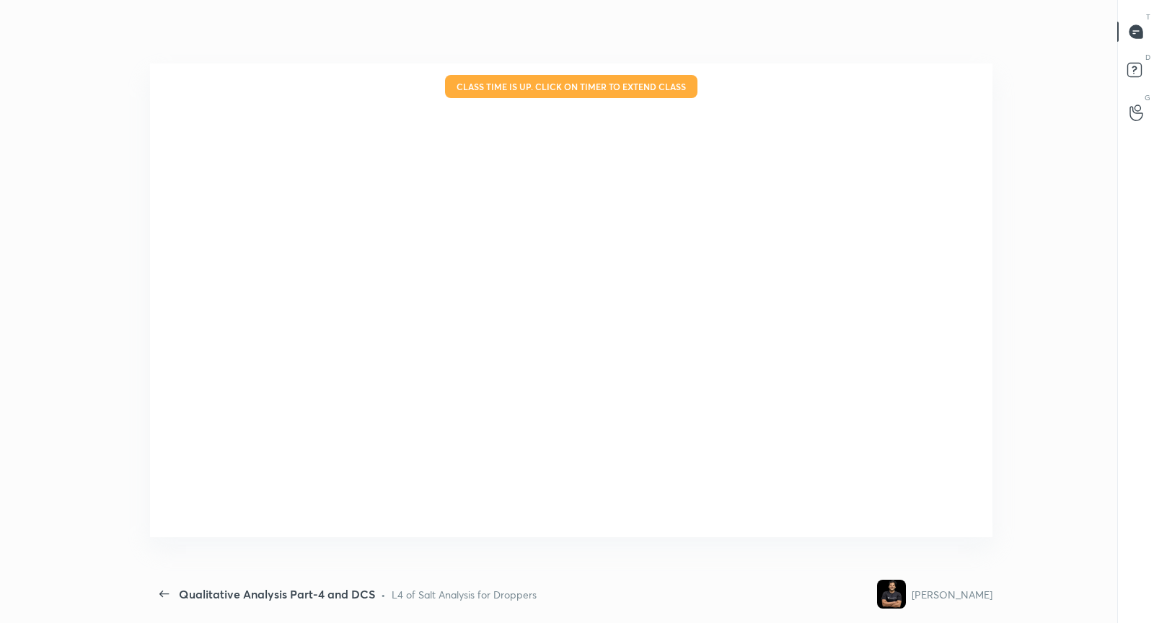
scroll to position [531, 853]
